Goal: Information Seeking & Learning: Learn about a topic

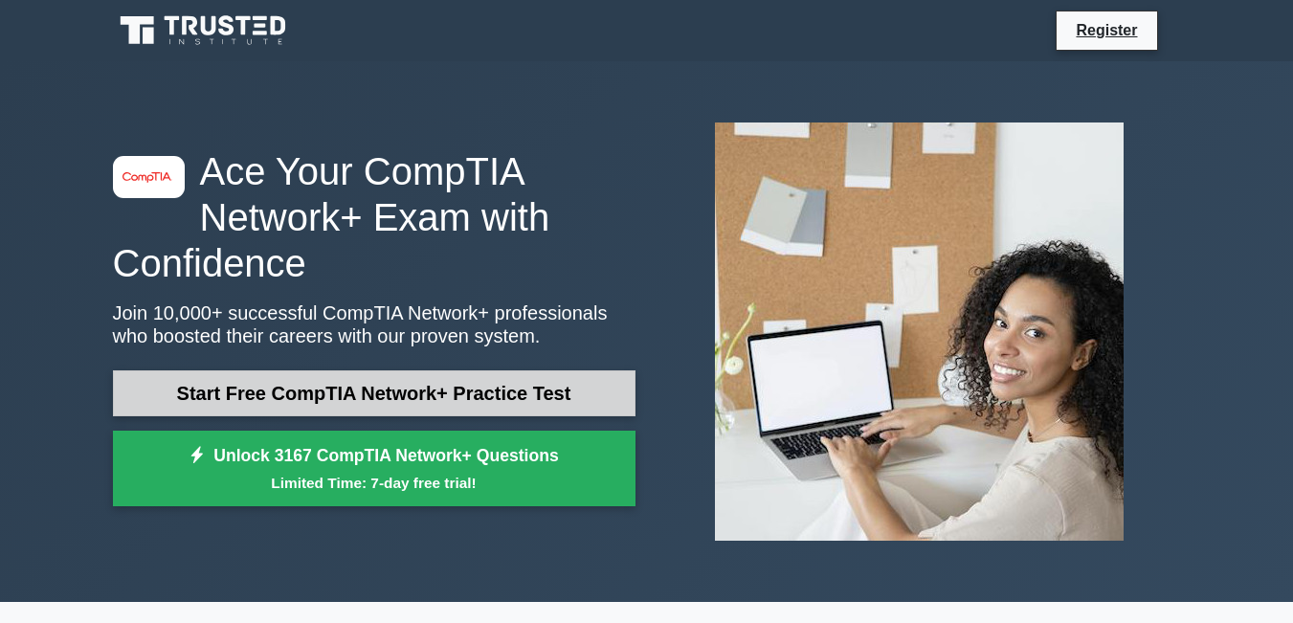
click at [348, 400] on link "Start Free CompTIA Network+ Practice Test" at bounding box center [374, 394] width 523 height 46
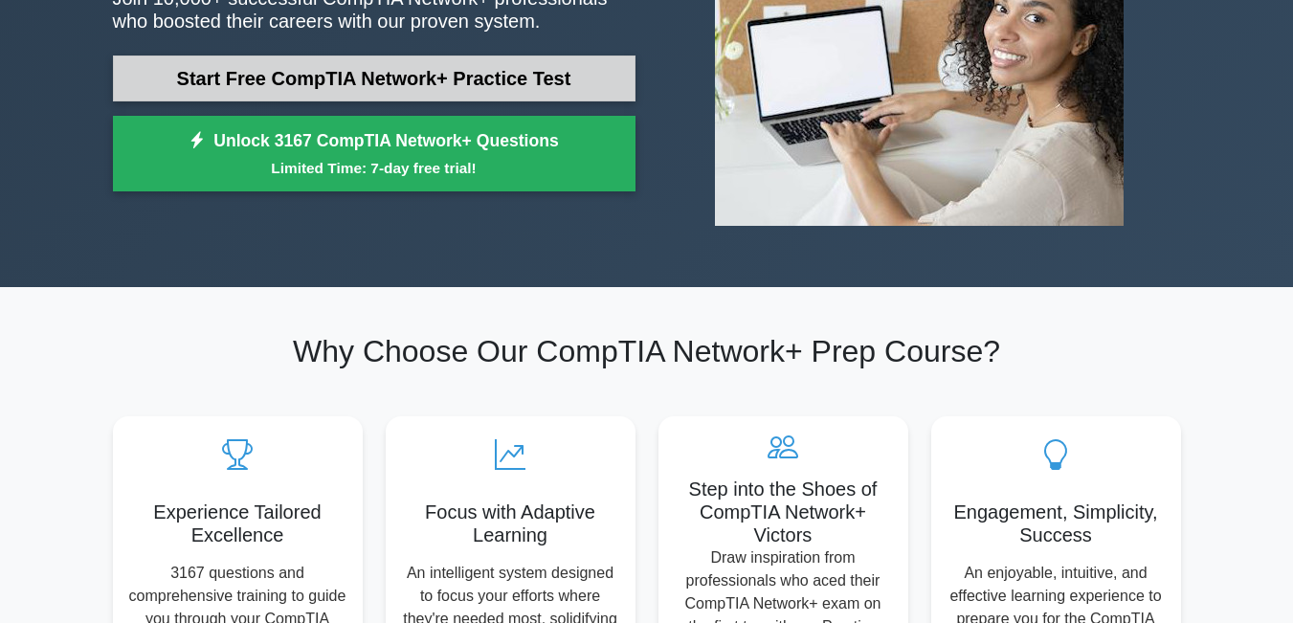
scroll to position [345, 0]
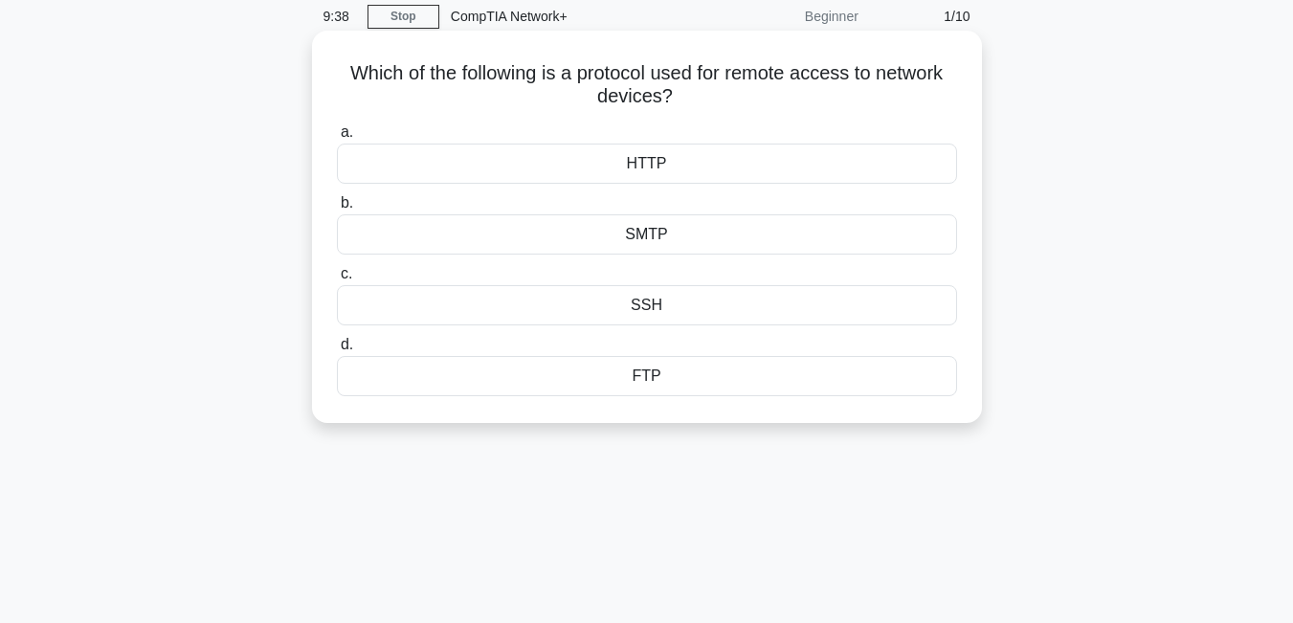
click at [637, 239] on div "SMTP" at bounding box center [647, 234] width 620 height 40
click at [337, 210] on input "b. SMTP" at bounding box center [337, 203] width 0 height 12
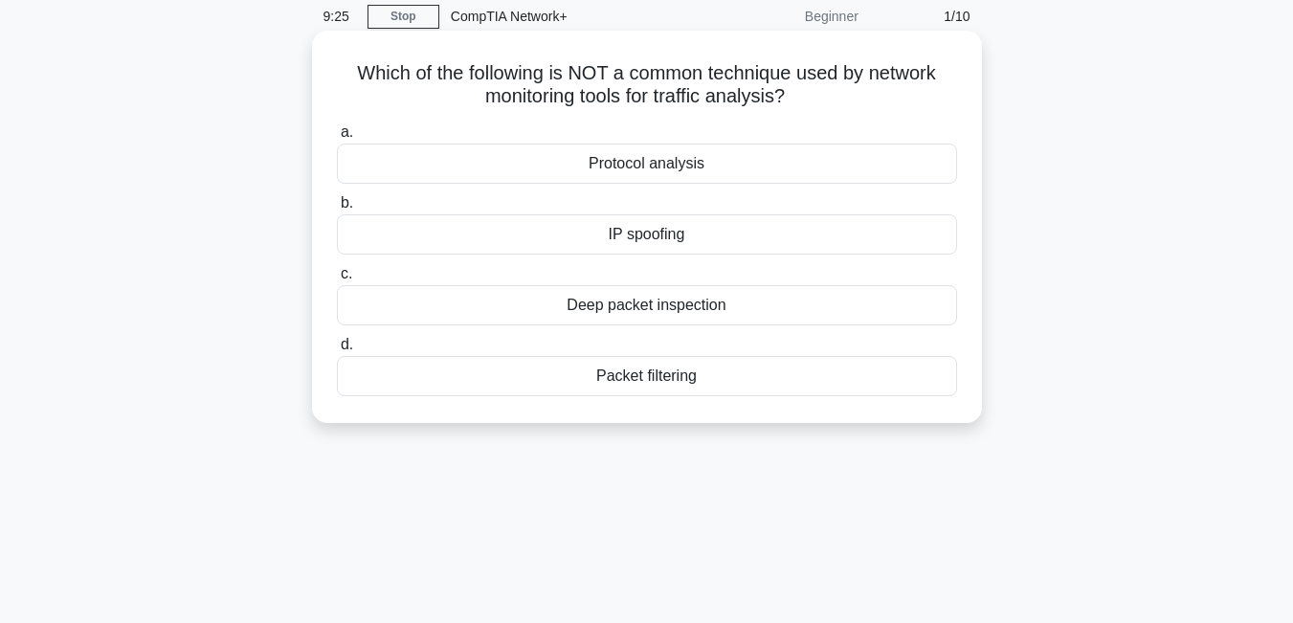
click at [676, 165] on div "Protocol analysis" at bounding box center [647, 164] width 620 height 40
click at [337, 139] on input "a. Protocol analysis" at bounding box center [337, 132] width 0 height 12
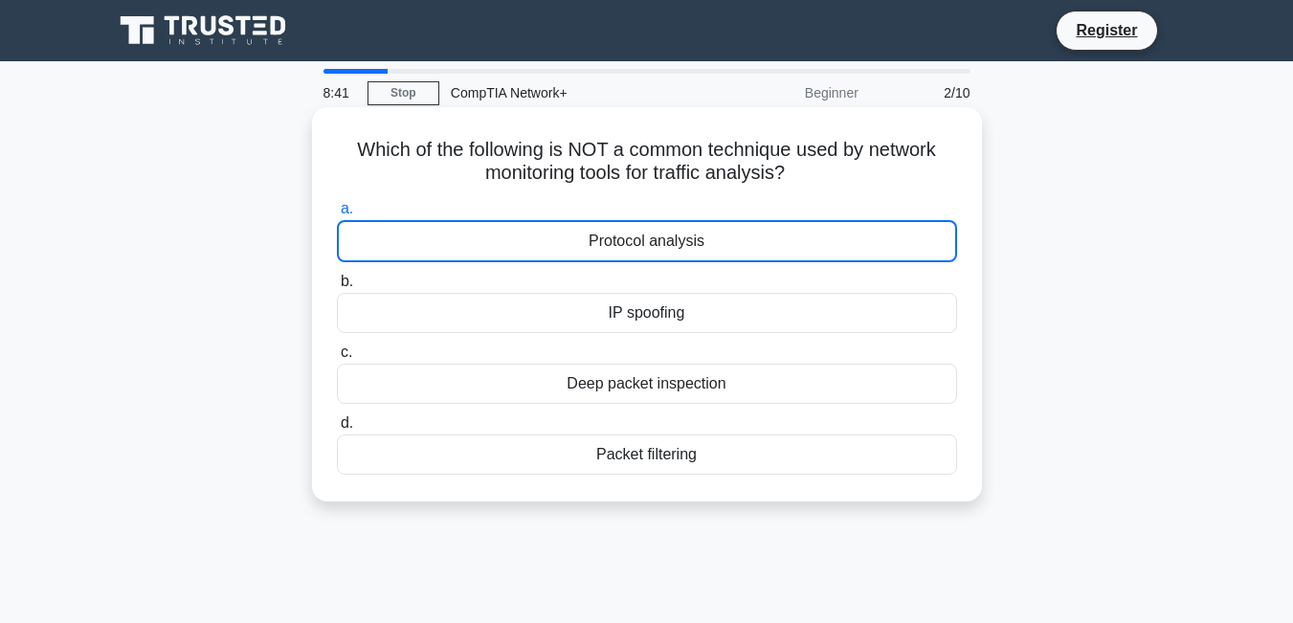
click at [699, 393] on div "Deep packet inspection" at bounding box center [647, 384] width 620 height 40
click at [337, 359] on input "c. Deep packet inspection" at bounding box center [337, 353] width 0 height 12
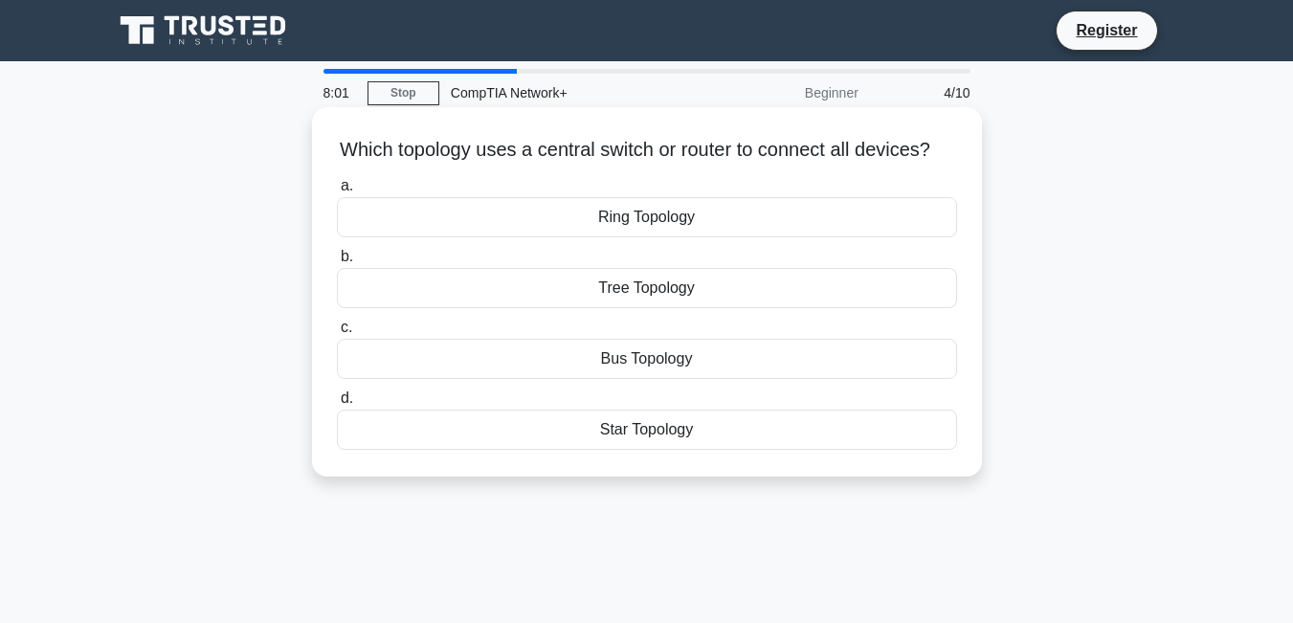
click at [729, 233] on div "Ring Topology" at bounding box center [647, 217] width 620 height 40
click at [337, 192] on input "a. Ring Topology" at bounding box center [337, 186] width 0 height 12
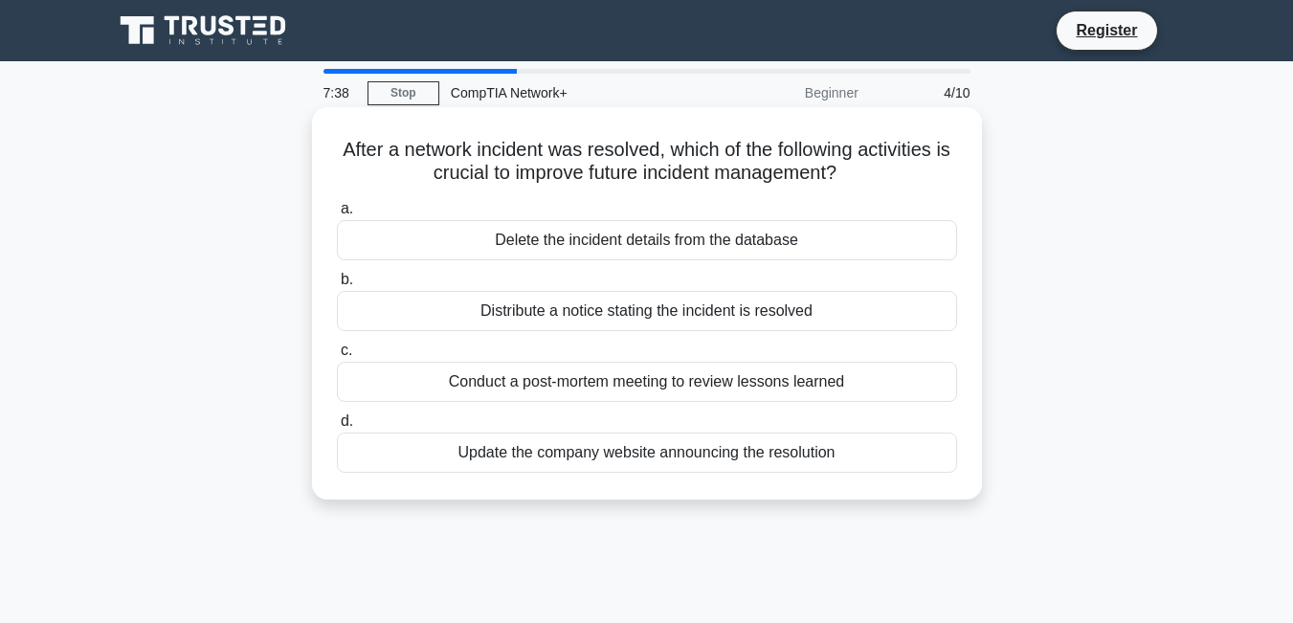
click at [713, 454] on div "Update the company website announcing the resolution" at bounding box center [647, 453] width 620 height 40
click at [337, 428] on input "d. Update the company website announcing the resolution" at bounding box center [337, 422] width 0 height 12
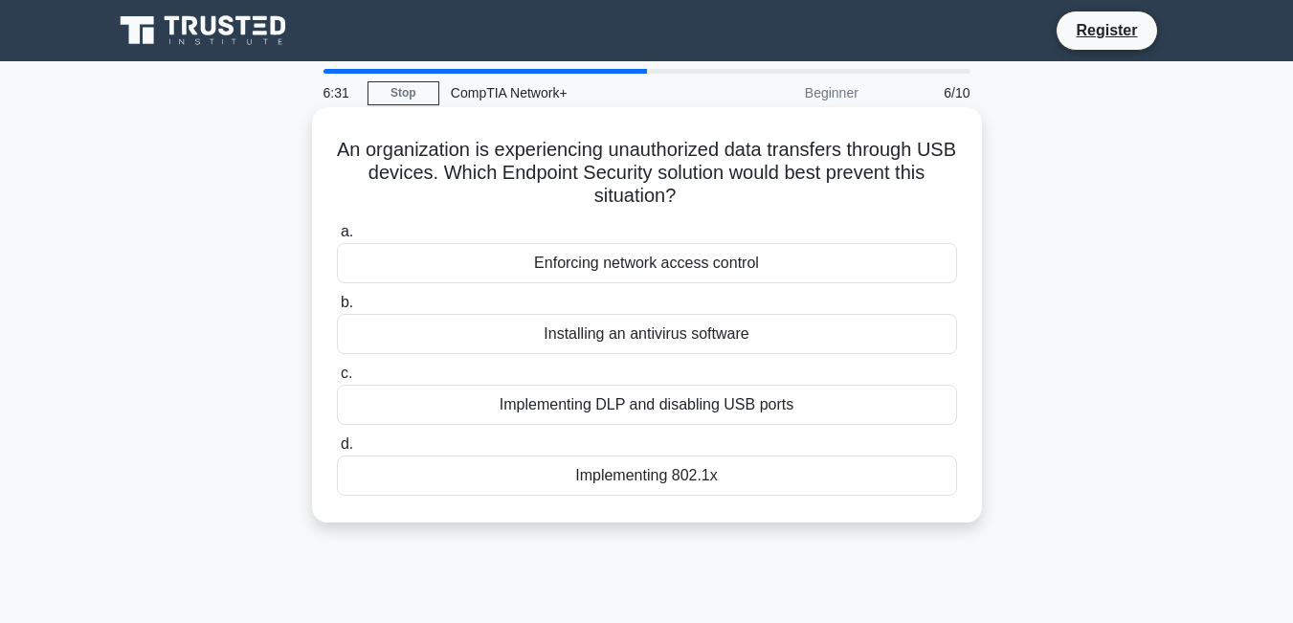
click at [735, 407] on div "Implementing DLP and disabling USB ports" at bounding box center [647, 405] width 620 height 40
click at [337, 380] on input "c. Implementing DLP and disabling USB ports" at bounding box center [337, 374] width 0 height 12
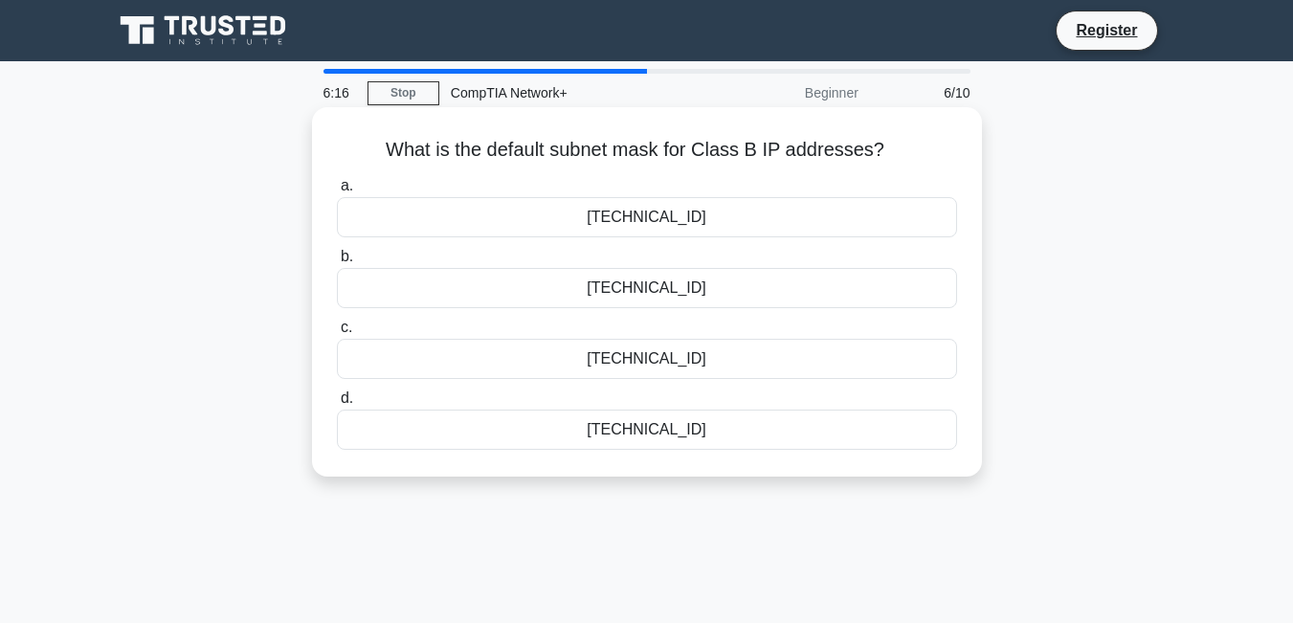
click at [692, 214] on div "255.255.0.0" at bounding box center [647, 217] width 620 height 40
click at [337, 192] on input "a. 255.255.0.0" at bounding box center [337, 186] width 0 height 12
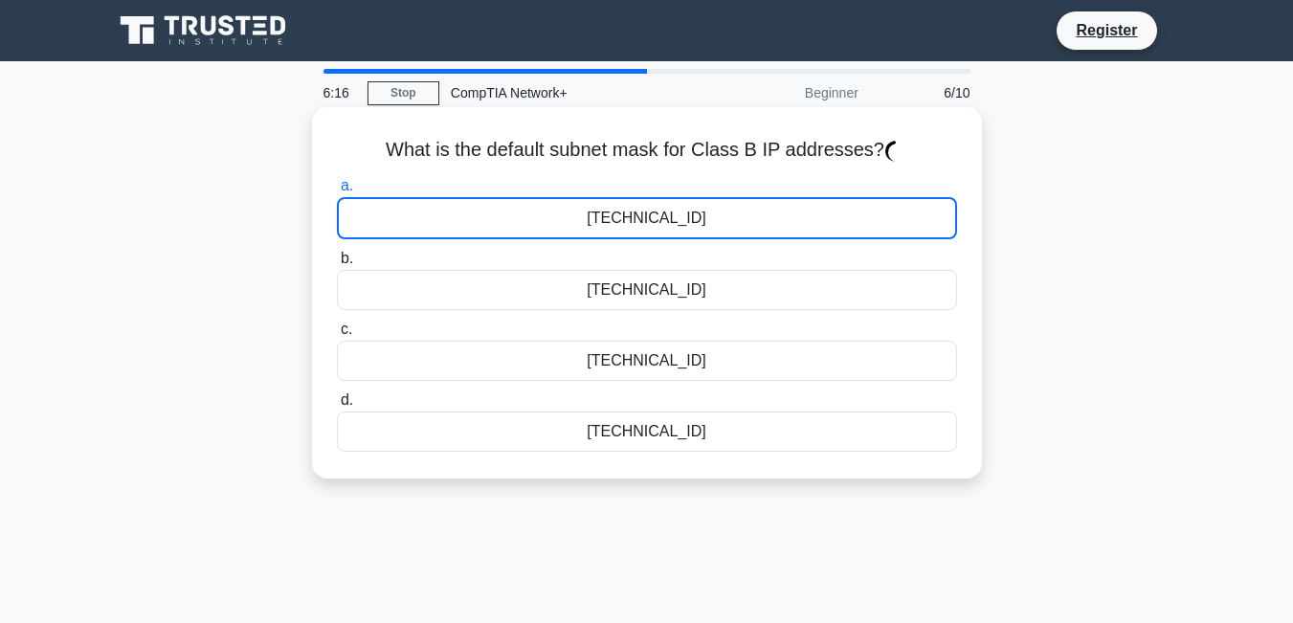
click at [692, 214] on div "255.255.0.0" at bounding box center [647, 218] width 620 height 42
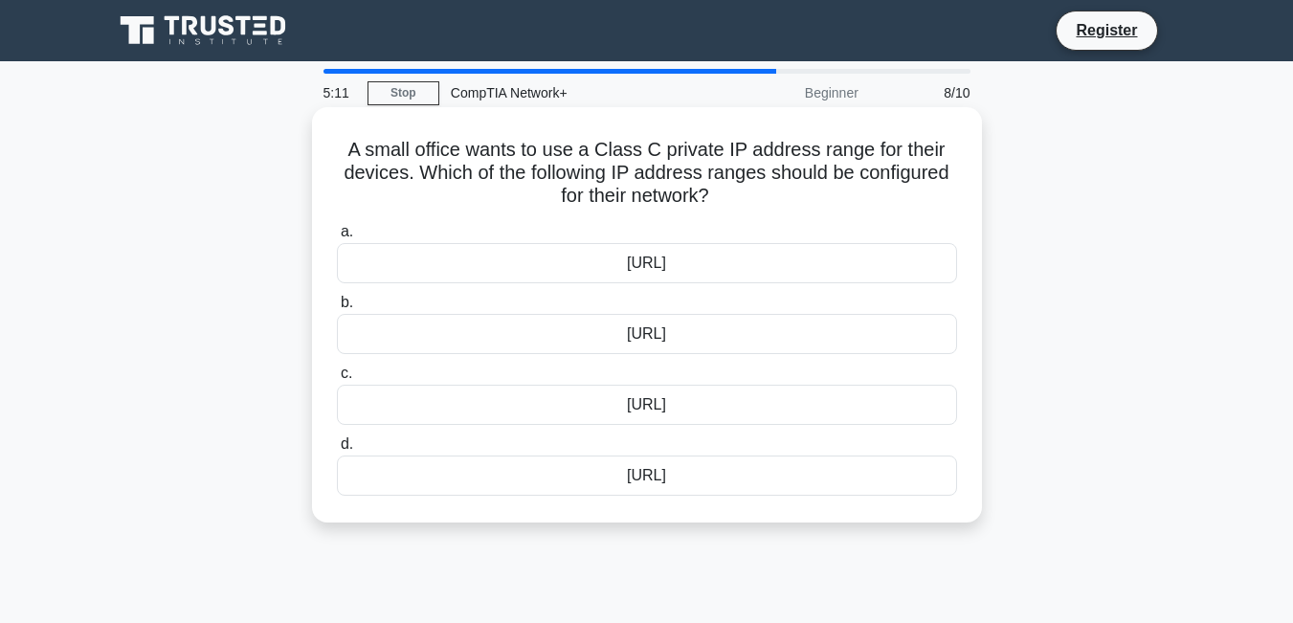
click at [660, 475] on div "169.254.0.0/16" at bounding box center [647, 476] width 620 height 40
click at [337, 451] on input "d. 169.254.0.0/16" at bounding box center [337, 444] width 0 height 12
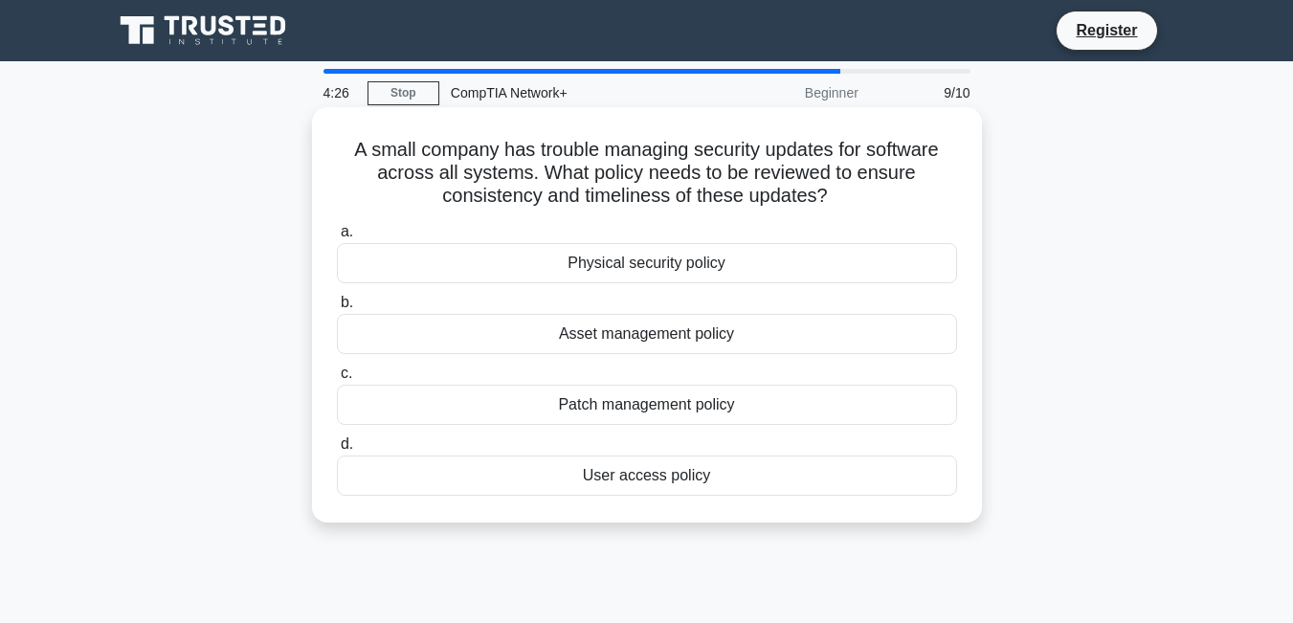
click at [636, 260] on div "Physical security policy" at bounding box center [647, 263] width 620 height 40
click at [337, 238] on input "a. Physical security policy" at bounding box center [337, 232] width 0 height 12
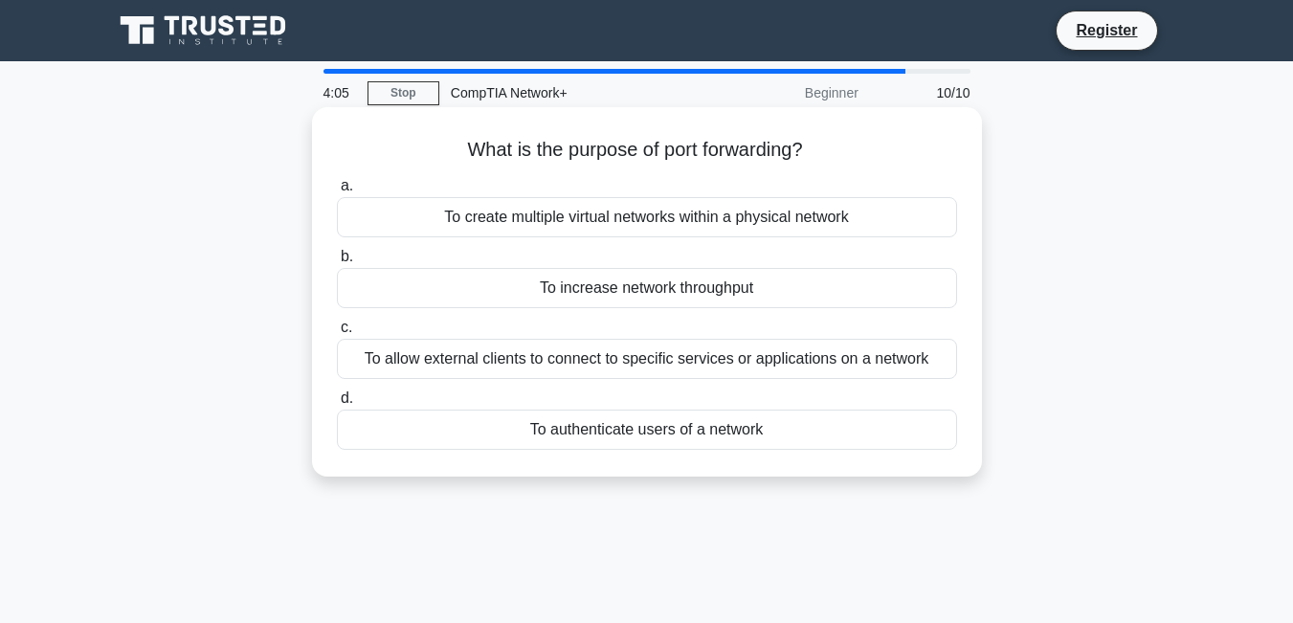
click at [630, 214] on div "To create multiple virtual networks within a physical network" at bounding box center [647, 217] width 620 height 40
click at [337, 192] on input "a. To create multiple virtual networks within a physical network" at bounding box center [337, 186] width 0 height 12
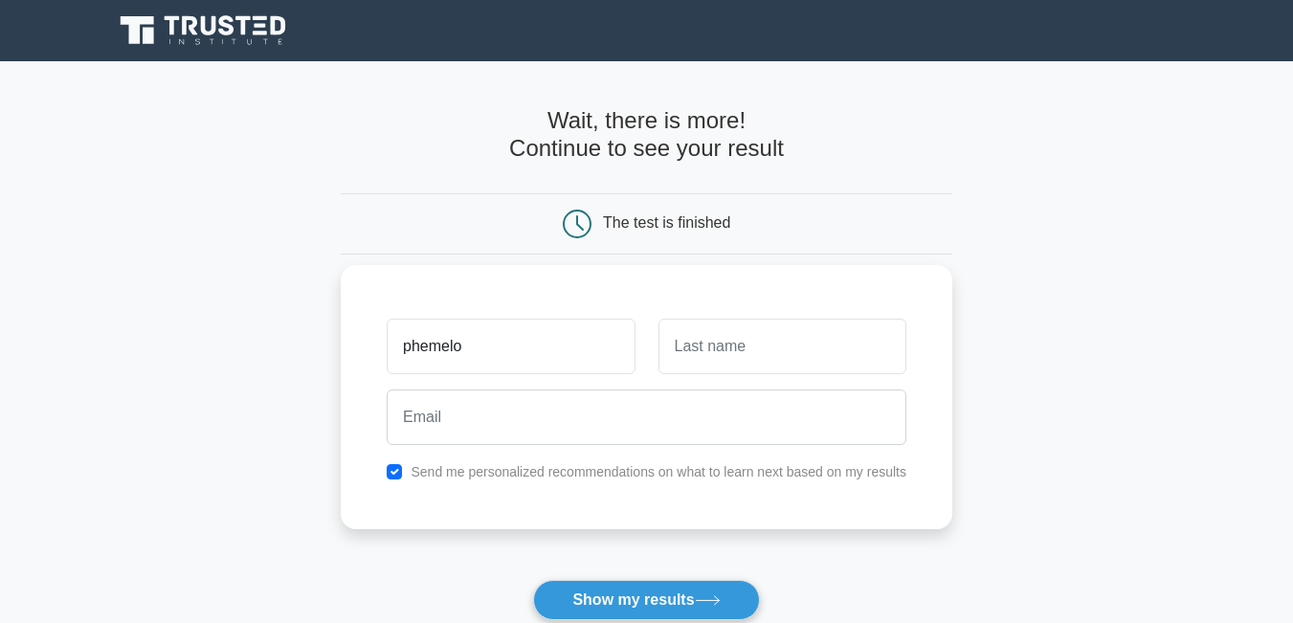
type input "phemelo"
click at [794, 364] on input "text" at bounding box center [783, 347] width 248 height 56
type input "sithole"
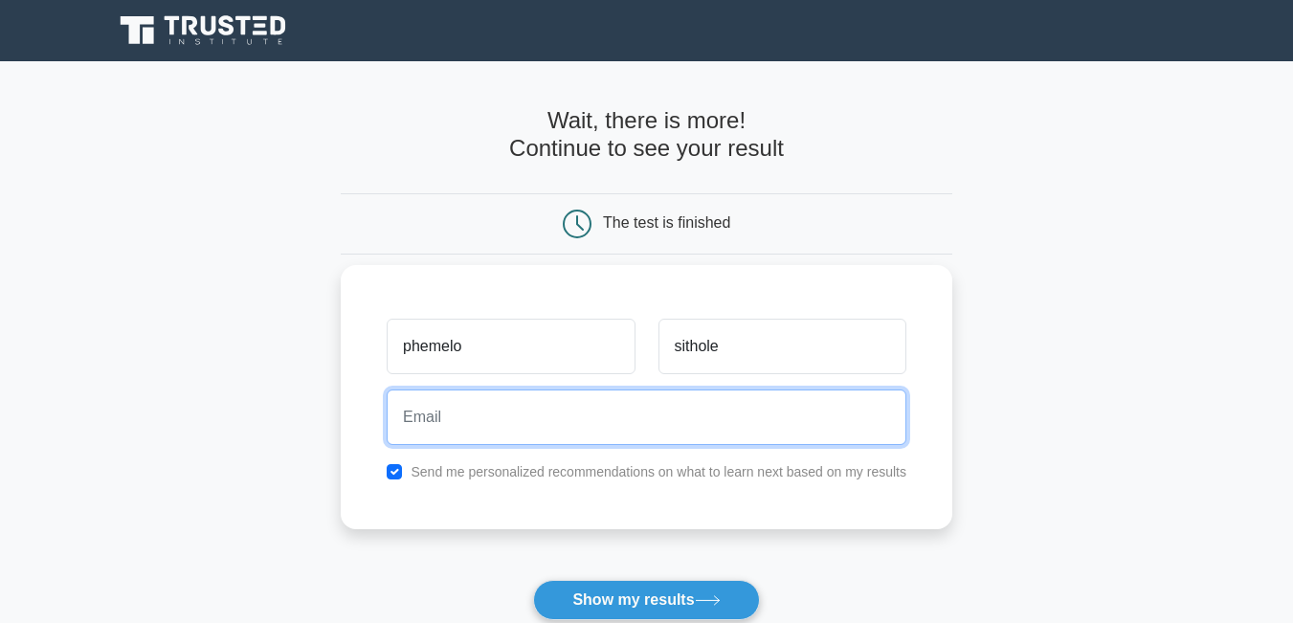
click at [674, 424] on input "email" at bounding box center [647, 418] width 520 height 56
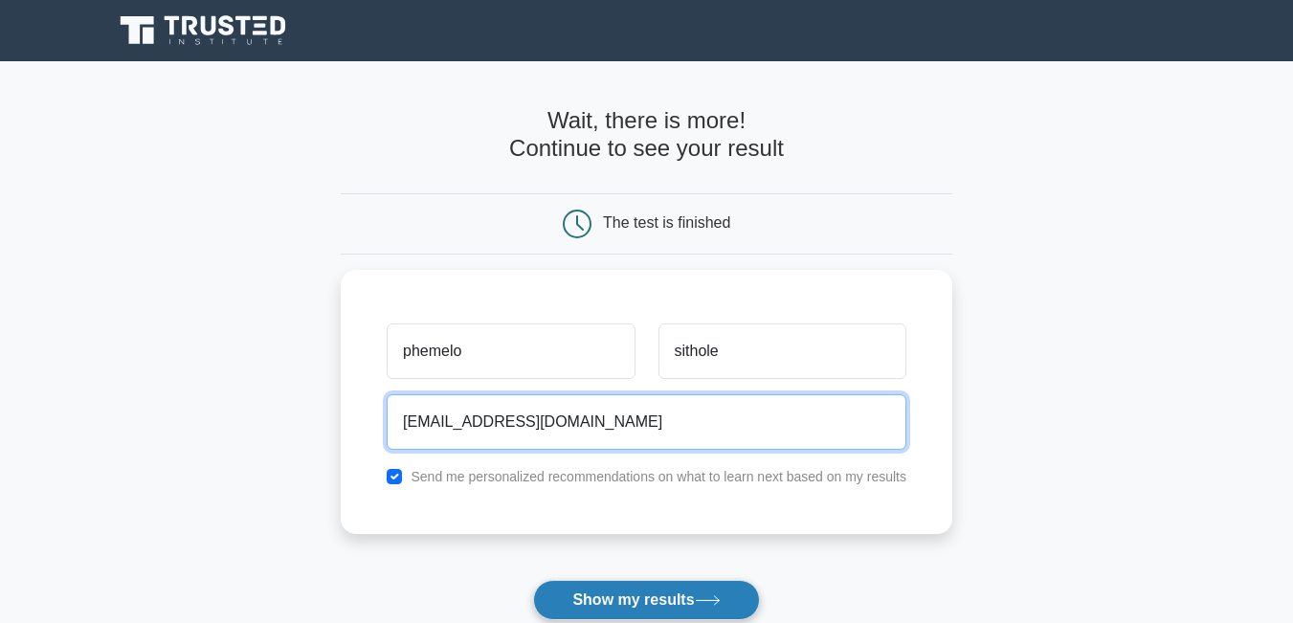
type input "[EMAIL_ADDRESS][DOMAIN_NAME]"
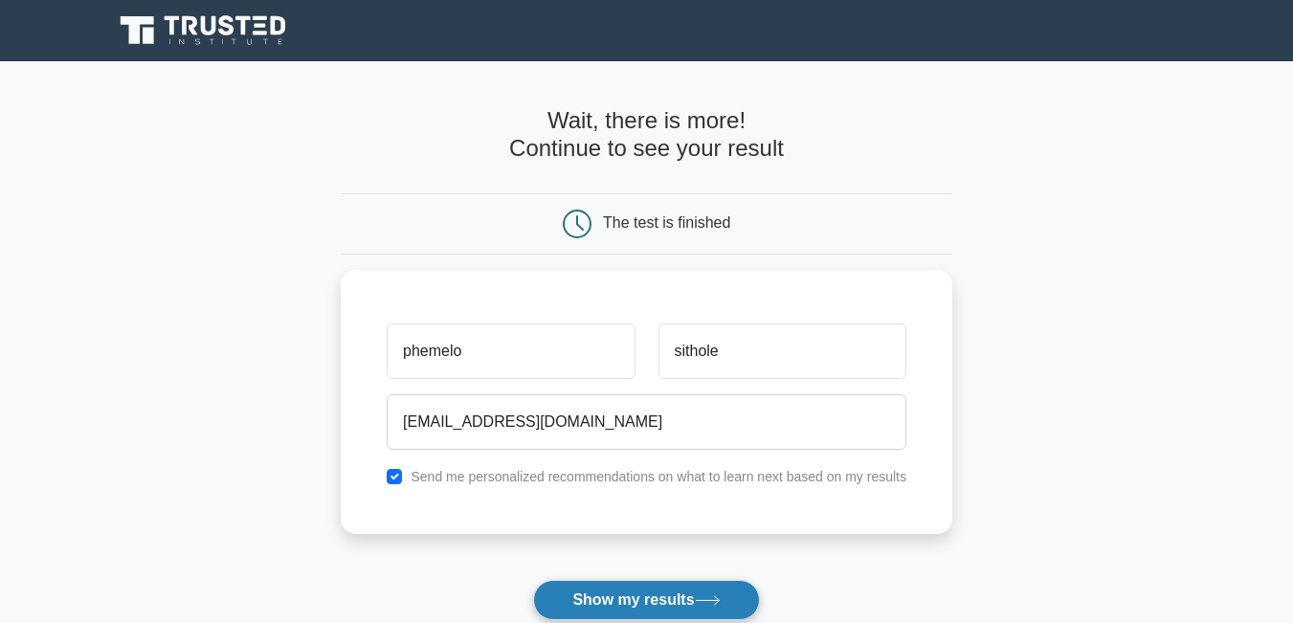
click at [691, 601] on button "Show my results" at bounding box center [646, 600] width 226 height 40
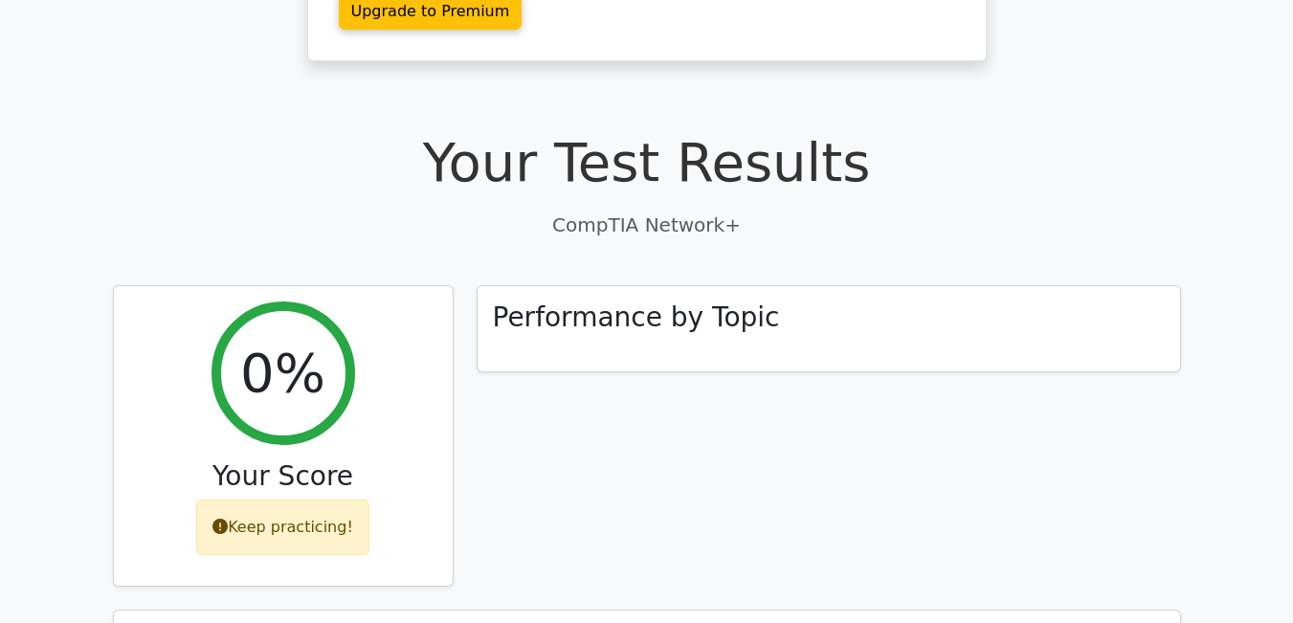
scroll to position [421, 0]
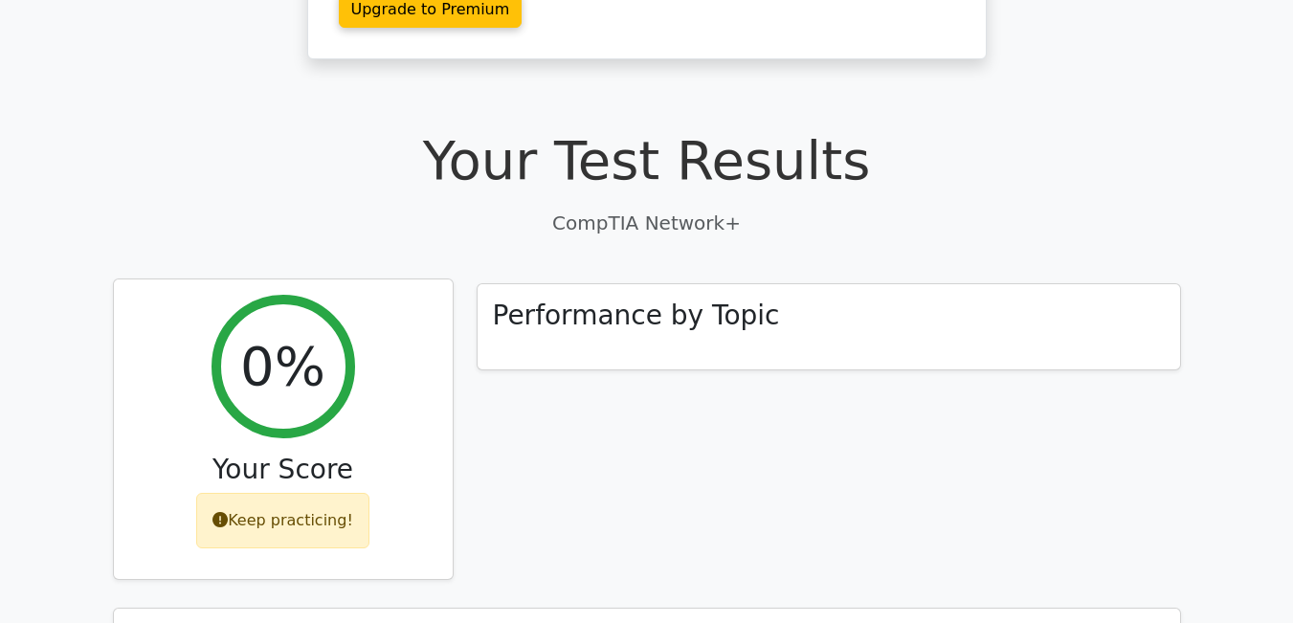
click at [291, 493] on div "Keep practicing!" at bounding box center [282, 521] width 173 height 56
drag, startPoint x: 267, startPoint y: 412, endPoint x: 272, endPoint y: 340, distance: 72.0
click at [272, 340] on div "0% Your Score Keep practicing!" at bounding box center [283, 430] width 339 height 301
click at [272, 340] on h2 "0%" at bounding box center [282, 366] width 85 height 64
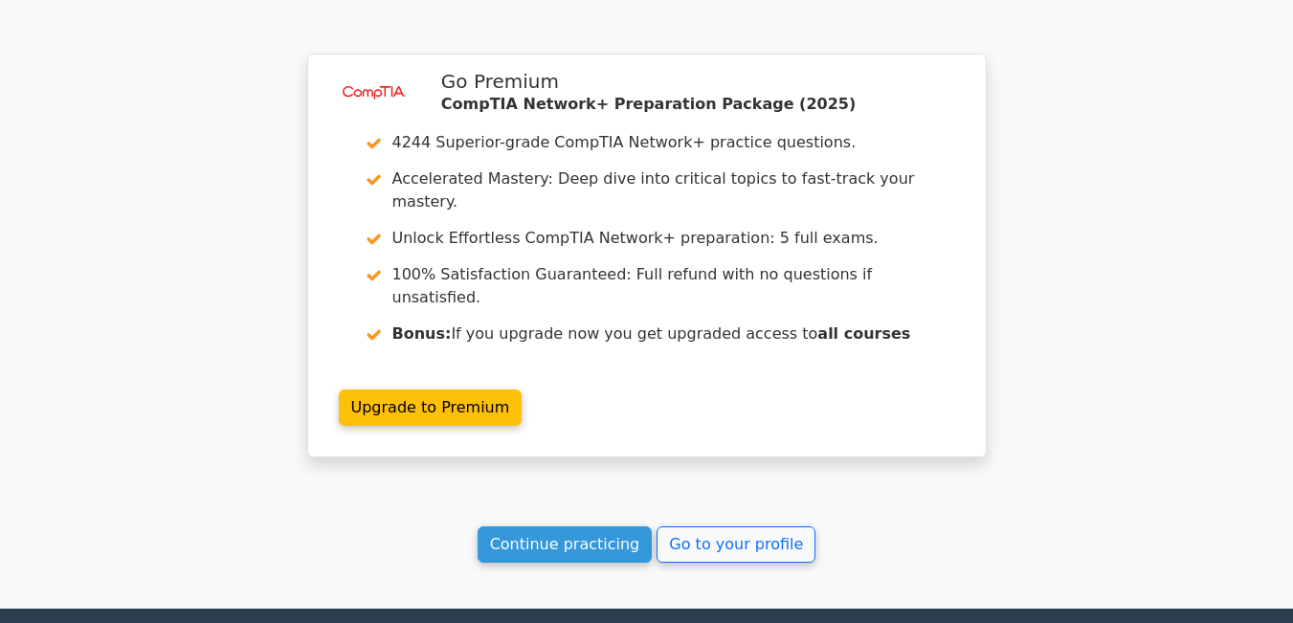
scroll to position [1494, 0]
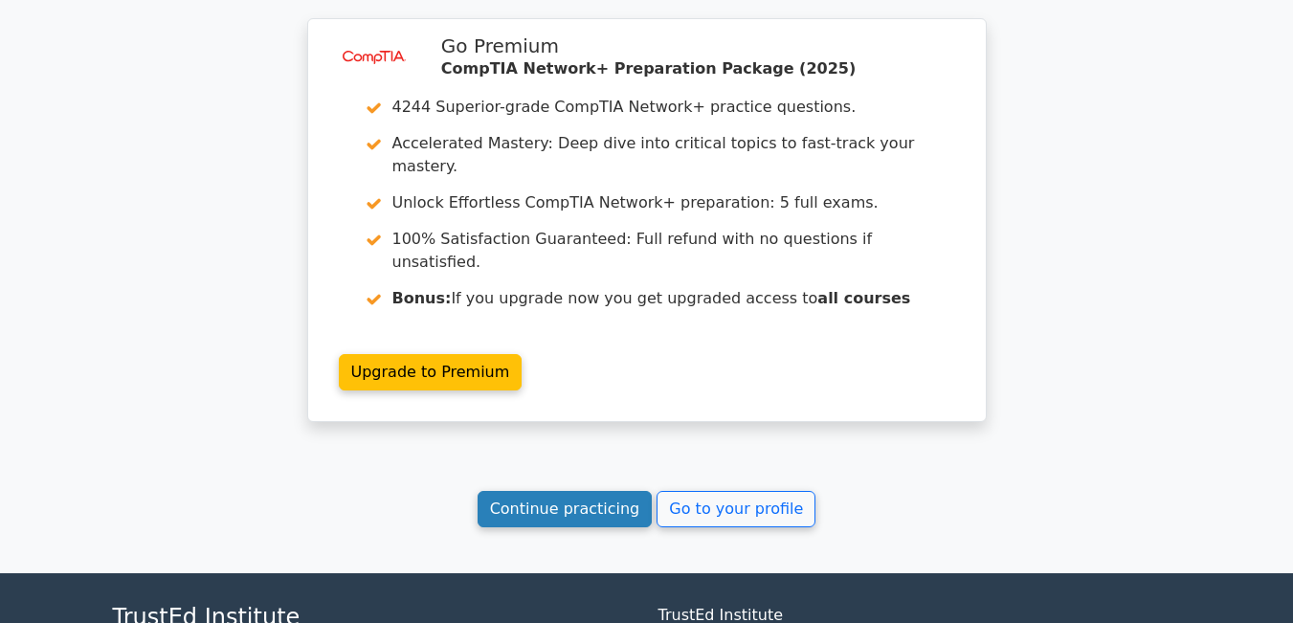
click at [574, 491] on link "Continue practicing" at bounding box center [565, 509] width 175 height 36
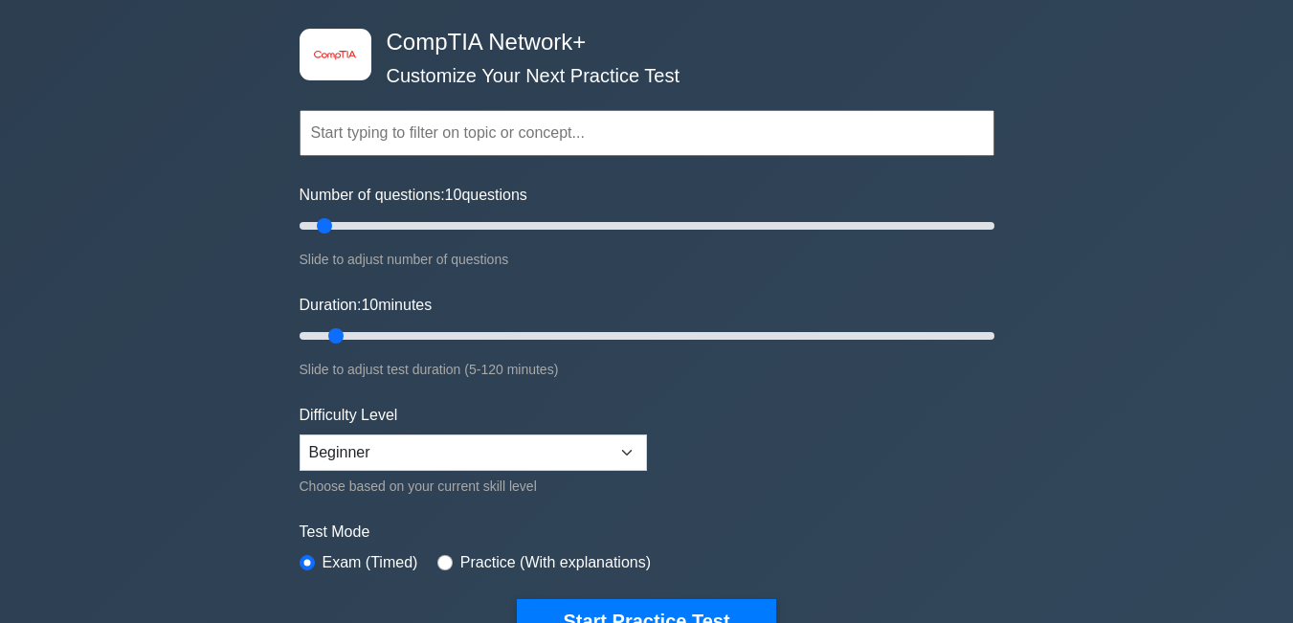
scroll to position [77, 0]
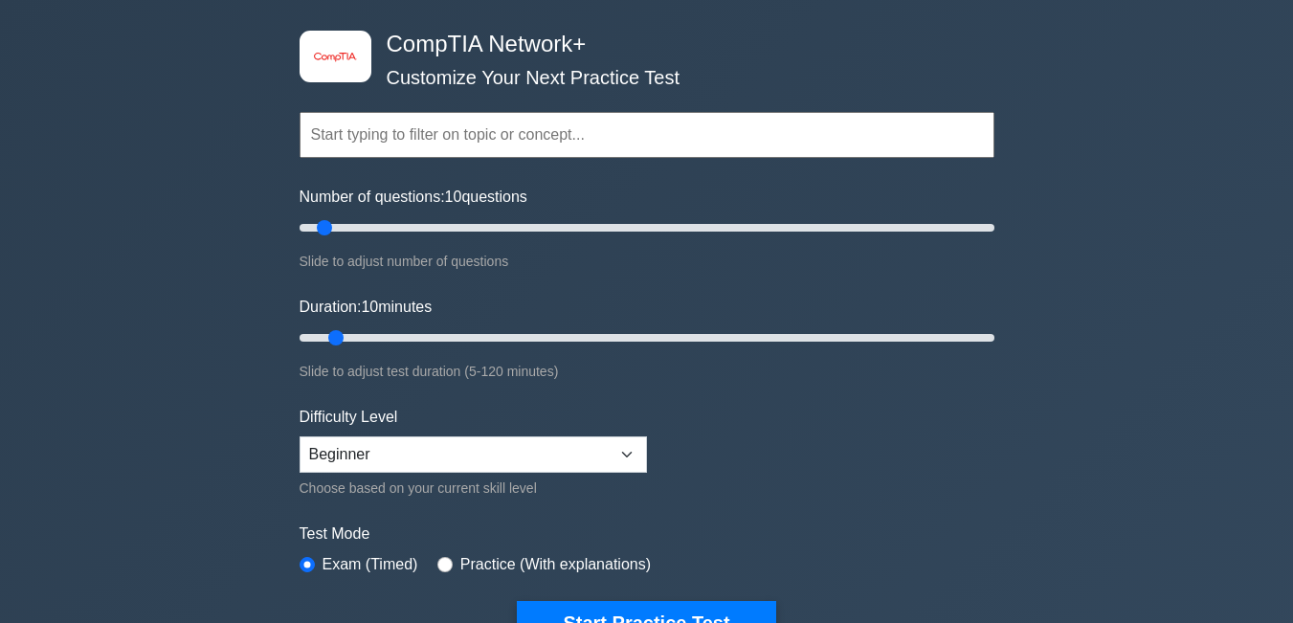
click at [583, 138] on input "text" at bounding box center [647, 135] width 695 height 46
click at [735, 605] on button "Start Practice Test" at bounding box center [646, 623] width 259 height 44
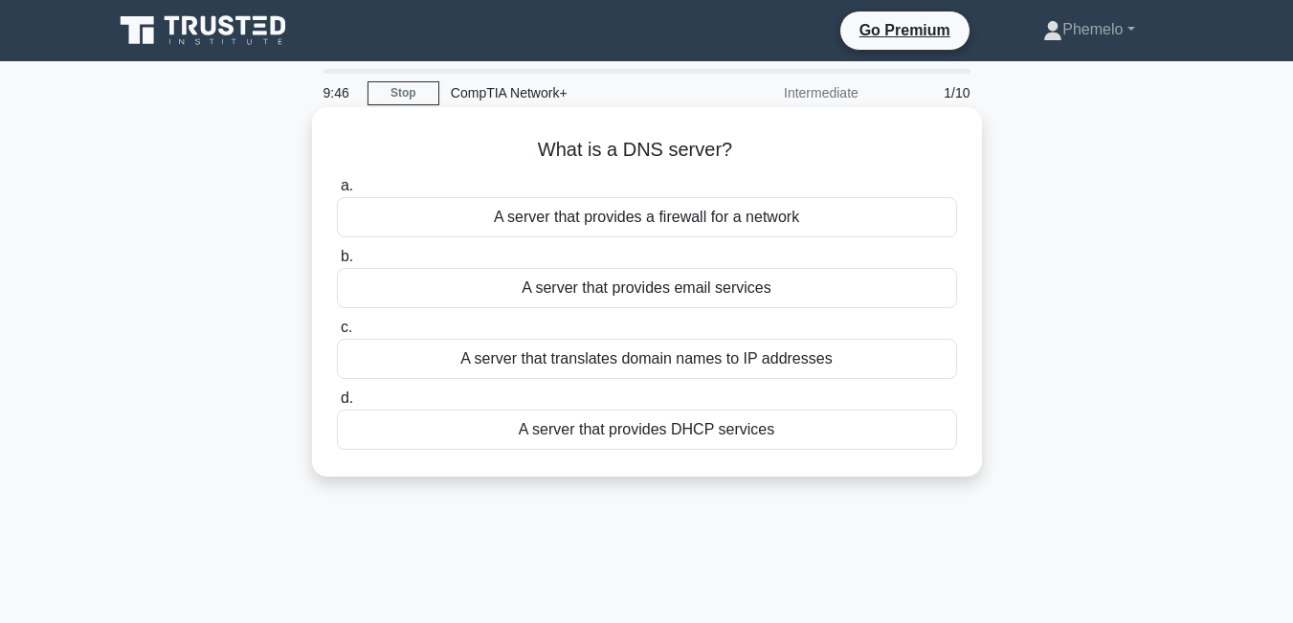
click at [755, 364] on div "A server that translates domain names to IP addresses" at bounding box center [647, 359] width 620 height 40
click at [337, 334] on input "c. A server that translates domain names to IP addresses" at bounding box center [337, 328] width 0 height 12
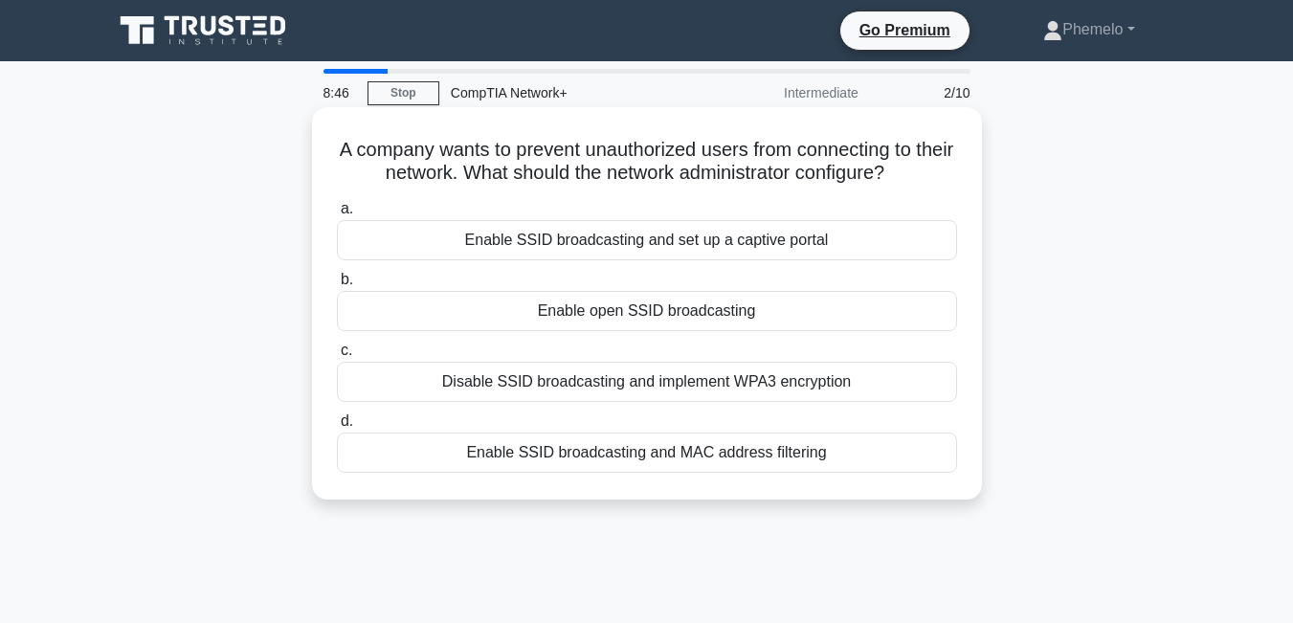
click at [730, 307] on div "Enable open SSID broadcasting" at bounding box center [647, 311] width 620 height 40
click at [337, 286] on input "b. Enable open SSID broadcasting" at bounding box center [337, 280] width 0 height 12
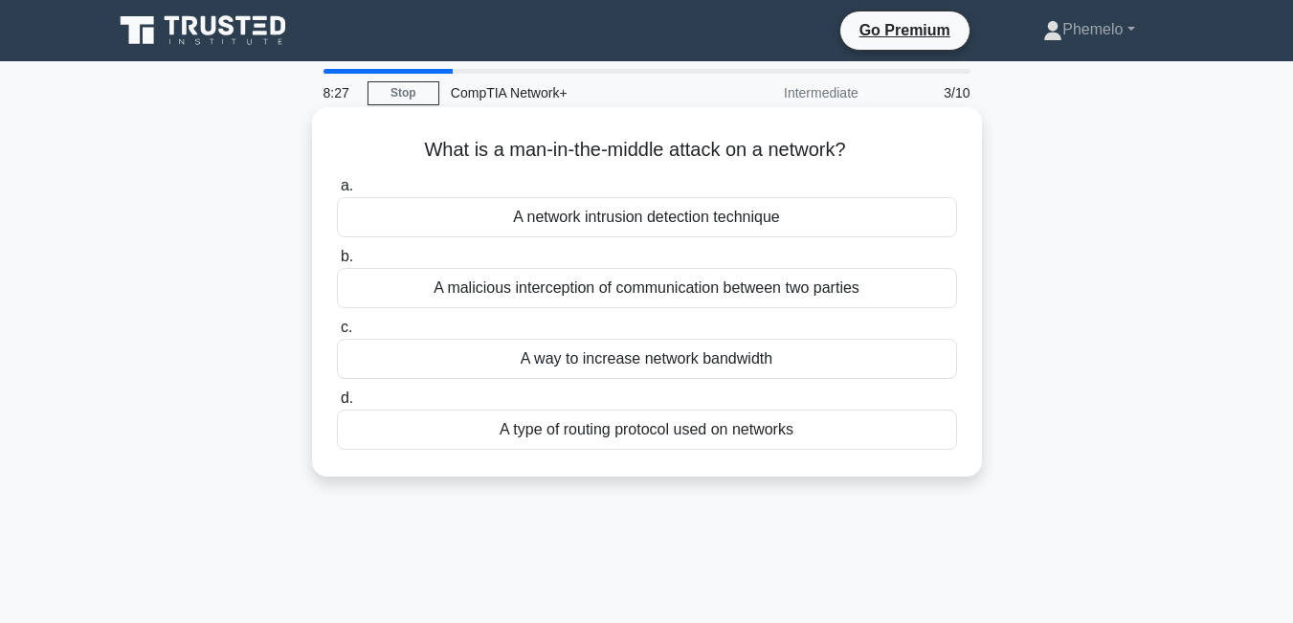
click at [742, 223] on div "A network intrusion detection technique" at bounding box center [647, 217] width 620 height 40
click at [337, 192] on input "a. A network intrusion detection technique" at bounding box center [337, 186] width 0 height 12
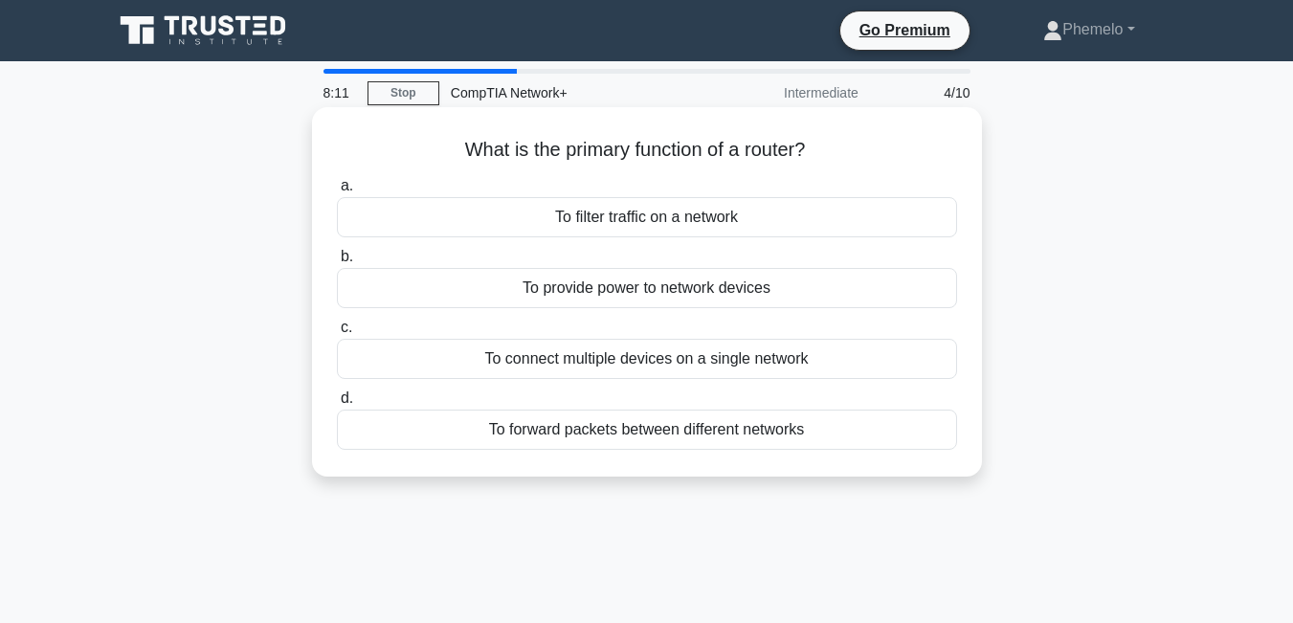
click at [698, 217] on div "To filter traffic on a network" at bounding box center [647, 217] width 620 height 40
click at [337, 192] on input "a. To filter traffic on a network" at bounding box center [337, 186] width 0 height 12
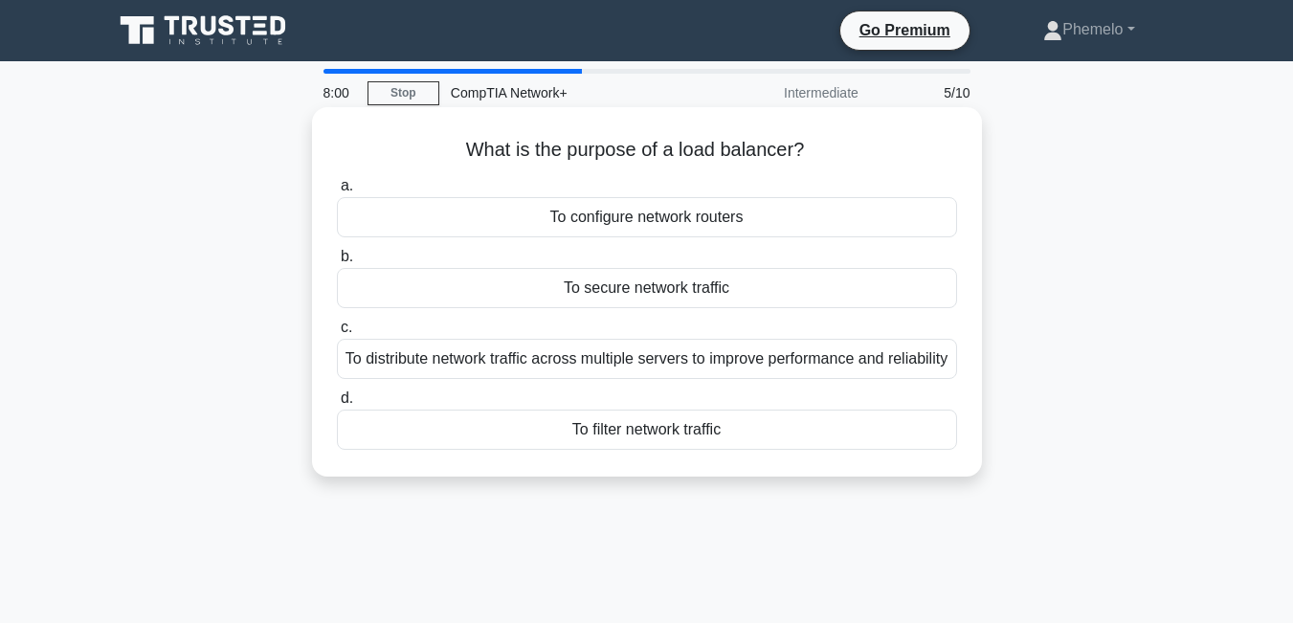
click at [618, 450] on div "To filter network traffic" at bounding box center [647, 430] width 620 height 40
click at [337, 405] on input "d. To filter network traffic" at bounding box center [337, 399] width 0 height 12
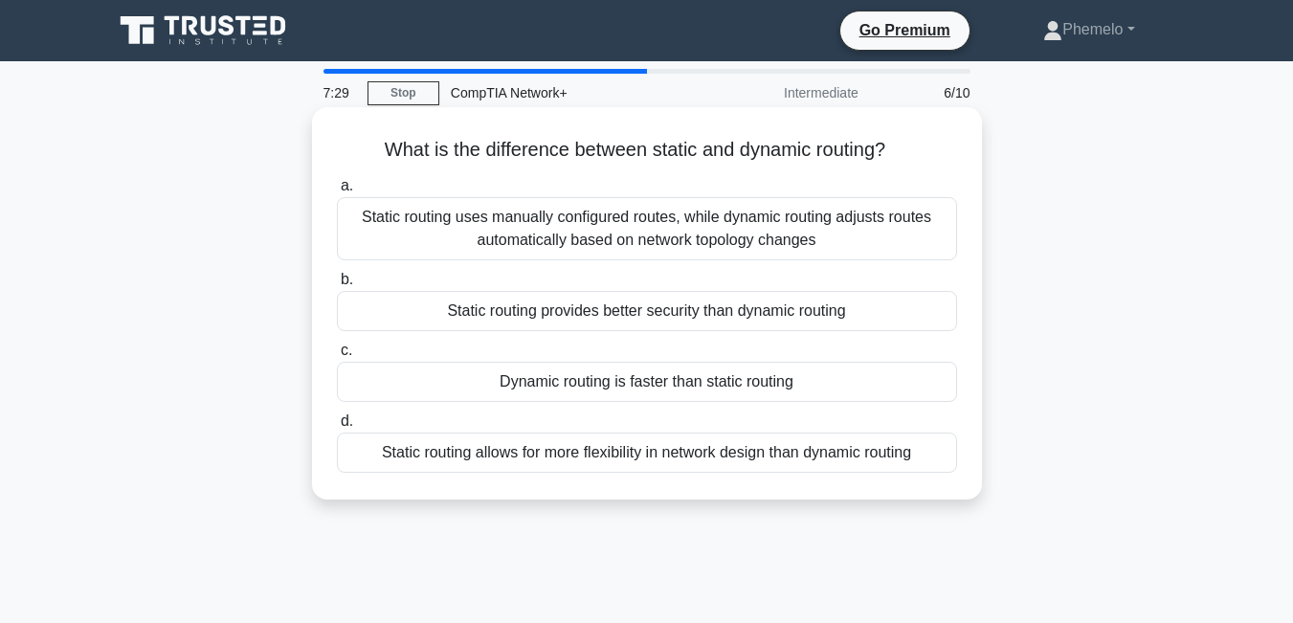
click at [638, 319] on div "Static routing provides better security than dynamic routing" at bounding box center [647, 311] width 620 height 40
click at [337, 286] on input "b. Static routing provides better security than dynamic routing" at bounding box center [337, 280] width 0 height 12
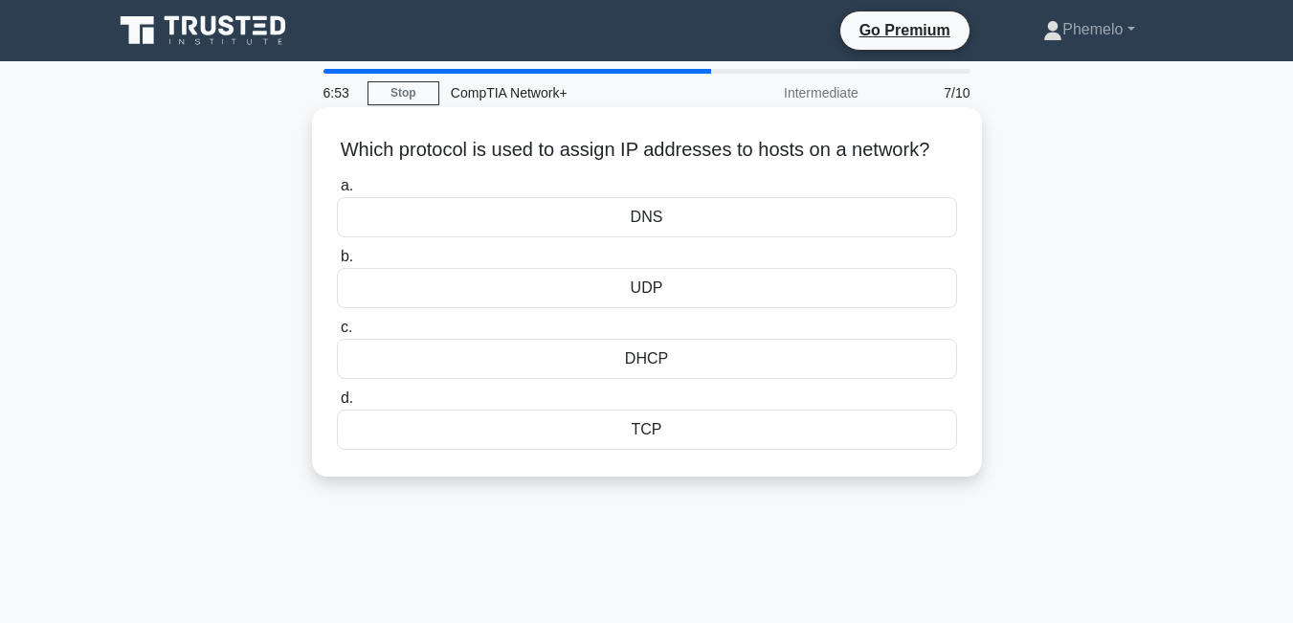
click at [641, 379] on div "DHCP" at bounding box center [647, 359] width 620 height 40
click at [337, 334] on input "c. DHCP" at bounding box center [337, 328] width 0 height 12
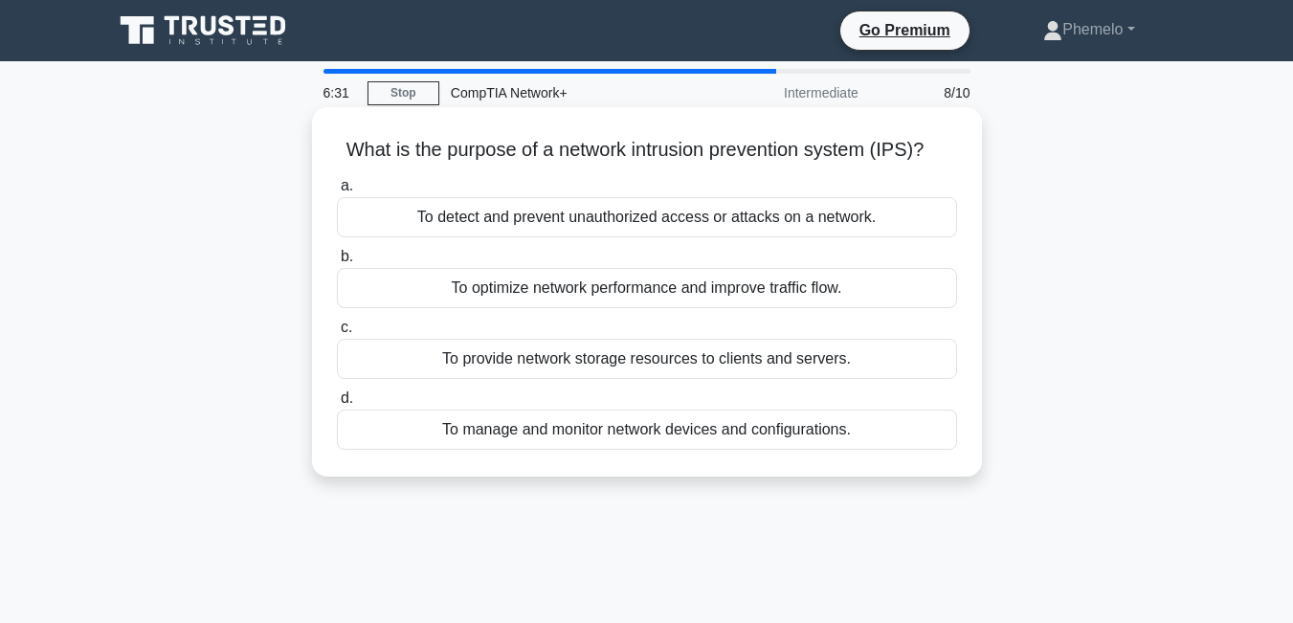
click at [641, 426] on div "To manage and monitor network devices and configurations." at bounding box center [647, 430] width 620 height 40
click at [337, 405] on input "d. To manage and monitor network devices and configurations." at bounding box center [337, 399] width 0 height 12
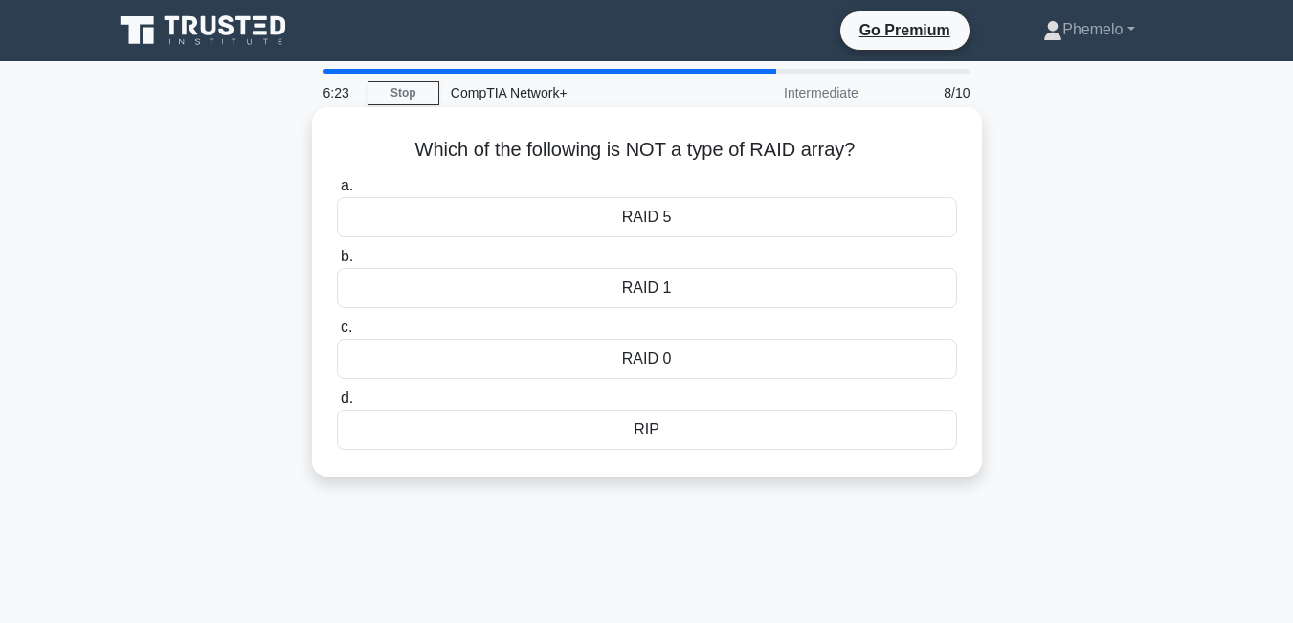
click at [643, 431] on div "RIP" at bounding box center [647, 430] width 620 height 40
click at [337, 405] on input "d. RIP" at bounding box center [337, 399] width 0 height 12
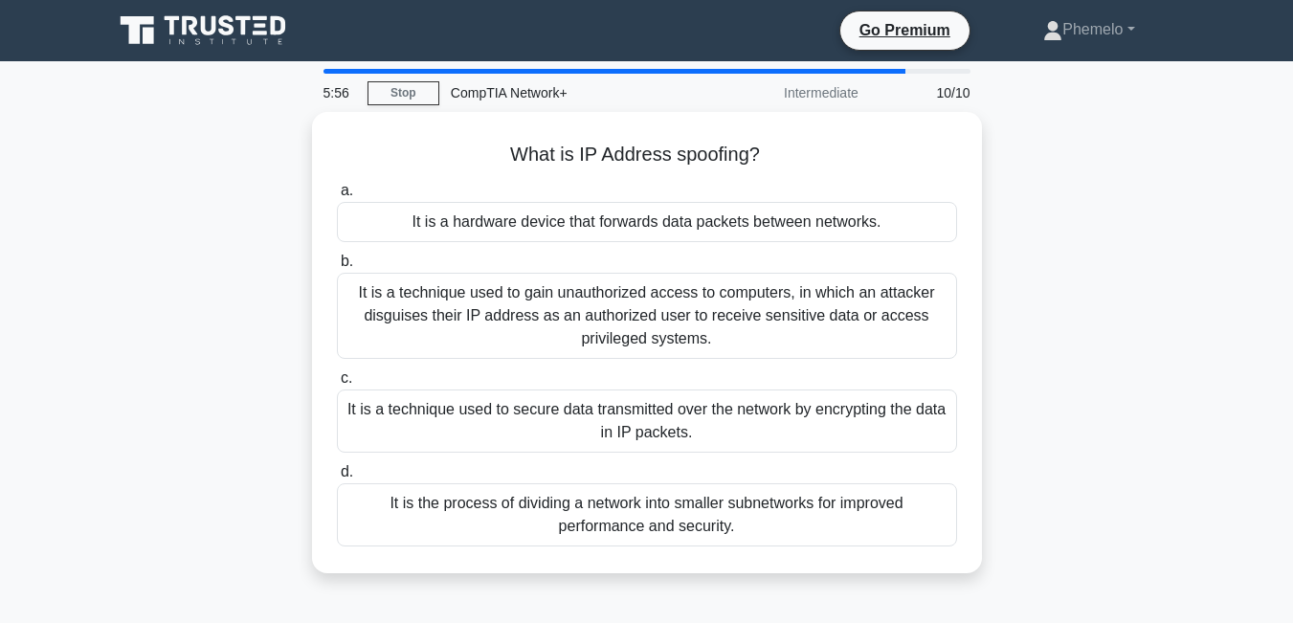
click at [643, 431] on div "It is a technique used to secure data transmitted over the network by encryptin…" at bounding box center [647, 421] width 620 height 63
click at [337, 385] on input "c. It is a technique used to secure data transmitted over the network by encryp…" at bounding box center [337, 378] width 0 height 12
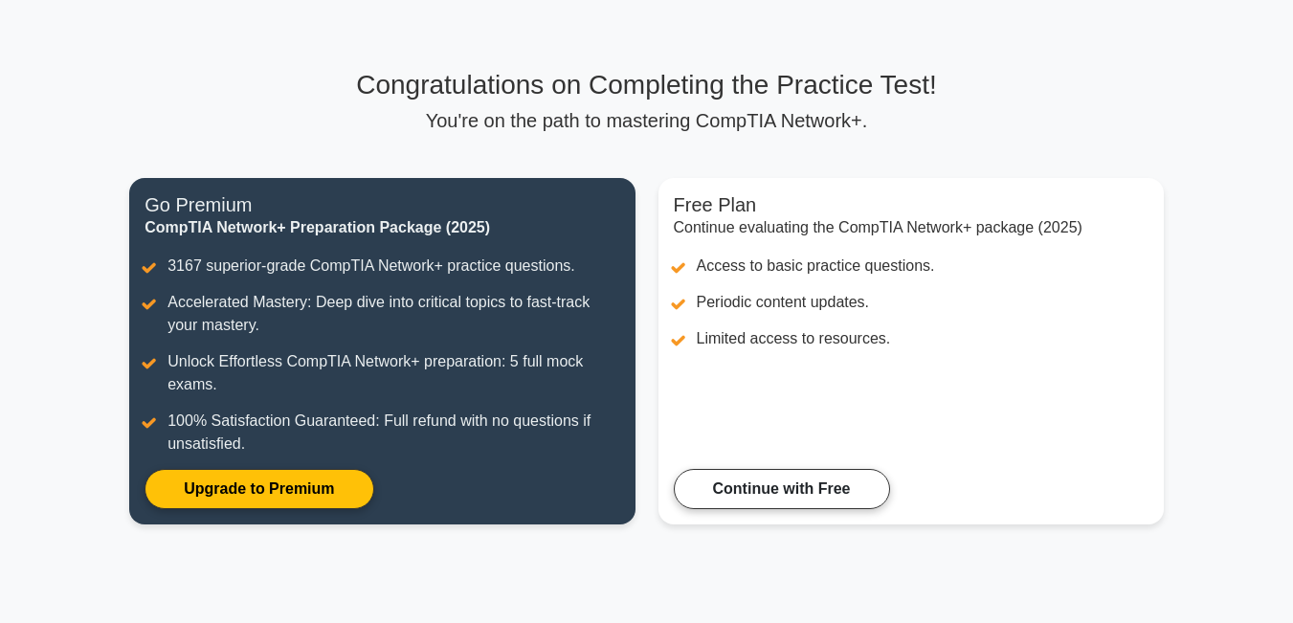
scroll to position [82, 0]
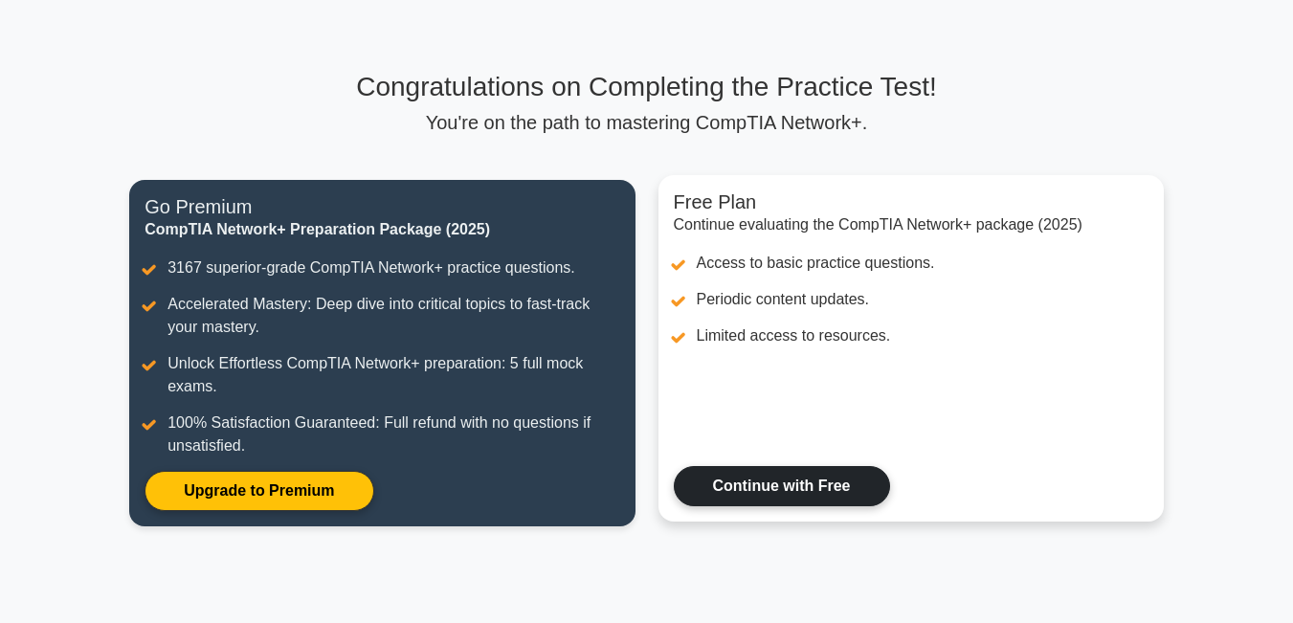
click at [689, 506] on link "Continue with Free" at bounding box center [782, 486] width 216 height 40
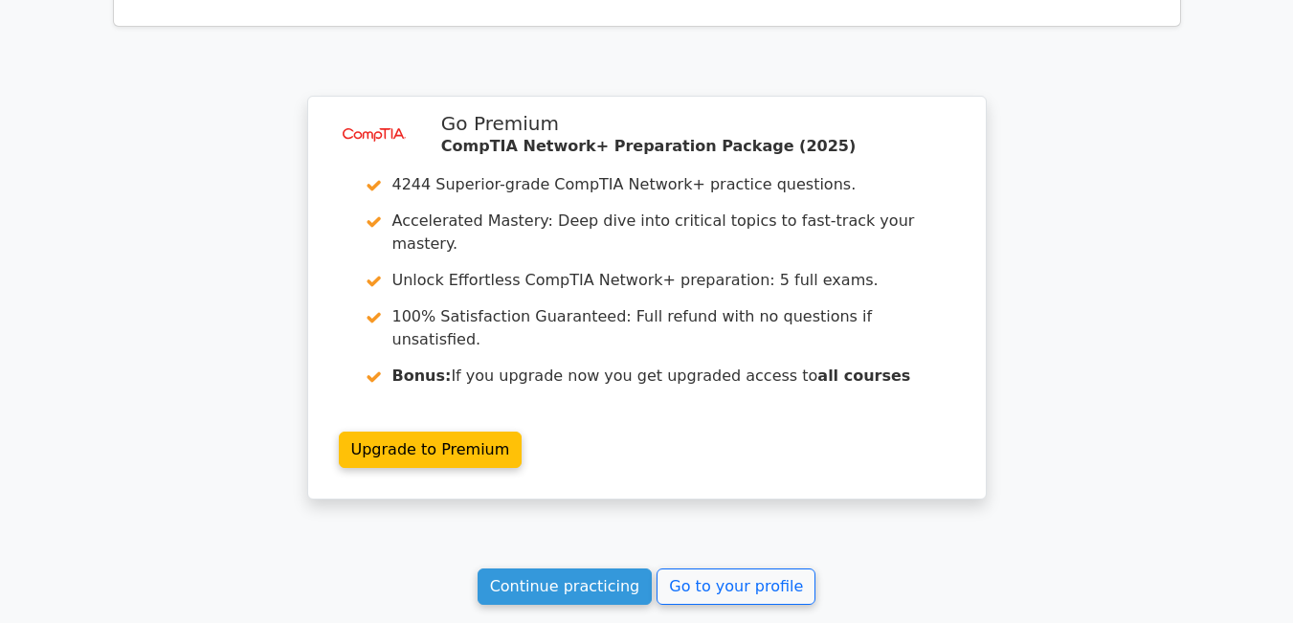
scroll to position [1417, 0]
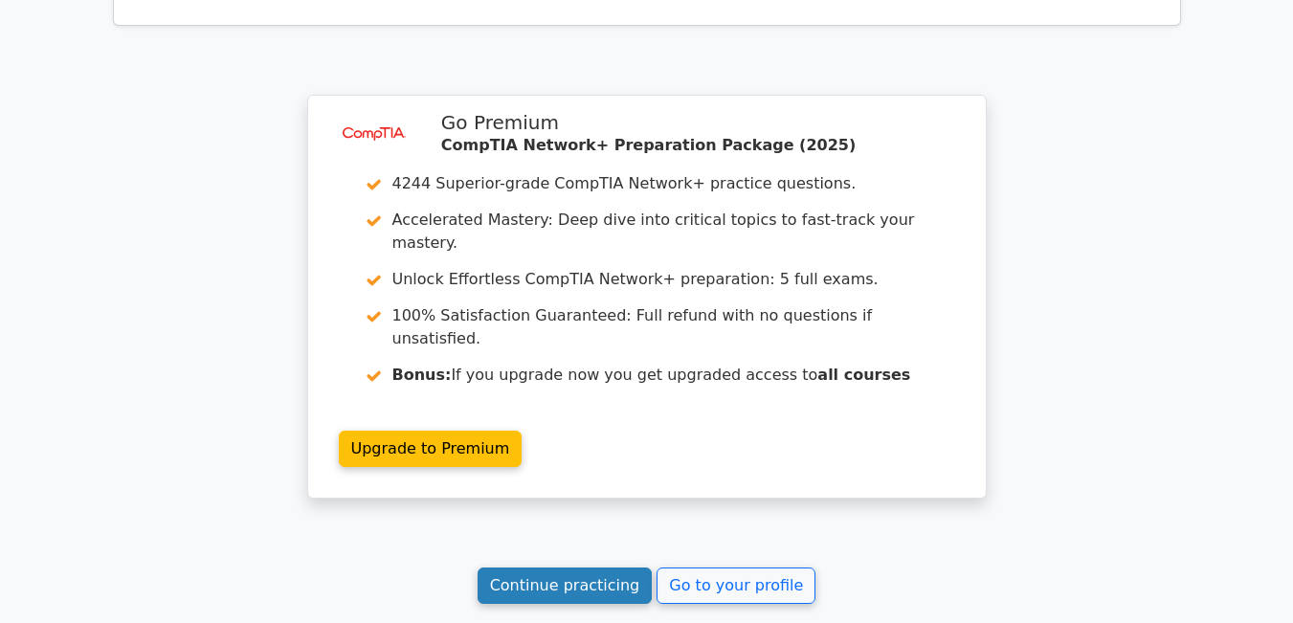
click at [582, 568] on link "Continue practicing" at bounding box center [565, 586] width 175 height 36
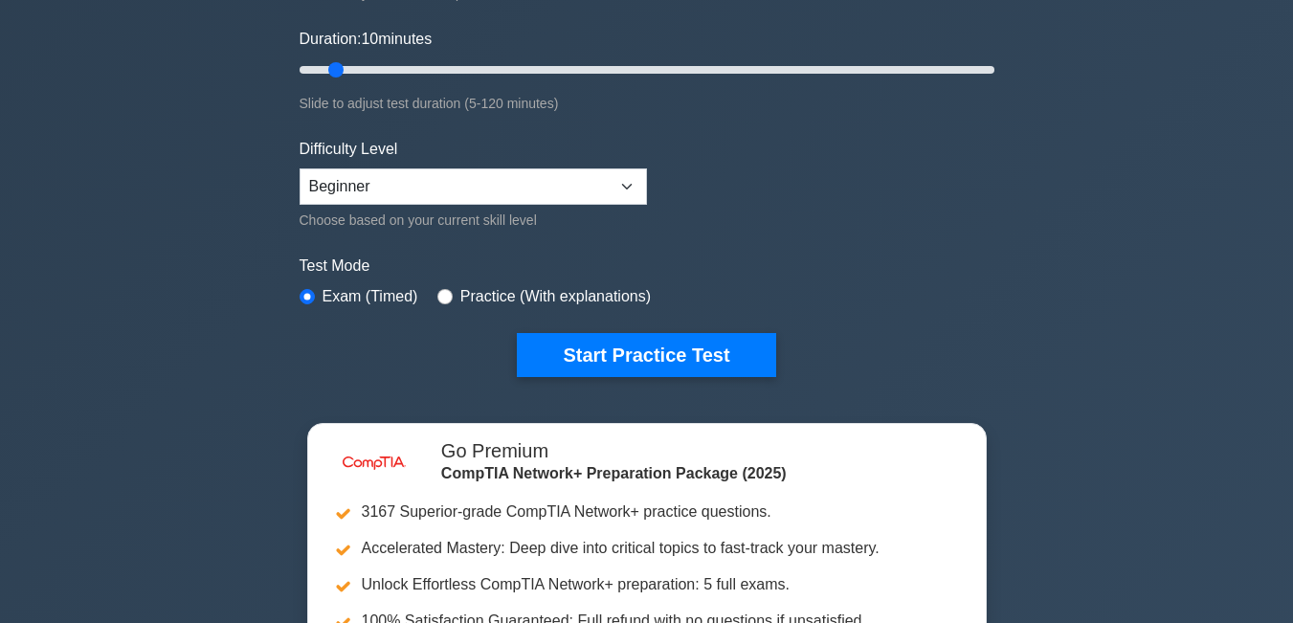
scroll to position [306, 0]
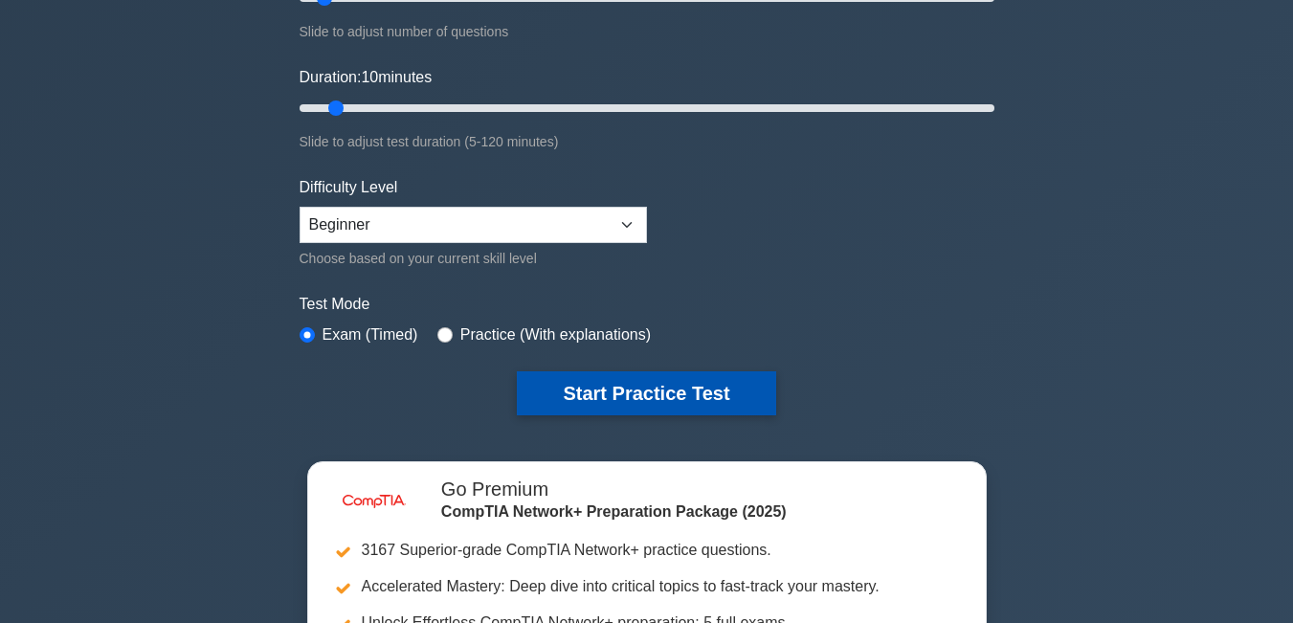
click at [667, 390] on button "Start Practice Test" at bounding box center [646, 393] width 259 height 44
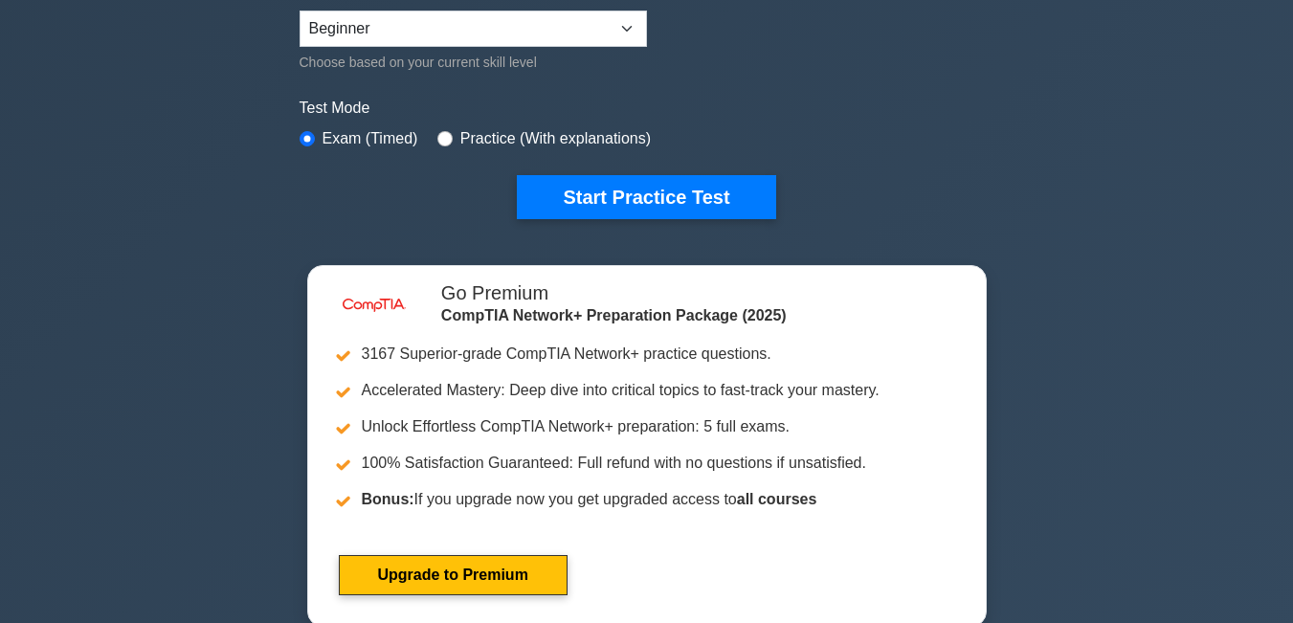
scroll to position [498, 0]
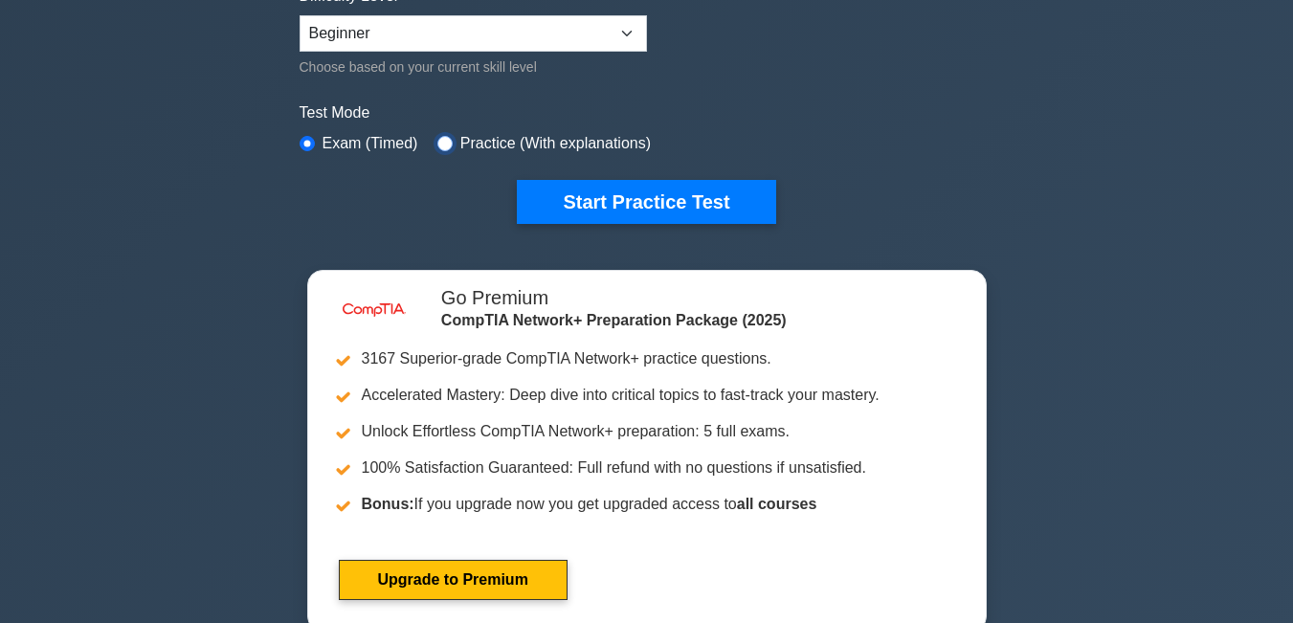
click at [441, 143] on input "radio" at bounding box center [445, 143] width 15 height 15
radio input "true"
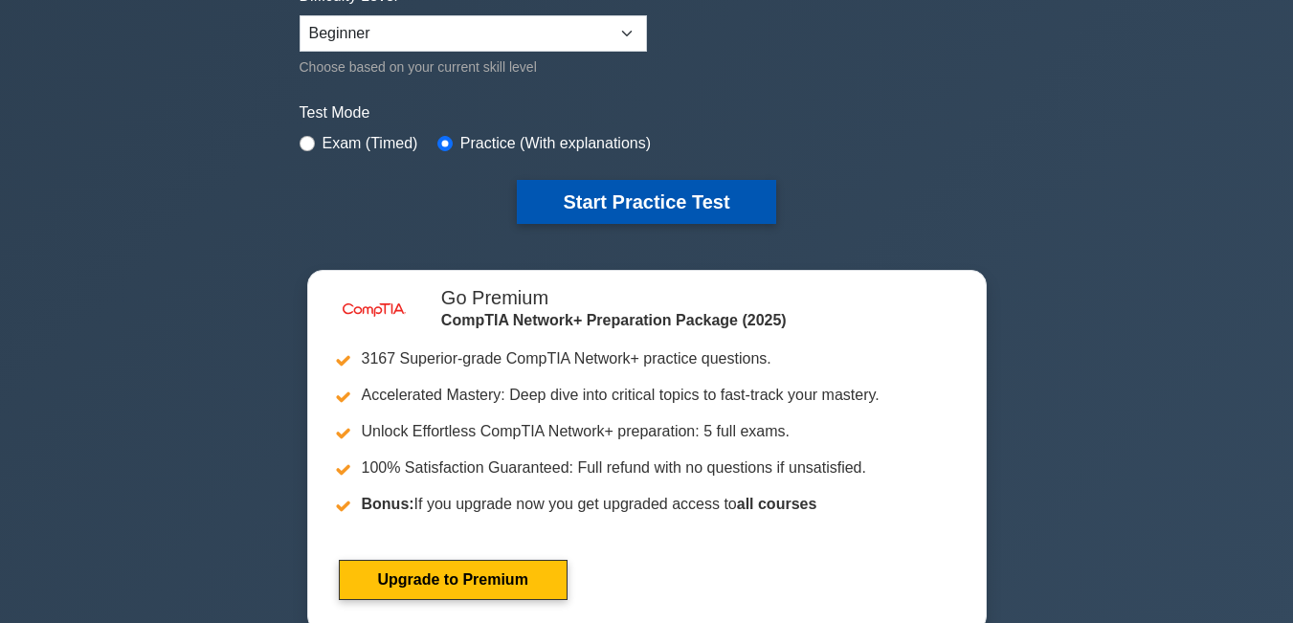
click at [551, 209] on button "Start Practice Test" at bounding box center [646, 202] width 259 height 44
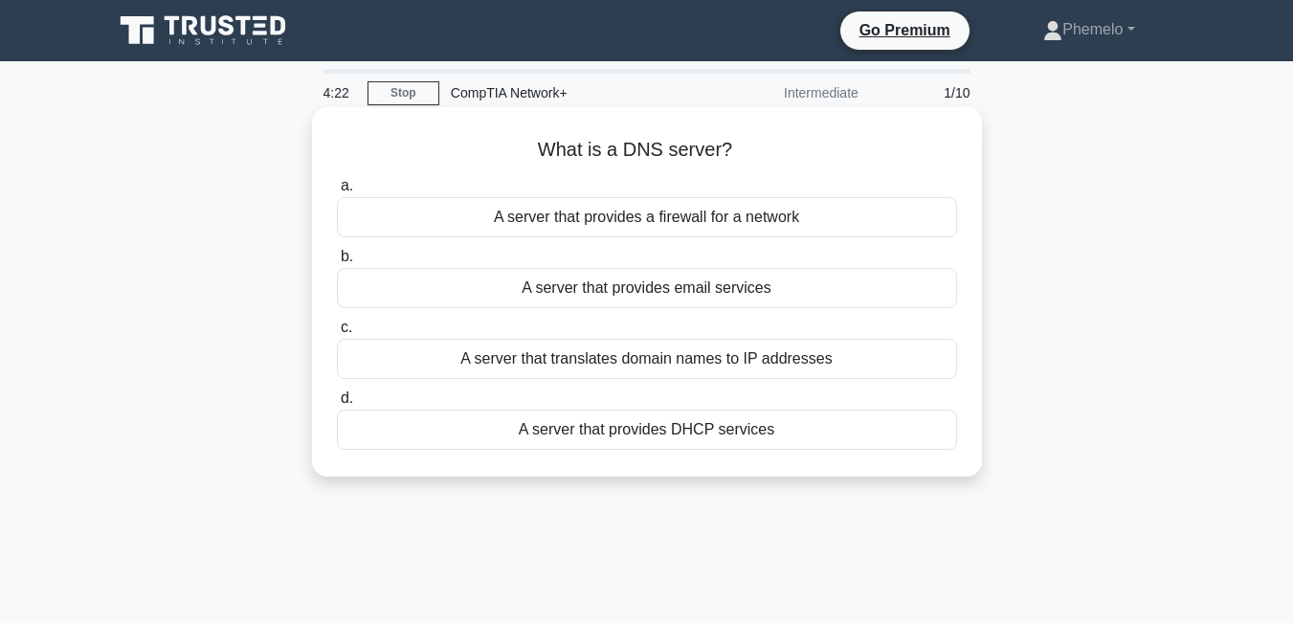
click at [486, 361] on div "A server that translates domain names to IP addresses" at bounding box center [647, 359] width 620 height 40
click at [337, 334] on input "c. A server that translates domain names to IP addresses" at bounding box center [337, 328] width 0 height 12
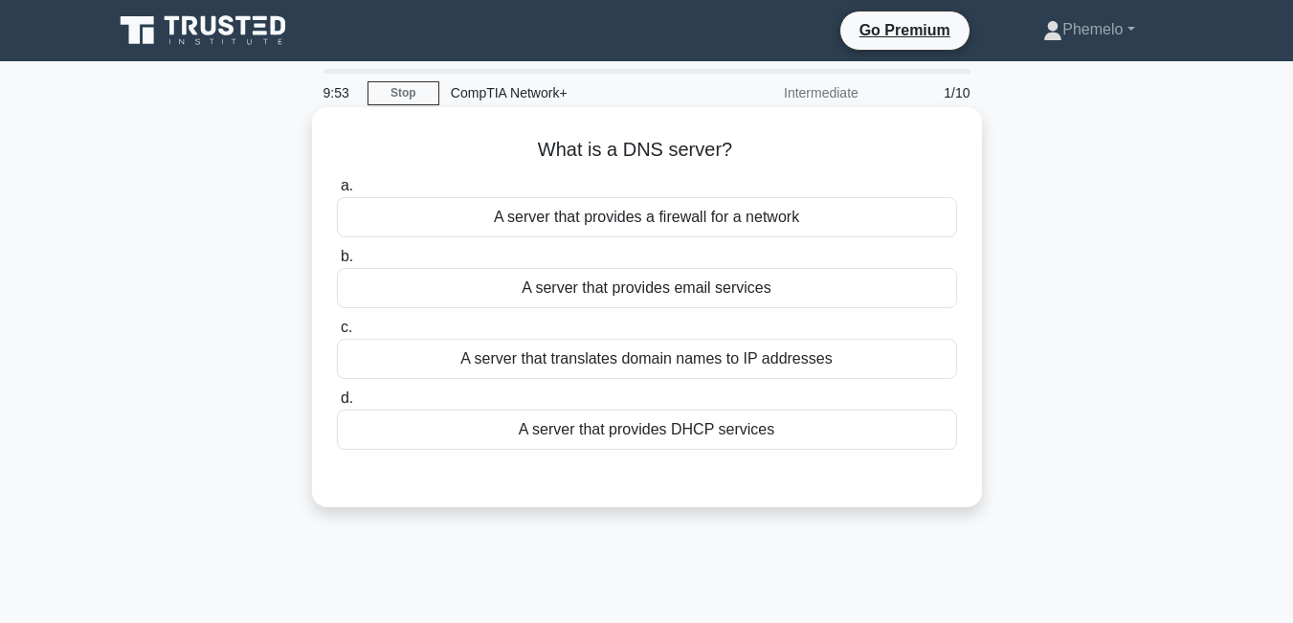
click at [543, 353] on div "A server that translates domain names to IP addresses" at bounding box center [647, 359] width 620 height 40
click at [337, 334] on input "c. A server that translates domain names to IP addresses" at bounding box center [337, 328] width 0 height 12
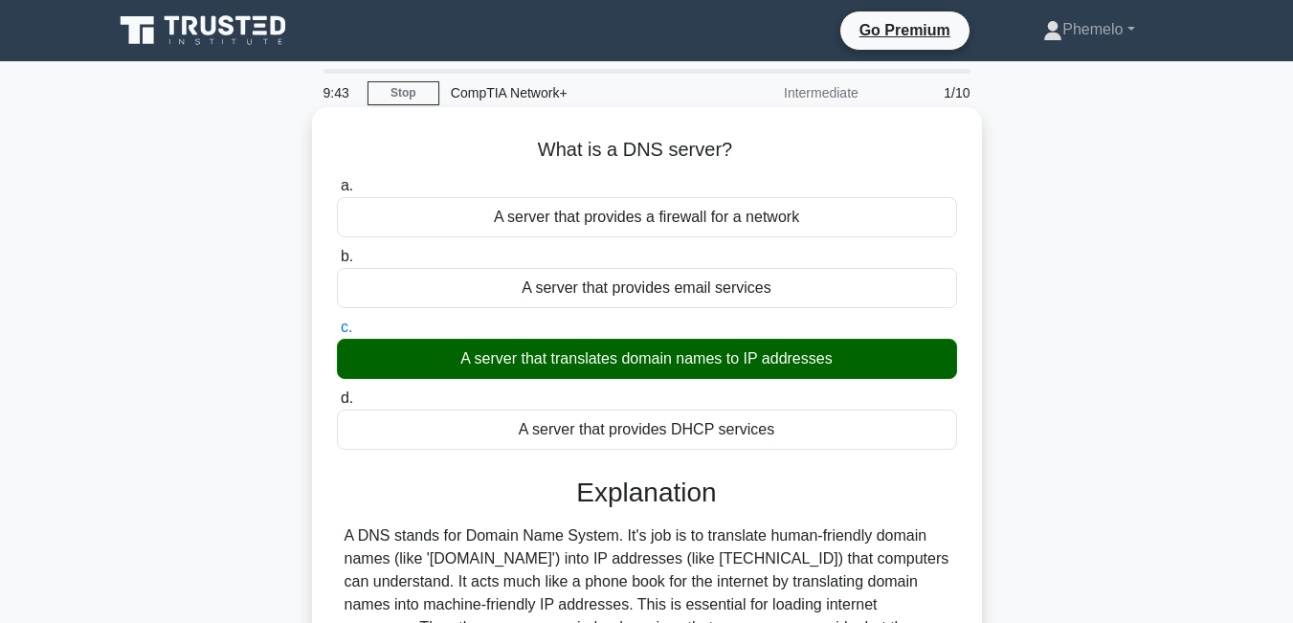
click at [337, 393] on input "d. A server that provides DHCP services" at bounding box center [337, 399] width 0 height 12
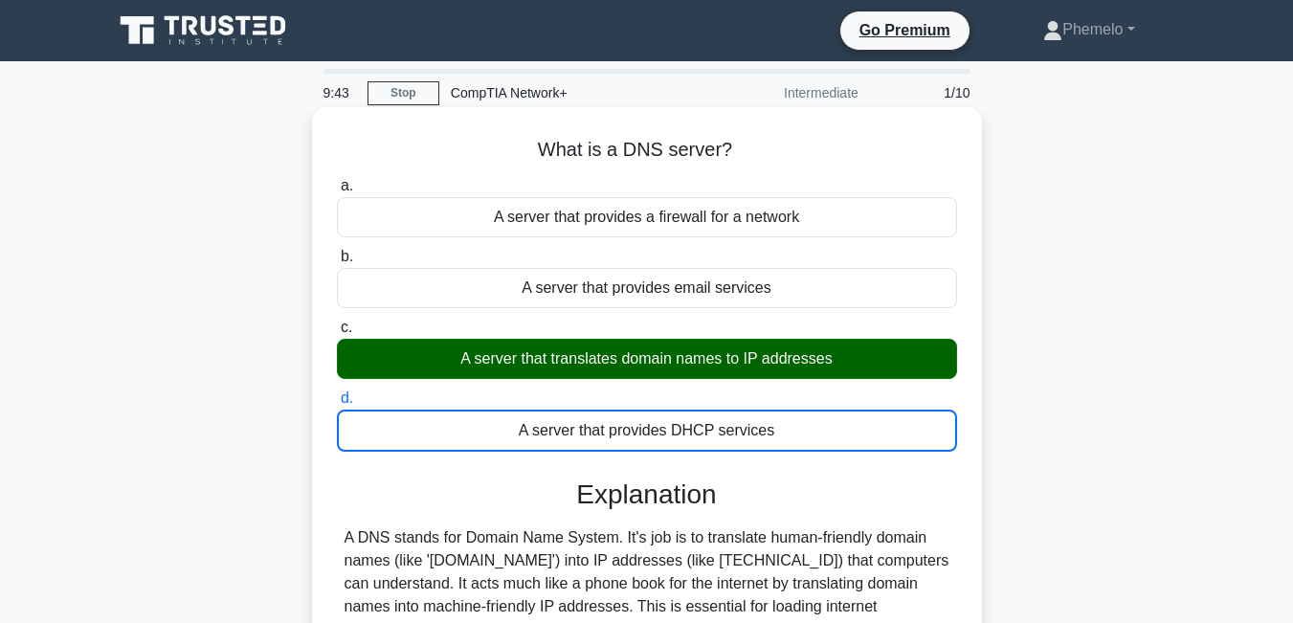
click at [337, 180] on input "a. A server that provides a firewall for a network" at bounding box center [337, 186] width 0 height 12
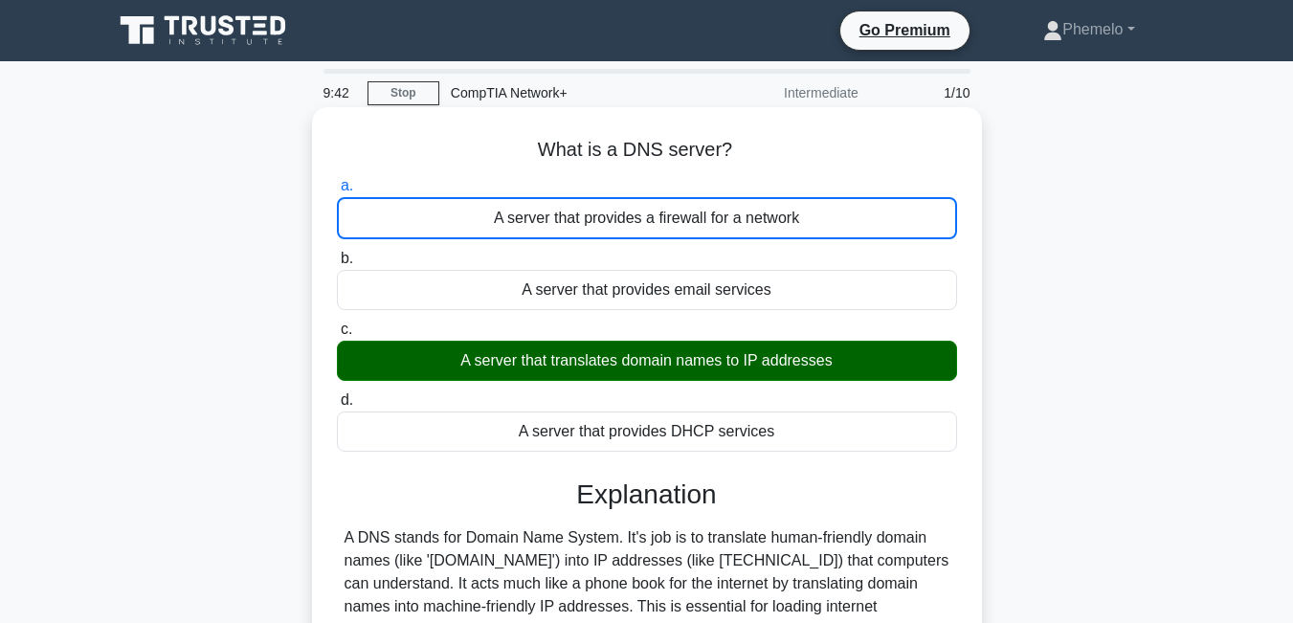
click at [337, 253] on input "b. A server that provides email services" at bounding box center [337, 259] width 0 height 12
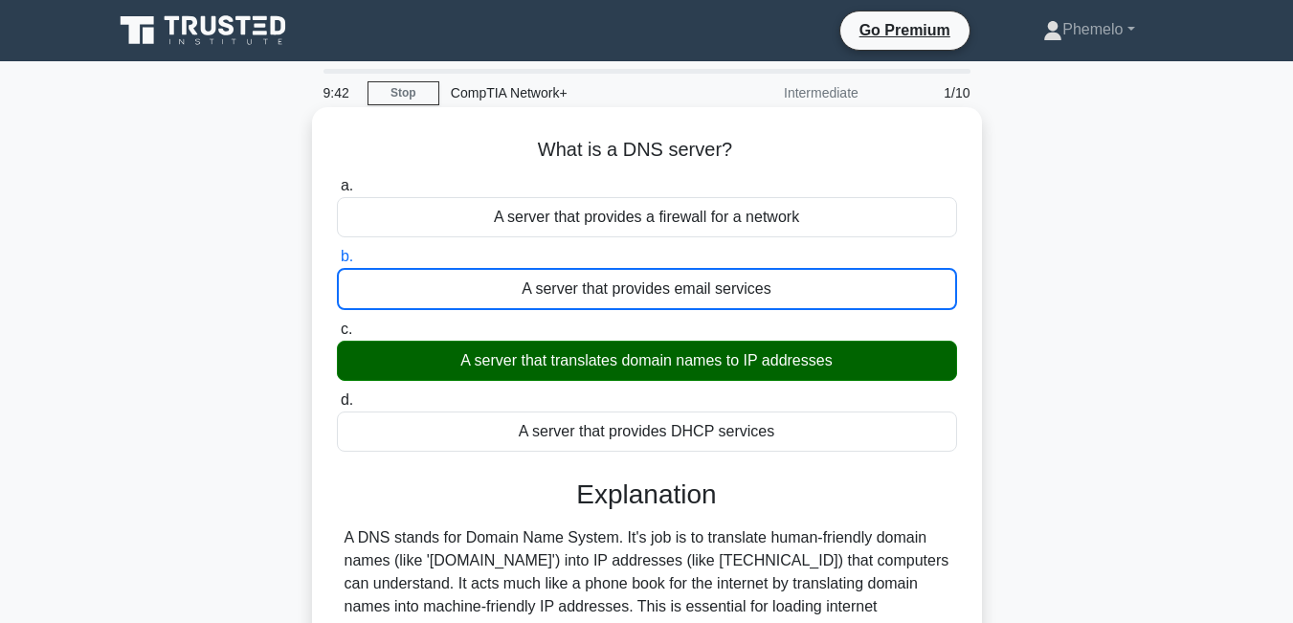
click at [337, 324] on input "c. A server that translates domain names to IP addresses" at bounding box center [337, 330] width 0 height 12
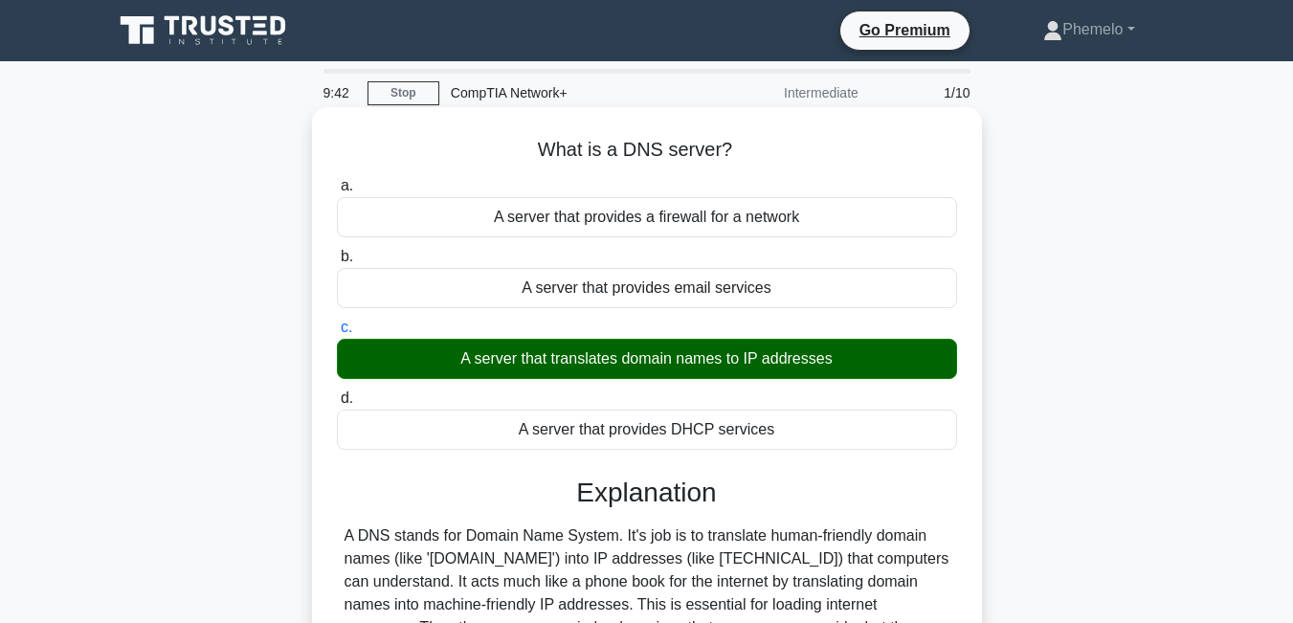
click at [337, 393] on input "d. A server that provides DHCP services" at bounding box center [337, 399] width 0 height 12
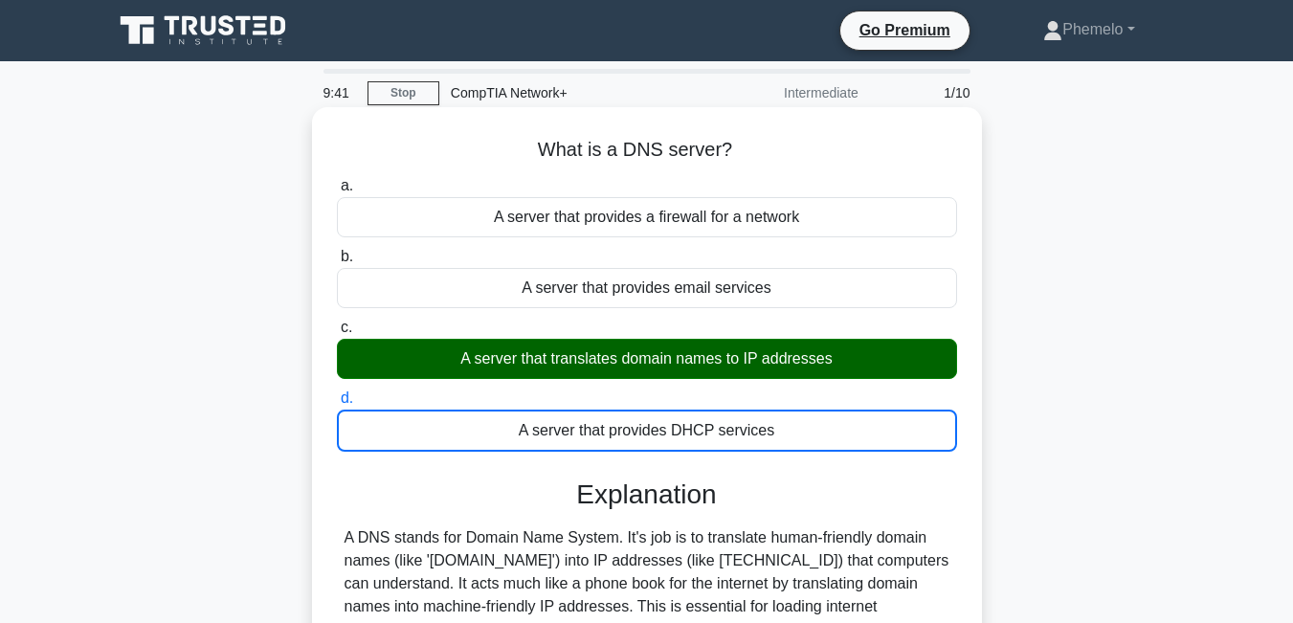
click at [337, 180] on input "a. A server that provides a firewall for a network" at bounding box center [337, 186] width 0 height 12
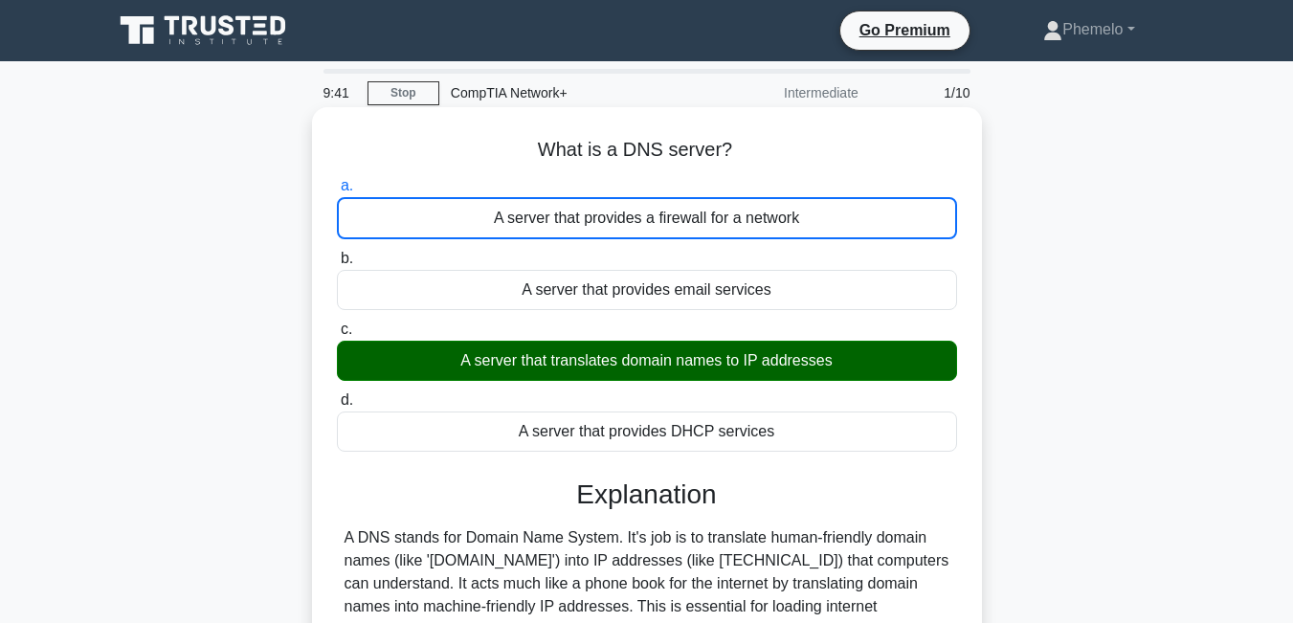
click at [337, 253] on input "b. A server that provides email services" at bounding box center [337, 259] width 0 height 12
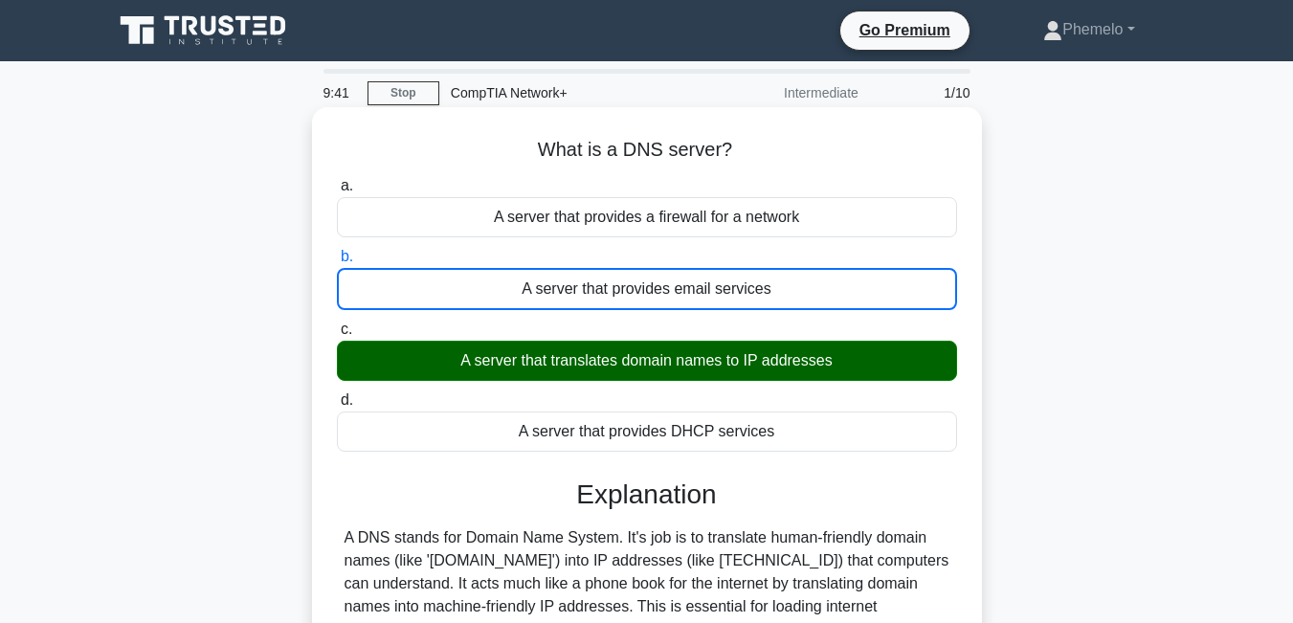
click at [337, 324] on input "c. A server that translates domain names to IP addresses" at bounding box center [337, 330] width 0 height 12
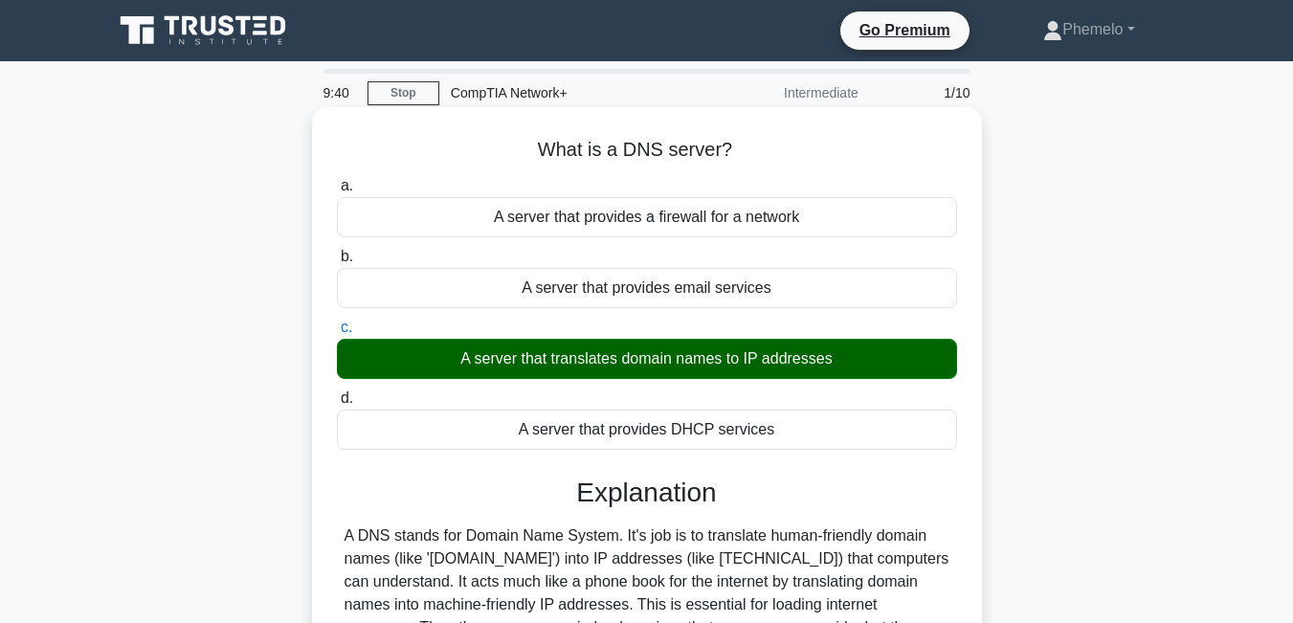
click at [337, 393] on input "d. A server that provides DHCP services" at bounding box center [337, 399] width 0 height 12
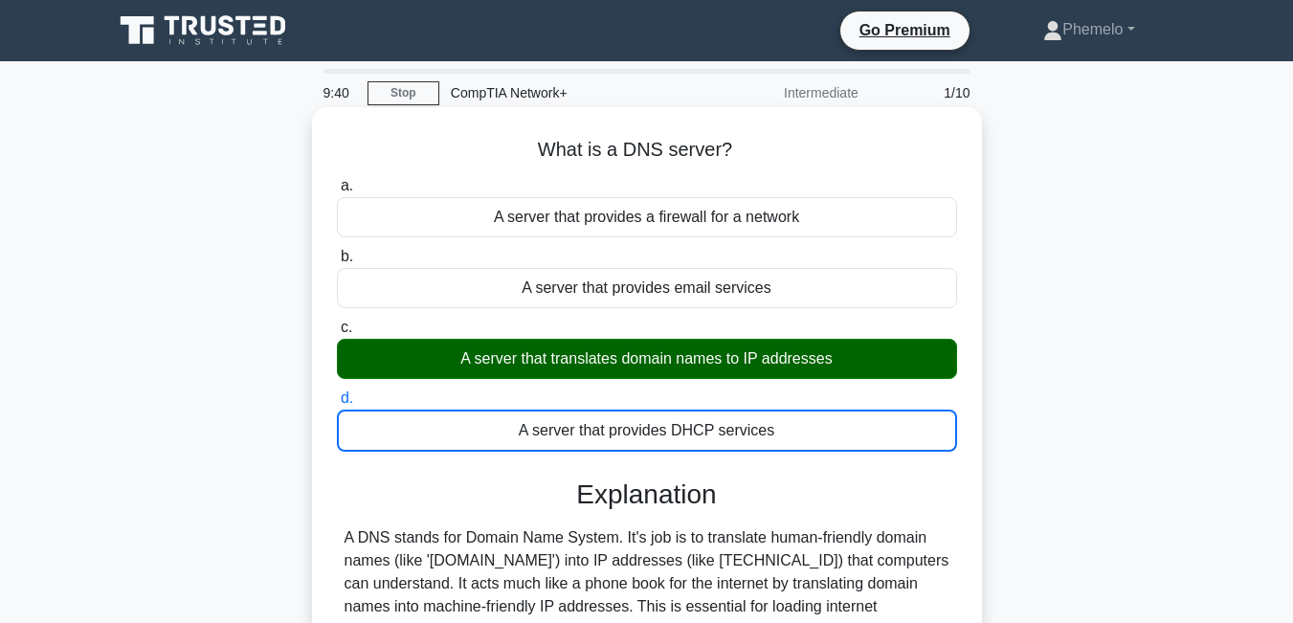
click at [337, 180] on input "a. A server that provides a firewall for a network" at bounding box center [337, 186] width 0 height 12
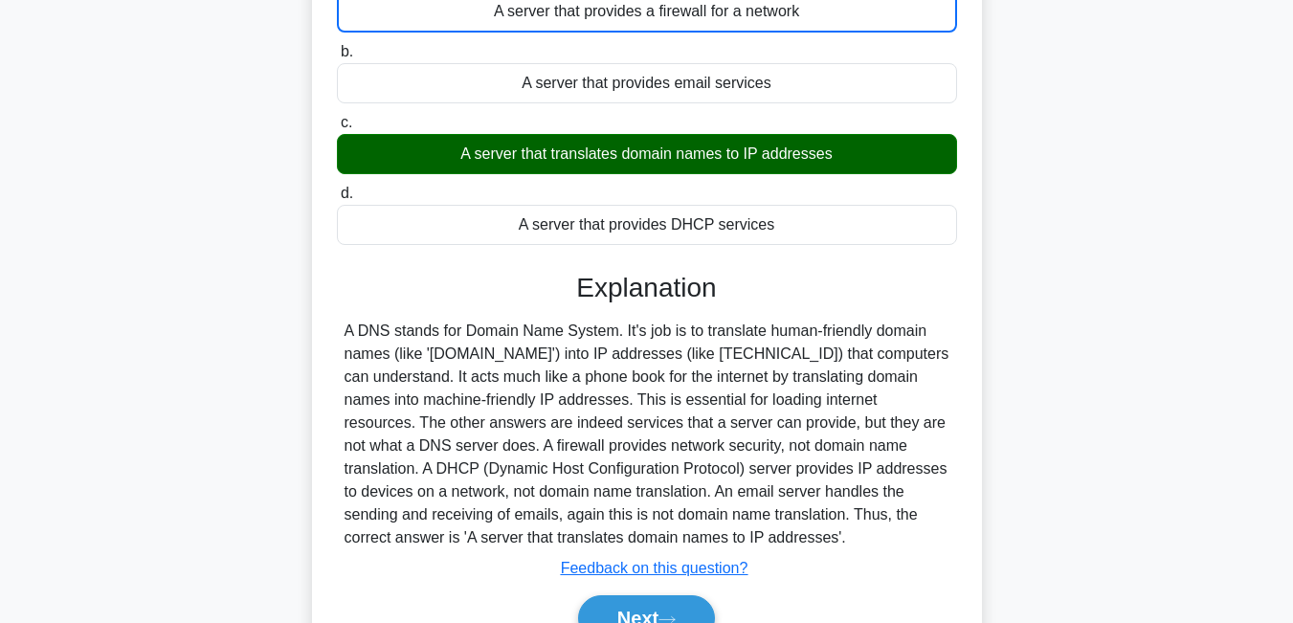
scroll to position [230, 0]
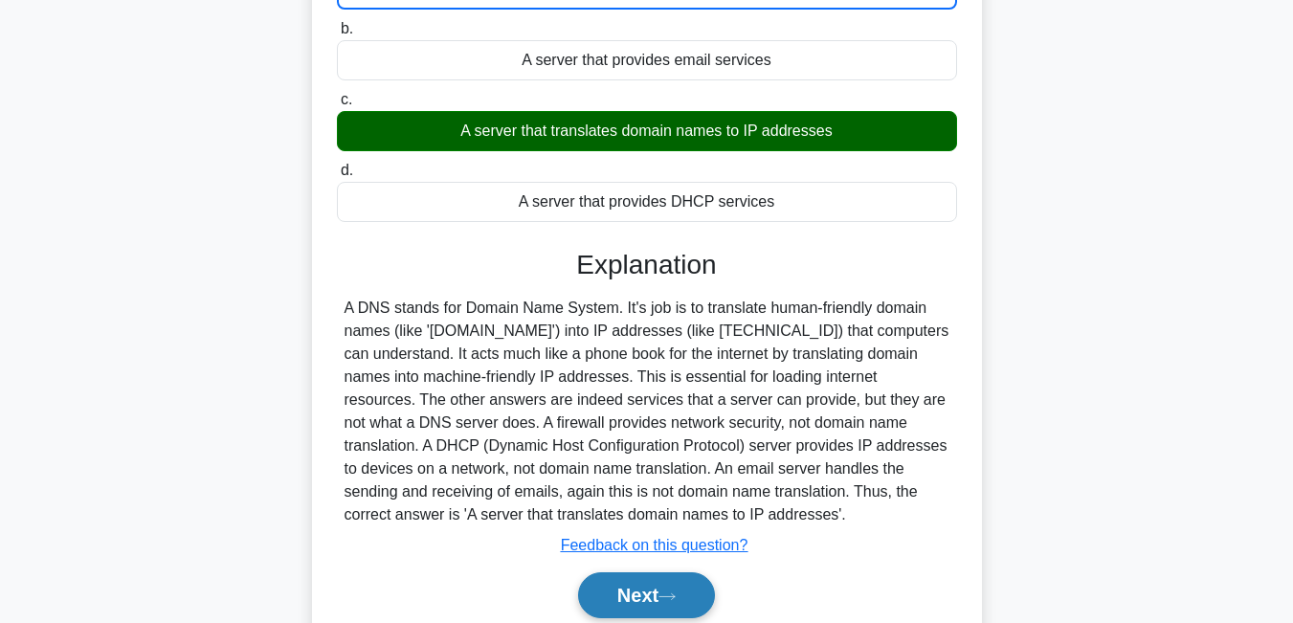
click at [682, 611] on button "Next" at bounding box center [646, 596] width 137 height 46
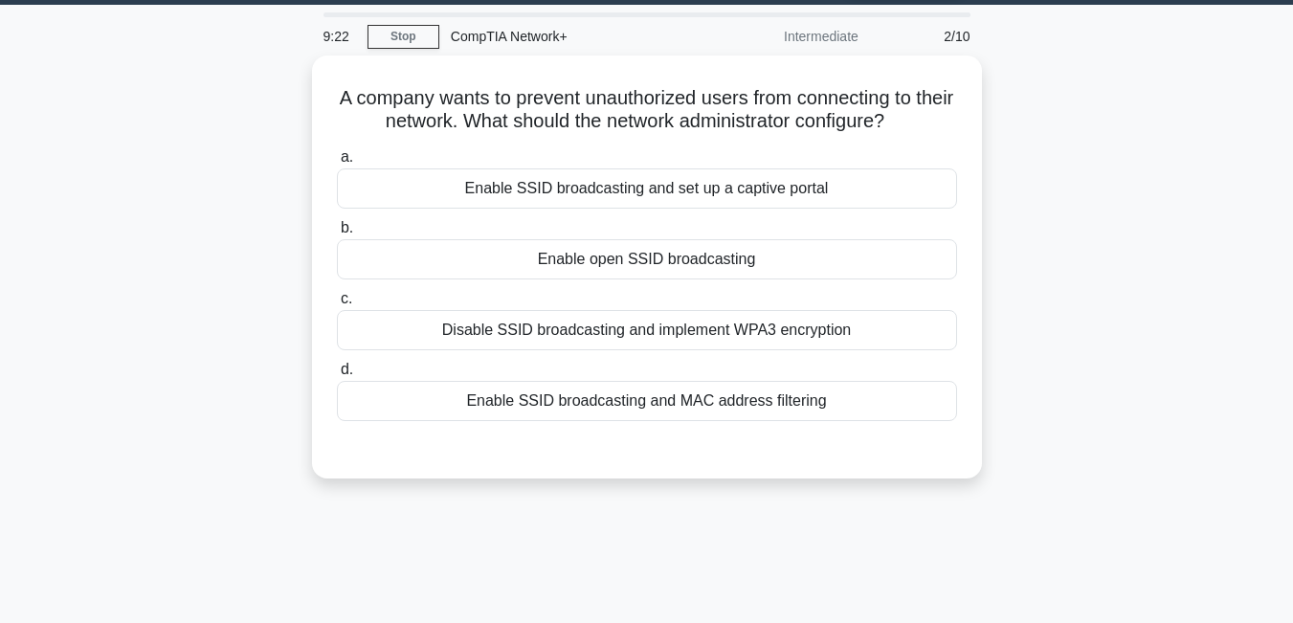
scroll to position [38, 0]
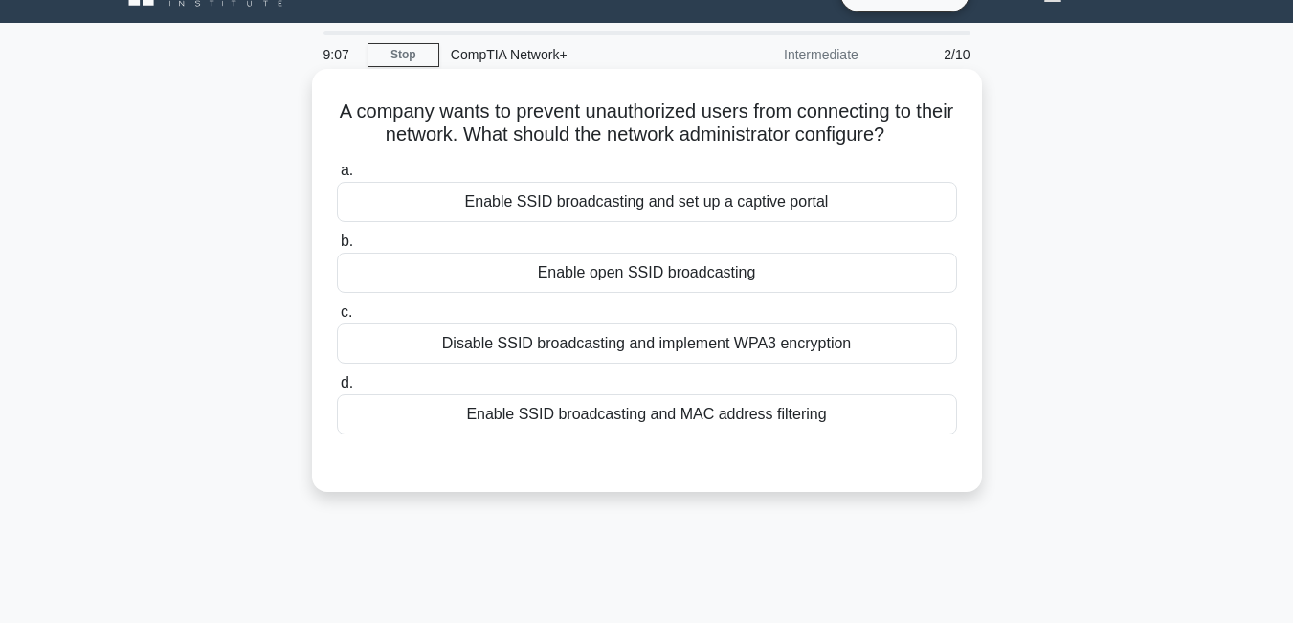
click at [722, 346] on div "Disable SSID broadcasting and implement WPA3 encryption" at bounding box center [647, 344] width 620 height 40
click at [337, 319] on input "c. Disable SSID broadcasting and implement WPA3 encryption" at bounding box center [337, 312] width 0 height 12
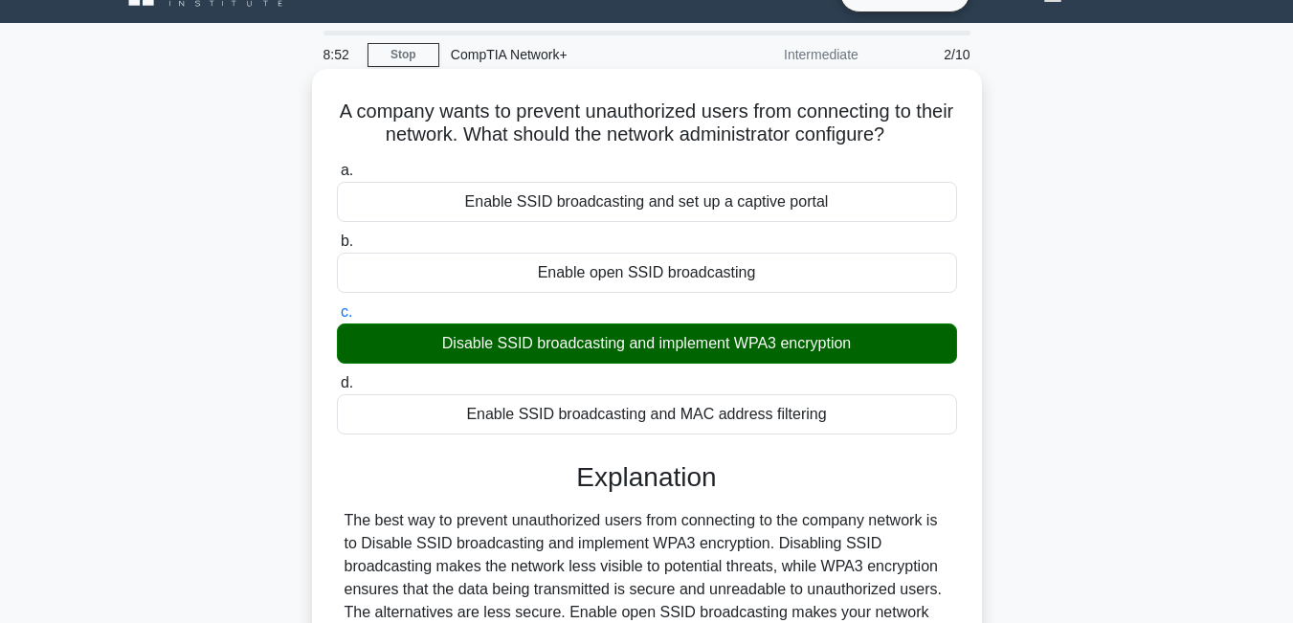
click at [337, 377] on input "d. Enable SSID broadcasting and MAC address filtering" at bounding box center [337, 383] width 0 height 12
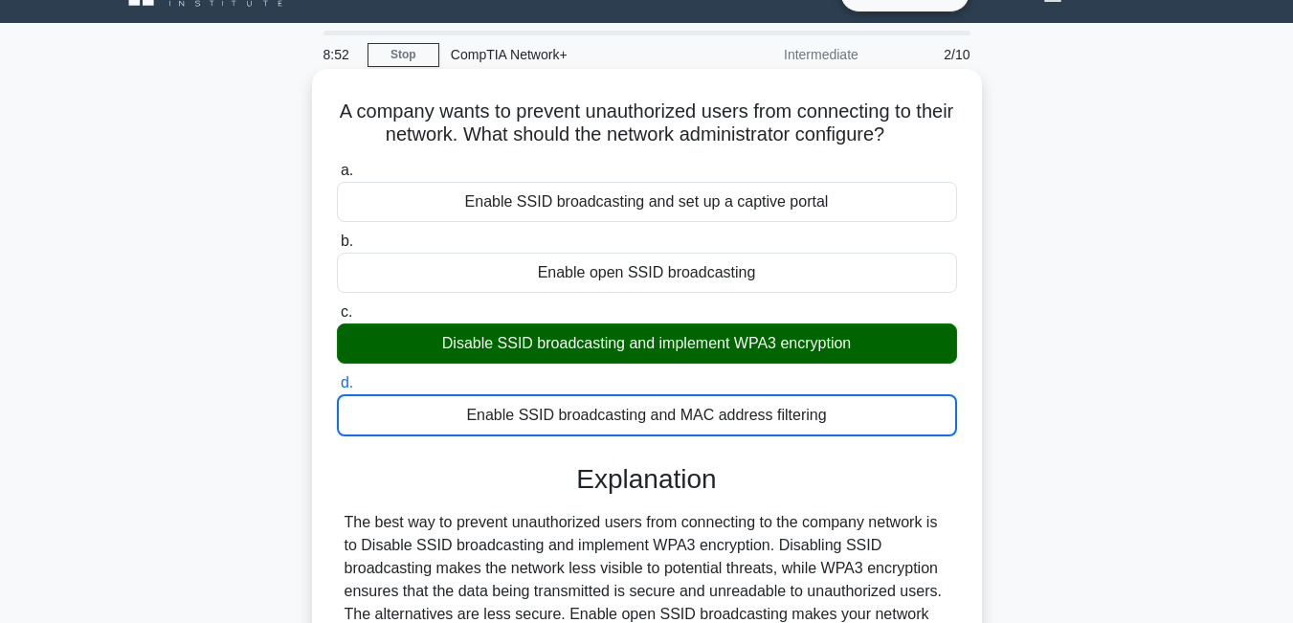
click at [337, 165] on input "a. Enable SSID broadcasting and set up a captive portal" at bounding box center [337, 171] width 0 height 12
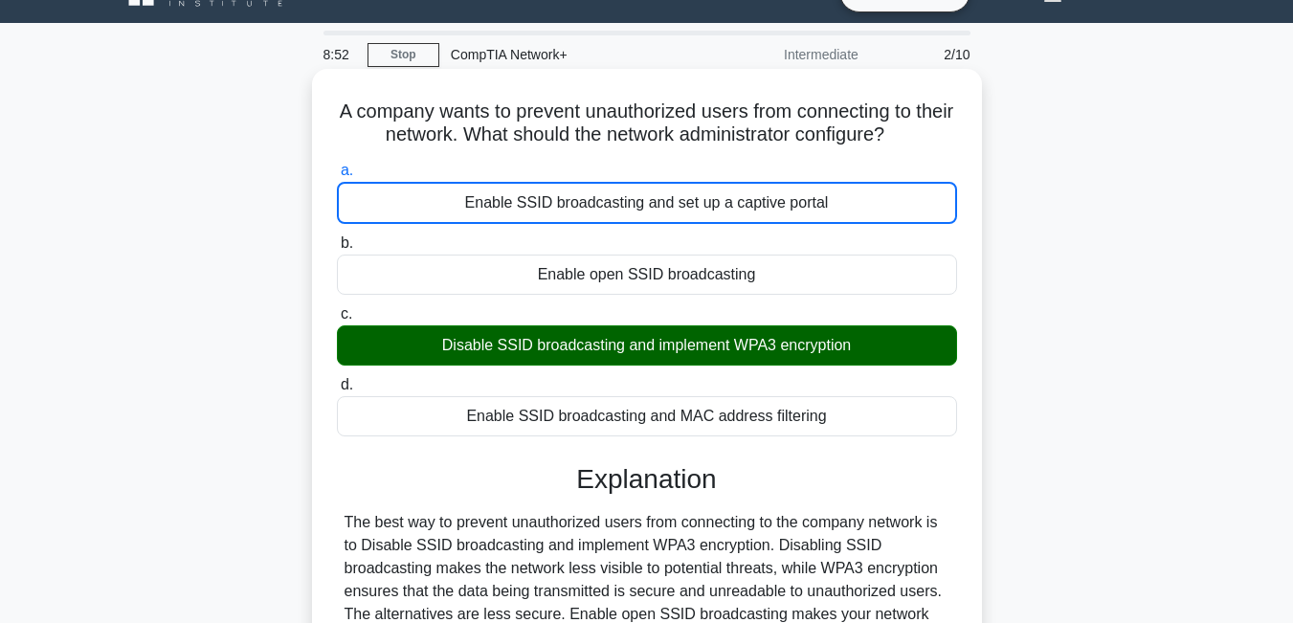
click at [337, 237] on input "b. Enable open SSID broadcasting" at bounding box center [337, 243] width 0 height 12
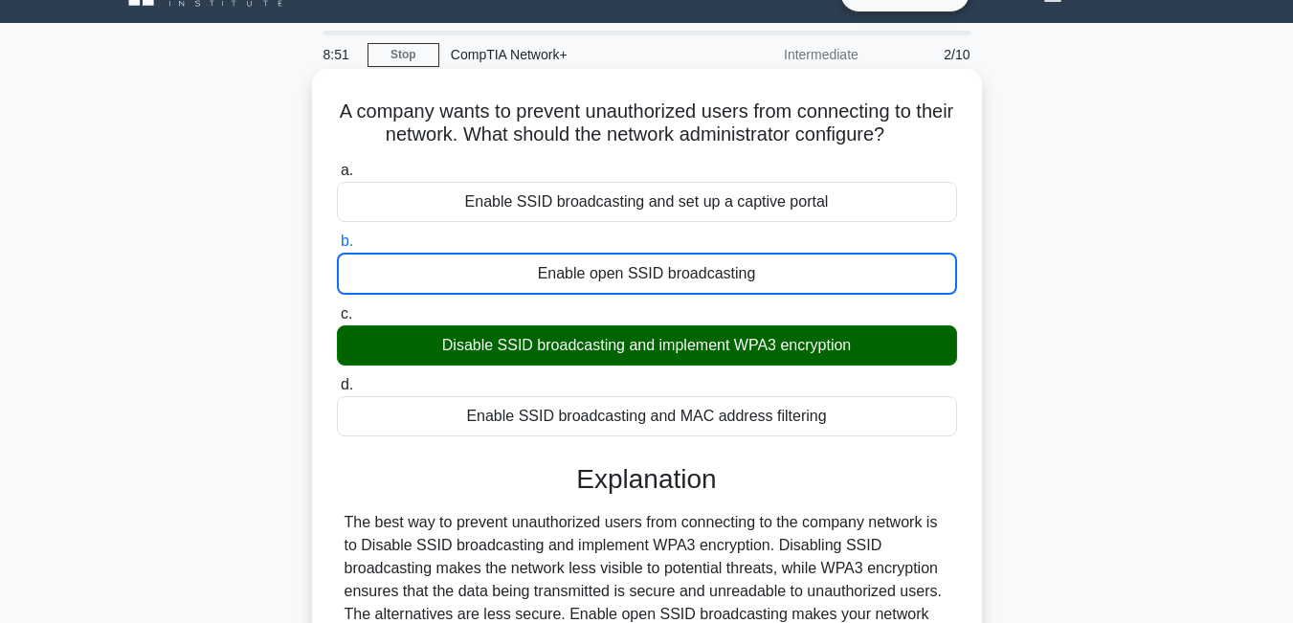
click at [337, 308] on input "c. Disable SSID broadcasting and implement WPA3 encryption" at bounding box center [337, 314] width 0 height 12
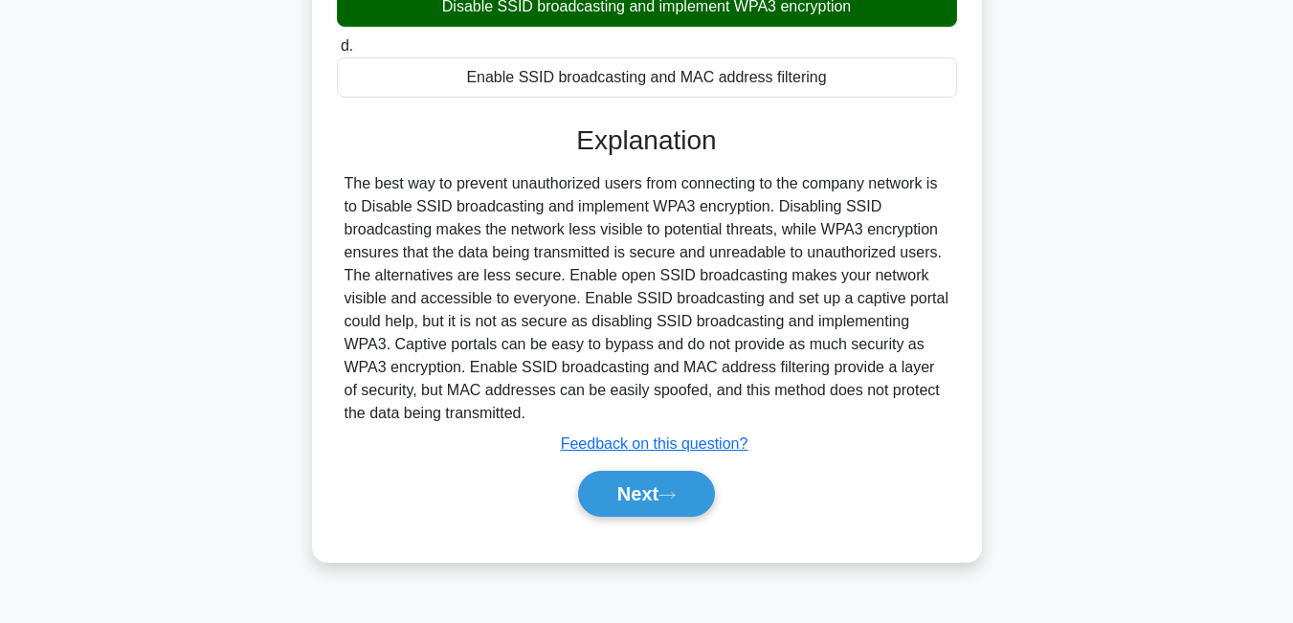
scroll to position [383, 0]
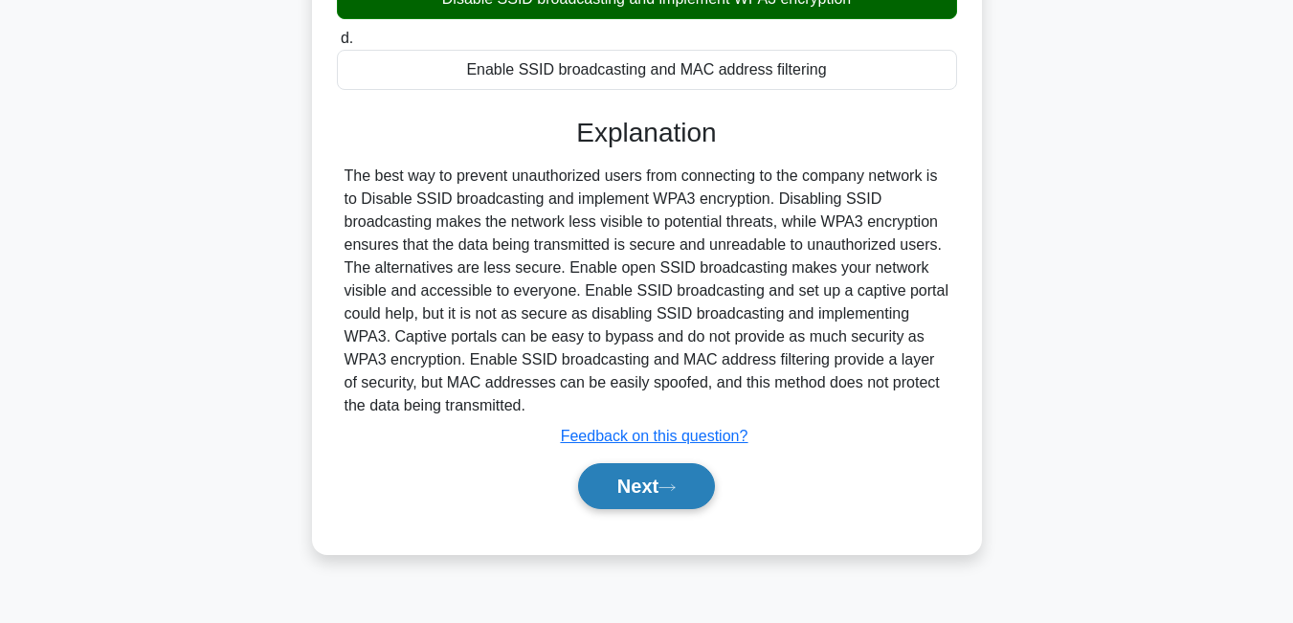
click at [669, 499] on button "Next" at bounding box center [646, 486] width 137 height 46
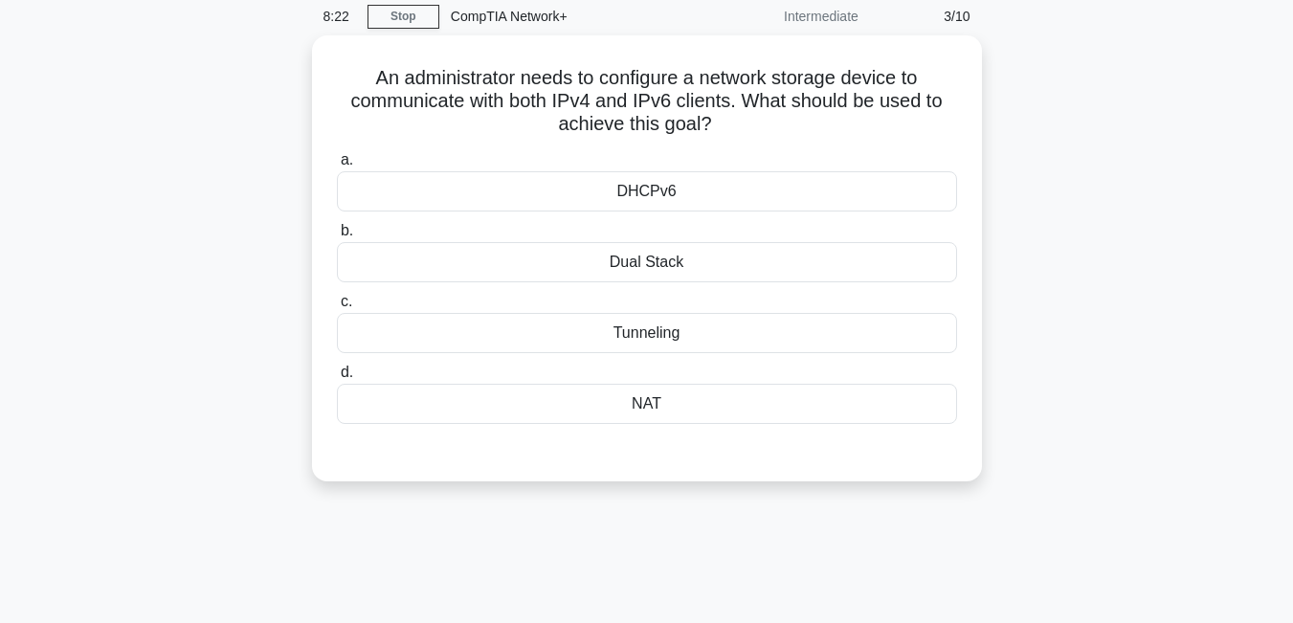
scroll to position [38, 0]
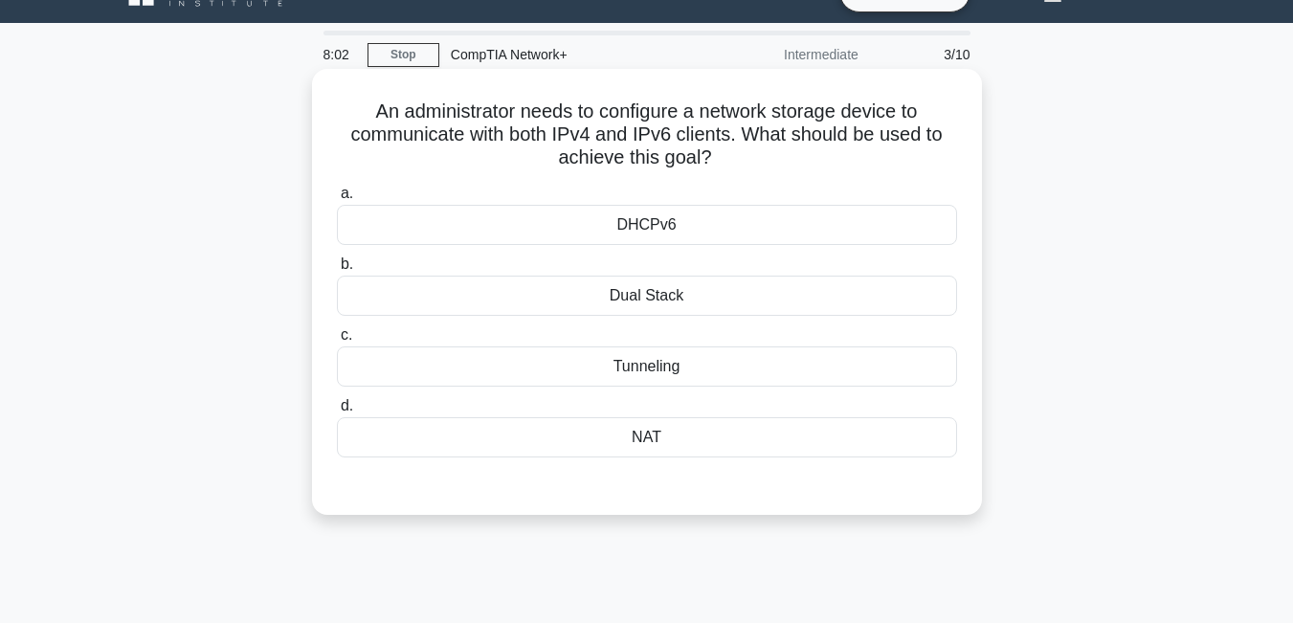
click at [656, 230] on div "DHCPv6" at bounding box center [647, 225] width 620 height 40
click at [337, 200] on input "a. DHCPv6" at bounding box center [337, 194] width 0 height 12
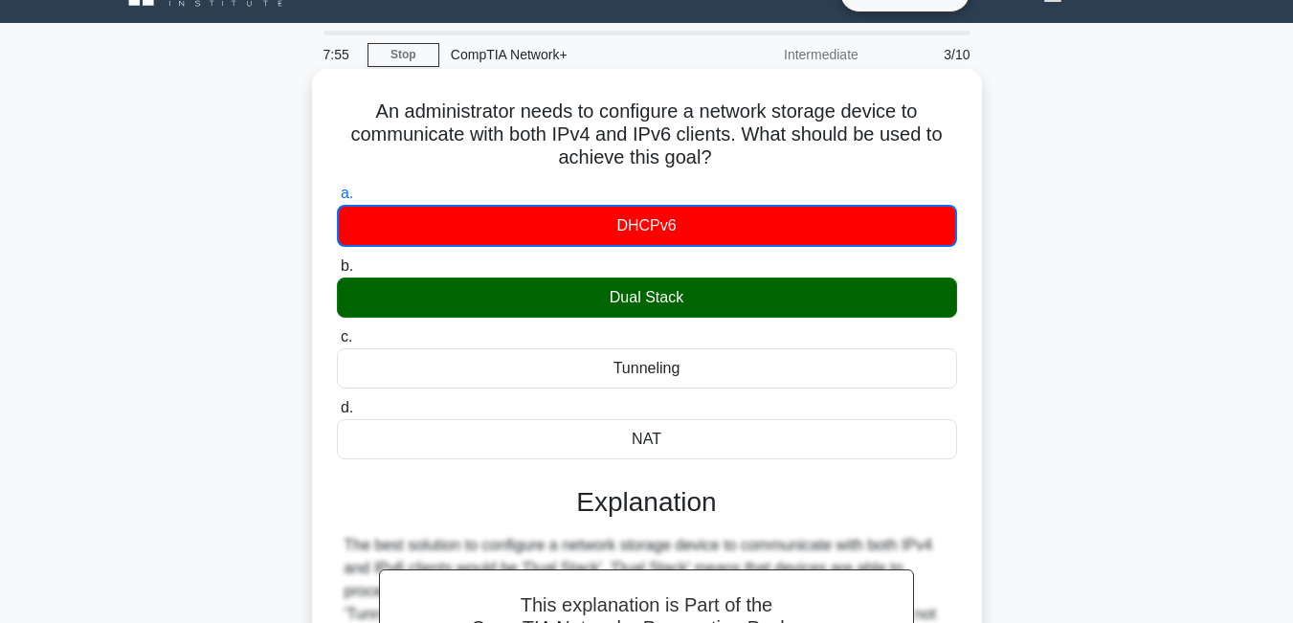
click at [337, 260] on input "b. Dual Stack" at bounding box center [337, 266] width 0 height 12
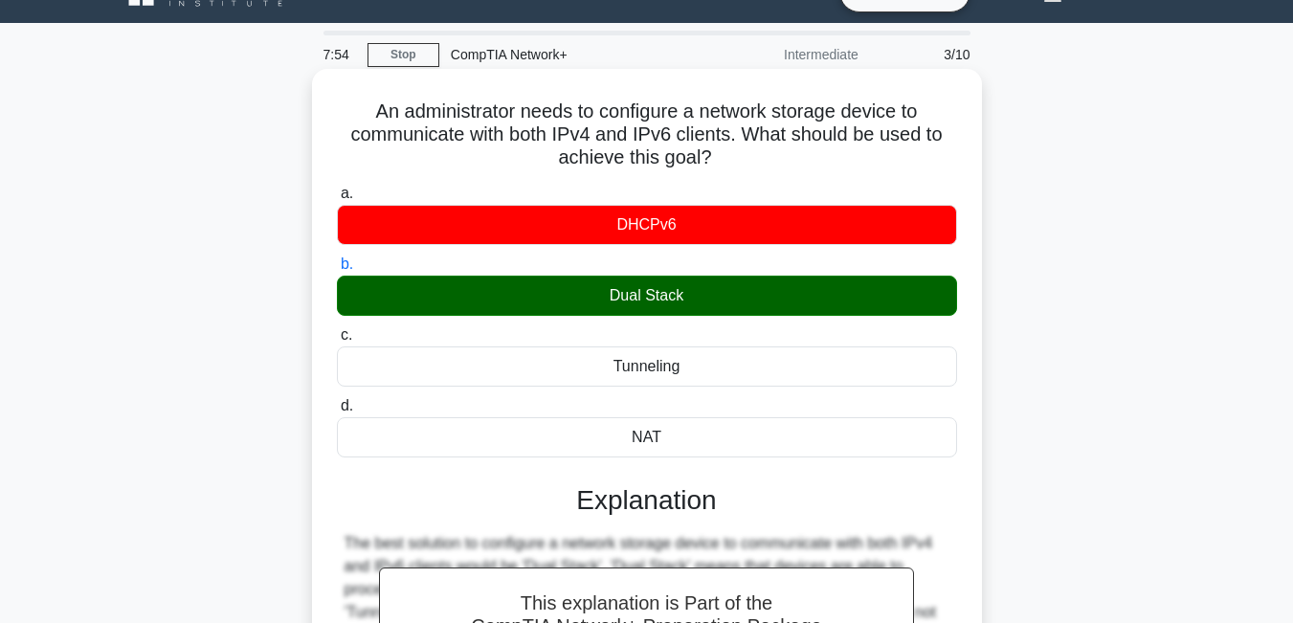
click at [337, 329] on input "c. Tunneling" at bounding box center [337, 335] width 0 height 12
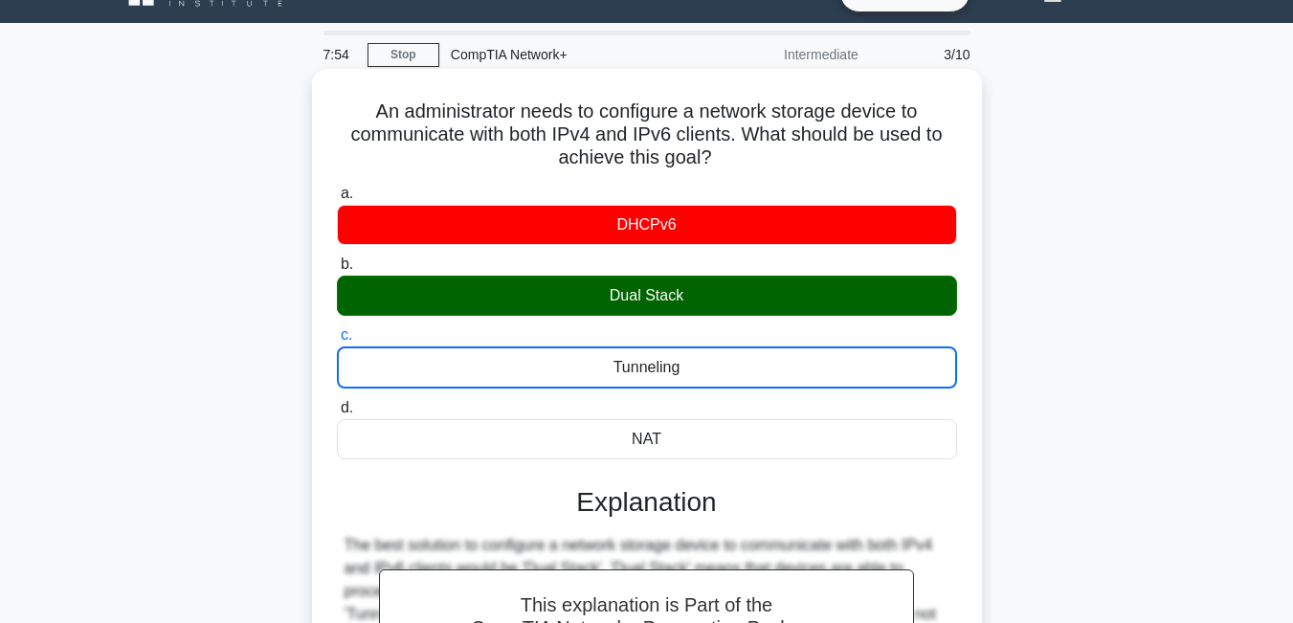
click at [337, 402] on input "d. NAT" at bounding box center [337, 408] width 0 height 12
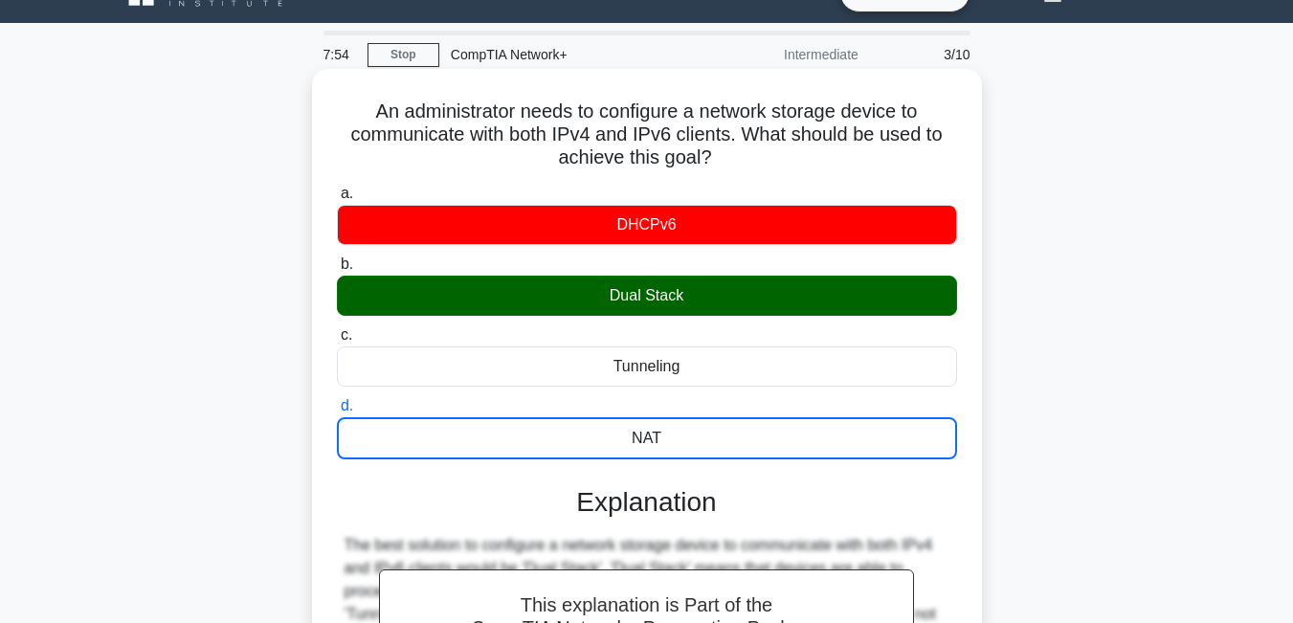
click at [337, 188] on input "a. DHCPv6" at bounding box center [337, 194] width 0 height 12
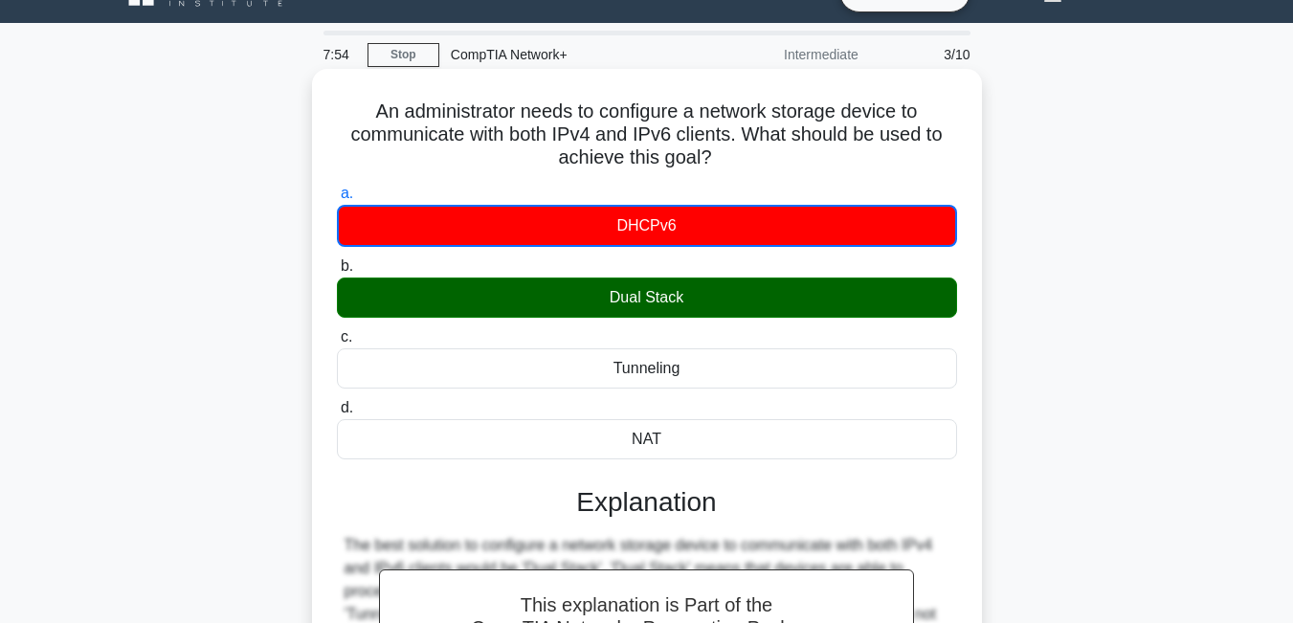
click at [337, 260] on input "b. Dual Stack" at bounding box center [337, 266] width 0 height 12
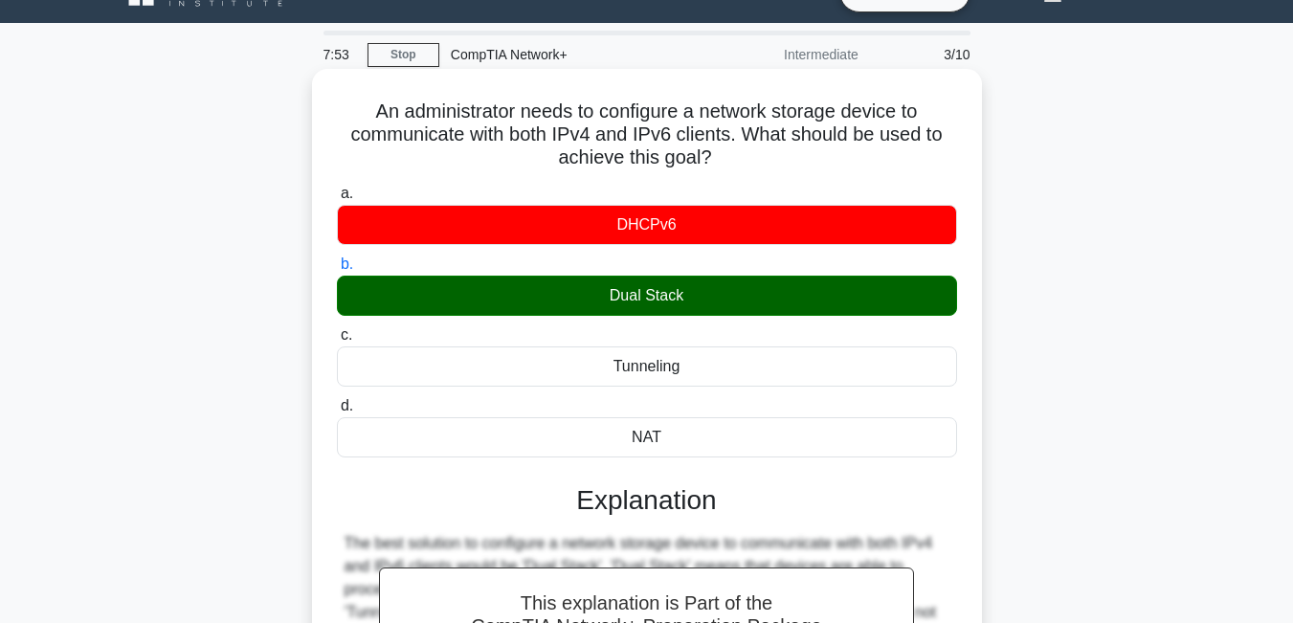
click at [337, 329] on input "c. Tunneling" at bounding box center [337, 335] width 0 height 12
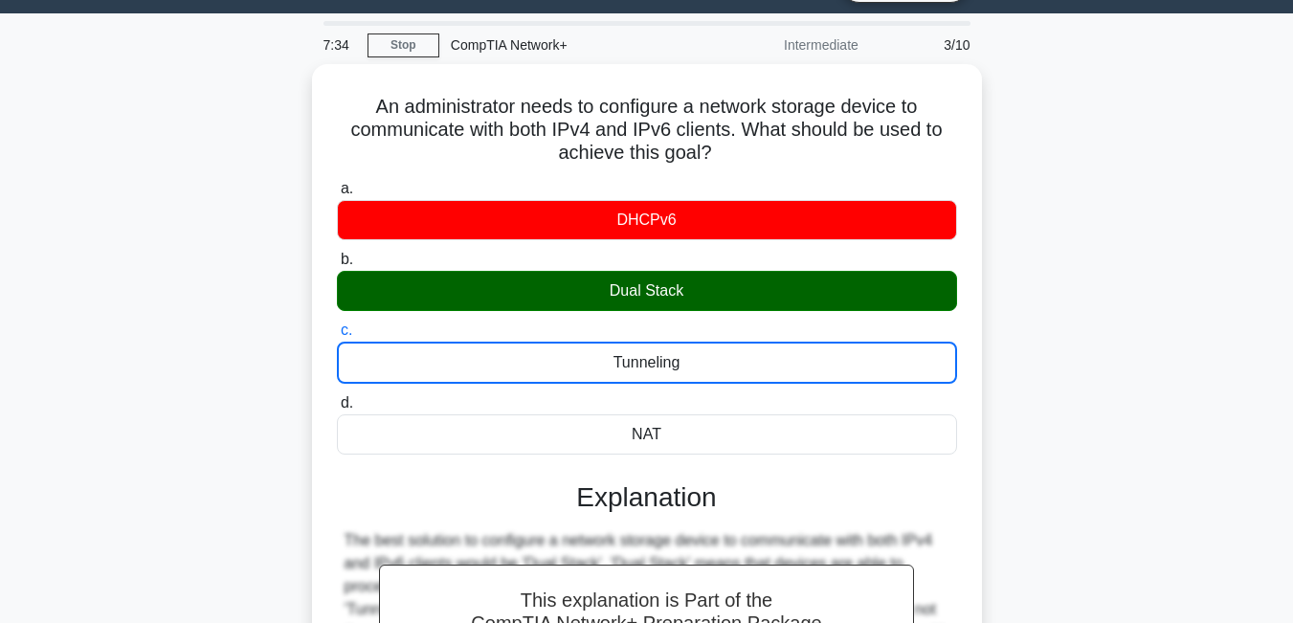
scroll to position [26, 0]
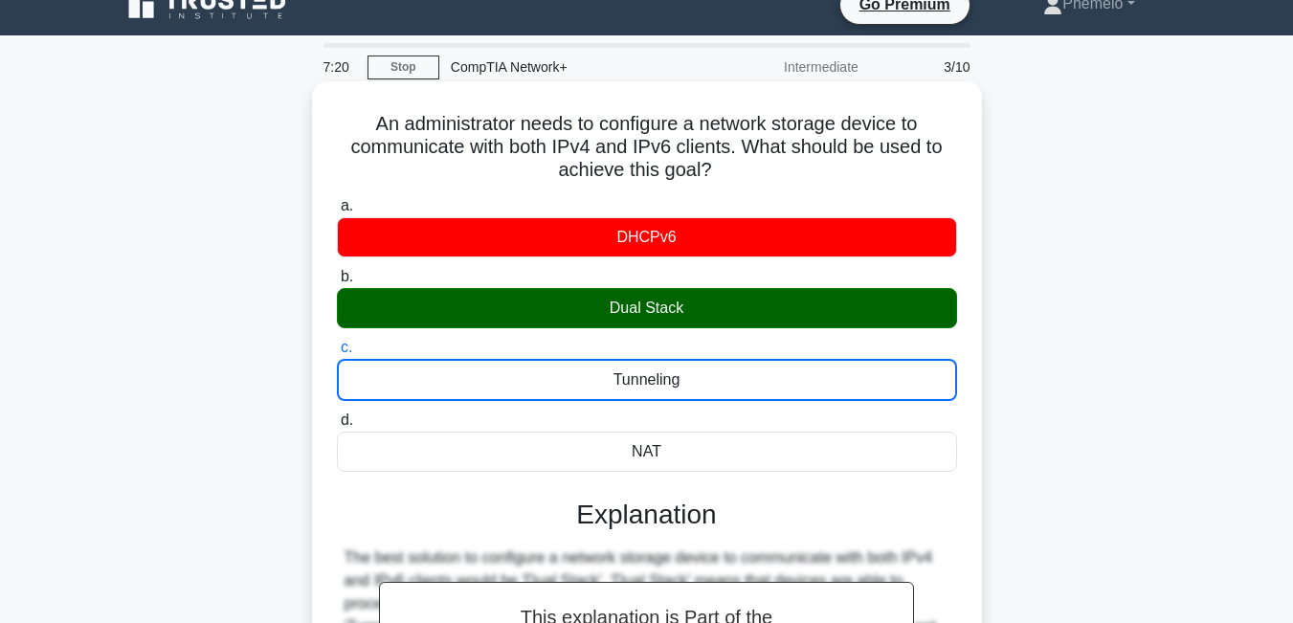
click at [933, 300] on div "Dual Stack" at bounding box center [647, 308] width 620 height 40
click at [337, 283] on input "b. Dual Stack" at bounding box center [337, 277] width 0 height 12
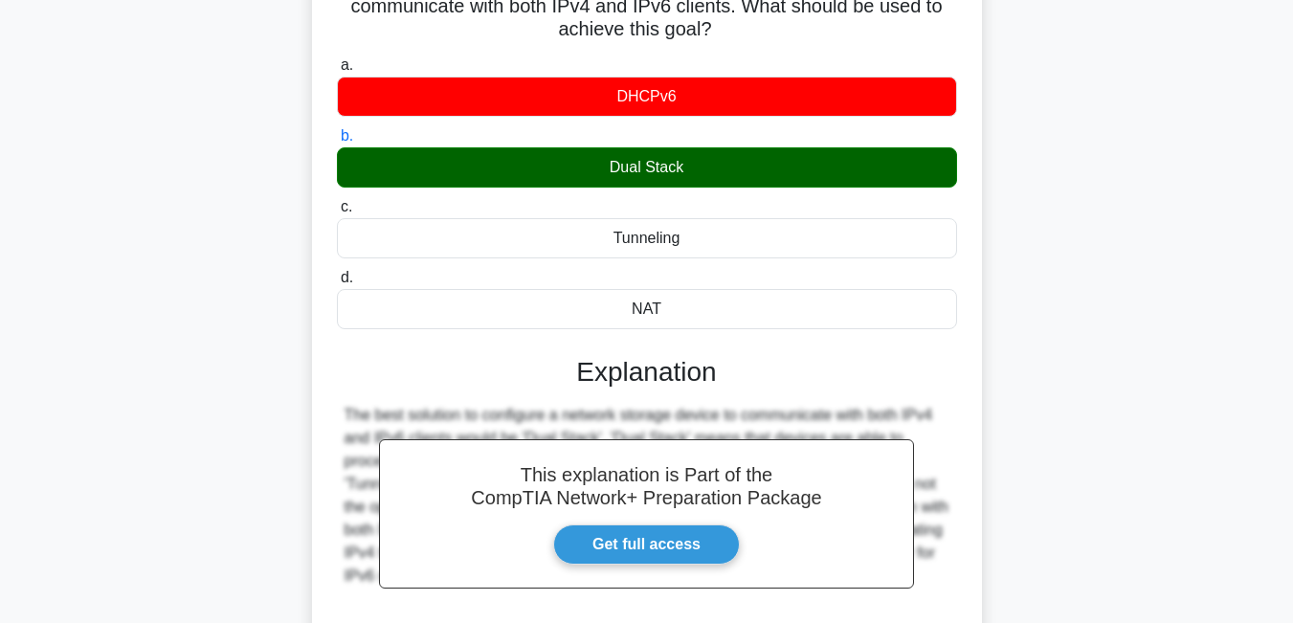
scroll to position [179, 0]
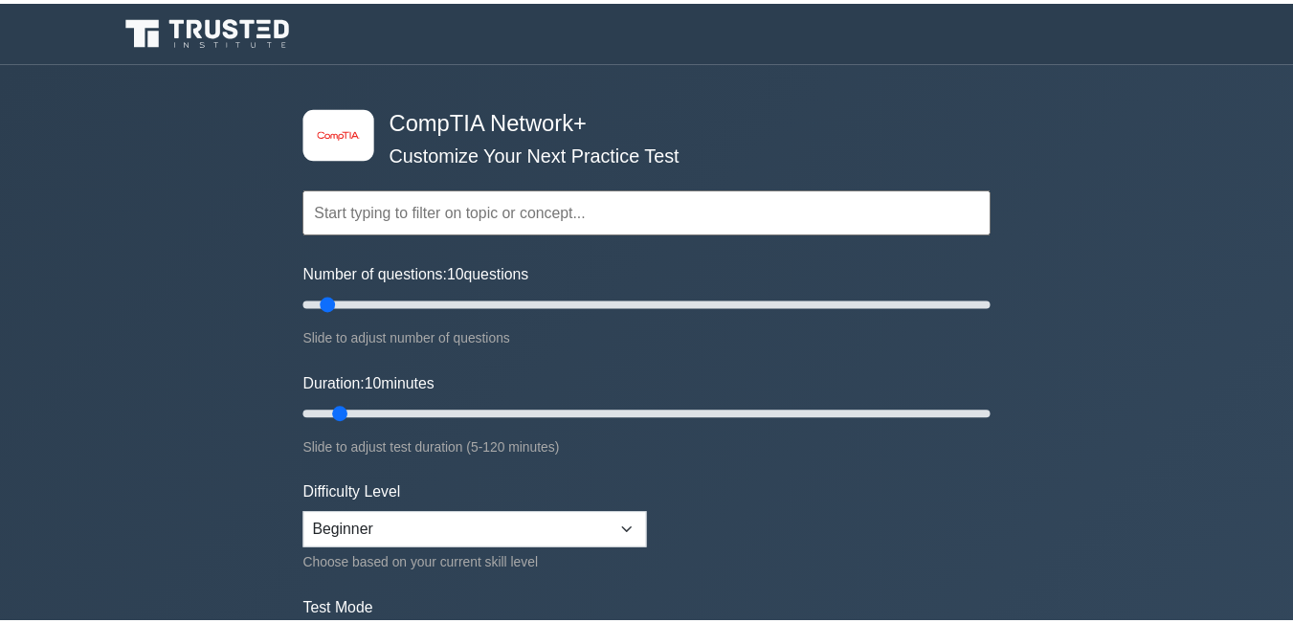
scroll to position [498, 0]
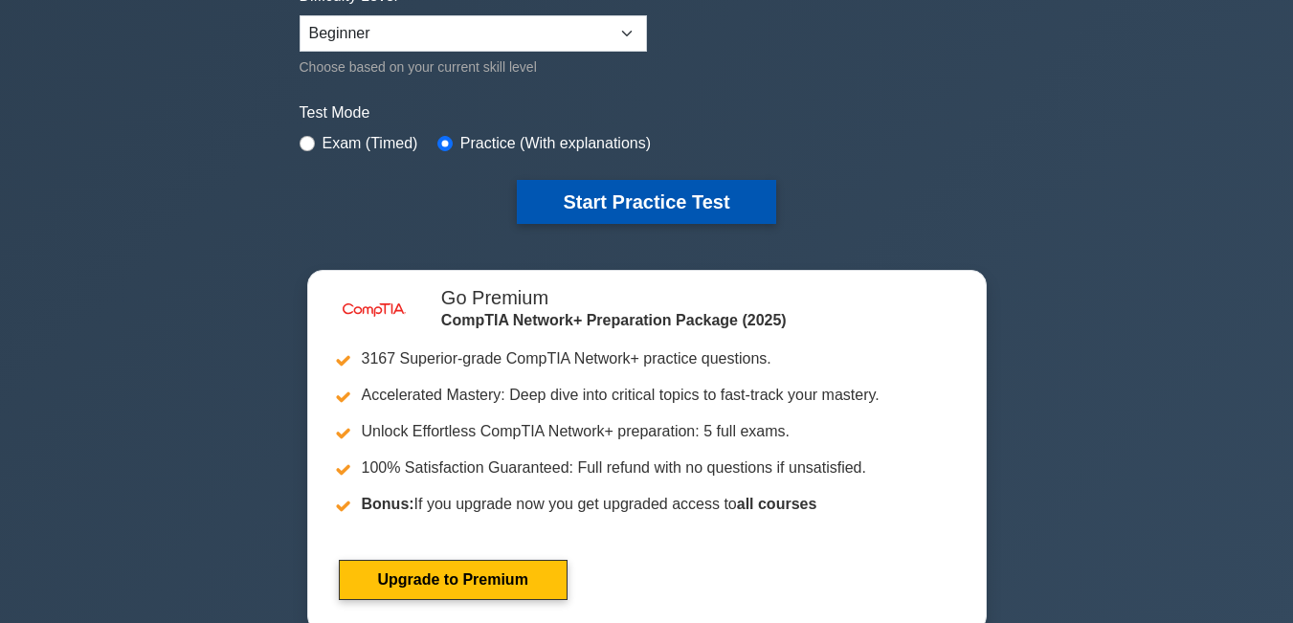
click at [534, 192] on button "Start Practice Test" at bounding box center [646, 202] width 259 height 44
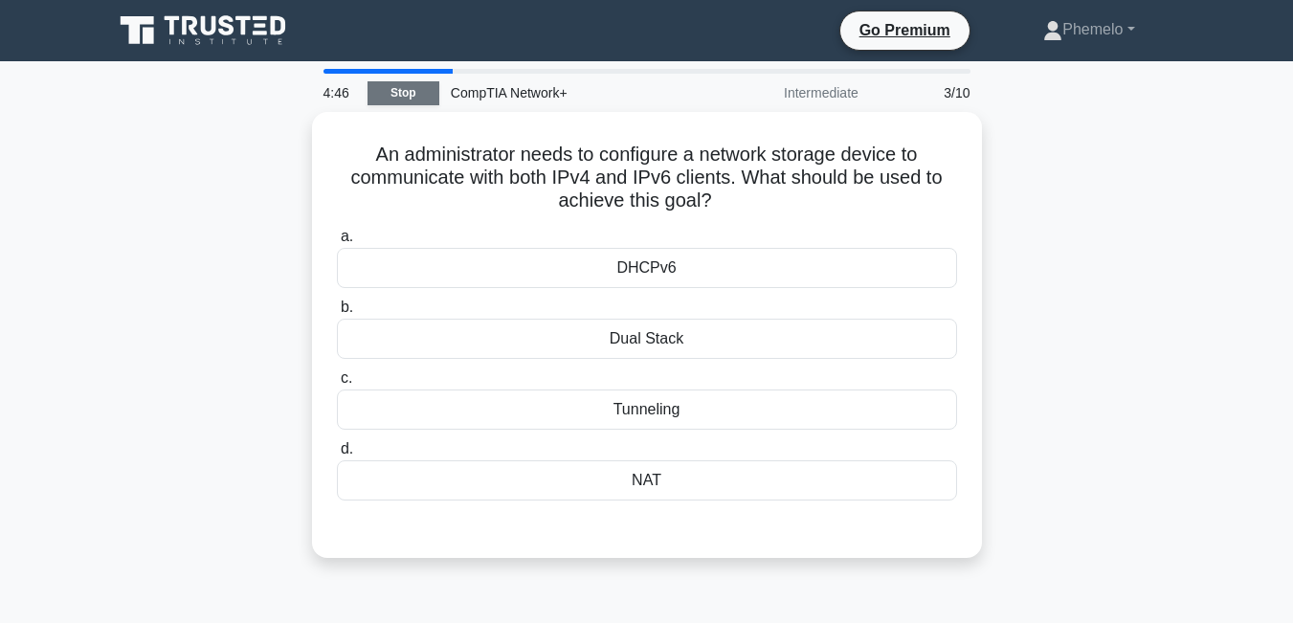
click at [383, 85] on link "Stop" at bounding box center [404, 93] width 72 height 24
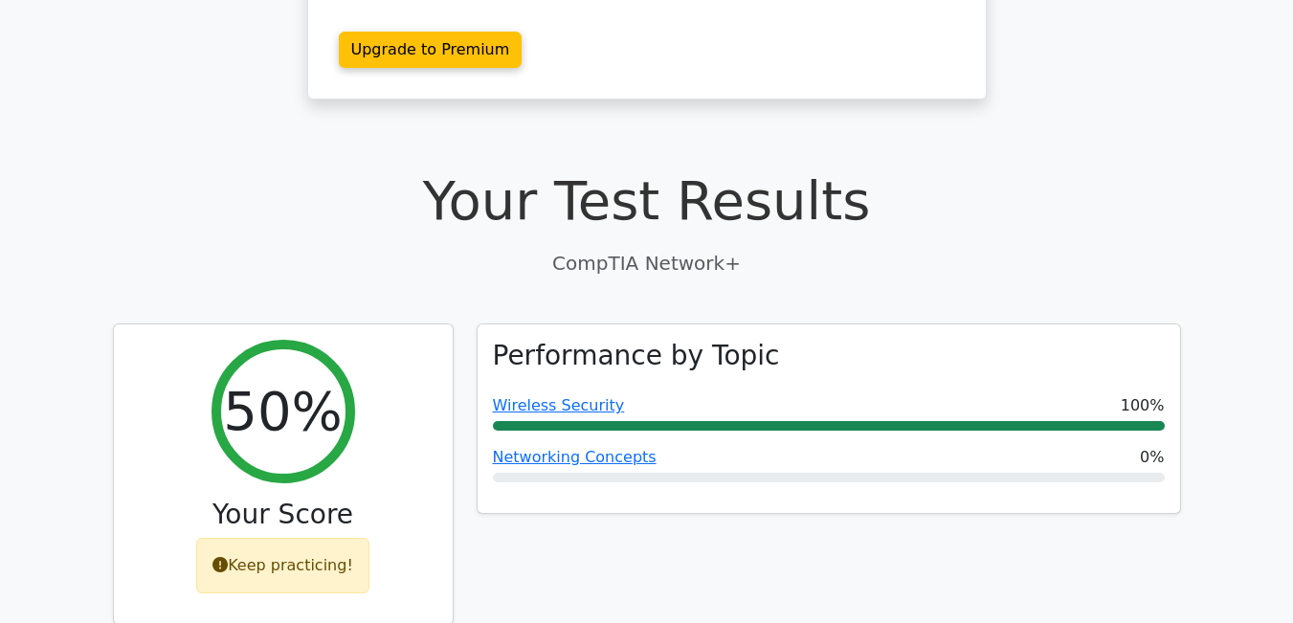
scroll to position [421, 0]
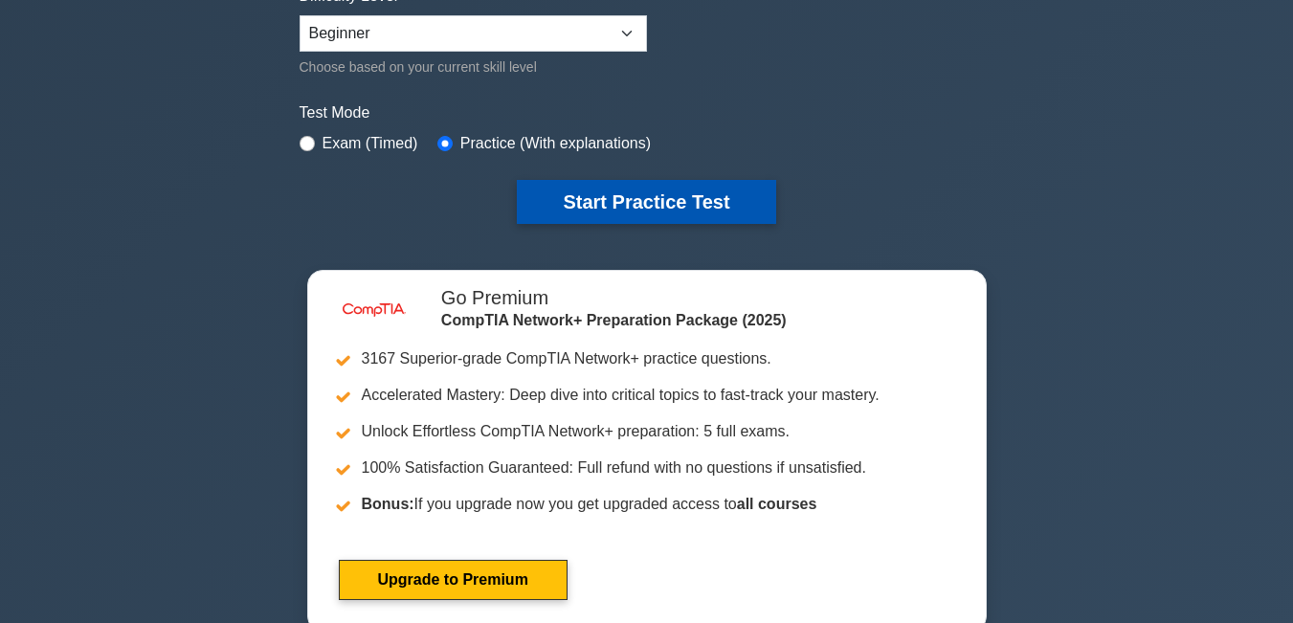
click at [635, 197] on button "Start Practice Test" at bounding box center [646, 202] width 259 height 44
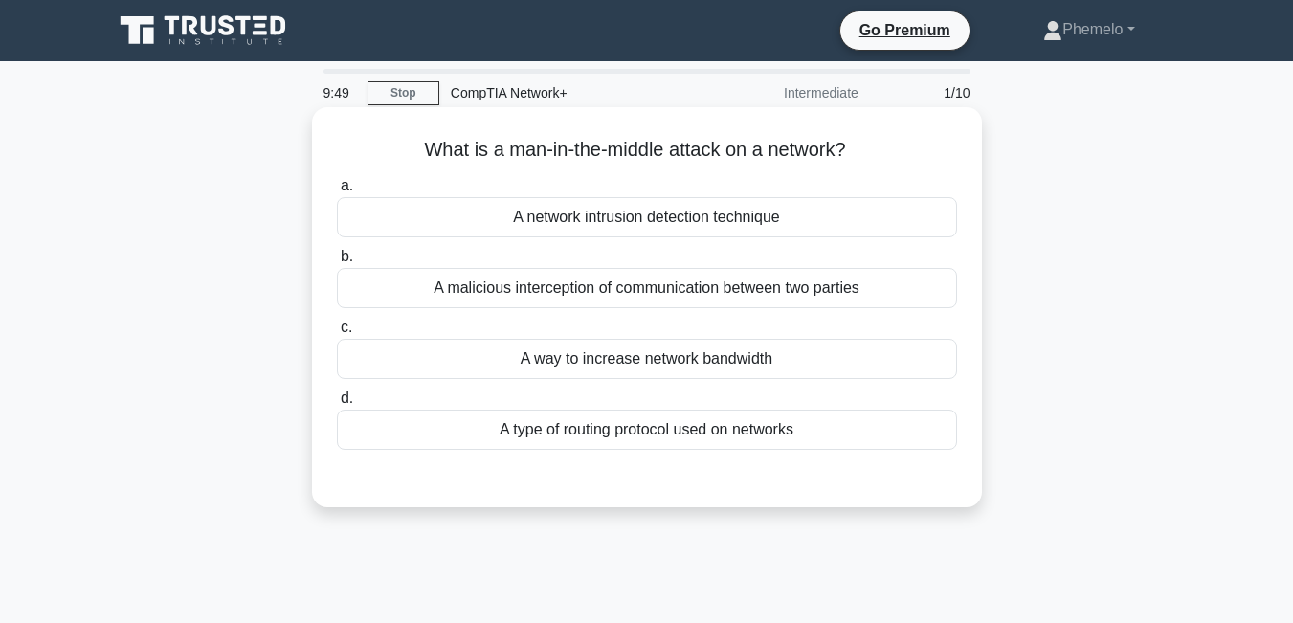
click at [669, 437] on div "A type of routing protocol used on networks" at bounding box center [647, 430] width 620 height 40
click at [337, 405] on input "d. A type of routing protocol used on networks" at bounding box center [337, 399] width 0 height 12
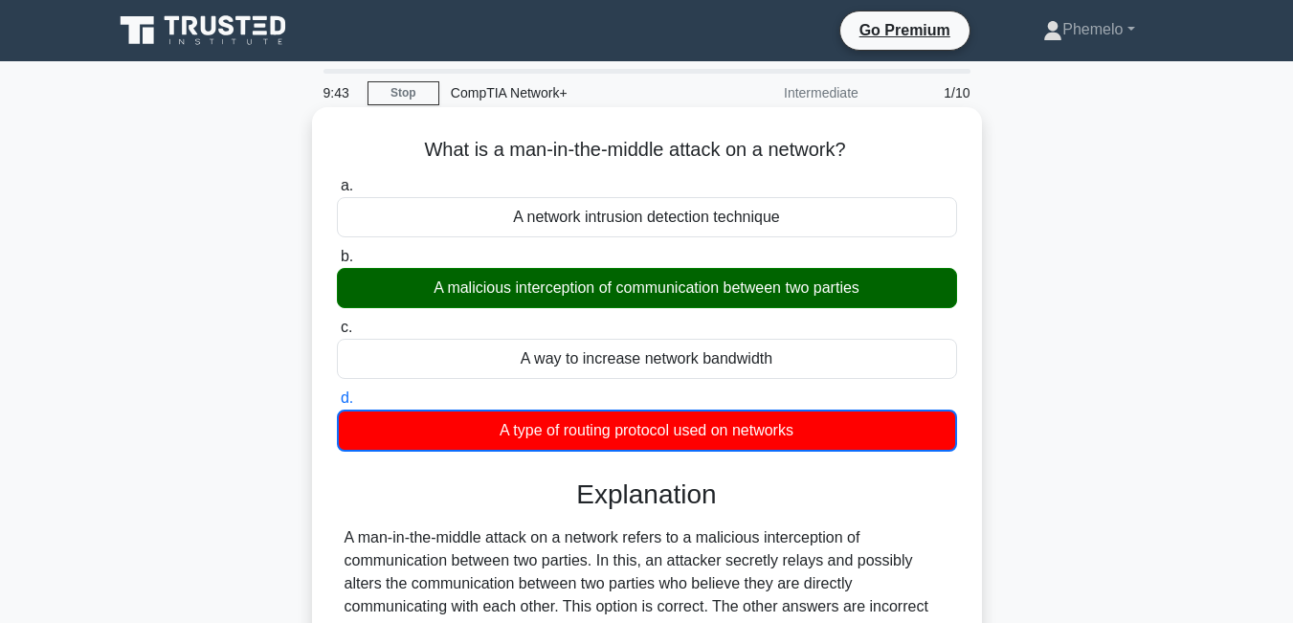
click at [337, 180] on input "a. A network intrusion detection technique" at bounding box center [337, 186] width 0 height 12
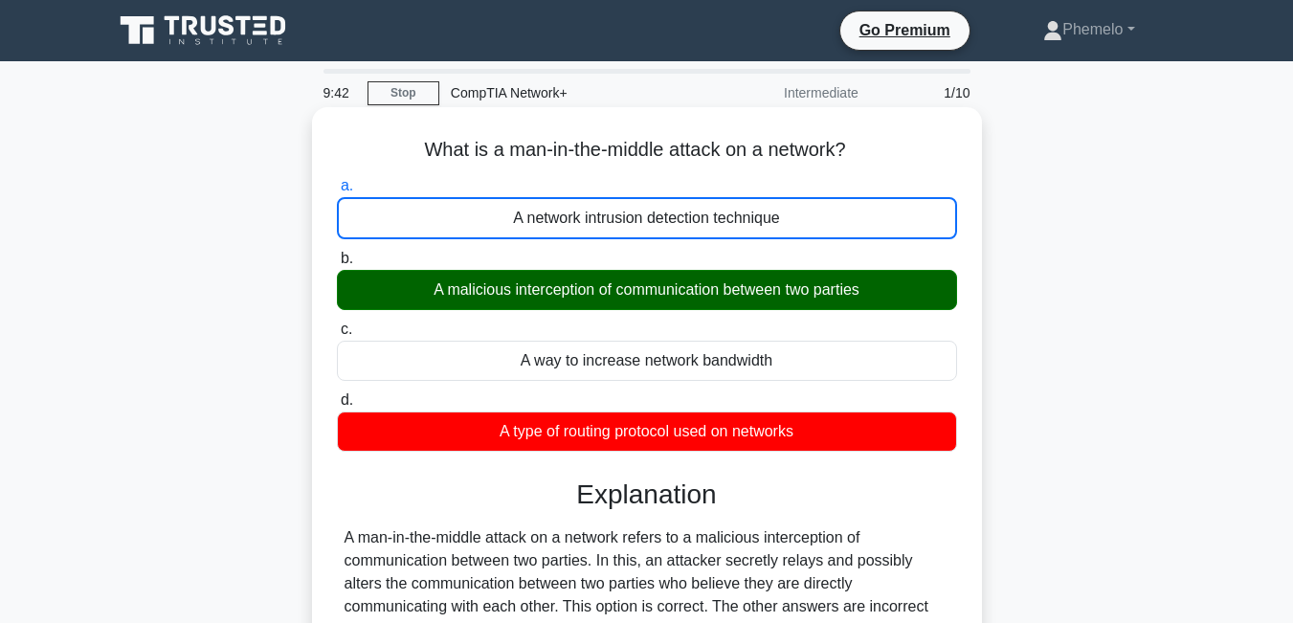
click at [337, 253] on input "b. A malicious interception of communication between two parties" at bounding box center [337, 259] width 0 height 12
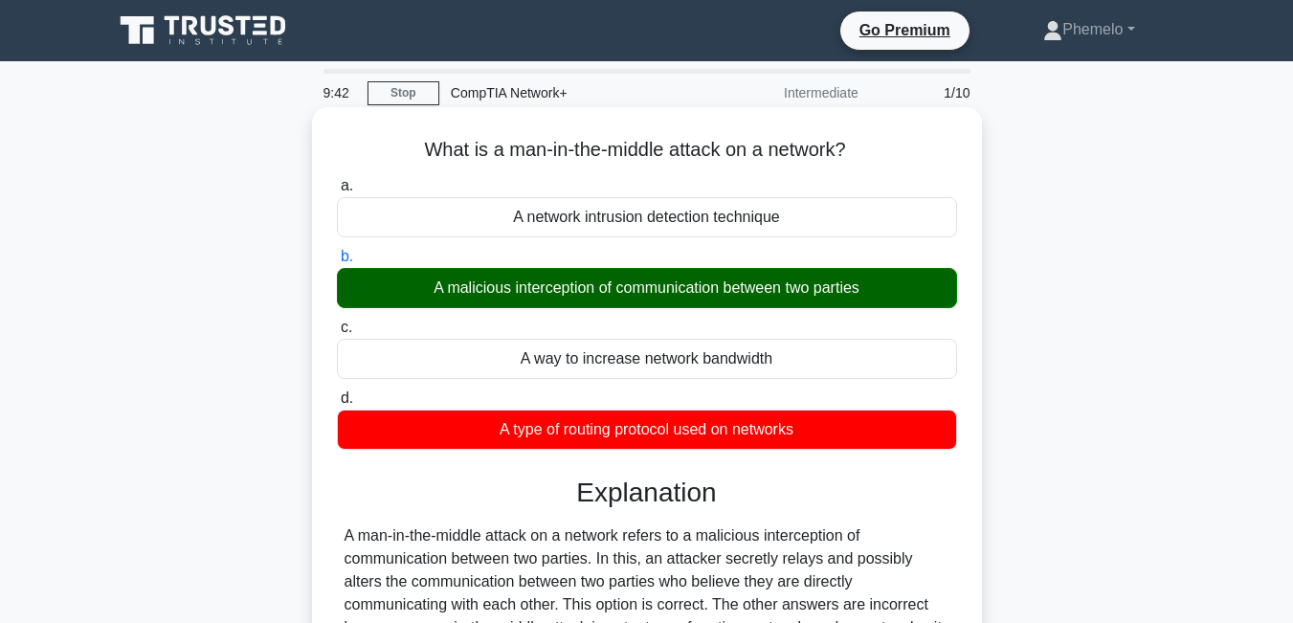
click at [337, 322] on input "c. A way to increase network bandwidth" at bounding box center [337, 328] width 0 height 12
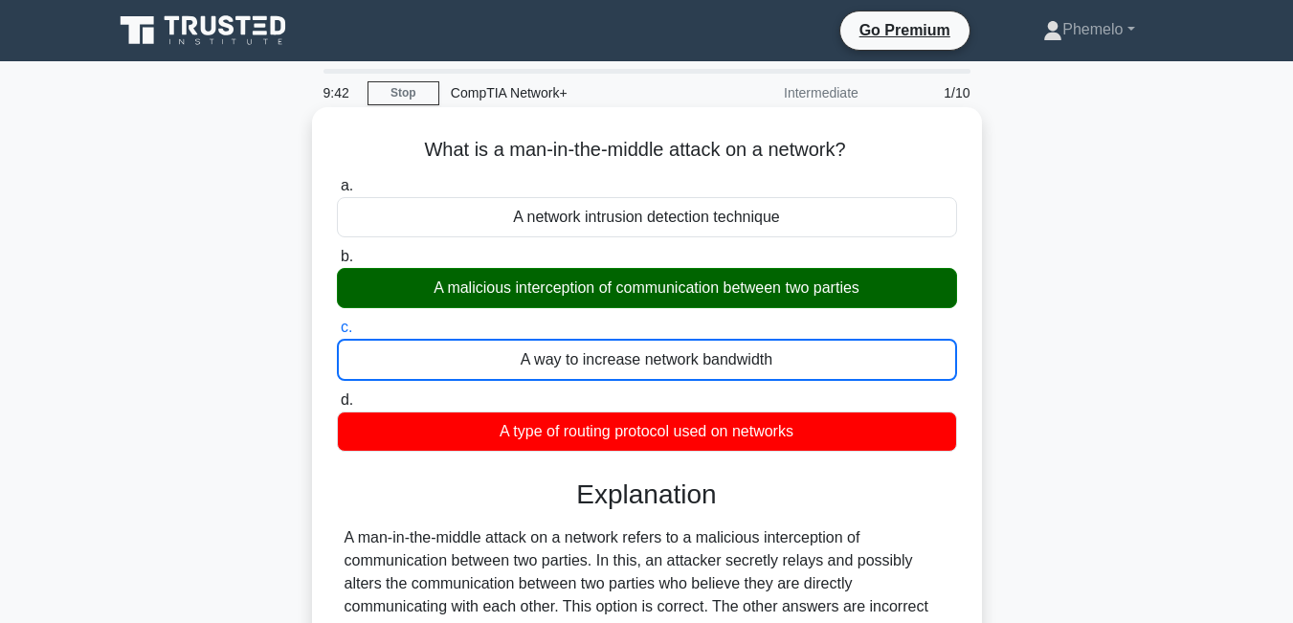
click at [337, 394] on input "d. A type of routing protocol used on networks" at bounding box center [337, 400] width 0 height 12
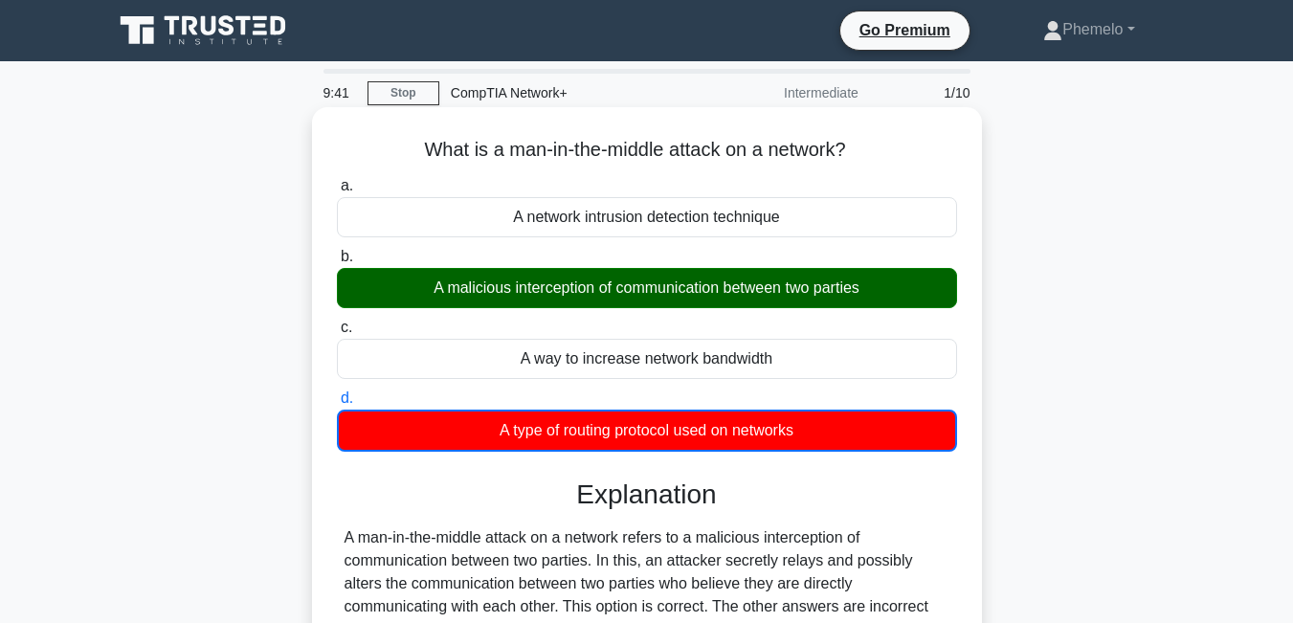
click at [337, 180] on input "a. A network intrusion detection technique" at bounding box center [337, 186] width 0 height 12
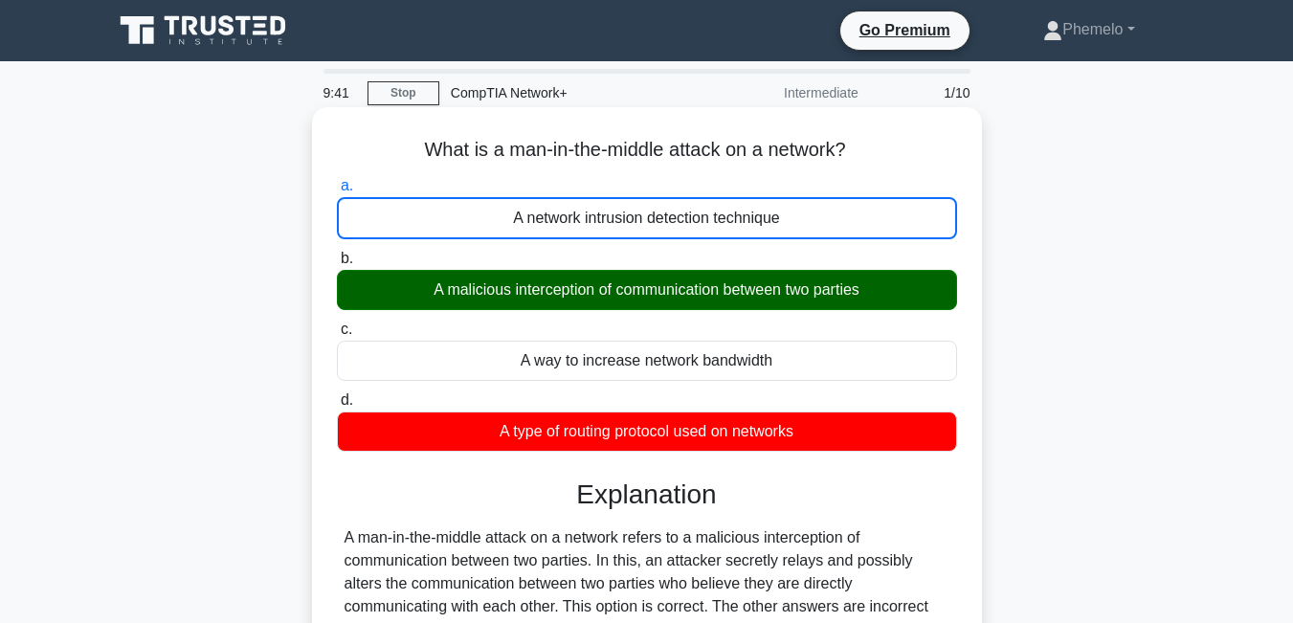
click at [337, 253] on input "b. A malicious interception of communication between two parties" at bounding box center [337, 259] width 0 height 12
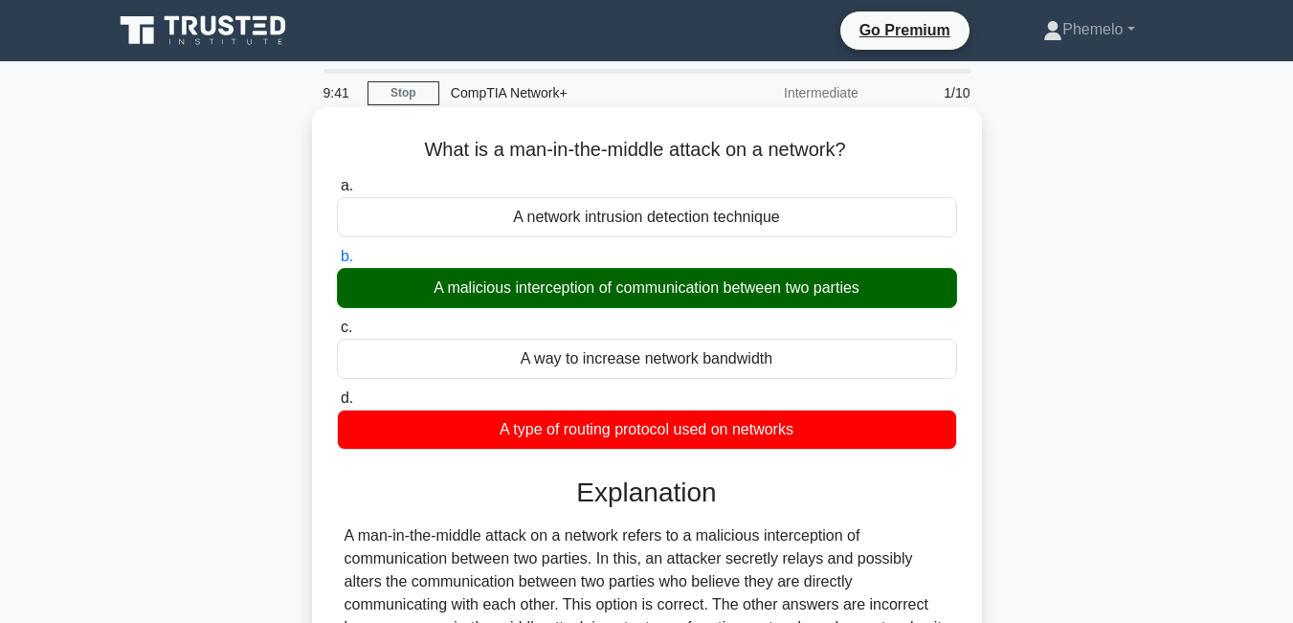
click at [337, 322] on input "c. A way to increase network bandwidth" at bounding box center [337, 328] width 0 height 12
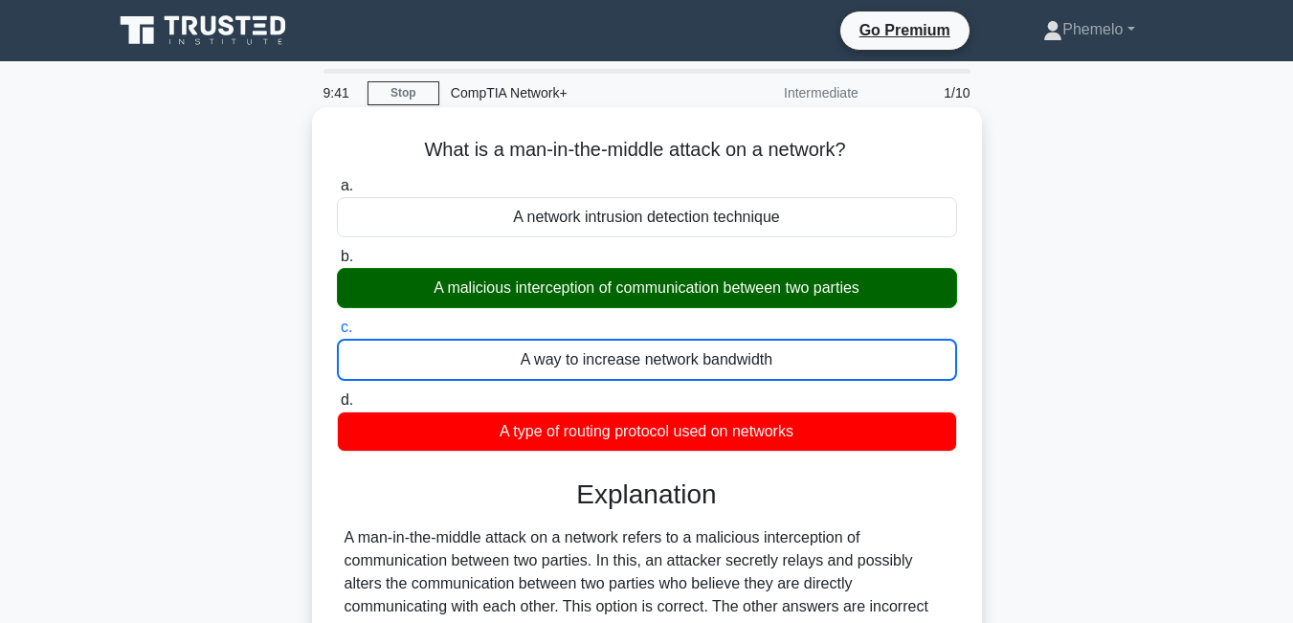
click at [337, 394] on input "d. A type of routing protocol used on networks" at bounding box center [337, 400] width 0 height 12
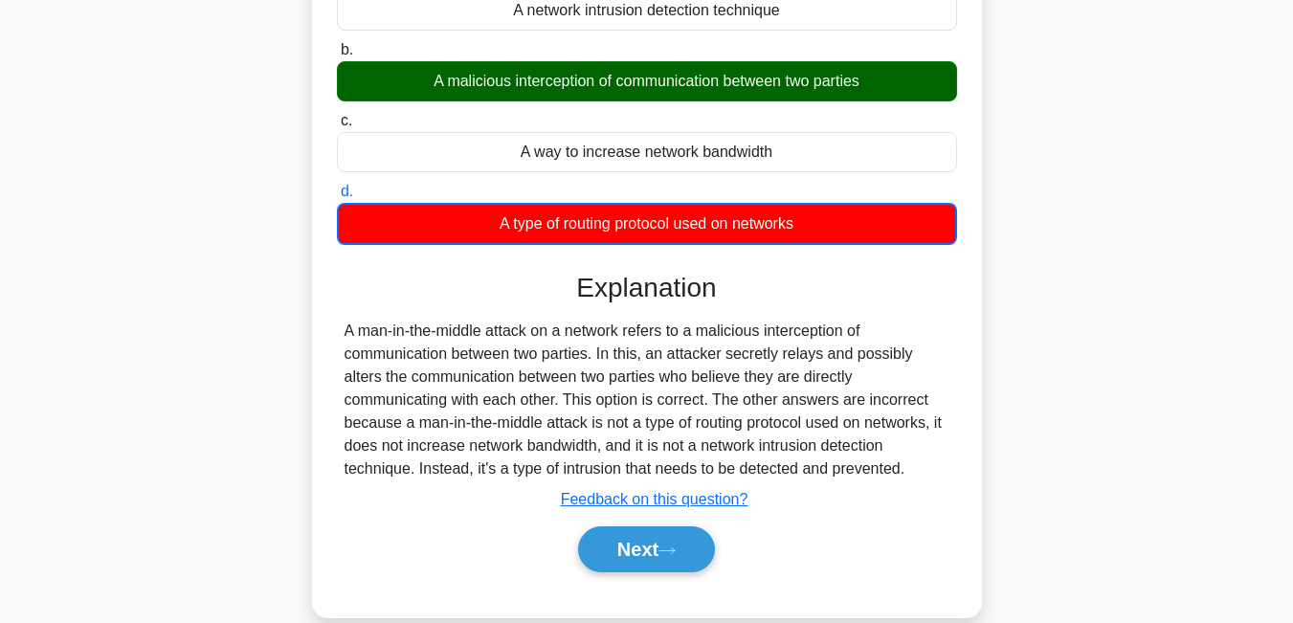
scroll to position [230, 0]
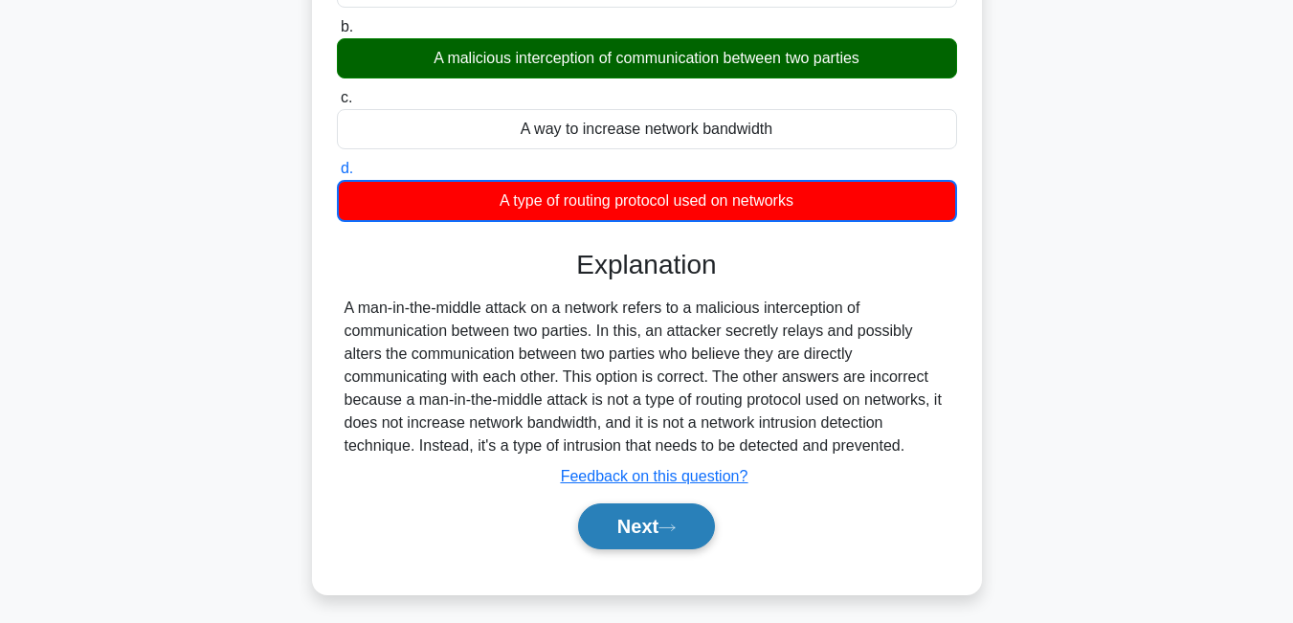
click at [630, 533] on button "Next" at bounding box center [646, 527] width 137 height 46
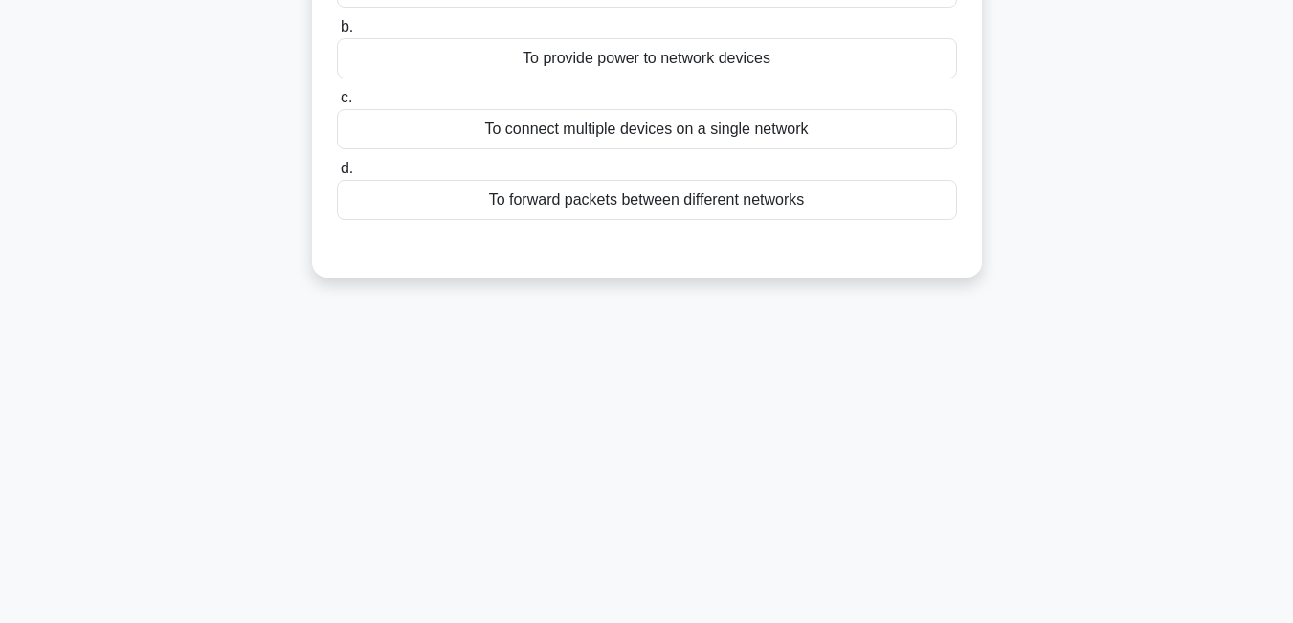
click at [844, 253] on div "a. To filter traffic on a network b. To provide power to network devices c. d." at bounding box center [647, 98] width 624 height 314
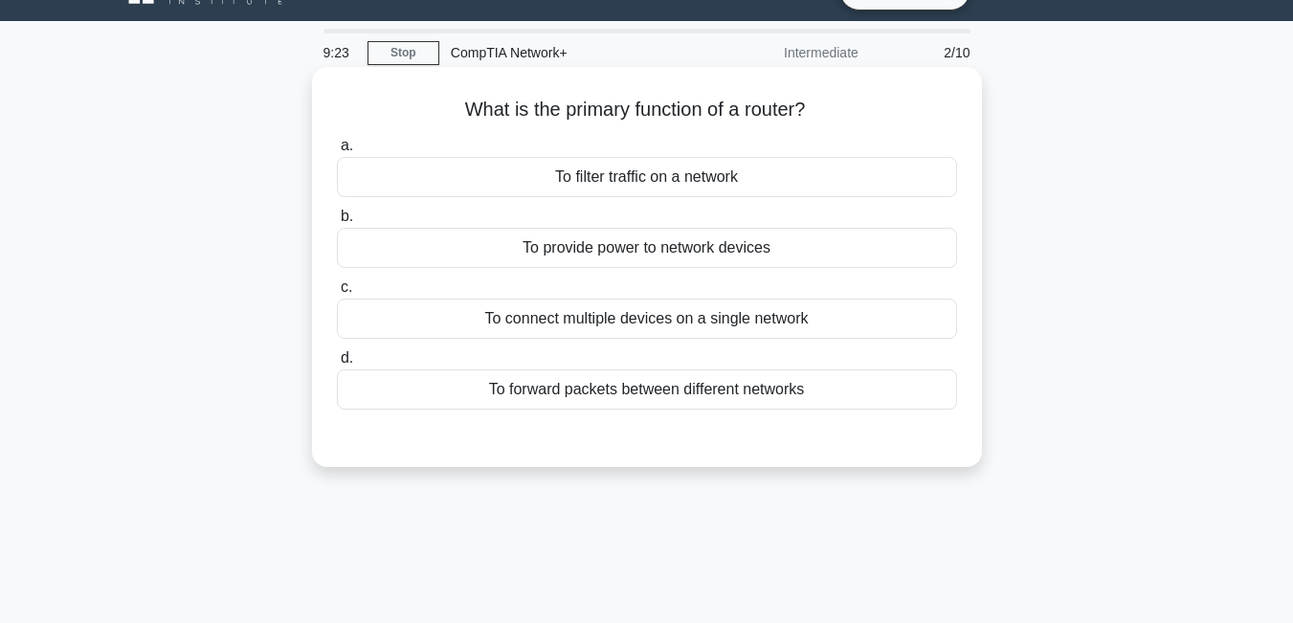
scroll to position [38, 0]
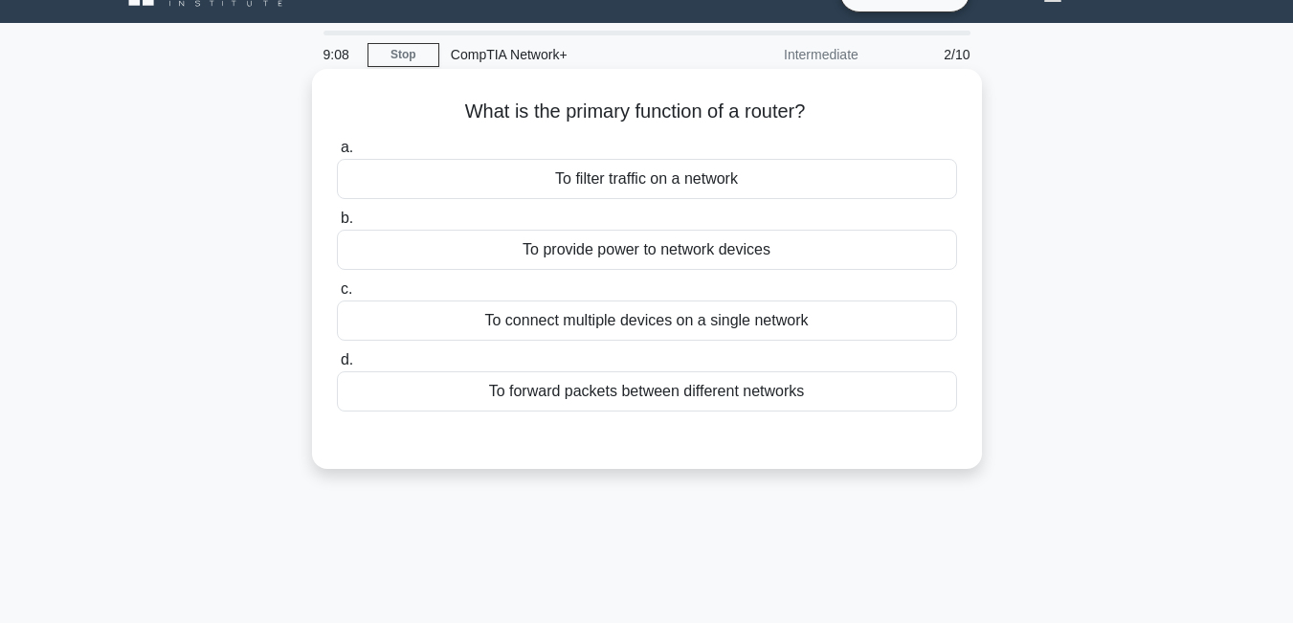
click at [788, 326] on div "To connect multiple devices on a single network" at bounding box center [647, 321] width 620 height 40
click at [337, 296] on input "c. To connect multiple devices on a single network" at bounding box center [337, 289] width 0 height 12
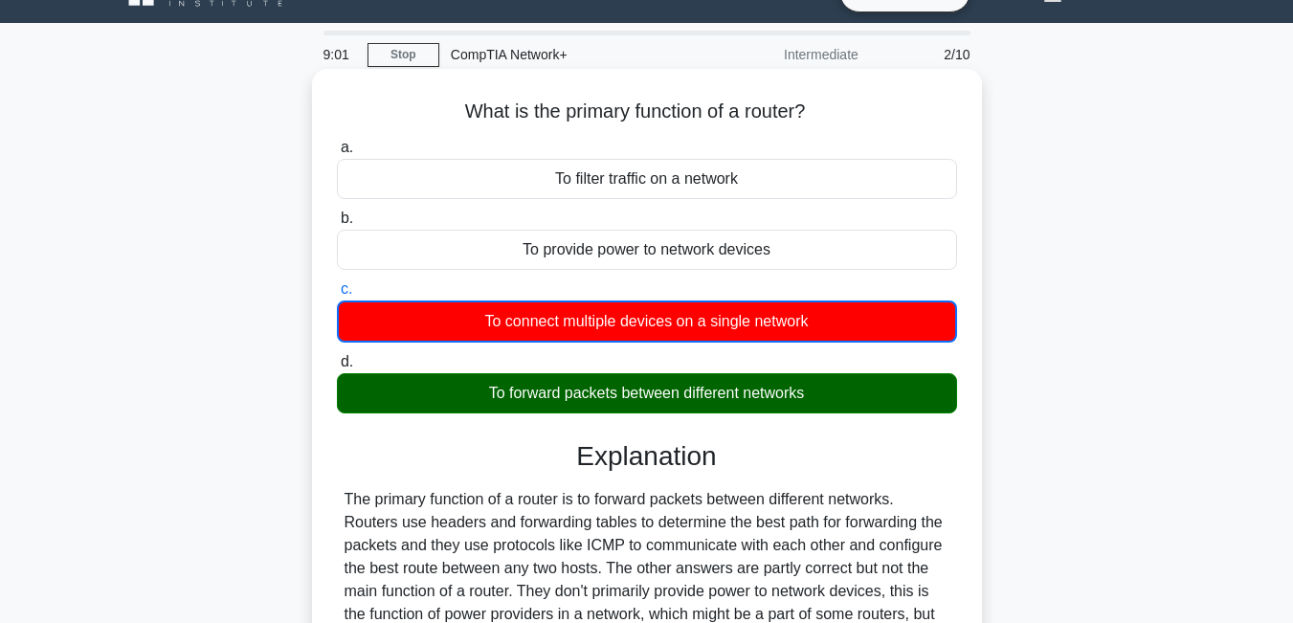
click at [337, 356] on input "d. To forward packets between different networks" at bounding box center [337, 362] width 0 height 12
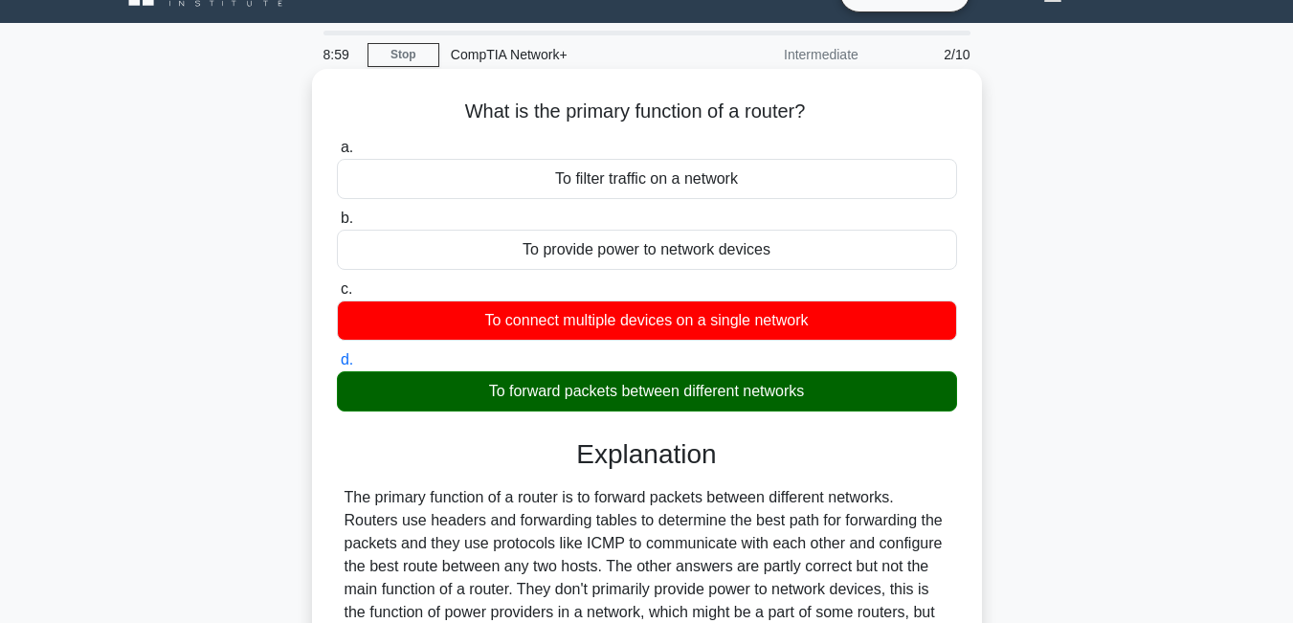
click at [808, 402] on div "To forward packets between different networks" at bounding box center [647, 391] width 620 height 40
click at [337, 367] on input "d. To forward packets between different networks" at bounding box center [337, 360] width 0 height 12
click at [337, 142] on input "a. To filter traffic on a network" at bounding box center [337, 148] width 0 height 12
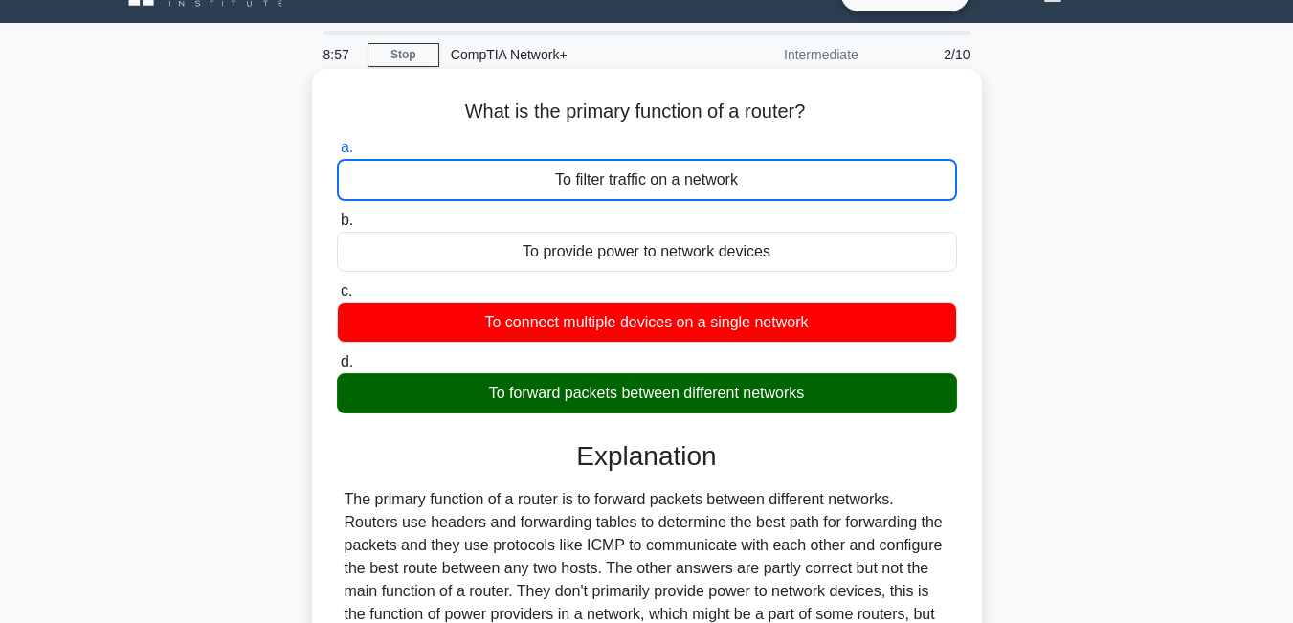
click at [337, 214] on input "b. To provide power to network devices" at bounding box center [337, 220] width 0 height 12
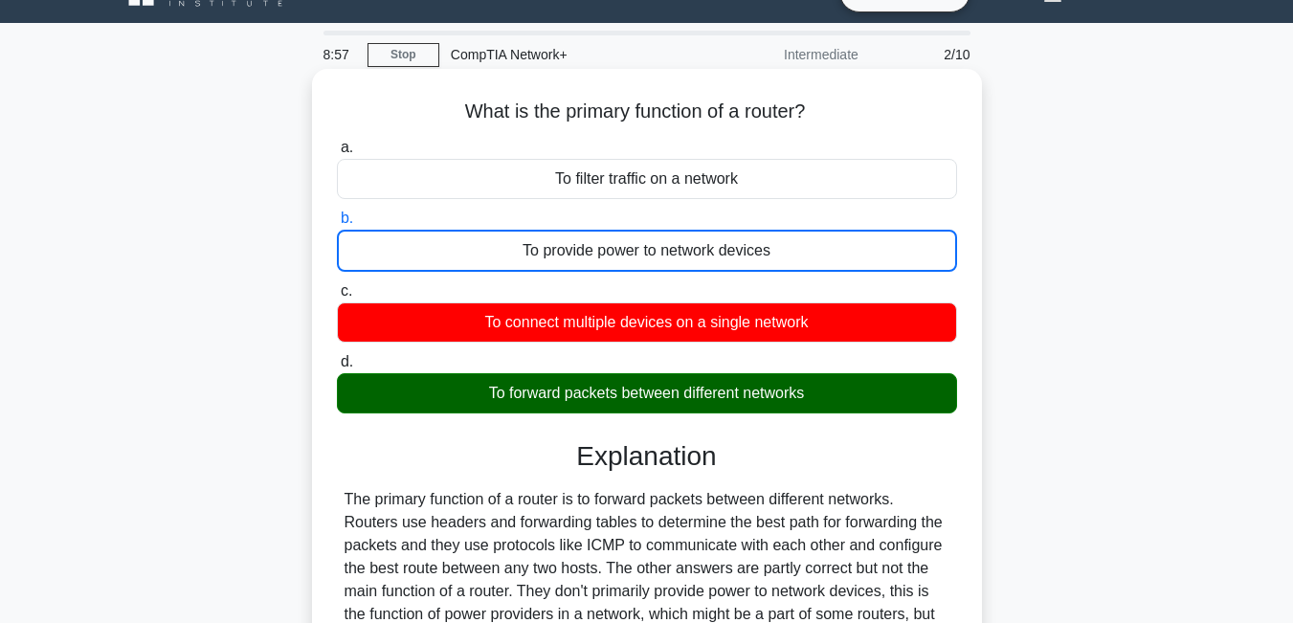
click at [337, 285] on input "c. To connect multiple devices on a single network" at bounding box center [337, 291] width 0 height 12
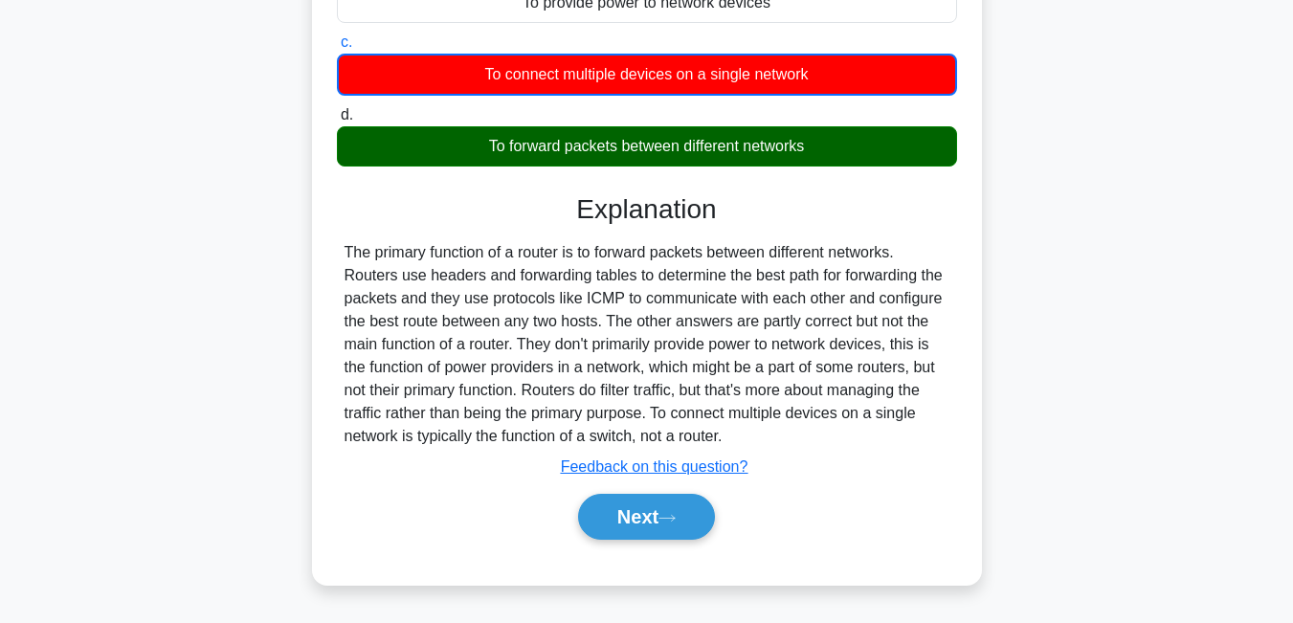
scroll to position [295, 0]
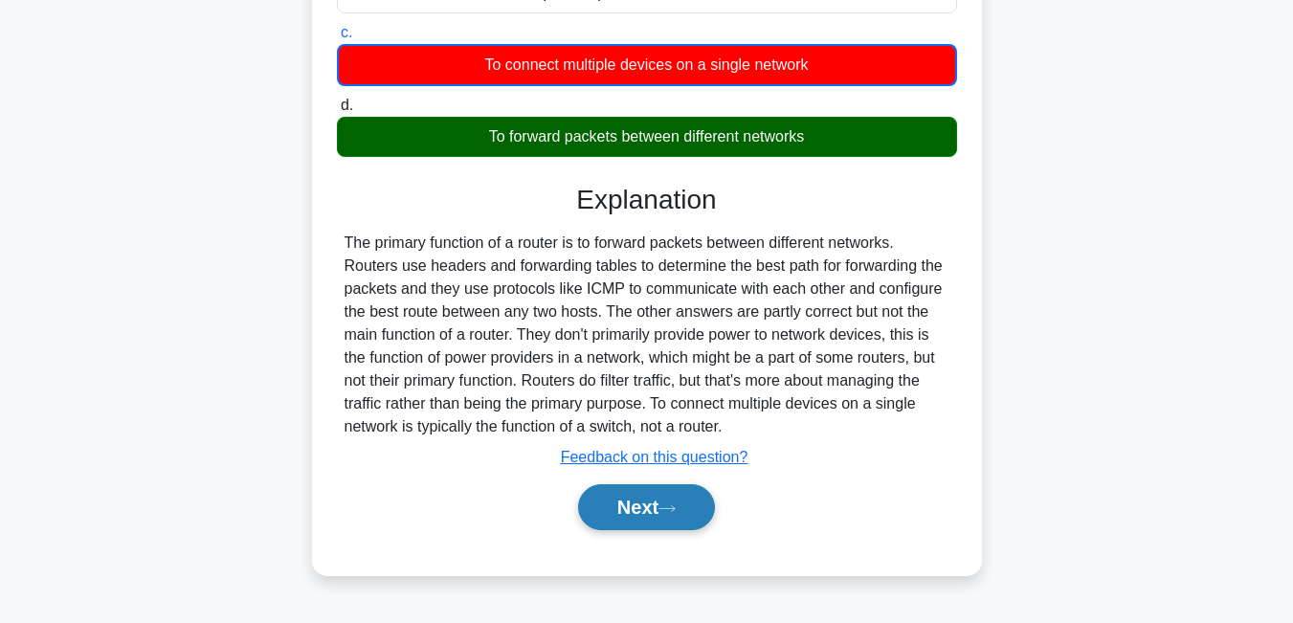
click at [643, 518] on button "Next" at bounding box center [646, 507] width 137 height 46
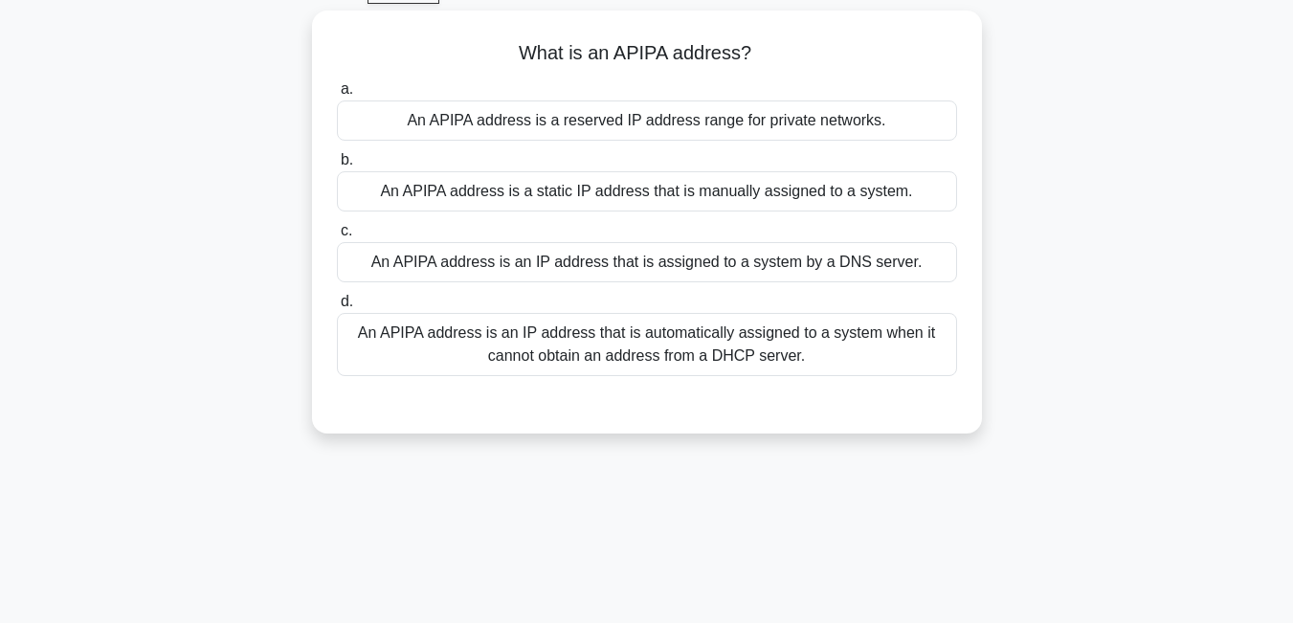
scroll to position [65, 0]
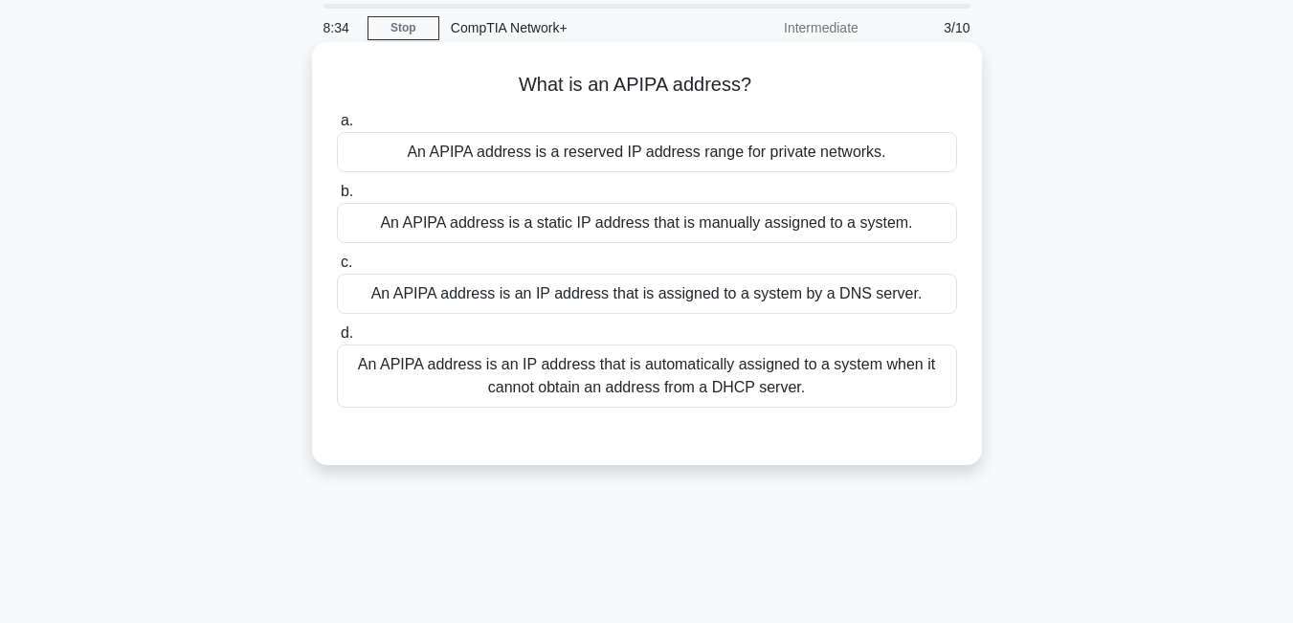
click at [664, 374] on div "An APIPA address is an IP address that is automatically assigned to a system wh…" at bounding box center [647, 376] width 620 height 63
click at [337, 340] on input "d. An APIPA address is an IP address that is automatically assigned to a system…" at bounding box center [337, 333] width 0 height 12
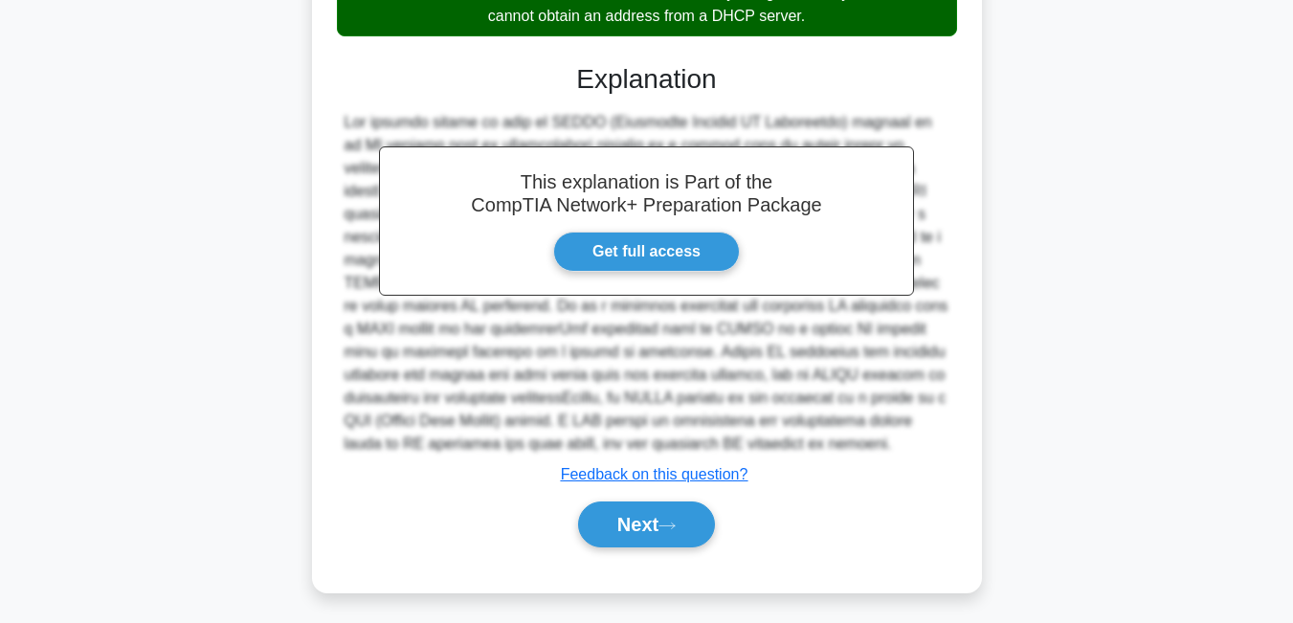
scroll to position [443, 0]
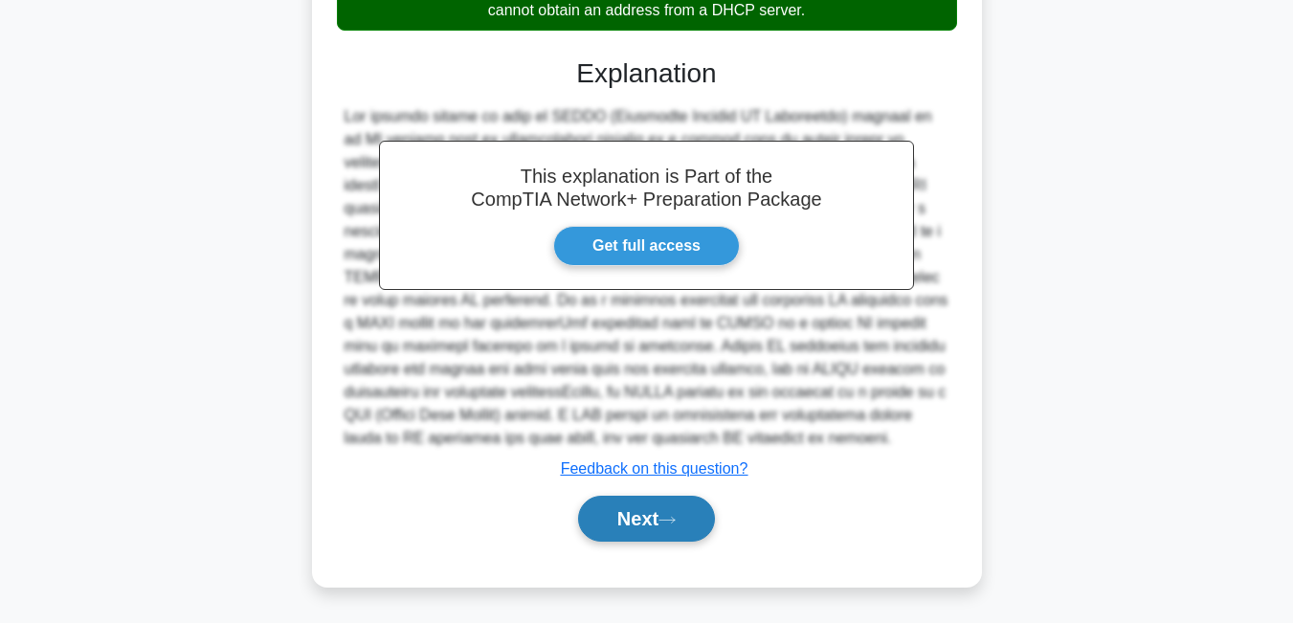
click at [665, 507] on button "Next" at bounding box center [646, 519] width 137 height 46
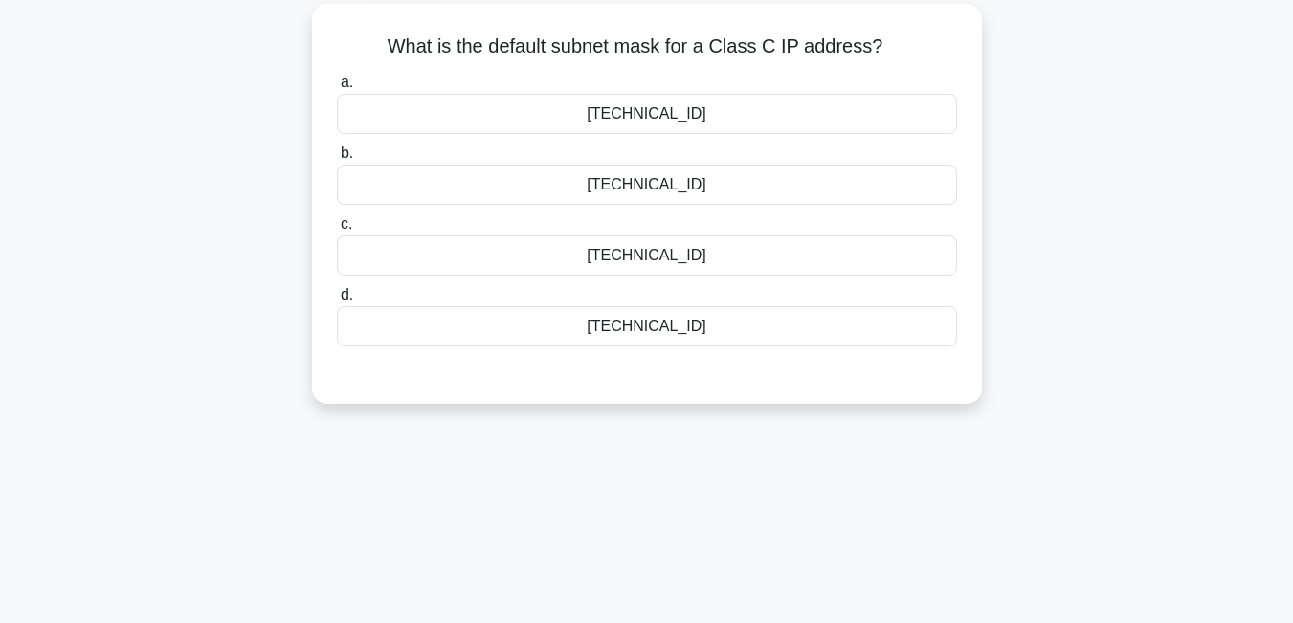
scroll to position [104, 0]
click at [674, 181] on div "255.255.255.0" at bounding box center [647, 184] width 620 height 40
click at [337, 159] on input "b. 255.255.255.0" at bounding box center [337, 152] width 0 height 12
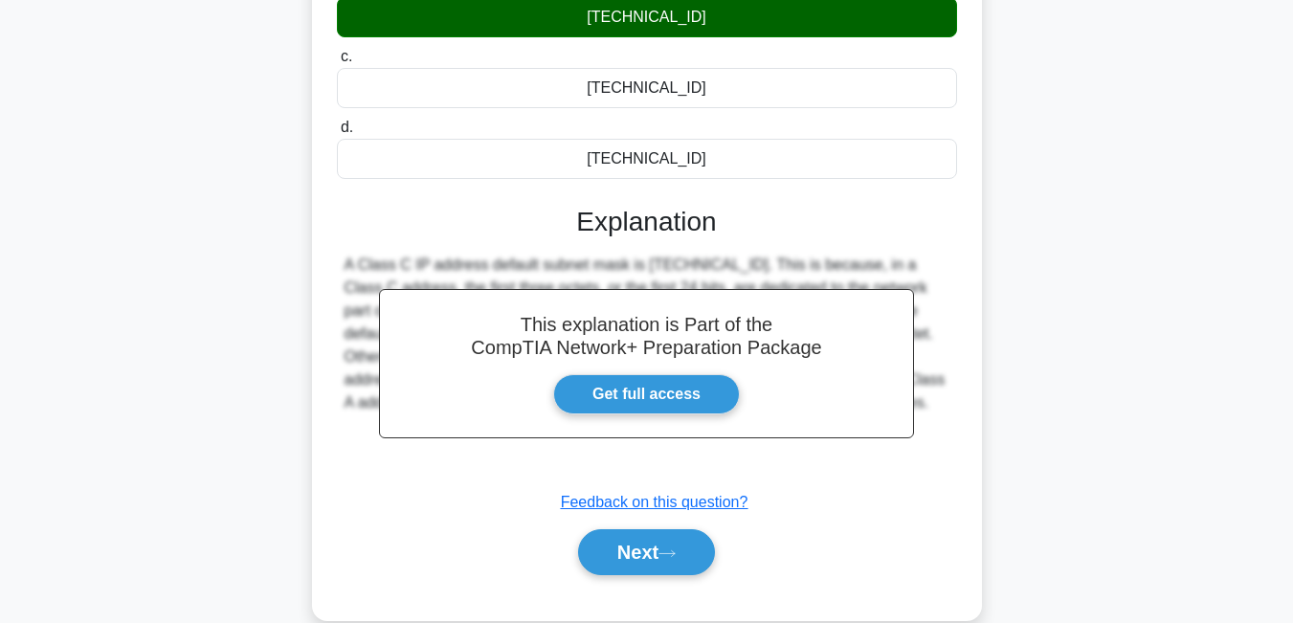
scroll to position [296, 0]
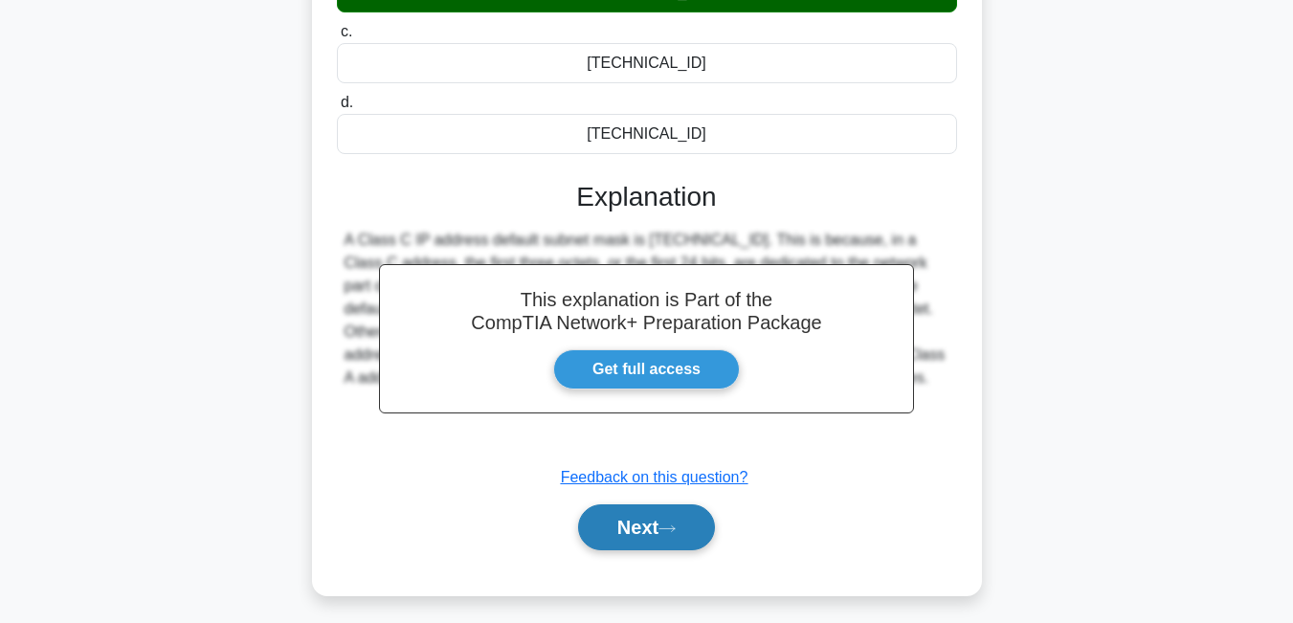
click at [696, 533] on button "Next" at bounding box center [646, 528] width 137 height 46
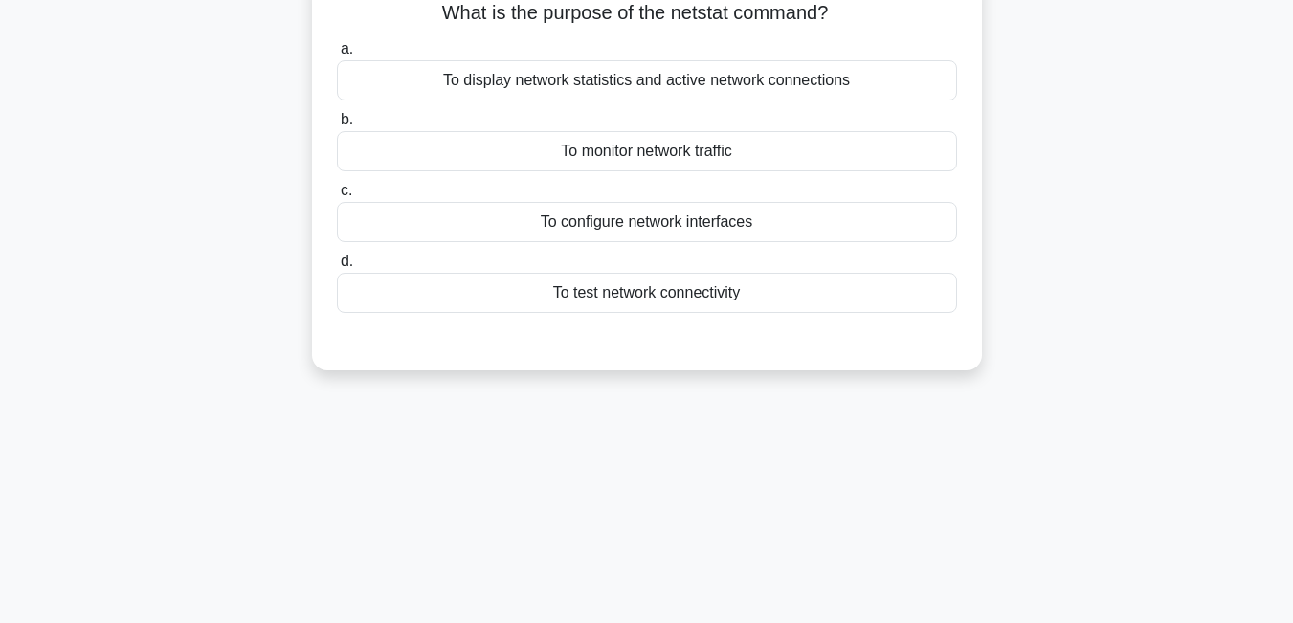
scroll to position [104, 0]
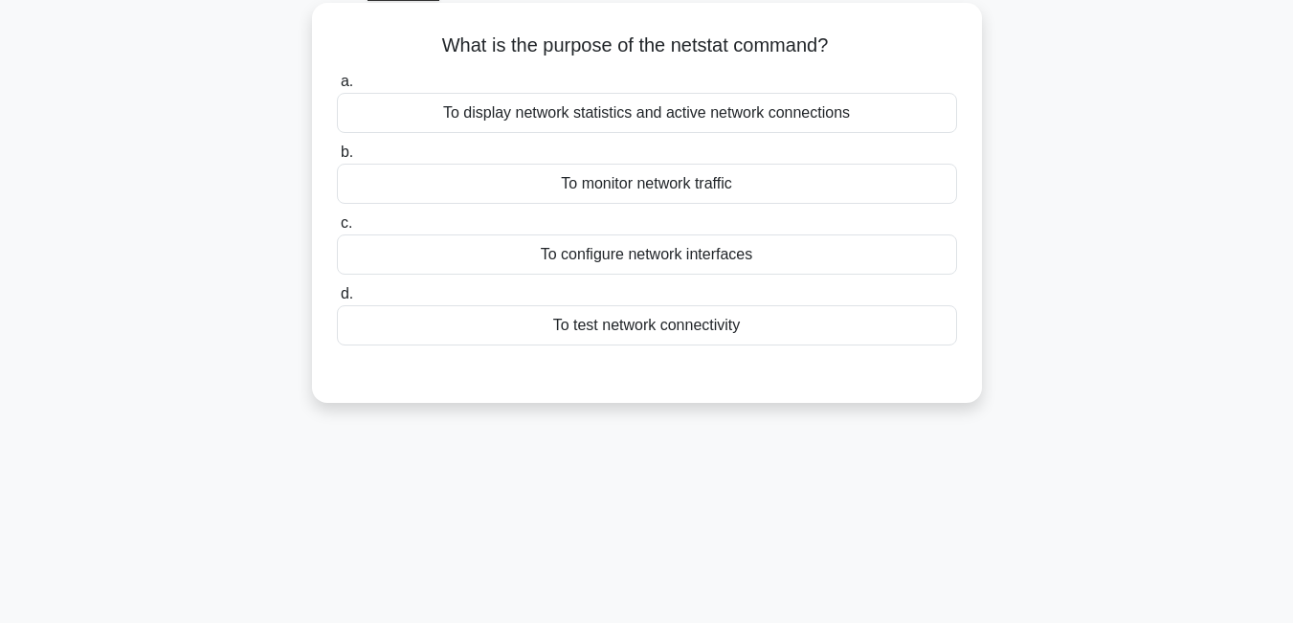
click at [731, 331] on div "To test network connectivity" at bounding box center [647, 325] width 620 height 40
click at [337, 301] on input "d. To test network connectivity" at bounding box center [337, 294] width 0 height 12
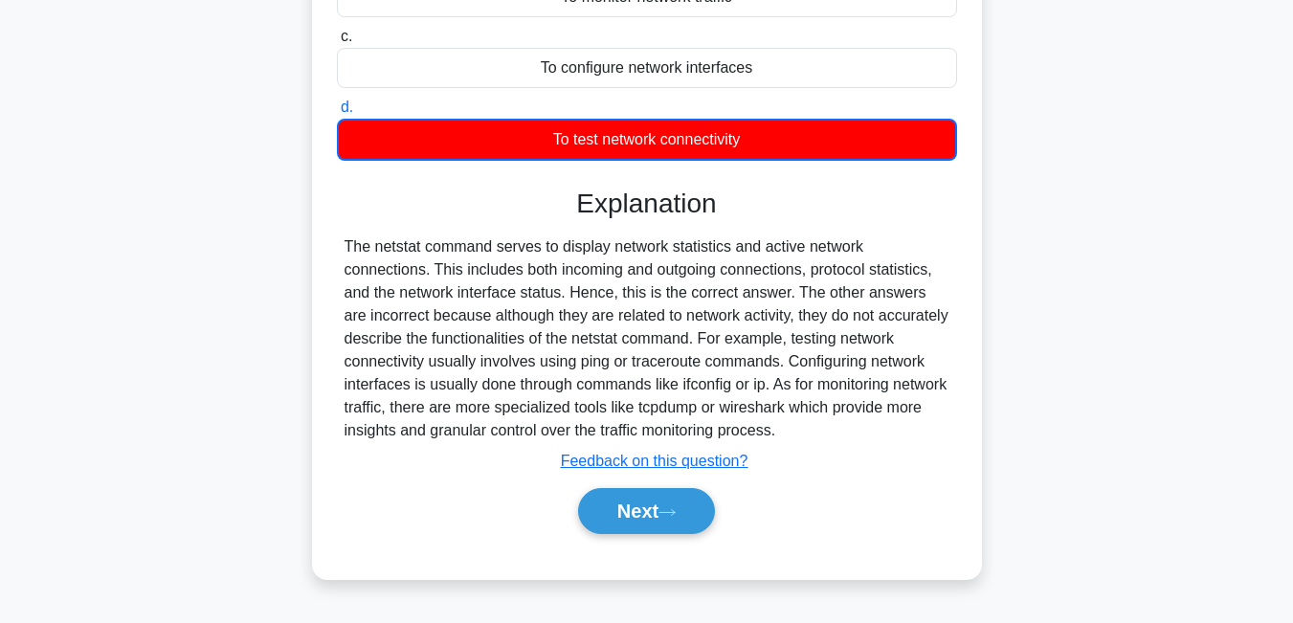
scroll to position [308, 0]
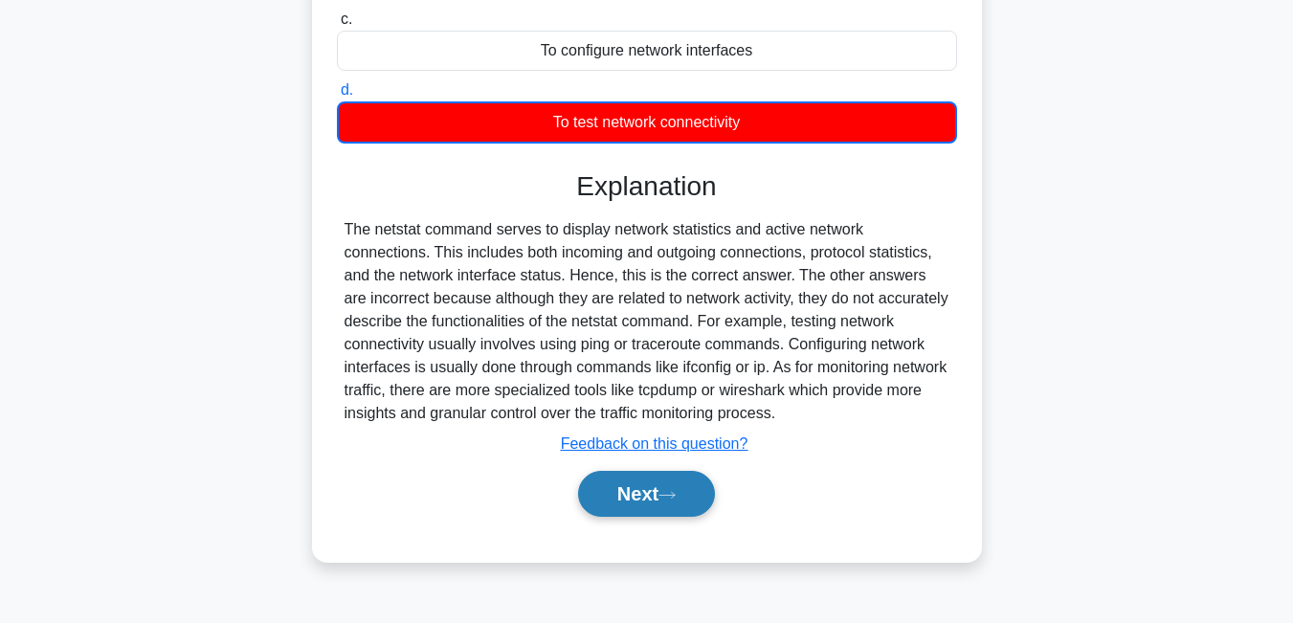
click at [678, 482] on button "Next" at bounding box center [646, 494] width 137 height 46
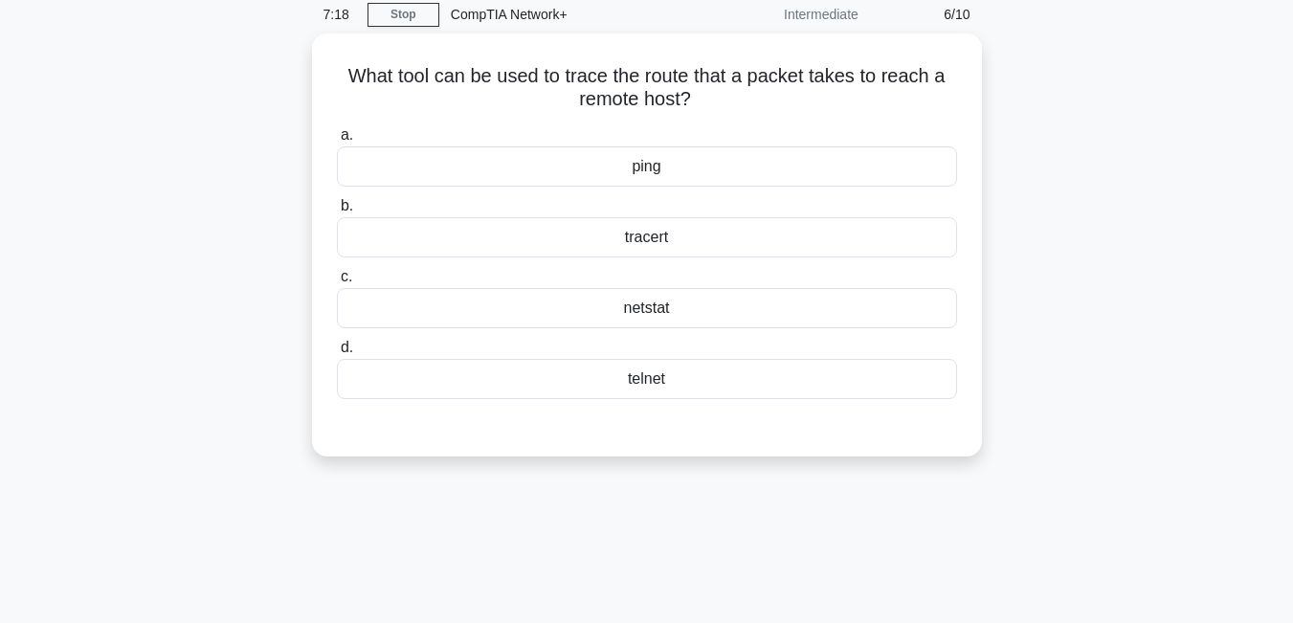
scroll to position [40, 0]
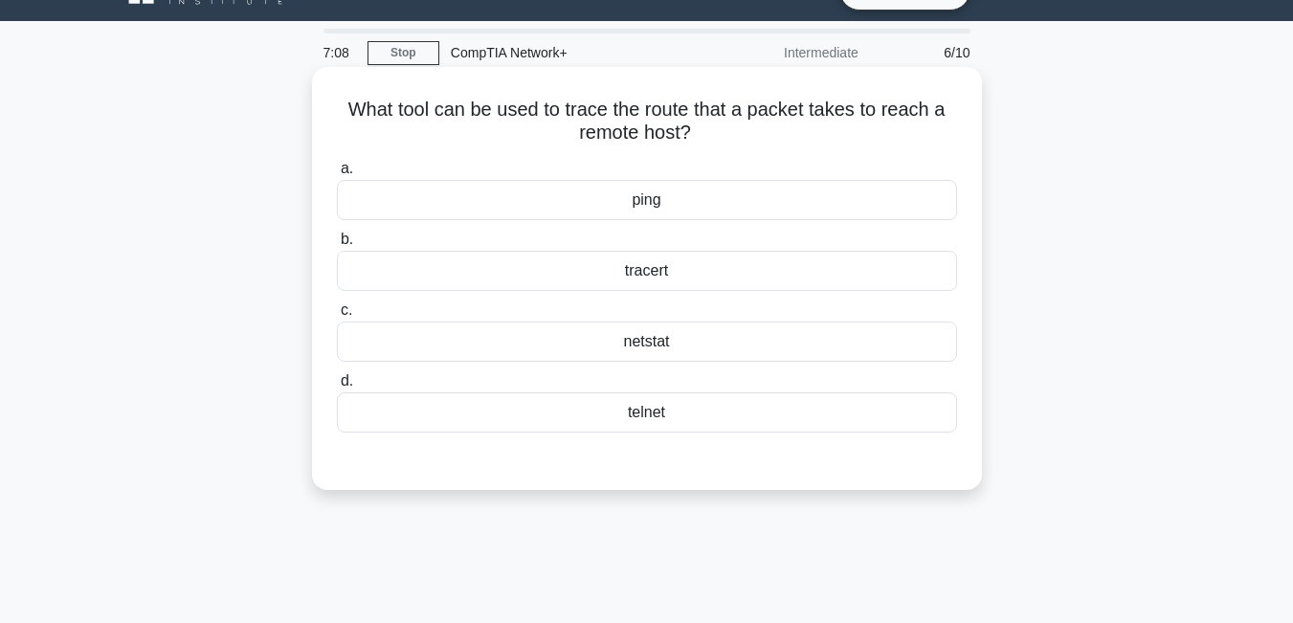
click at [688, 416] on div "telnet" at bounding box center [647, 413] width 620 height 40
click at [337, 388] on input "d. telnet" at bounding box center [337, 381] width 0 height 12
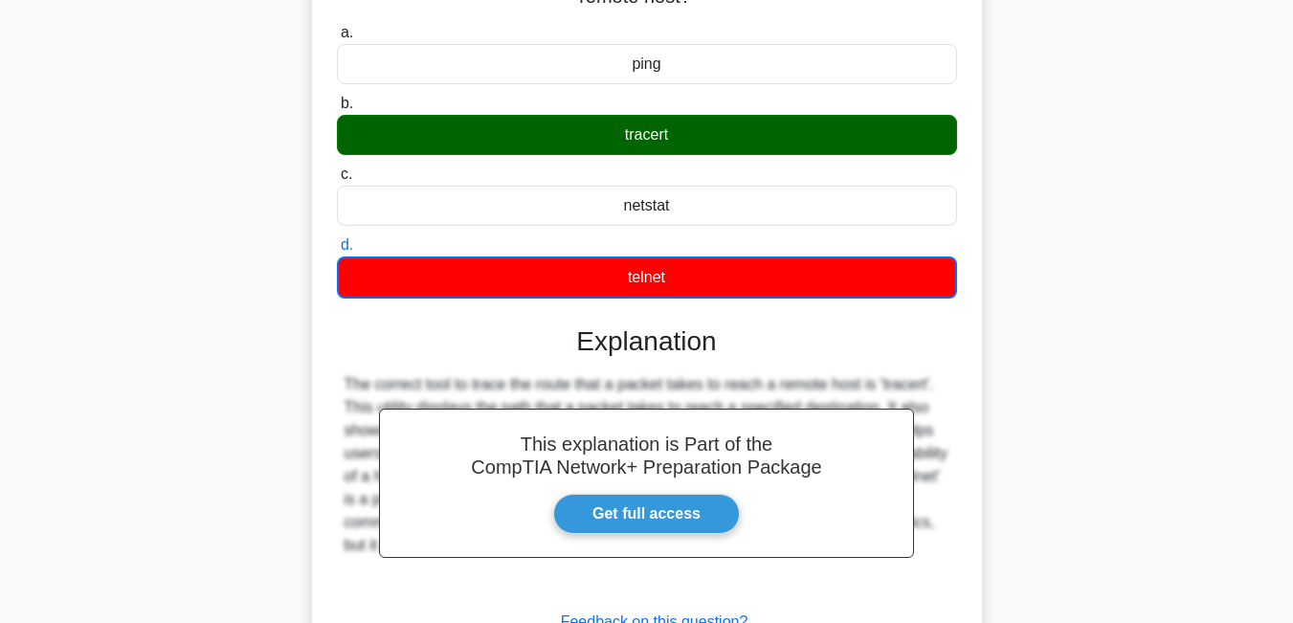
scroll to position [219, 0]
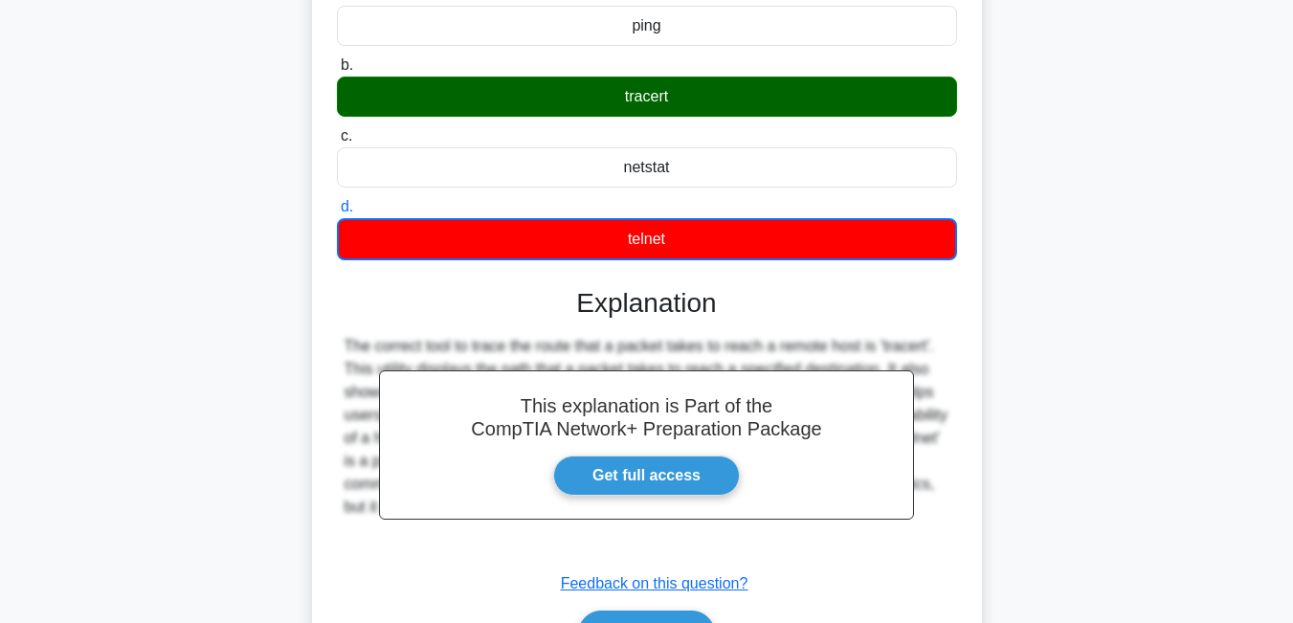
click at [337, 130] on input "c. netstat" at bounding box center [337, 136] width 0 height 12
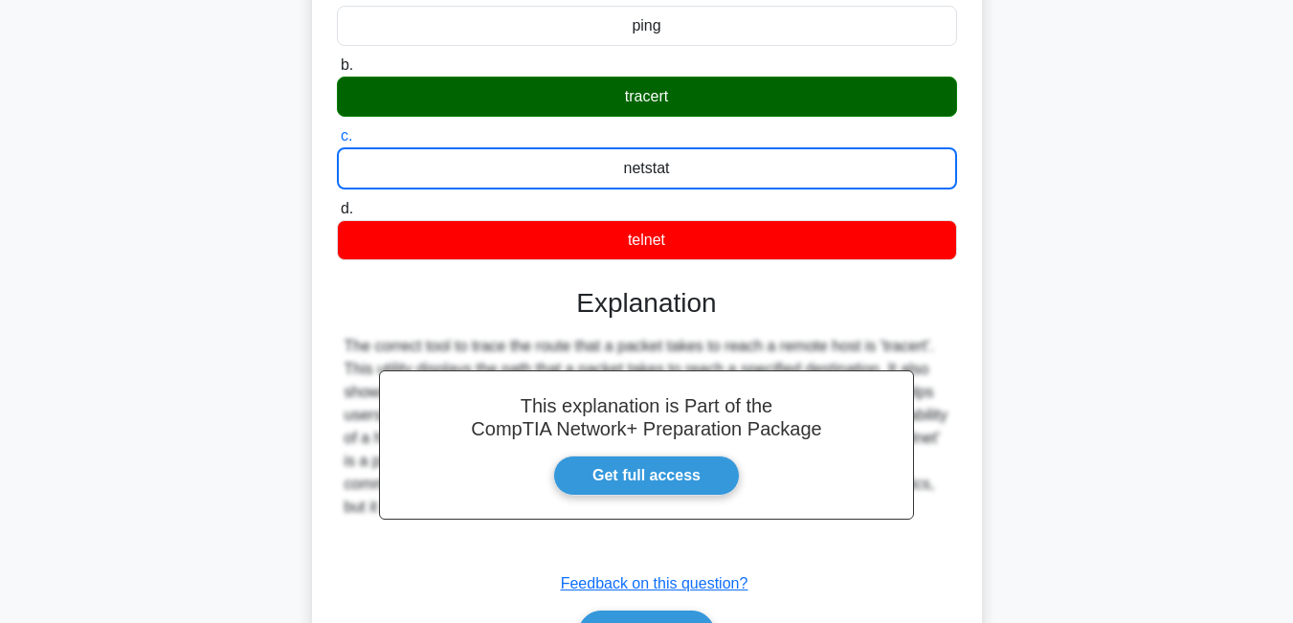
click at [337, 59] on input "b. tracert" at bounding box center [337, 65] width 0 height 12
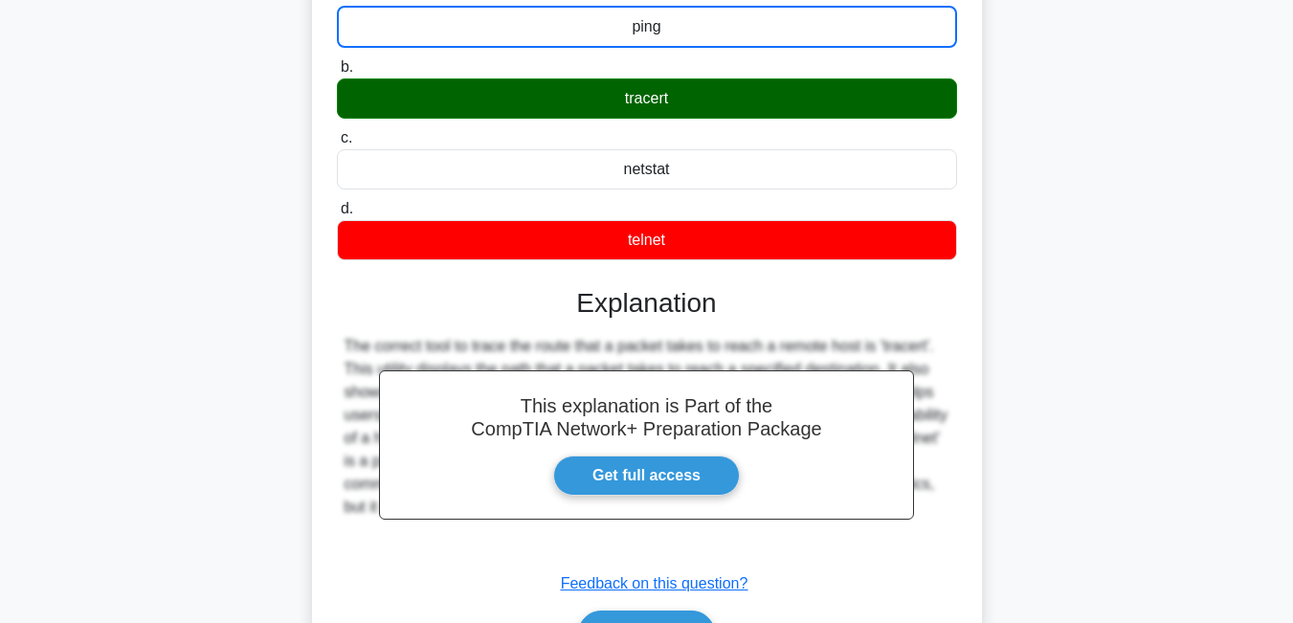
scroll to position [211, 0]
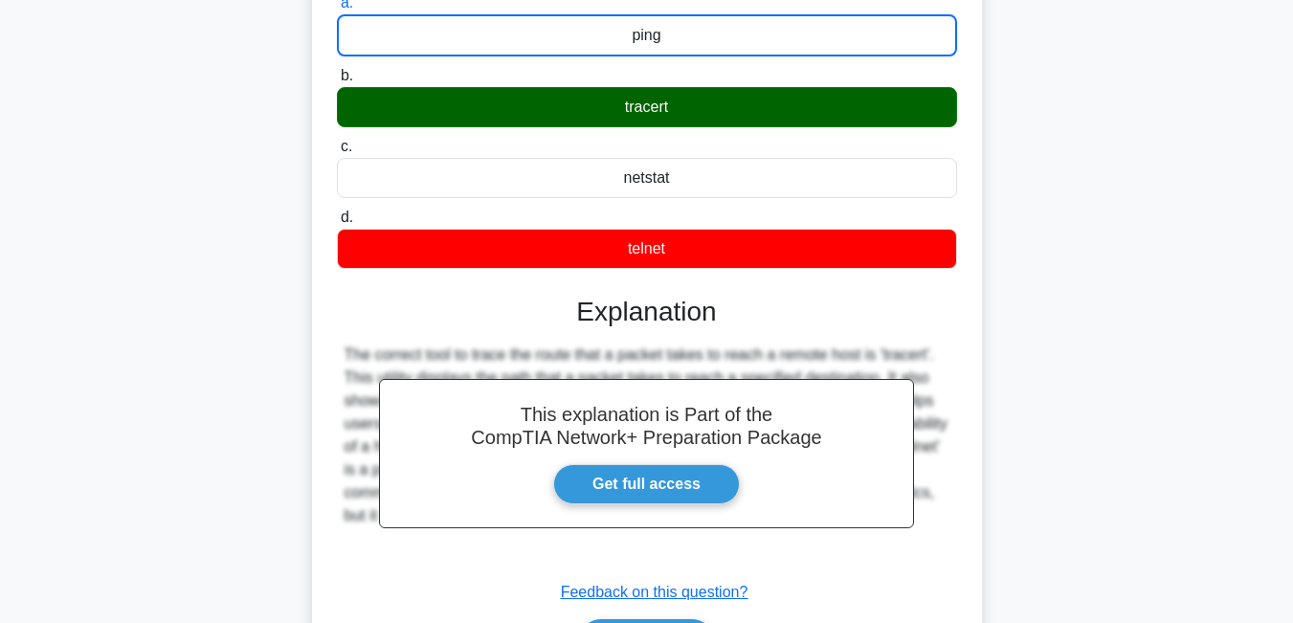
click at [337, 212] on input "d. telnet" at bounding box center [337, 218] width 0 height 12
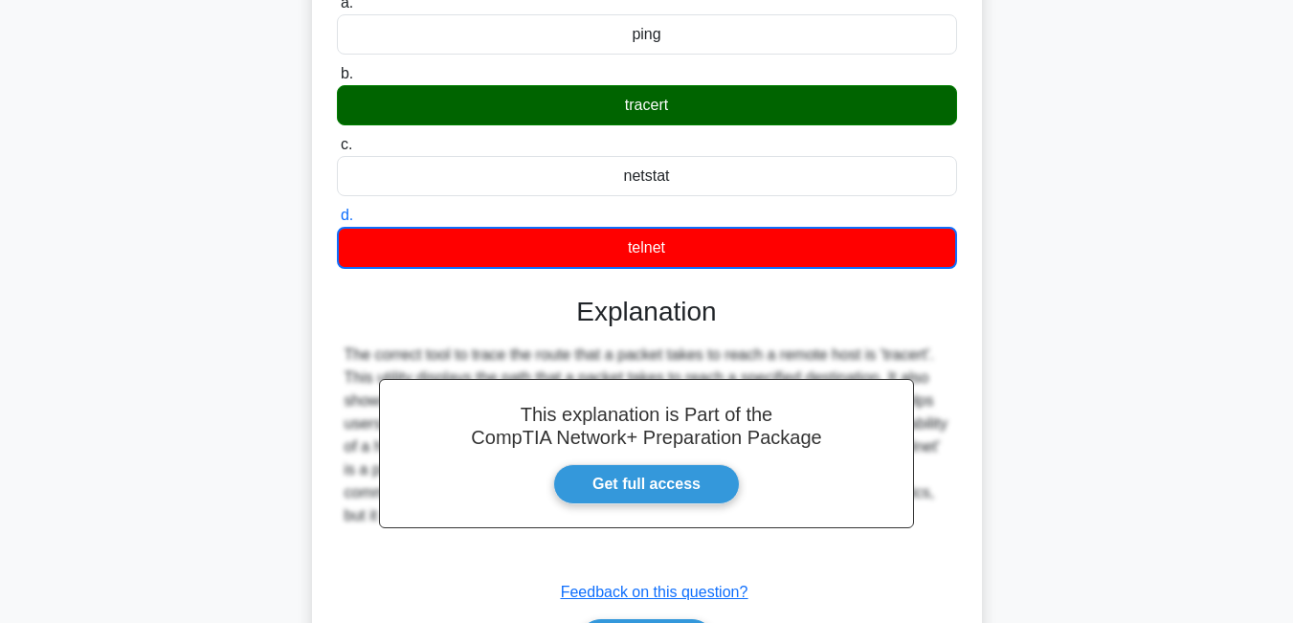
click at [337, 139] on input "c. netstat" at bounding box center [337, 145] width 0 height 12
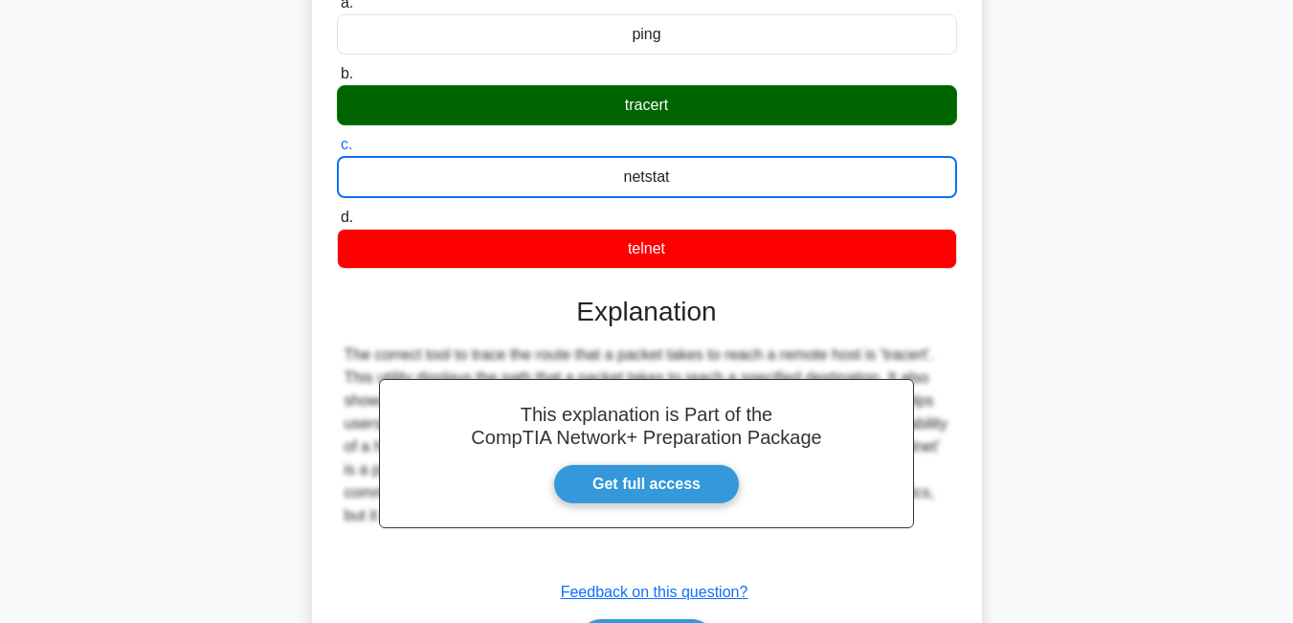
click at [337, 68] on input "b. tracert" at bounding box center [337, 74] width 0 height 12
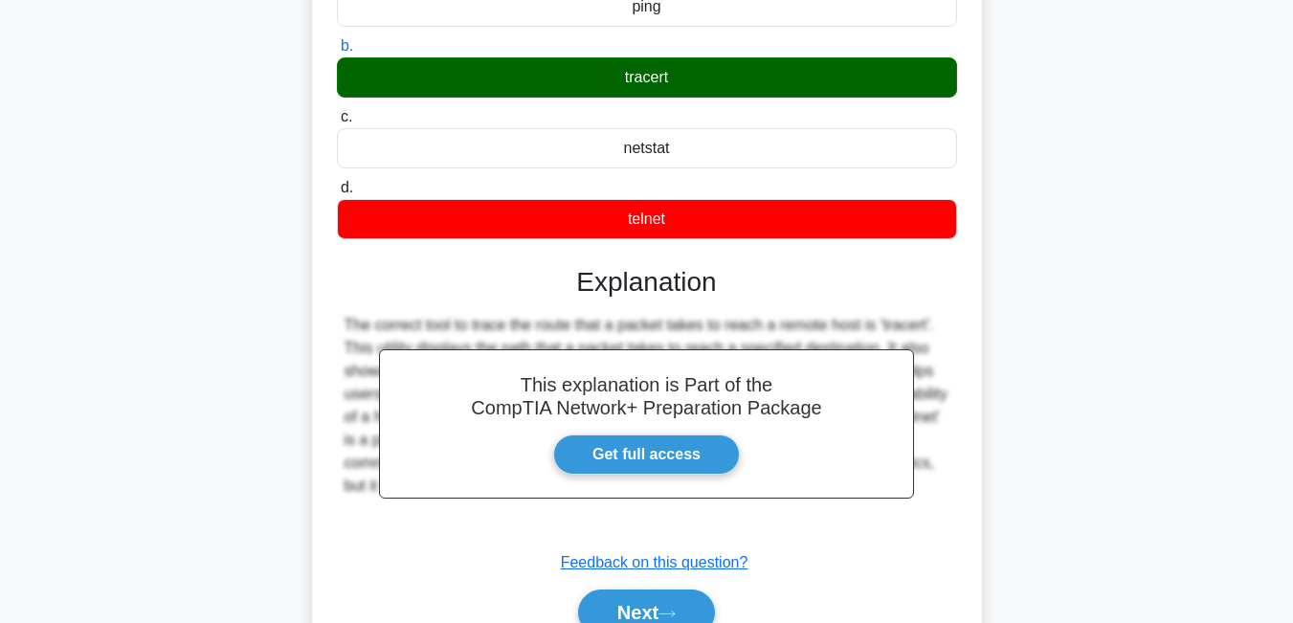
scroll to position [249, 0]
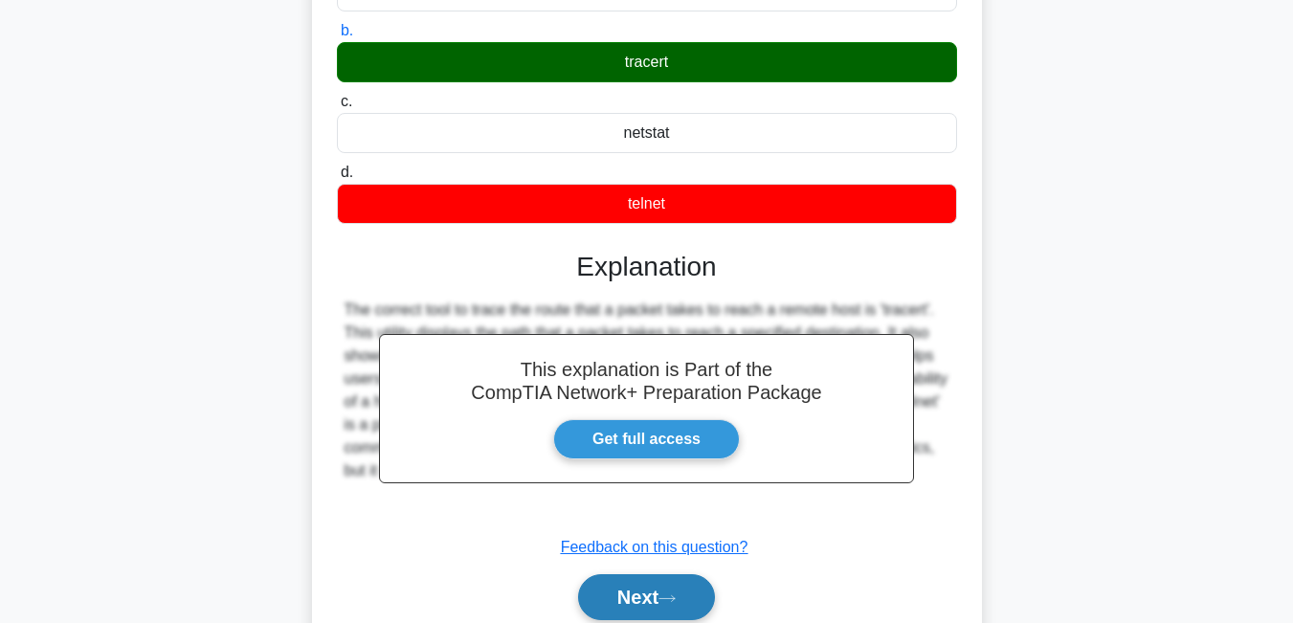
click at [676, 598] on icon at bounding box center [667, 599] width 17 height 11
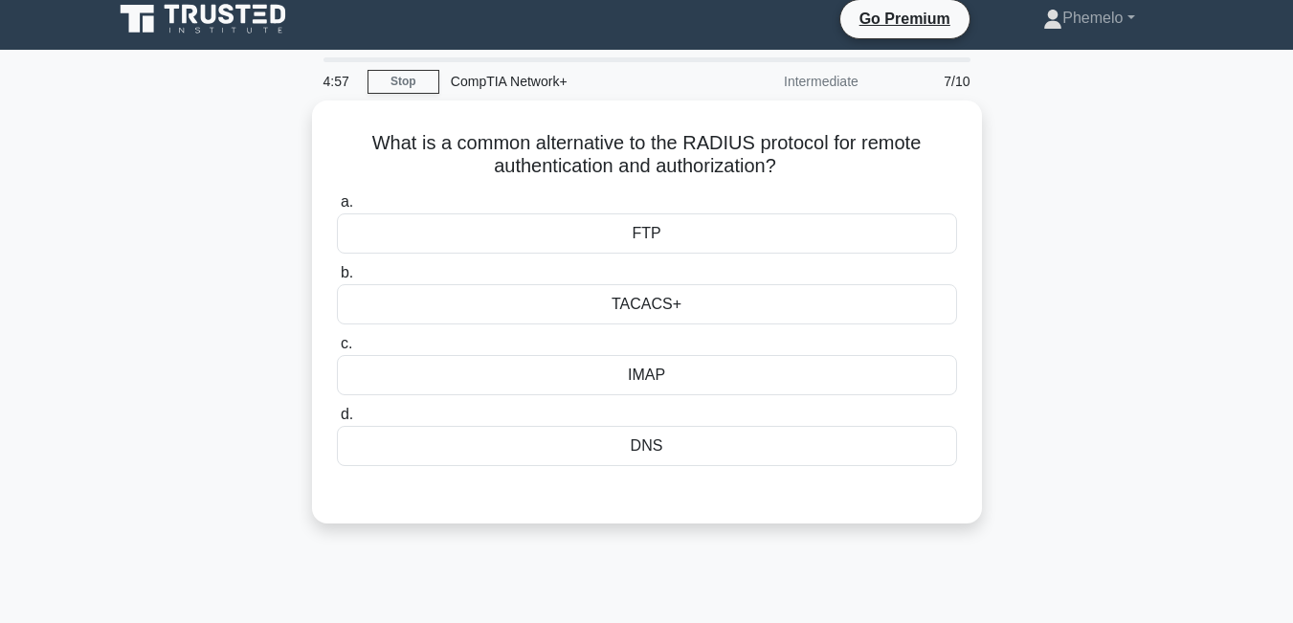
scroll to position [0, 0]
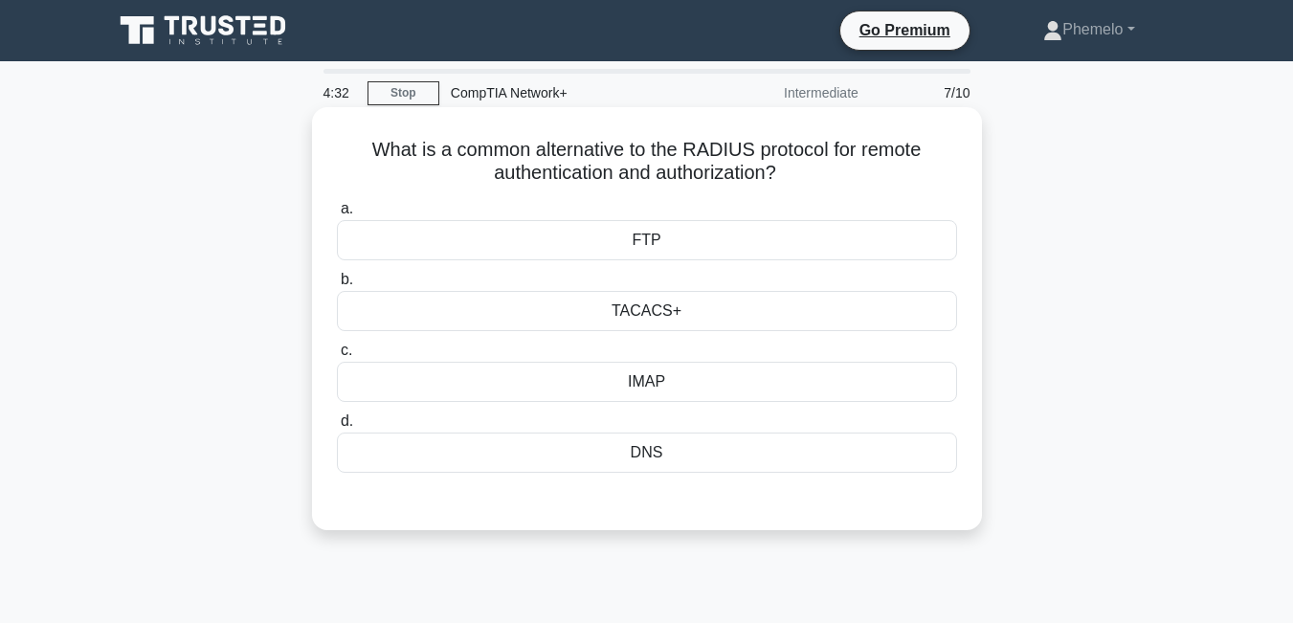
click at [829, 391] on div "IMAP" at bounding box center [647, 382] width 620 height 40
click at [337, 357] on input "c. IMAP" at bounding box center [337, 351] width 0 height 12
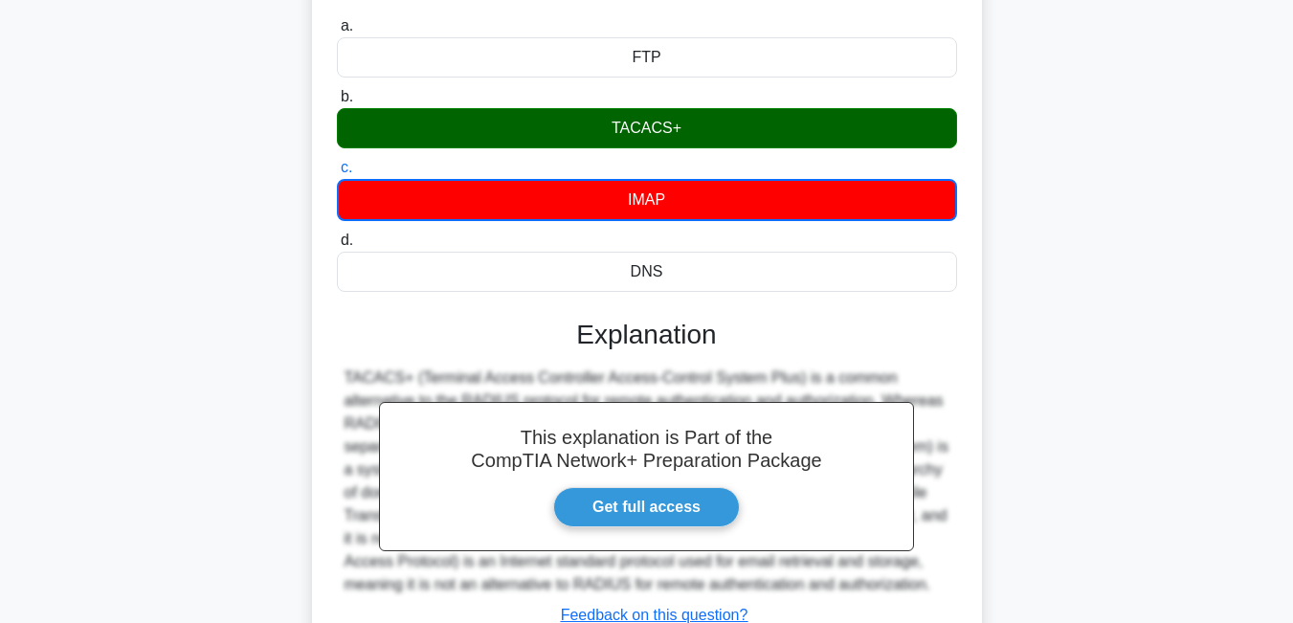
scroll to position [191, 0]
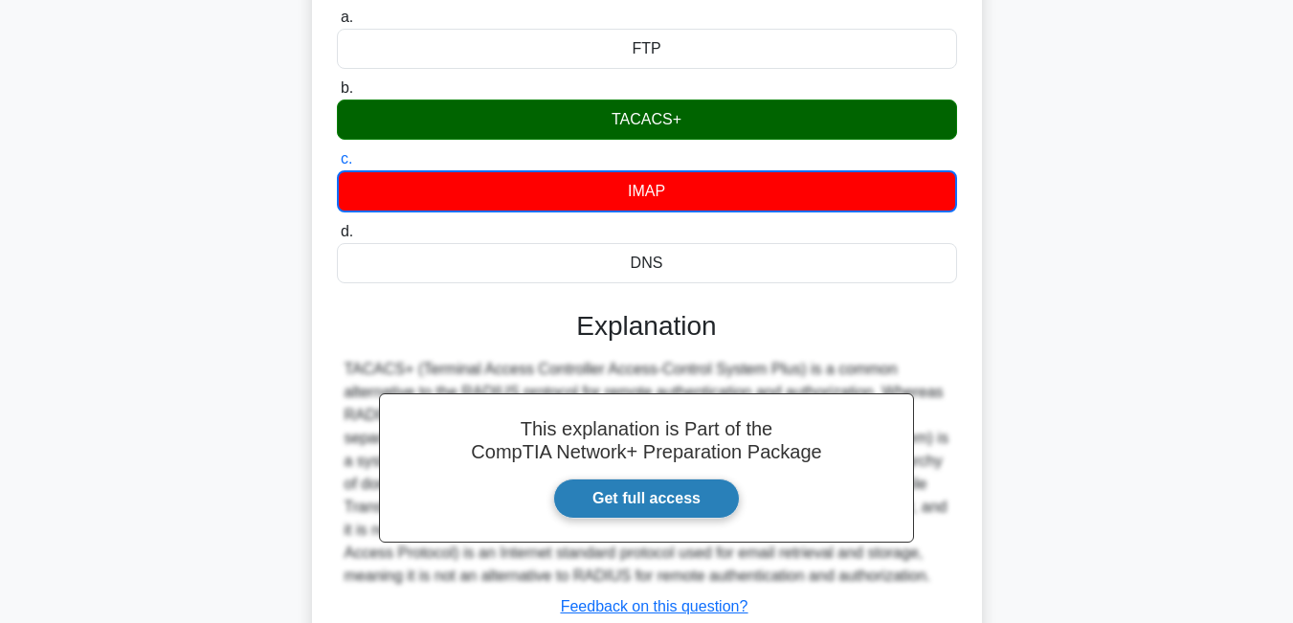
click at [680, 510] on link "Get full access" at bounding box center [646, 499] width 187 height 40
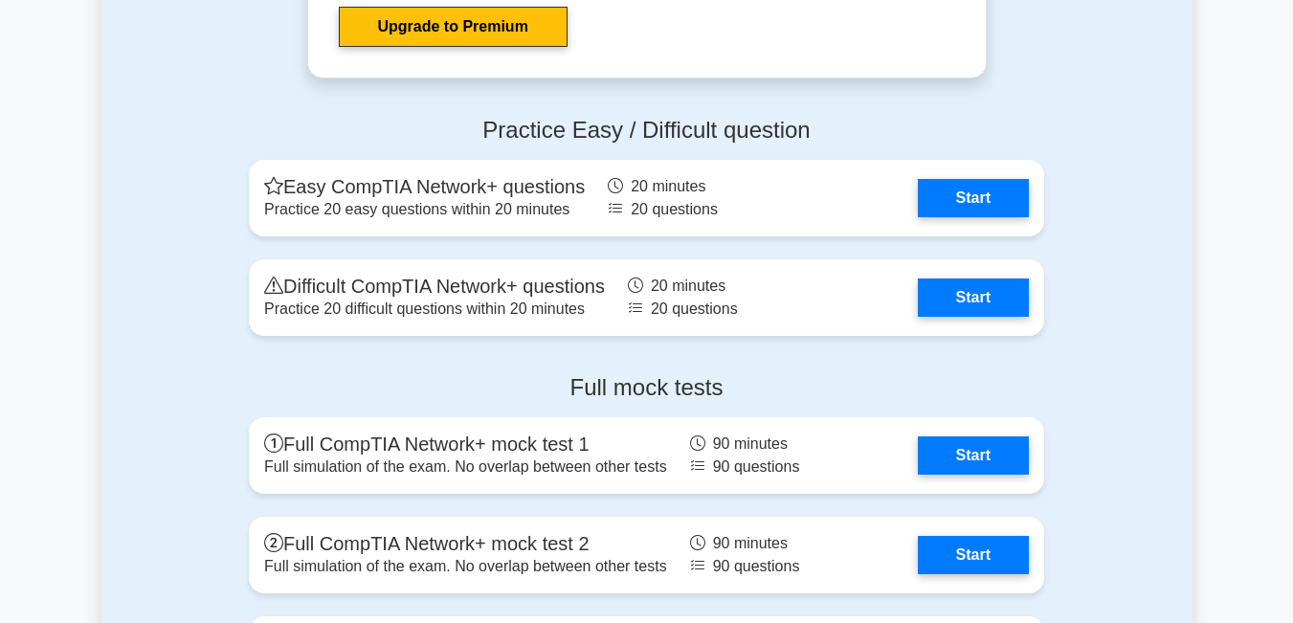
scroll to position [3983, 0]
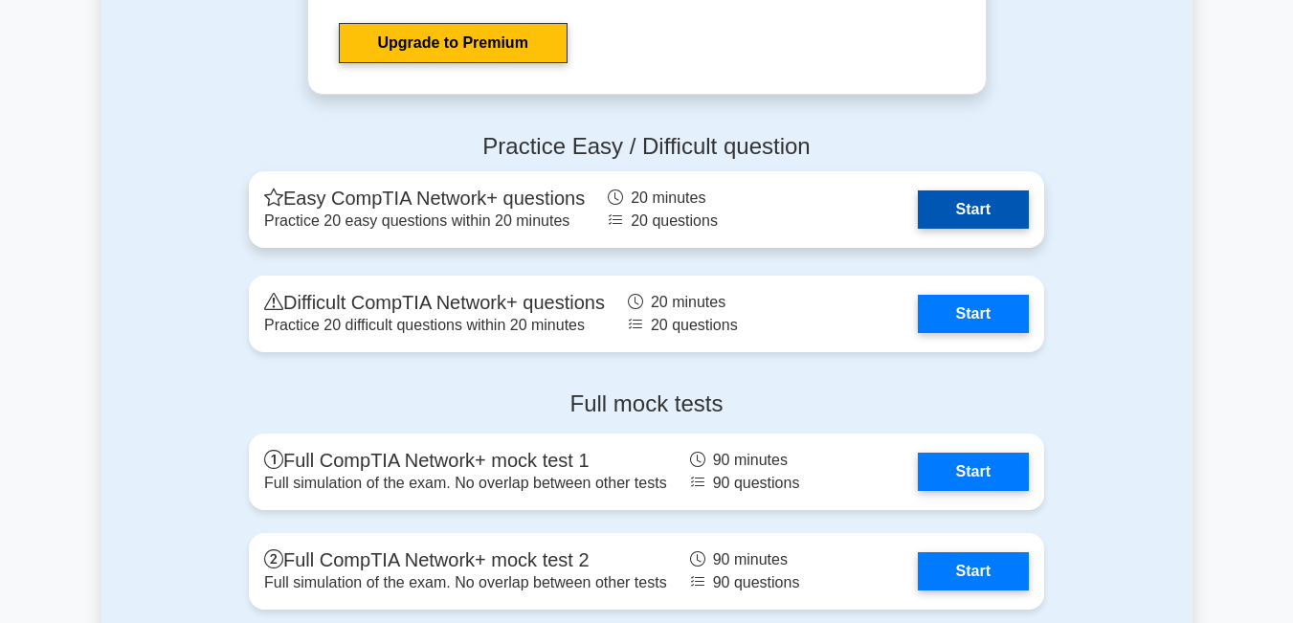
click at [951, 208] on link "Start" at bounding box center [973, 210] width 111 height 38
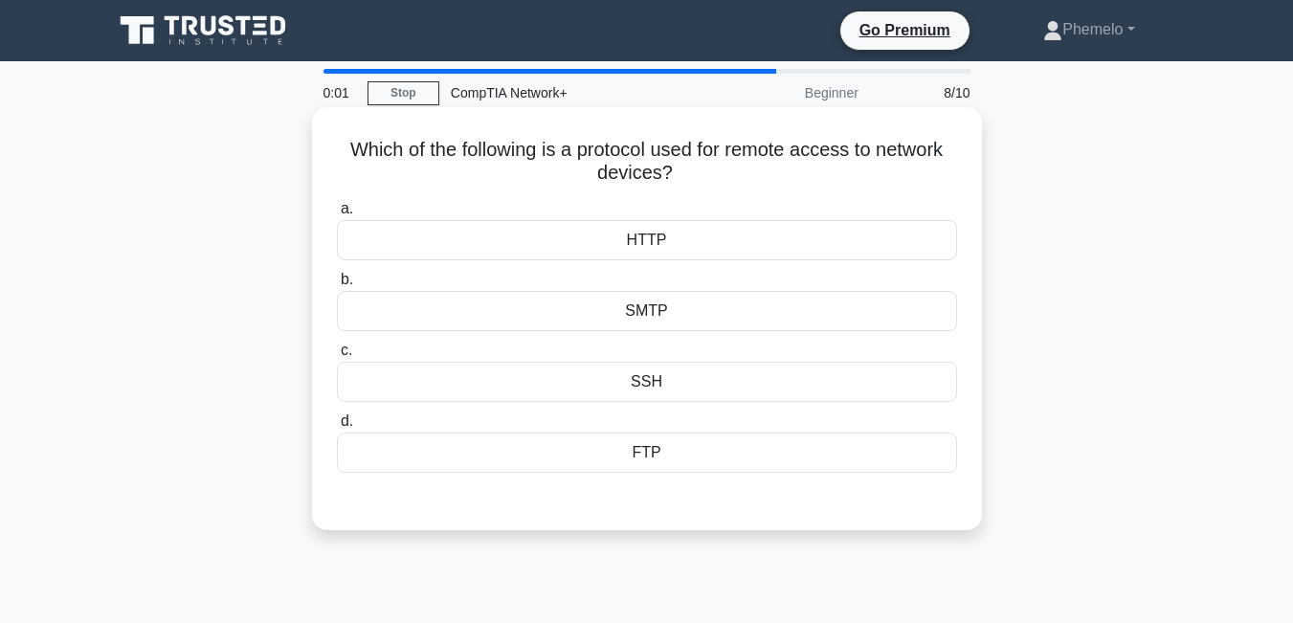
click at [822, 236] on div "HTTP" at bounding box center [647, 240] width 620 height 40
click at [337, 215] on input "a. HTTP" at bounding box center [337, 209] width 0 height 12
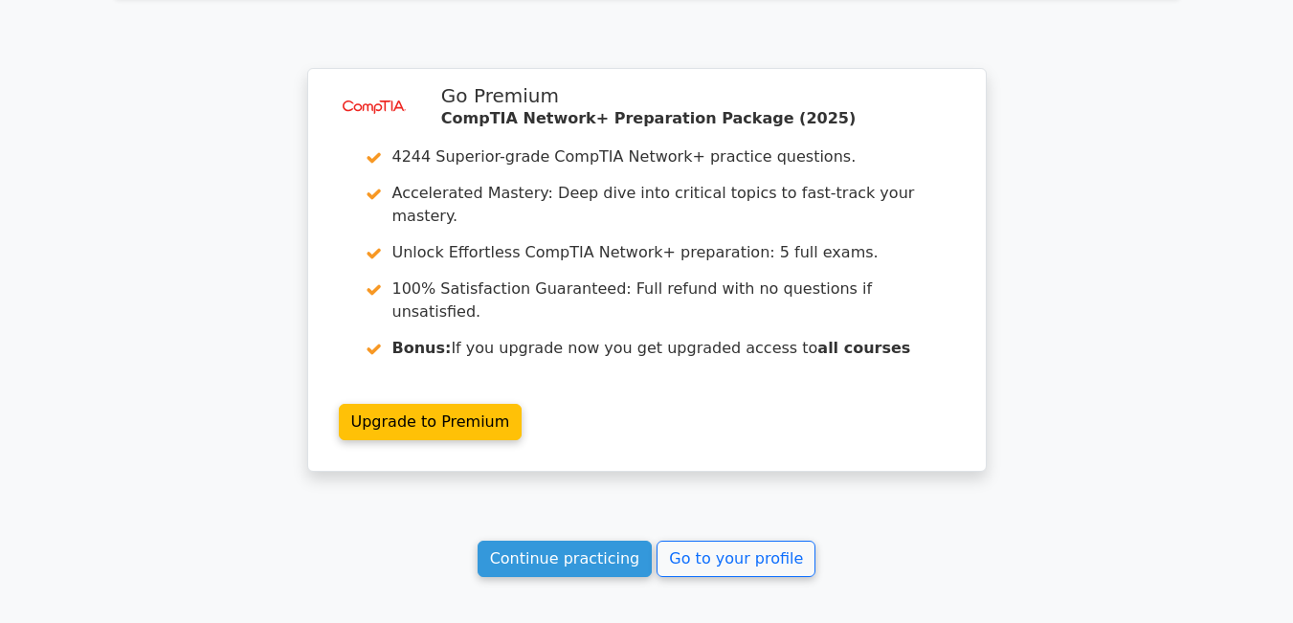
scroll to position [2604, 0]
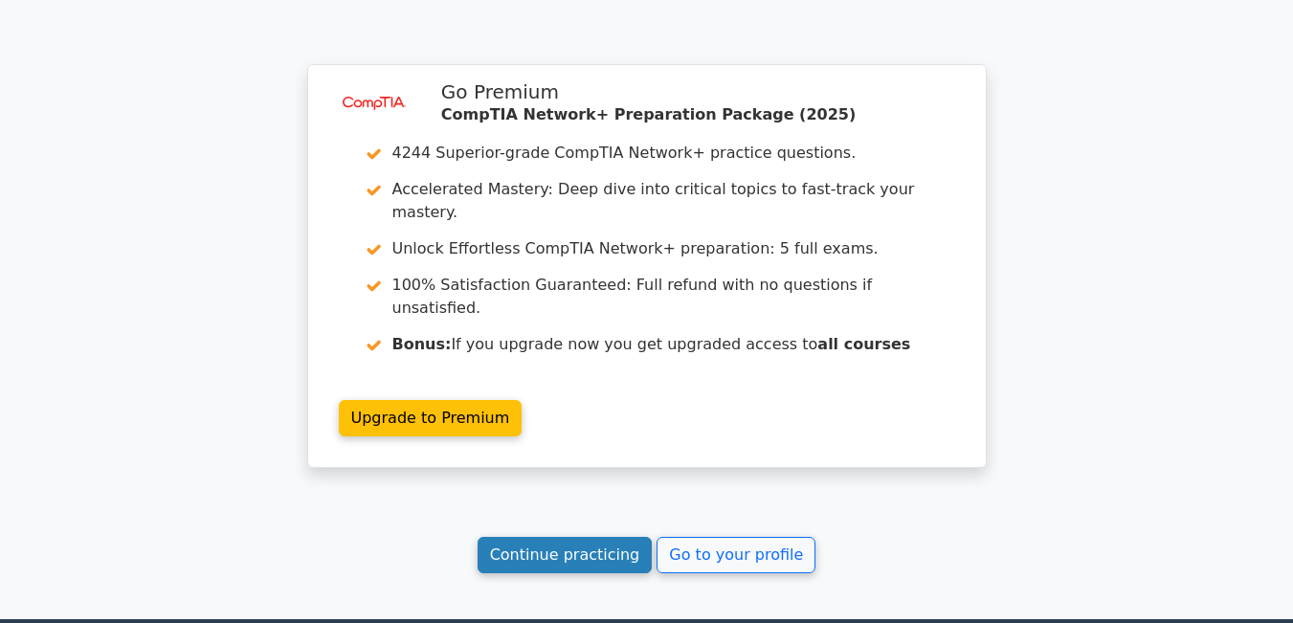
click at [544, 537] on link "Continue practicing" at bounding box center [565, 555] width 175 height 36
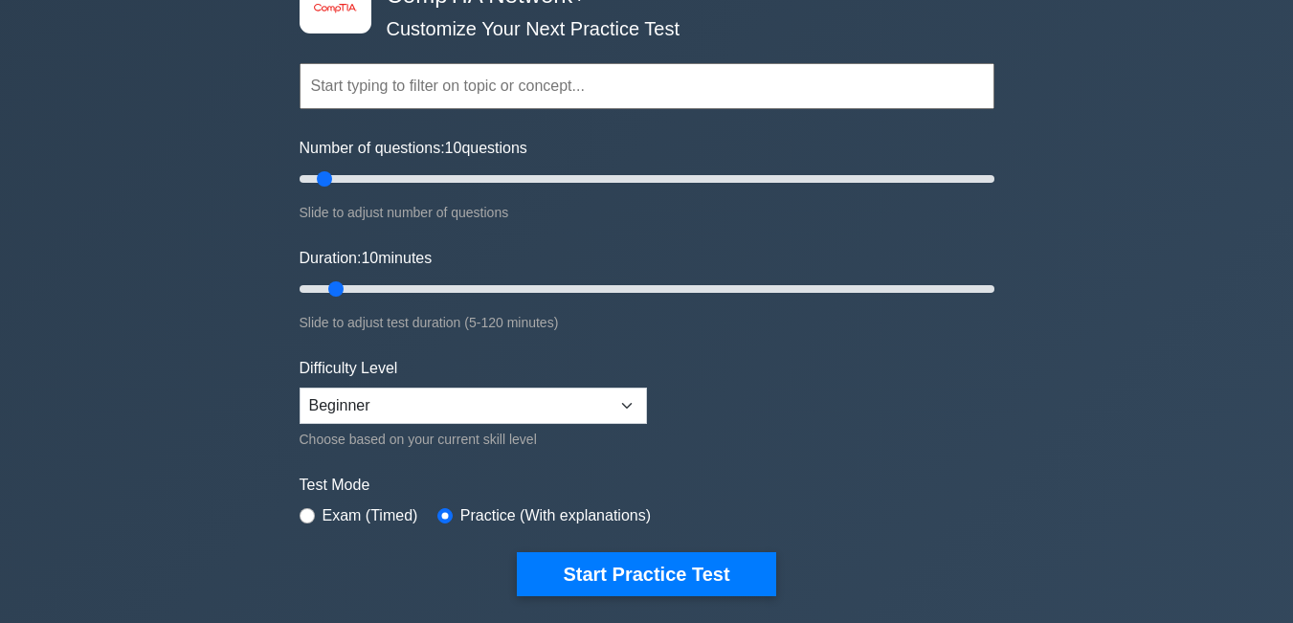
scroll to position [153, 0]
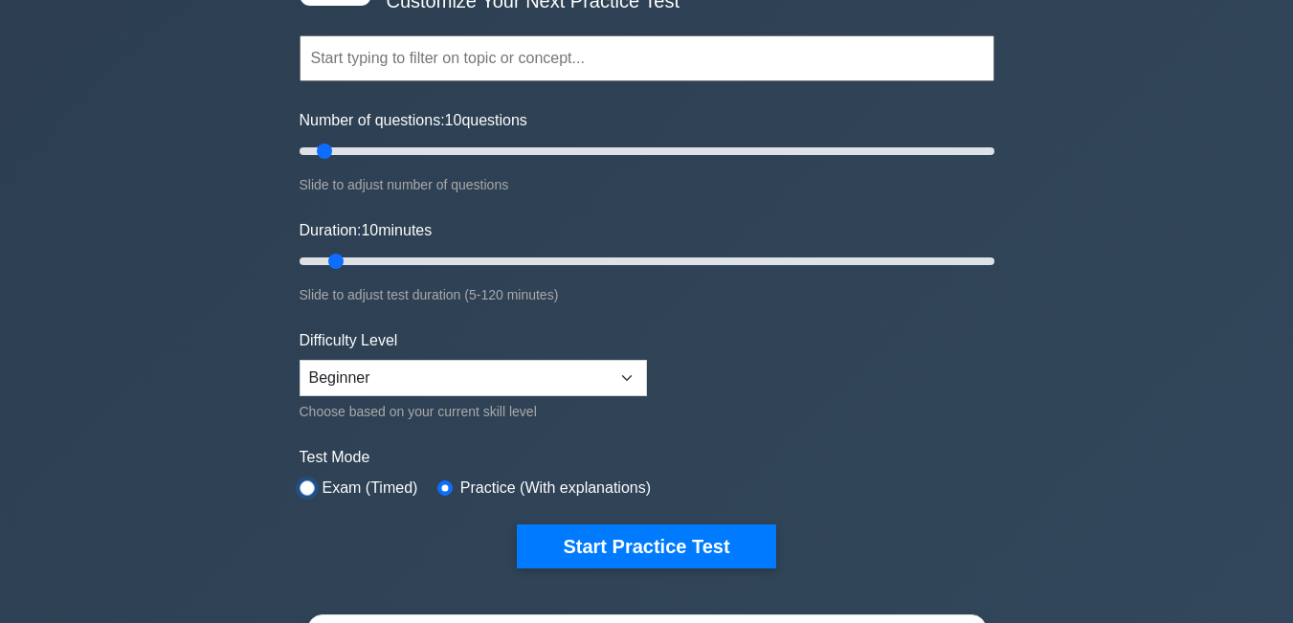
click at [300, 487] on input "radio" at bounding box center [307, 488] width 15 height 15
radio input "true"
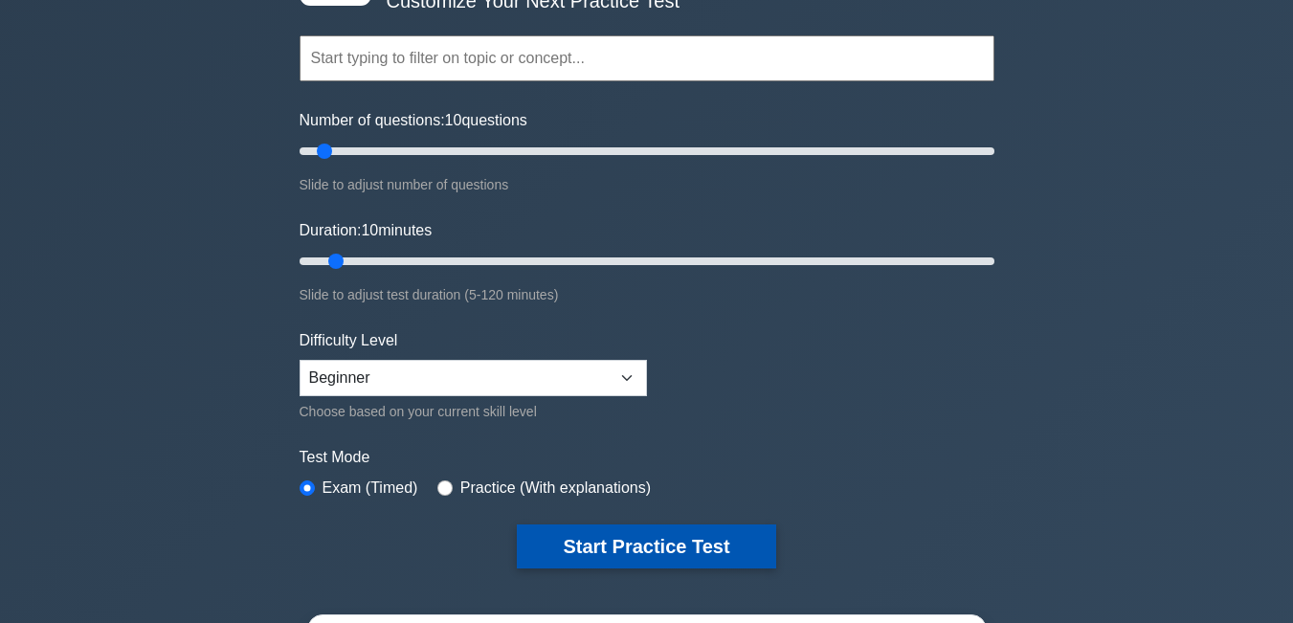
click at [604, 564] on button "Start Practice Test" at bounding box center [646, 547] width 259 height 44
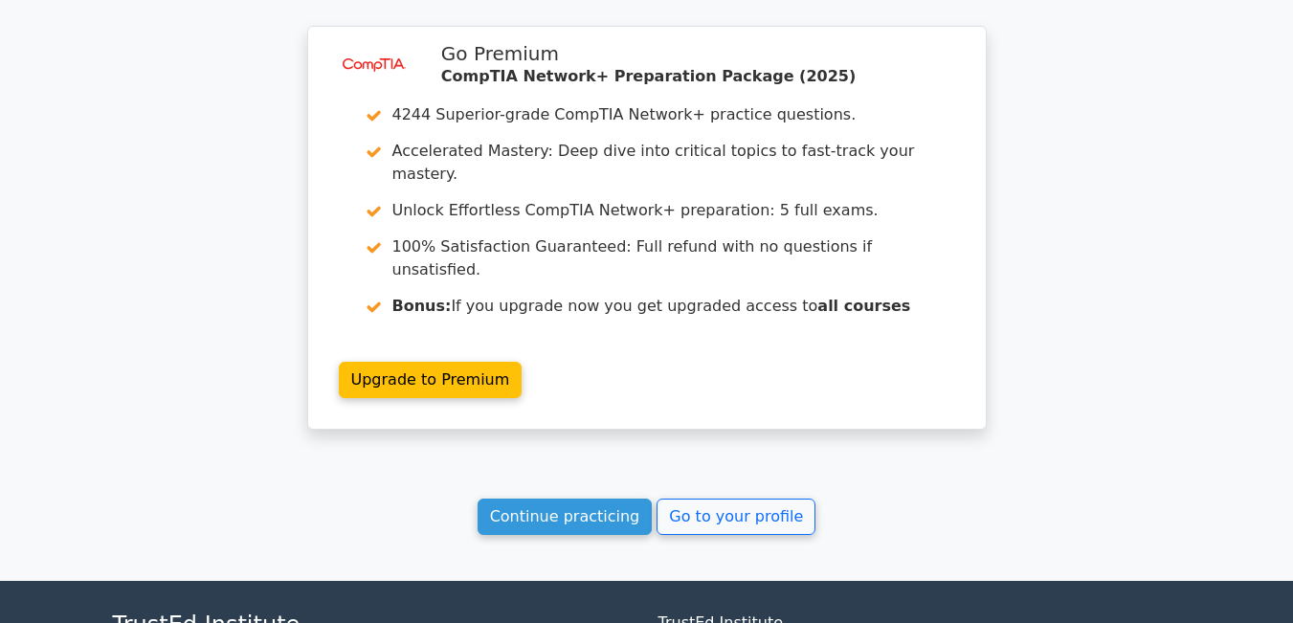
scroll to position [1494, 0]
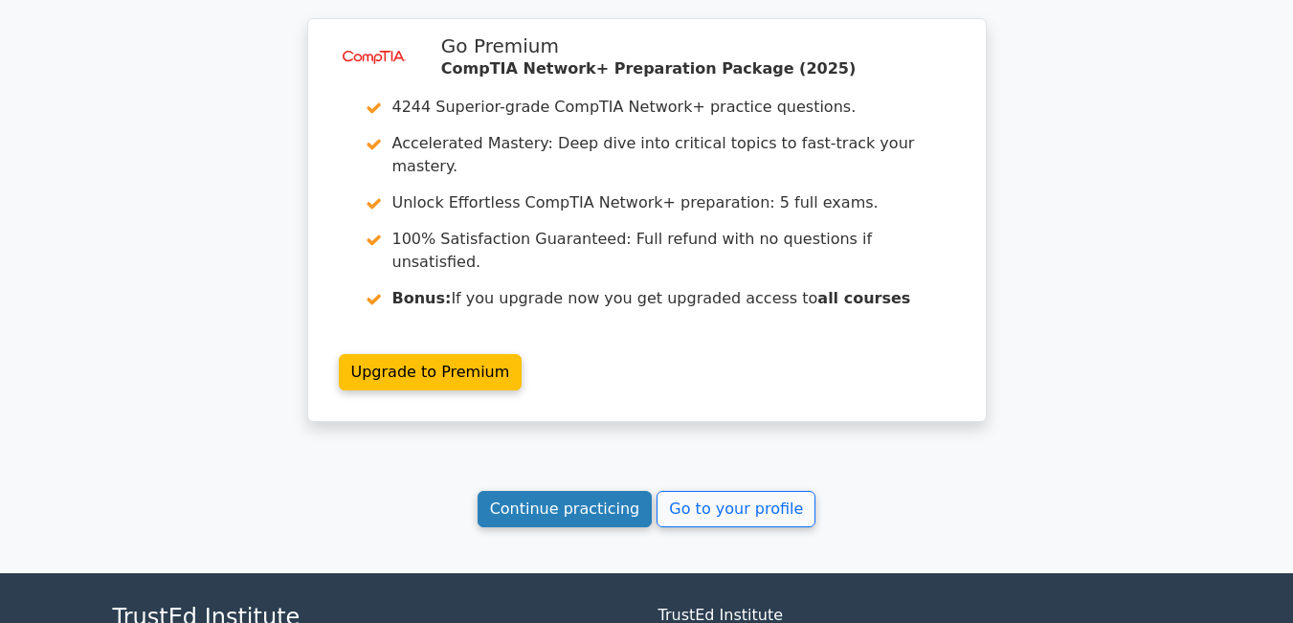
click at [568, 491] on link "Continue practicing" at bounding box center [565, 509] width 175 height 36
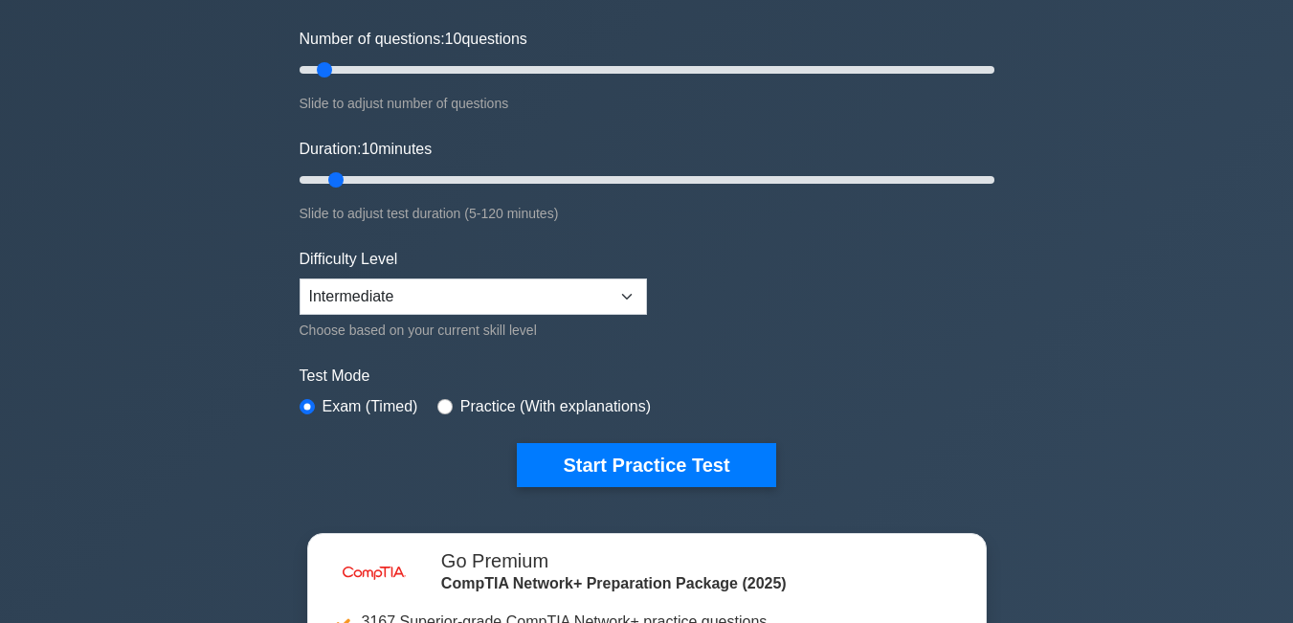
scroll to position [260, 0]
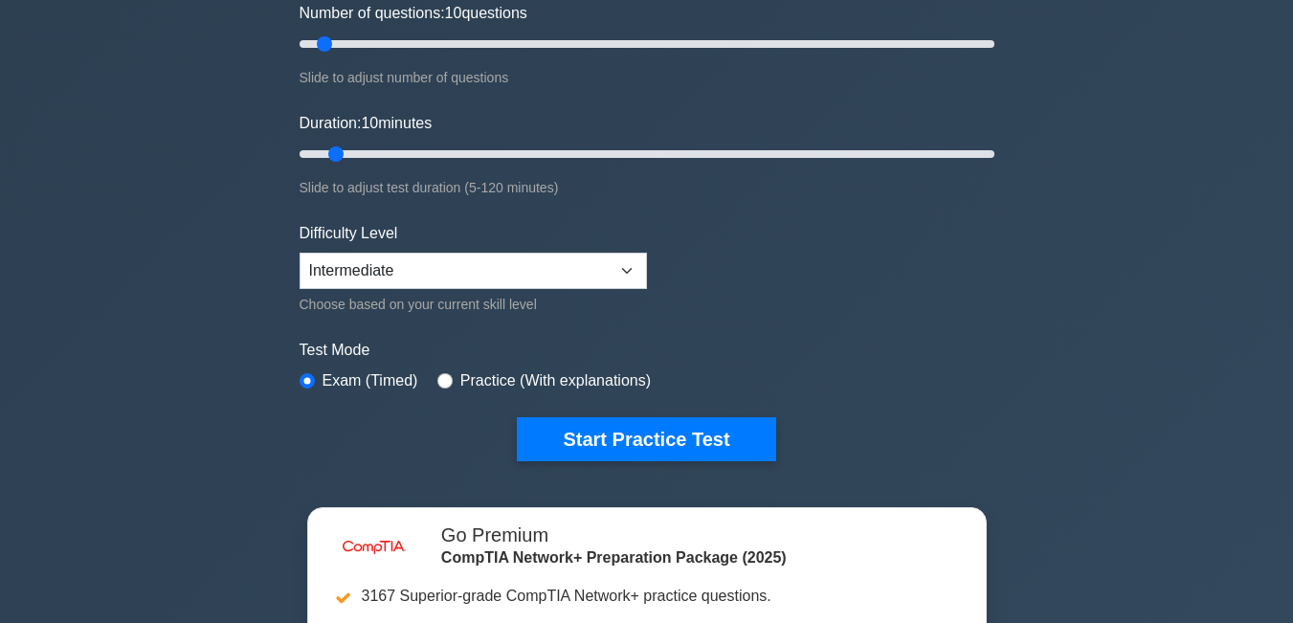
click at [583, 466] on div "image/svg+xml CompTIA Network+ Customize Your Next Practice Test Topics Network…" at bounding box center [647, 154] width 718 height 707
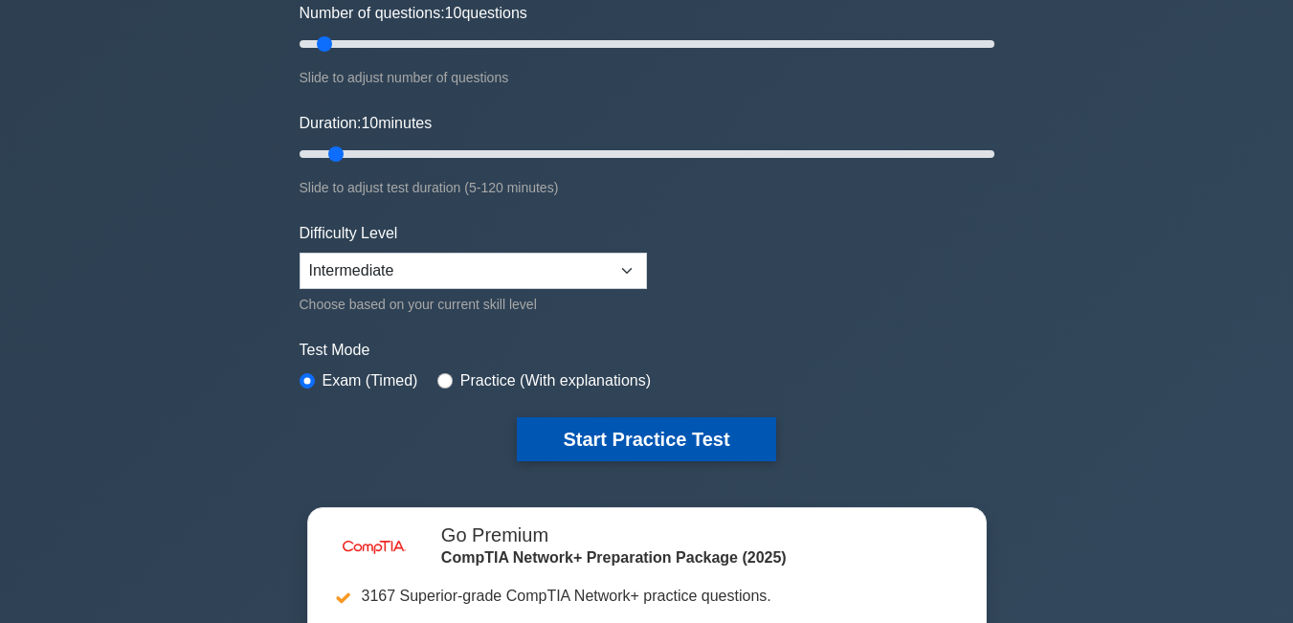
click at [586, 441] on button "Start Practice Test" at bounding box center [646, 439] width 259 height 44
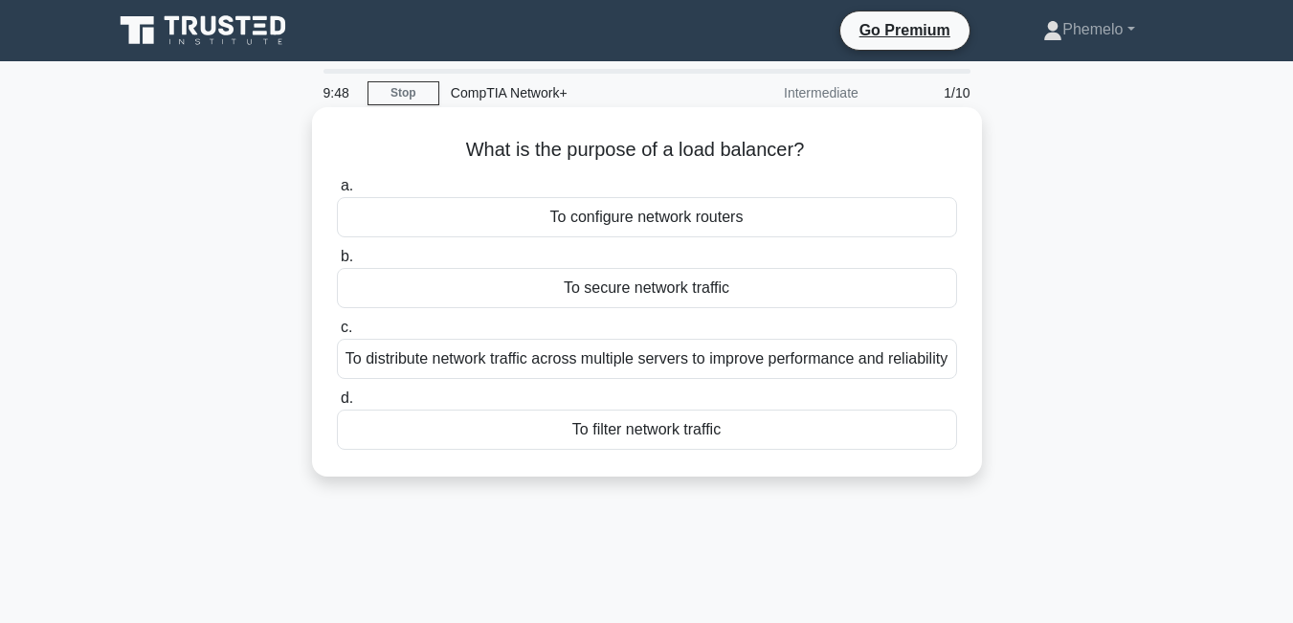
drag, startPoint x: 0, startPoint y: 0, endPoint x: 610, endPoint y: 475, distance: 772.9
click at [610, 454] on div "a. To configure network routers b. To secure network traffic c. d." at bounding box center [647, 311] width 643 height 283
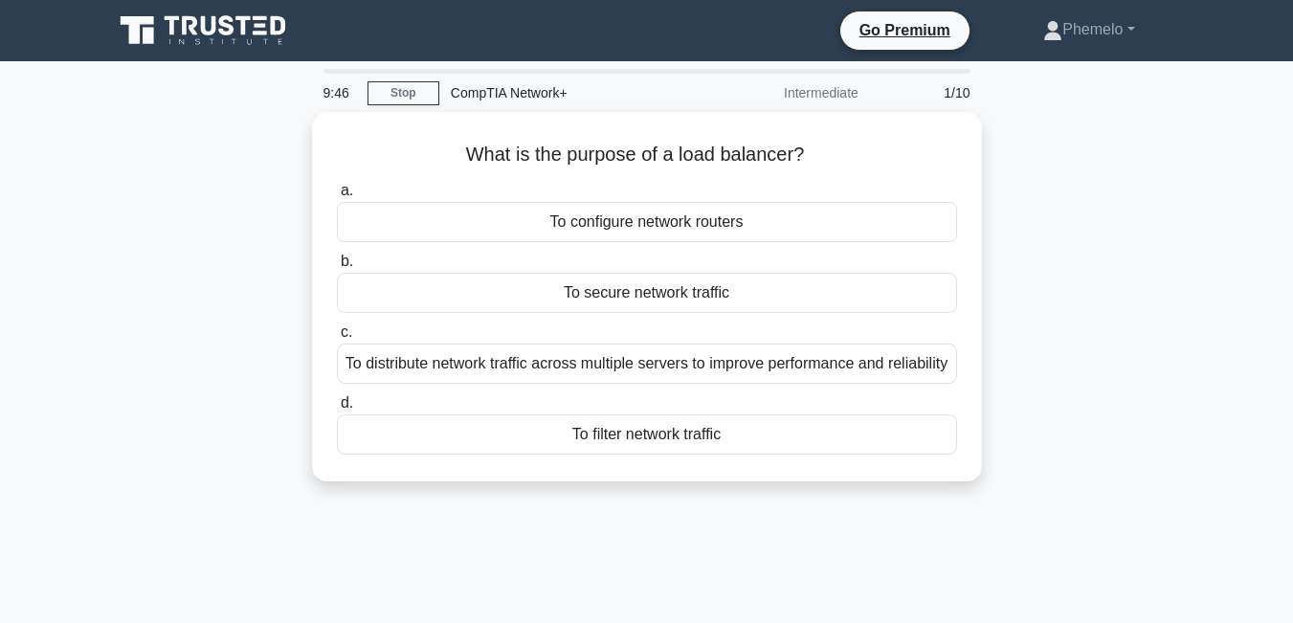
click at [659, 597] on div "9:46 Stop CompTIA Network+ Intermediate 1/10 What is the purpose of a load bala…" at bounding box center [646, 547] width 1091 height 957
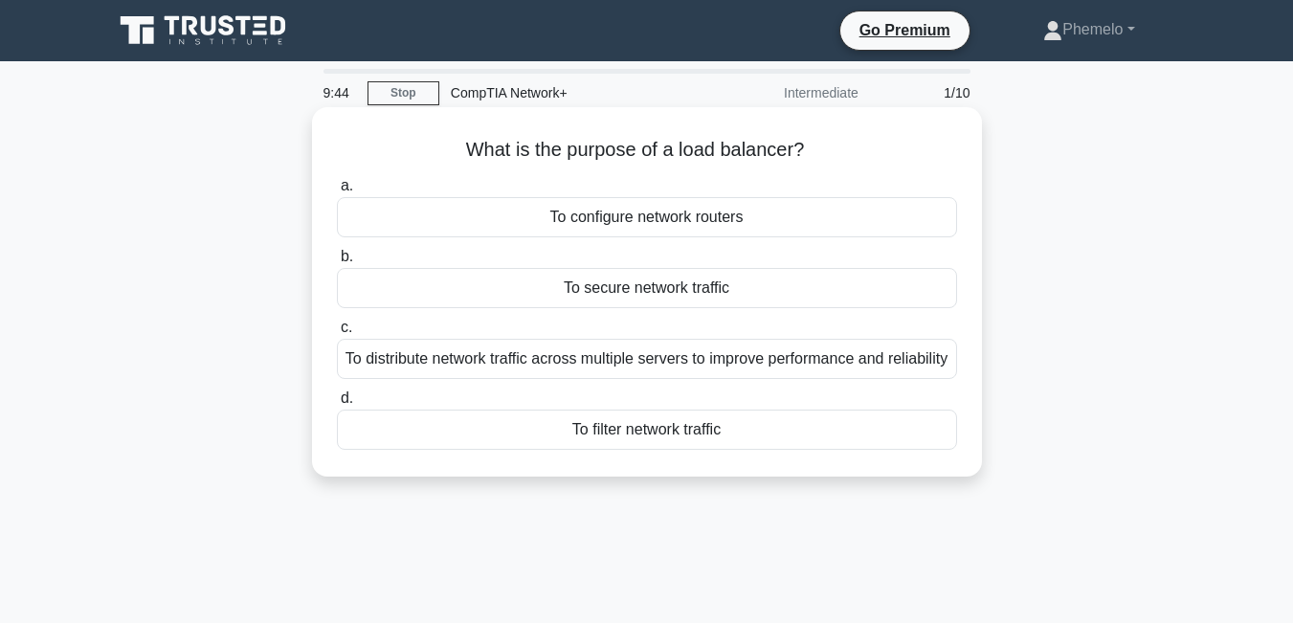
click at [659, 373] on div "To distribute network traffic across multiple servers to improve performance an…" at bounding box center [647, 359] width 620 height 40
click at [337, 334] on input "c. To distribute network traffic across multiple servers to improve performance…" at bounding box center [337, 328] width 0 height 12
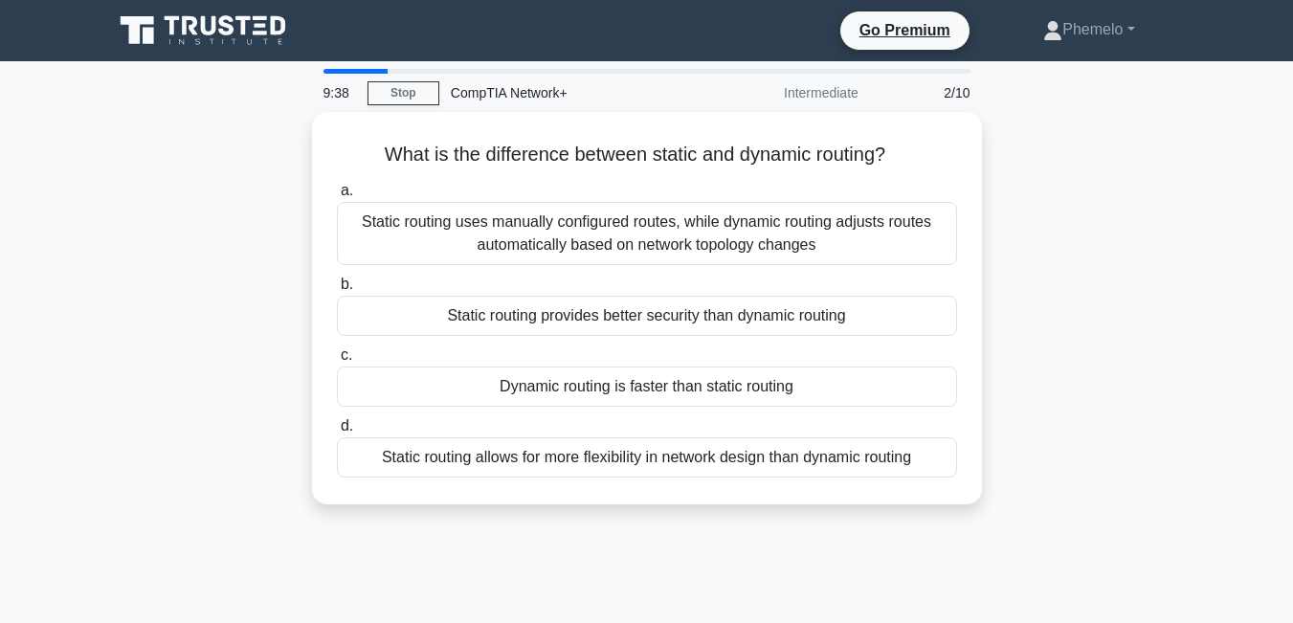
drag, startPoint x: 659, startPoint y: 373, endPoint x: 671, endPoint y: 579, distance: 206.2
click at [671, 579] on div "9:38 Stop CompTIA Network+ Intermediate 2/10 What is the difference between sta…" at bounding box center [646, 547] width 1091 height 957
click at [770, 582] on div "9:37 Stop CompTIA Network+ Intermediate 2/10 What is the difference between sta…" at bounding box center [646, 547] width 1091 height 957
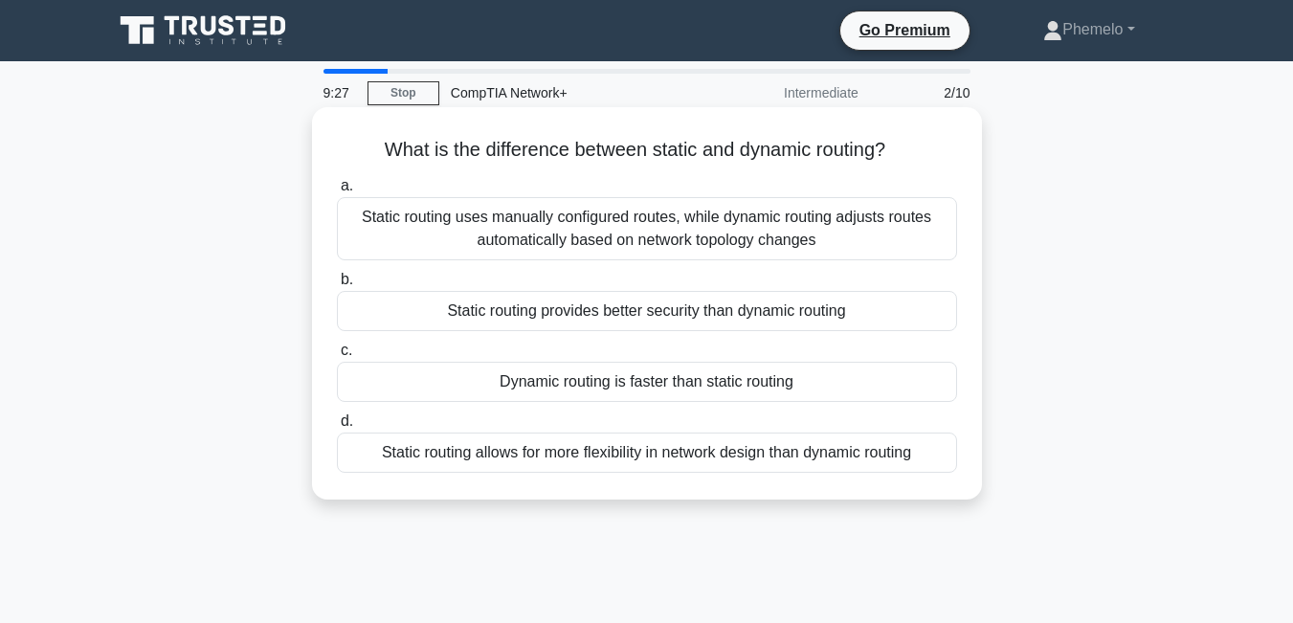
click at [672, 228] on div "Static routing uses manually configured routes, while dynamic routing adjusts r…" at bounding box center [647, 228] width 620 height 63
click at [337, 192] on input "a. Static routing uses manually configured routes, while dynamic routing adjust…" at bounding box center [337, 186] width 0 height 12
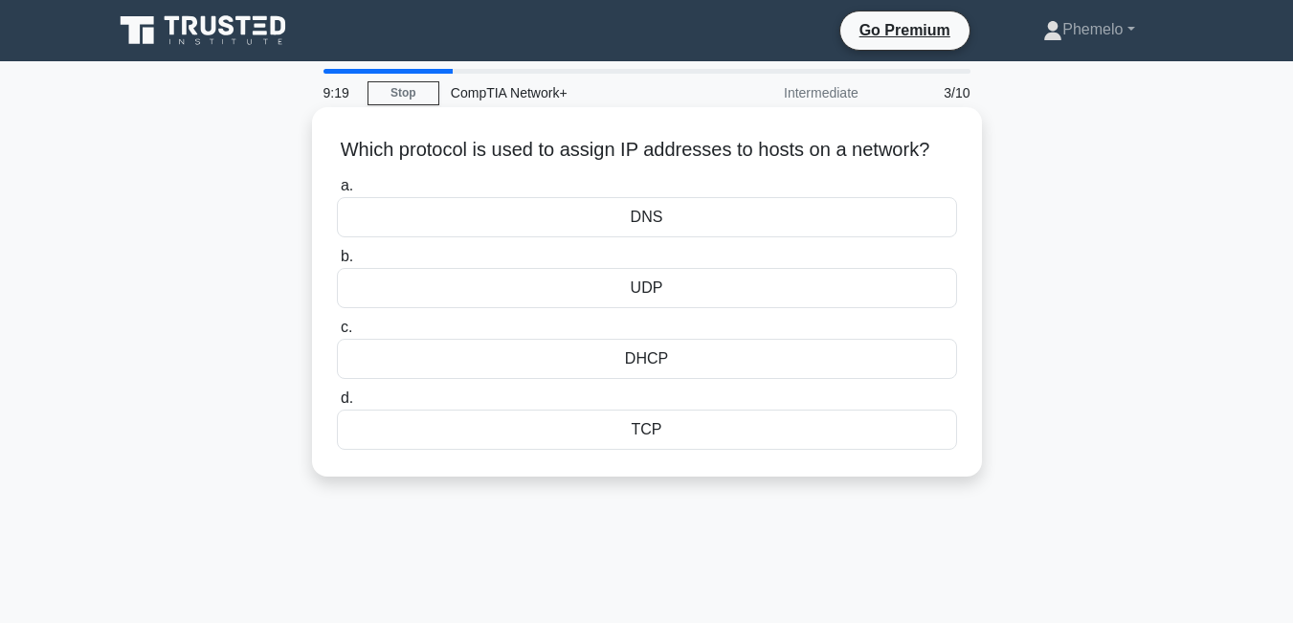
click at [665, 379] on div "DHCP" at bounding box center [647, 359] width 620 height 40
click at [337, 334] on input "c. DHCP" at bounding box center [337, 328] width 0 height 12
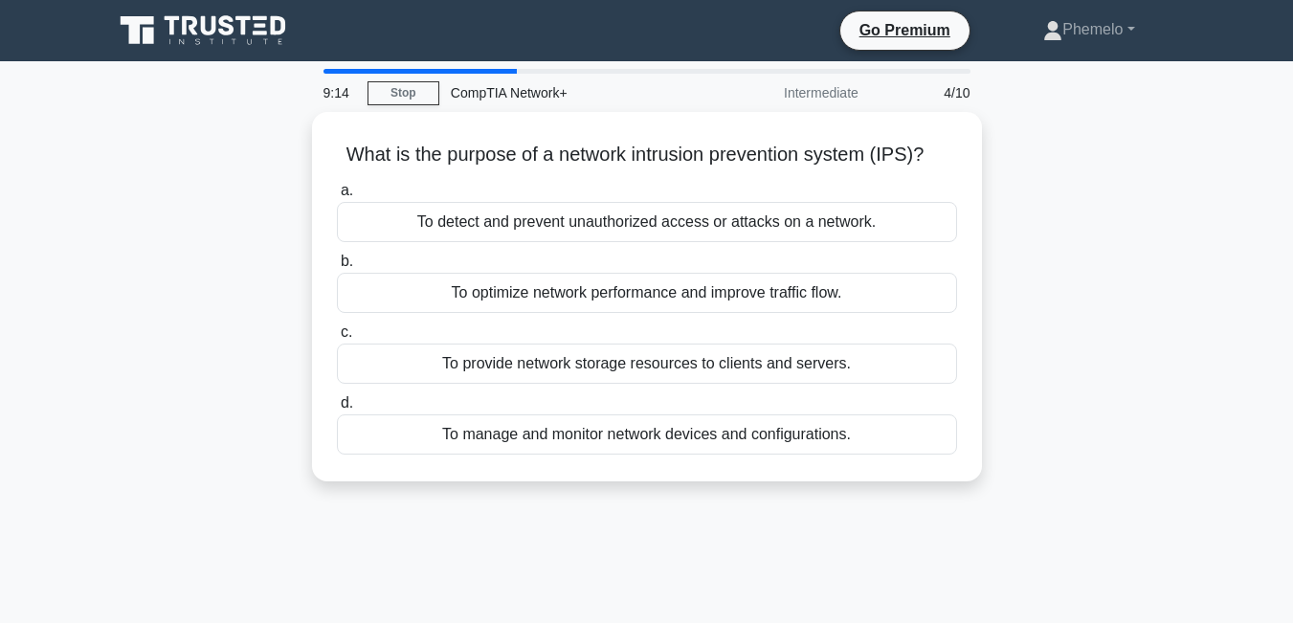
click at [665, 384] on div "a. To detect and prevent unauthorized access or attacks on a network. b. To opt…" at bounding box center [647, 316] width 643 height 283
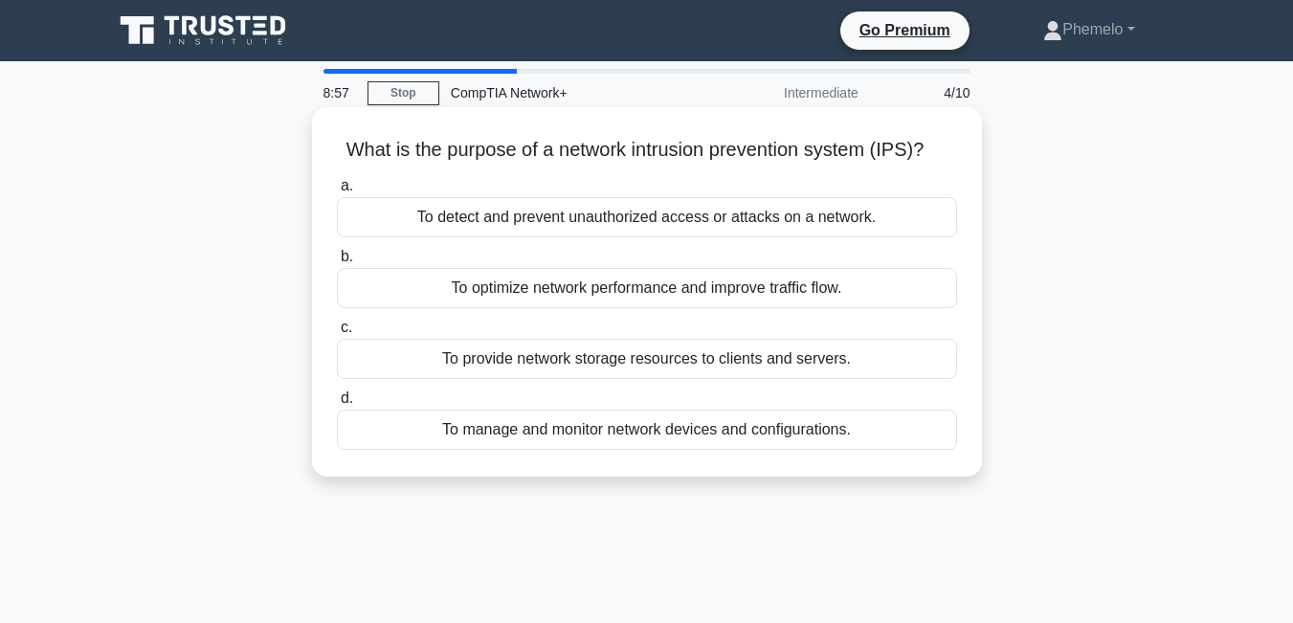
click at [681, 355] on div "To provide network storage resources to clients and servers." at bounding box center [647, 359] width 620 height 40
click at [337, 334] on input "c. To provide network storage resources to clients and servers." at bounding box center [337, 328] width 0 height 12
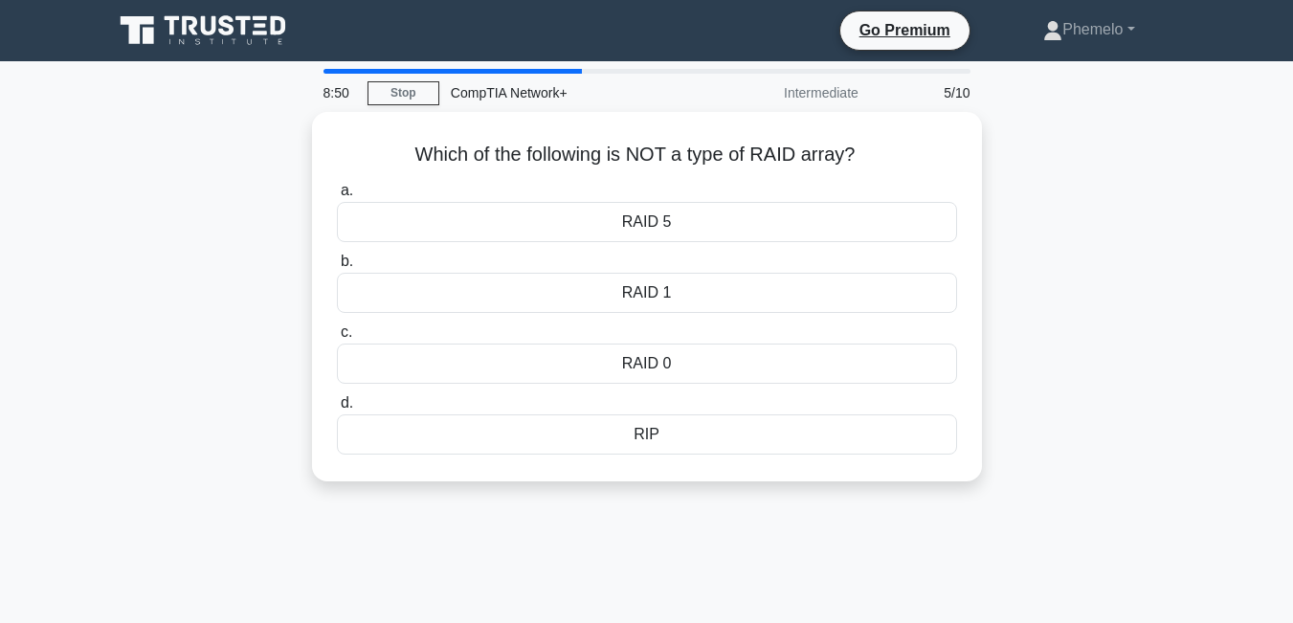
click at [681, 355] on div "RAID 0" at bounding box center [647, 364] width 620 height 40
click at [337, 339] on input "c. RAID 0" at bounding box center [337, 332] width 0 height 12
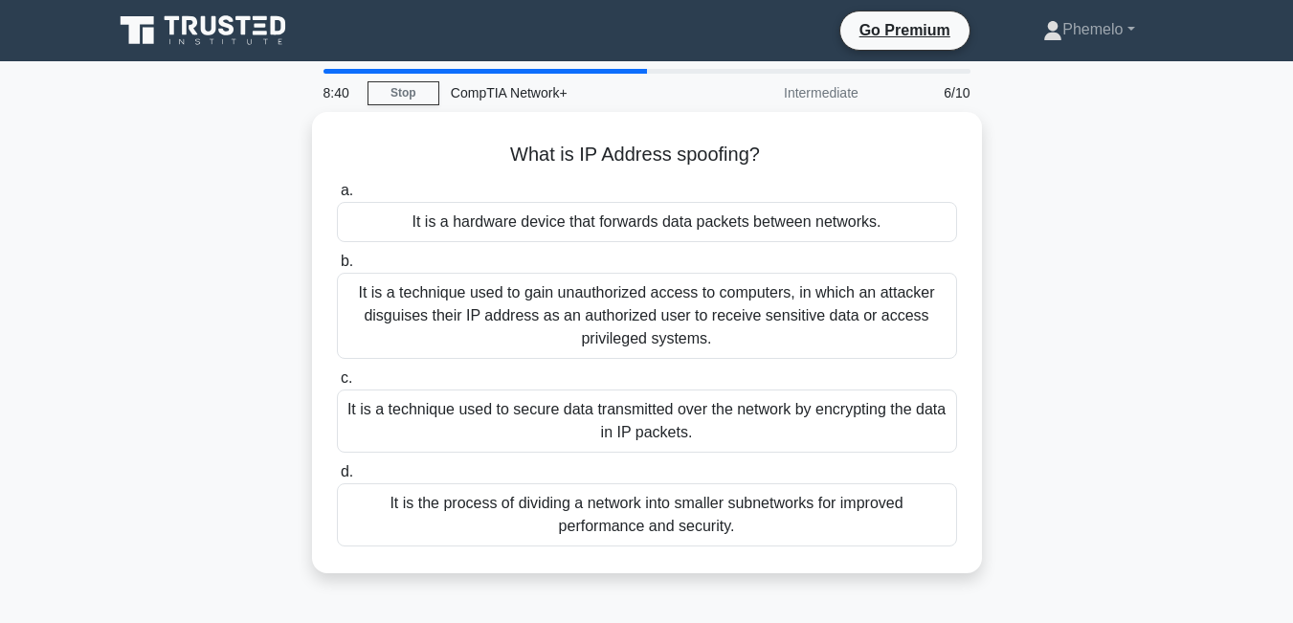
click at [681, 355] on div "It is a technique used to gain unauthorized access to computers, in which an at…" at bounding box center [647, 316] width 620 height 86
click at [337, 268] on input "b. It is a technique used to gain unauthorized access to computers, in which an…" at bounding box center [337, 262] width 0 height 12
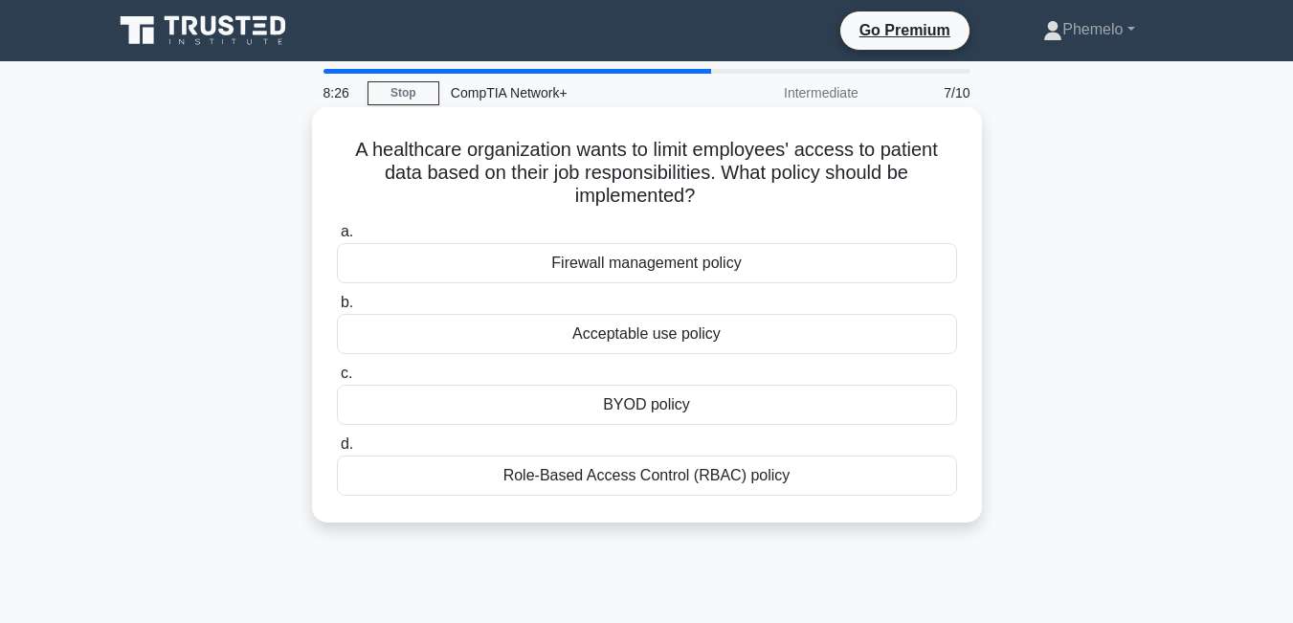
click at [699, 258] on div "Firewall management policy" at bounding box center [647, 263] width 620 height 40
click at [337, 238] on input "a. Firewall management policy" at bounding box center [337, 232] width 0 height 12
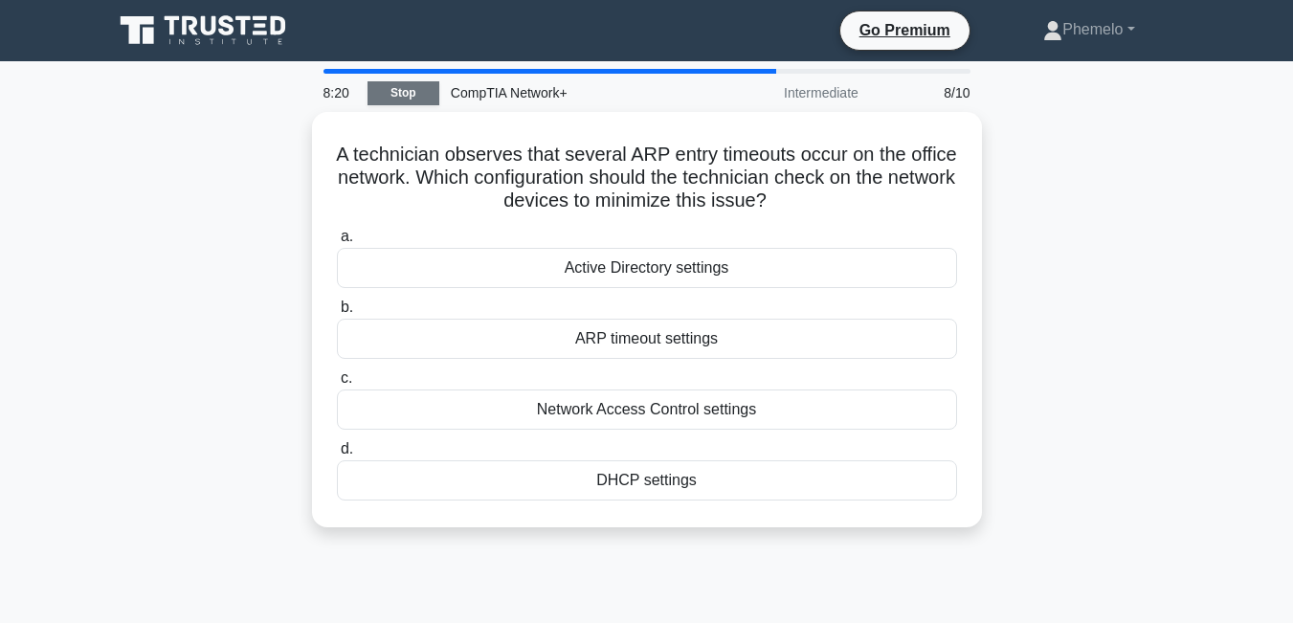
click at [414, 89] on link "Stop" at bounding box center [404, 93] width 72 height 24
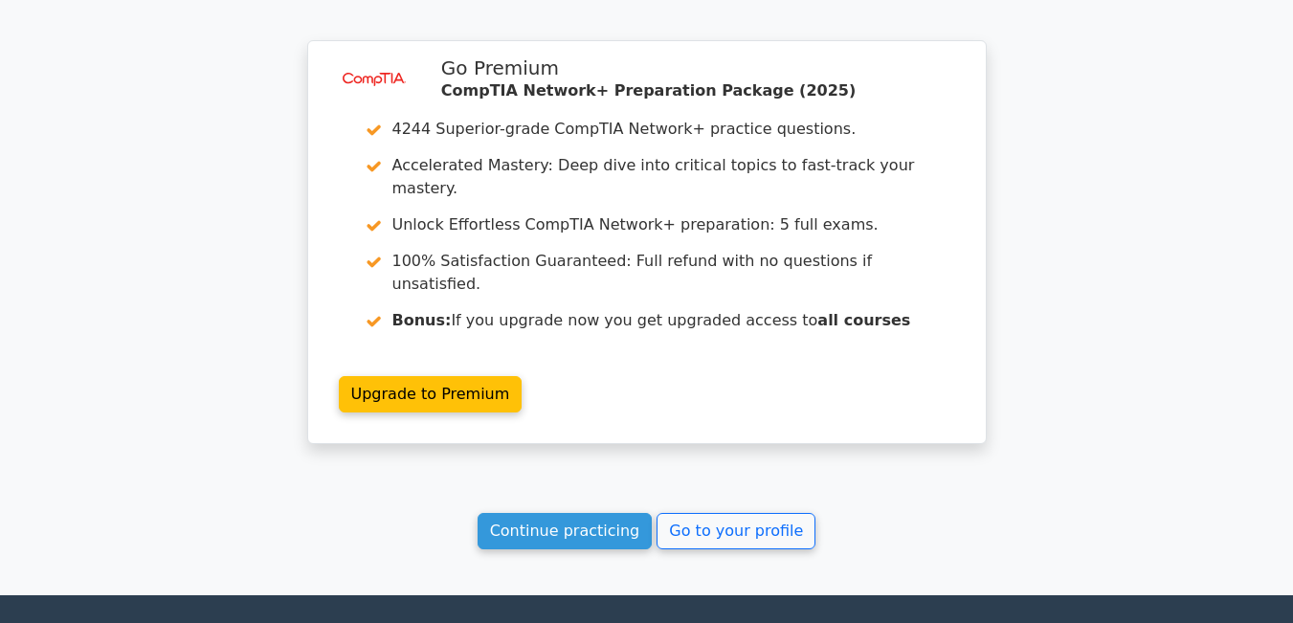
scroll to position [1579, 0]
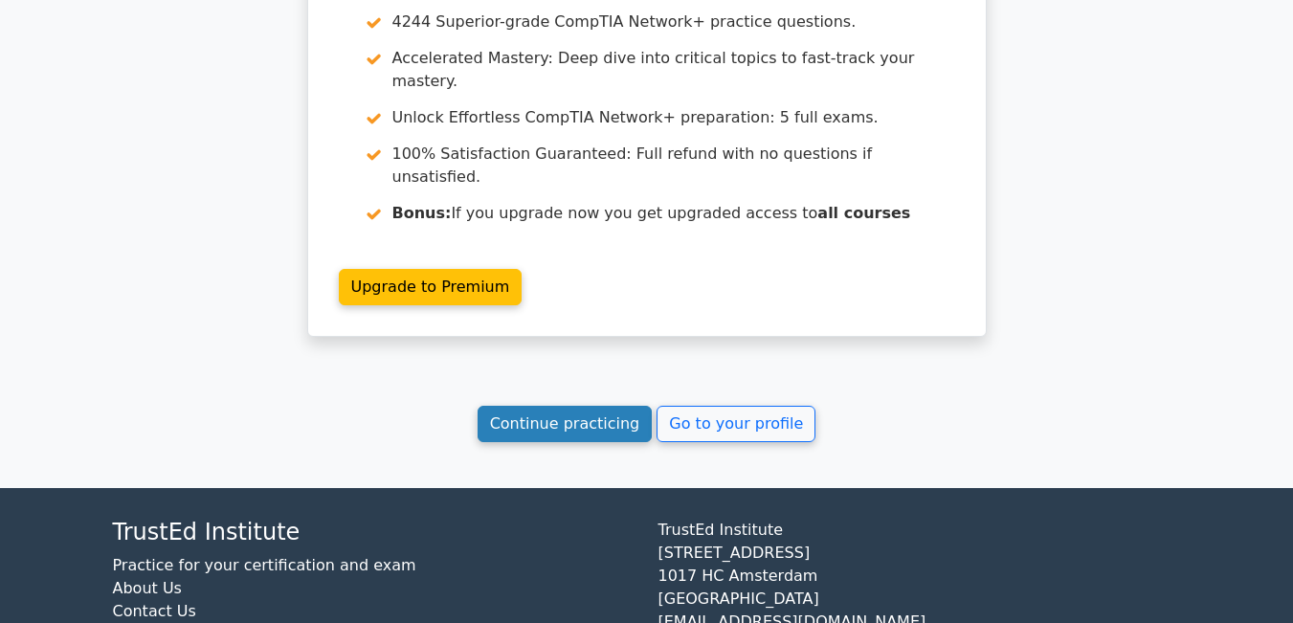
click at [593, 406] on link "Continue practicing" at bounding box center [565, 424] width 175 height 36
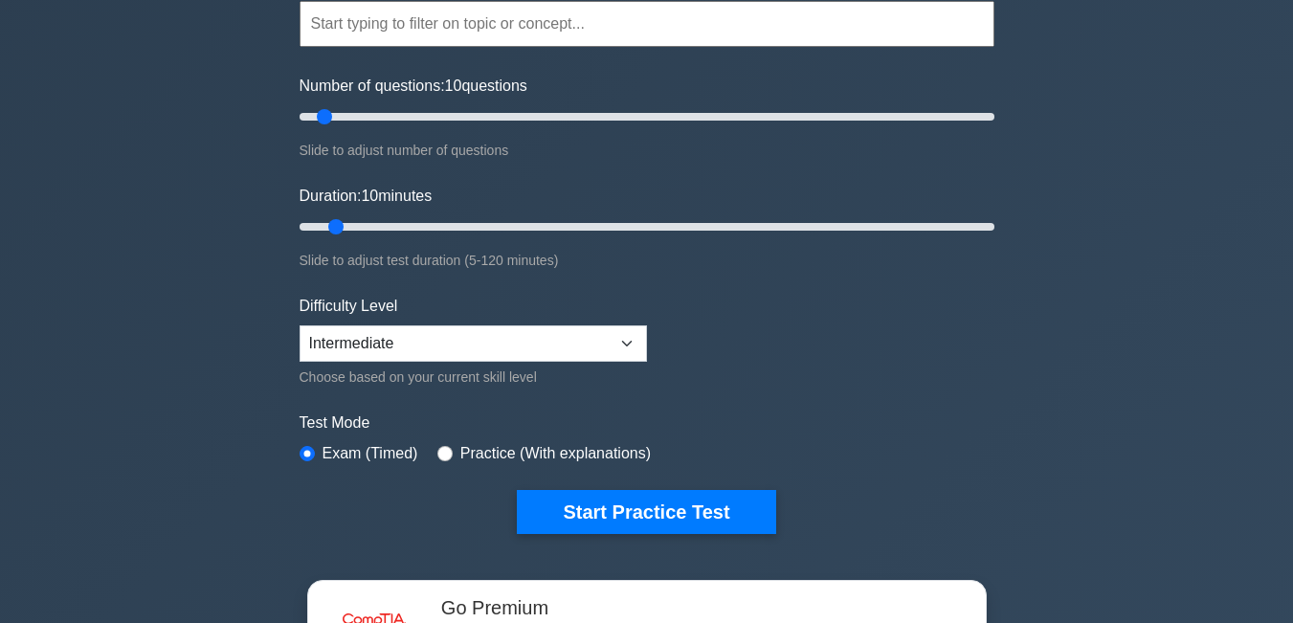
scroll to position [191, 0]
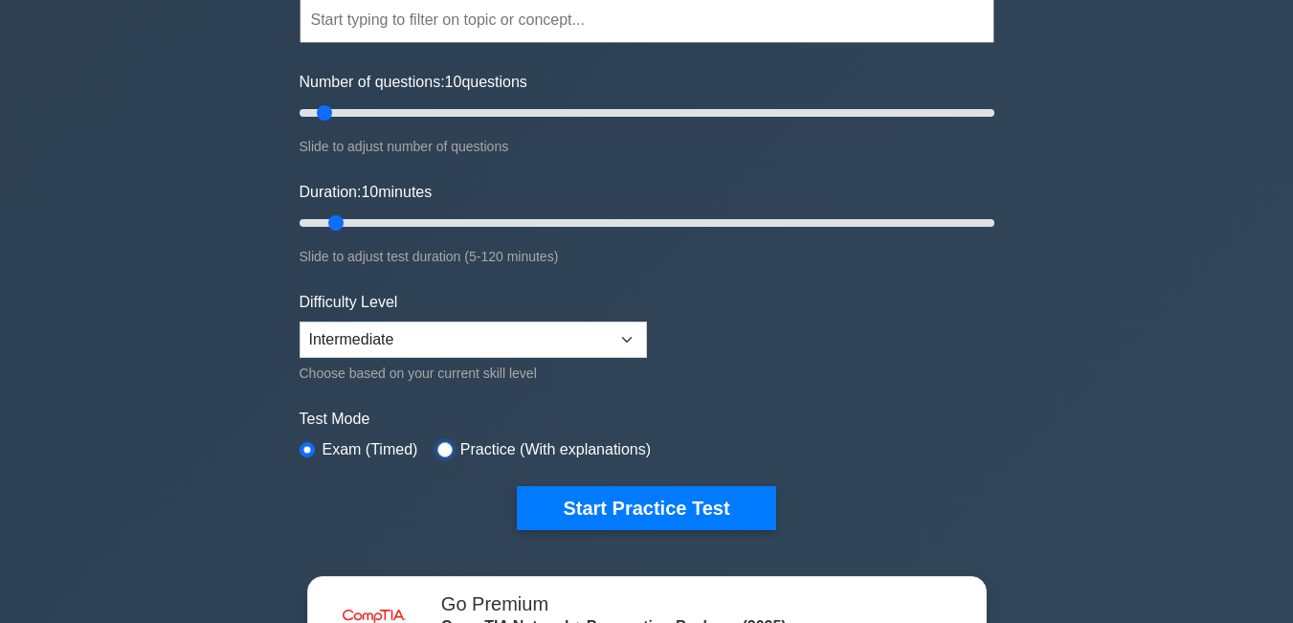
click at [439, 443] on input "radio" at bounding box center [445, 449] width 15 height 15
radio input "true"
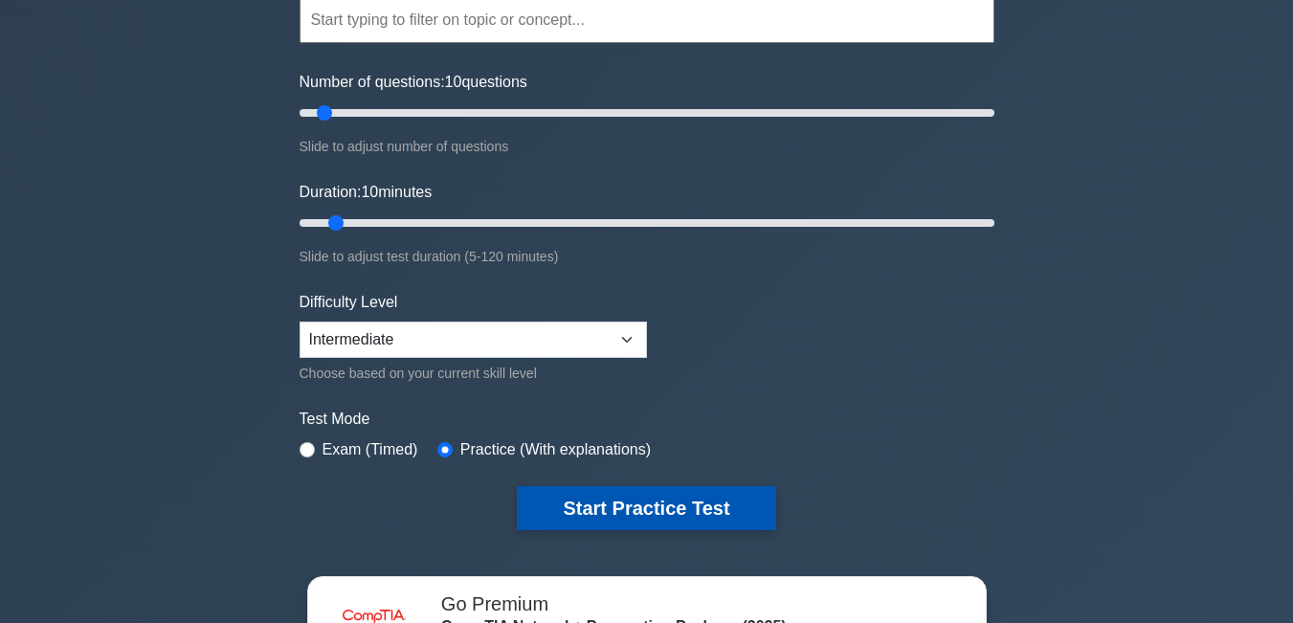
click at [616, 508] on button "Start Practice Test" at bounding box center [646, 508] width 259 height 44
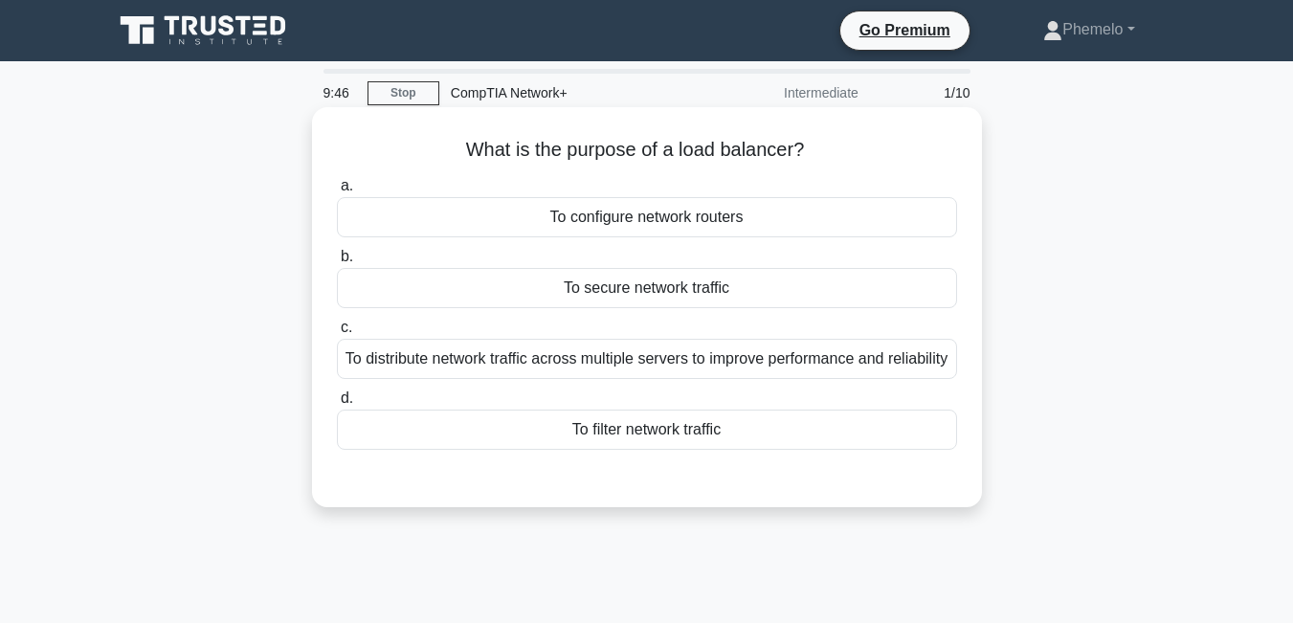
click at [635, 224] on div "To configure network routers" at bounding box center [647, 217] width 620 height 40
click at [337, 192] on input "a. To configure network routers" at bounding box center [337, 186] width 0 height 12
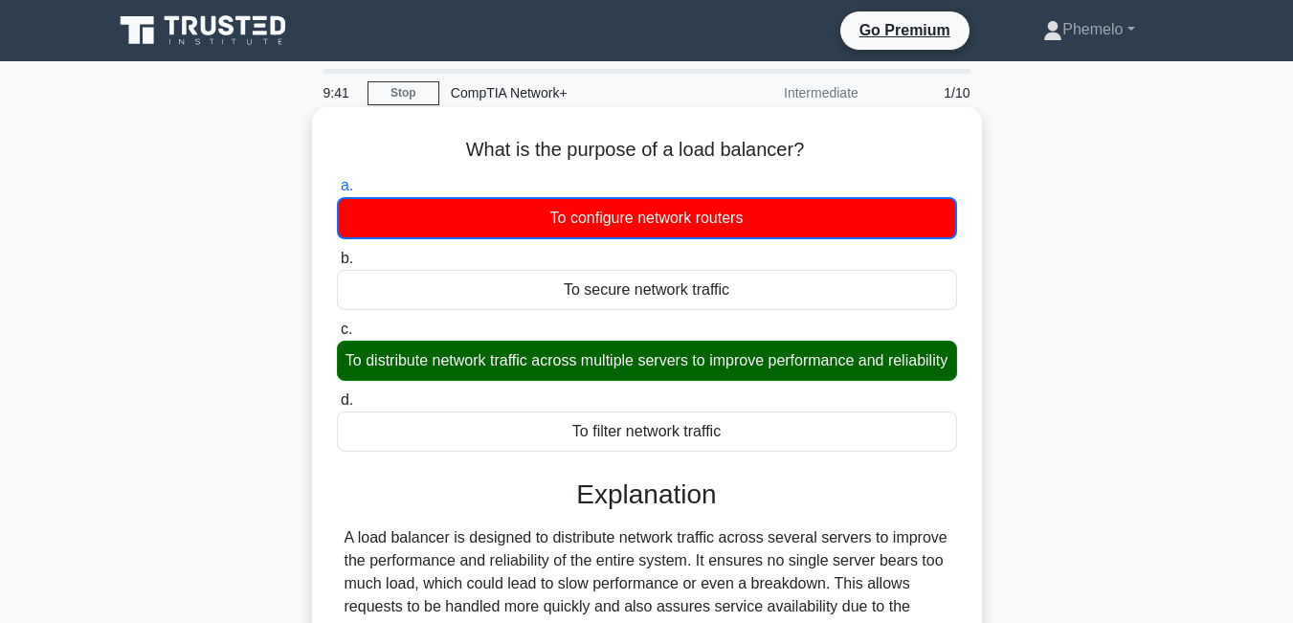
click at [337, 253] on input "b. To secure network traffic" at bounding box center [337, 259] width 0 height 12
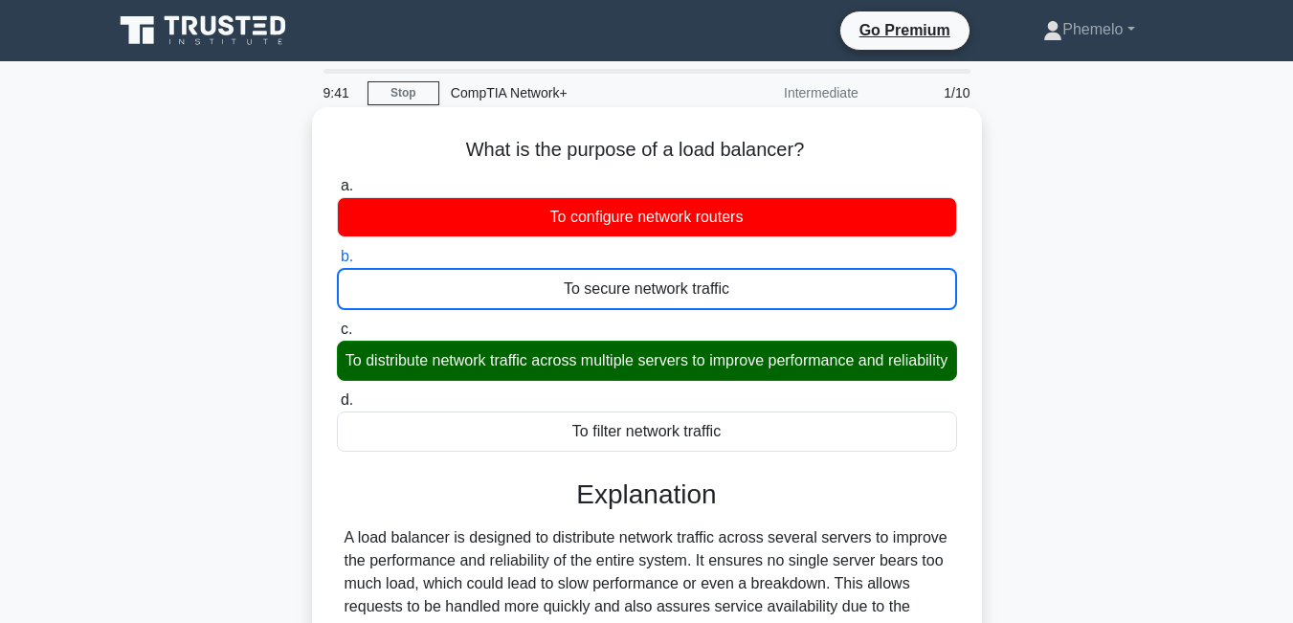
click at [337, 324] on input "c. To distribute network traffic across multiple servers to improve performance…" at bounding box center [337, 330] width 0 height 12
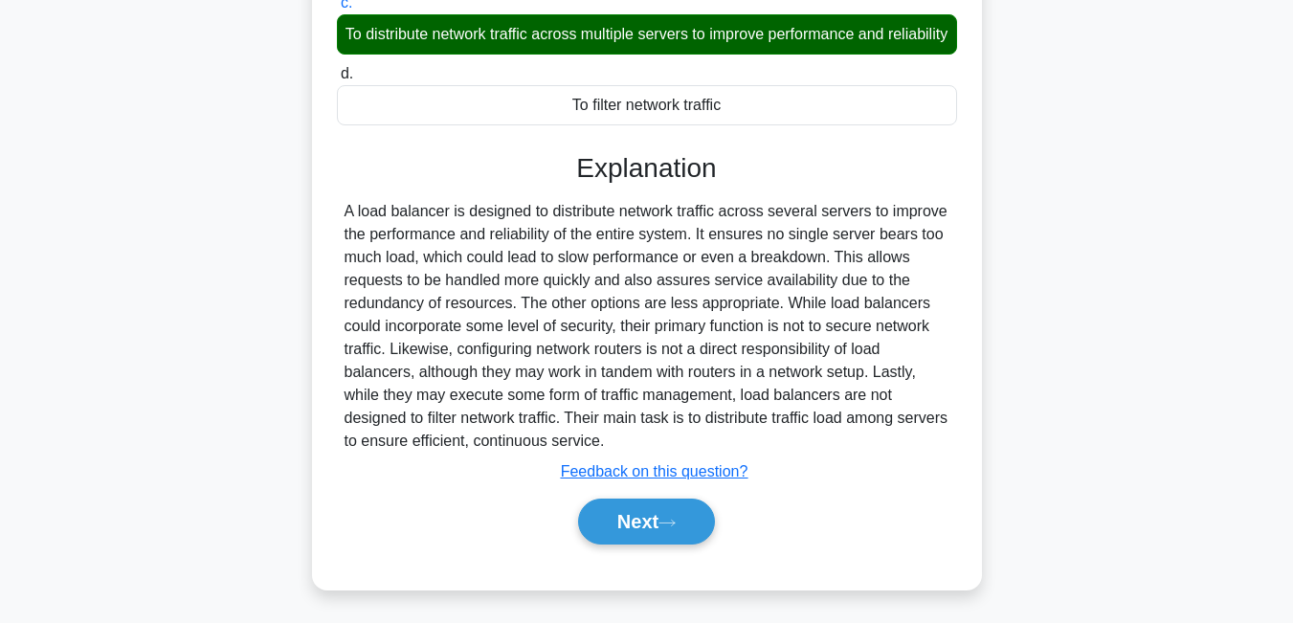
scroll to position [347, 0]
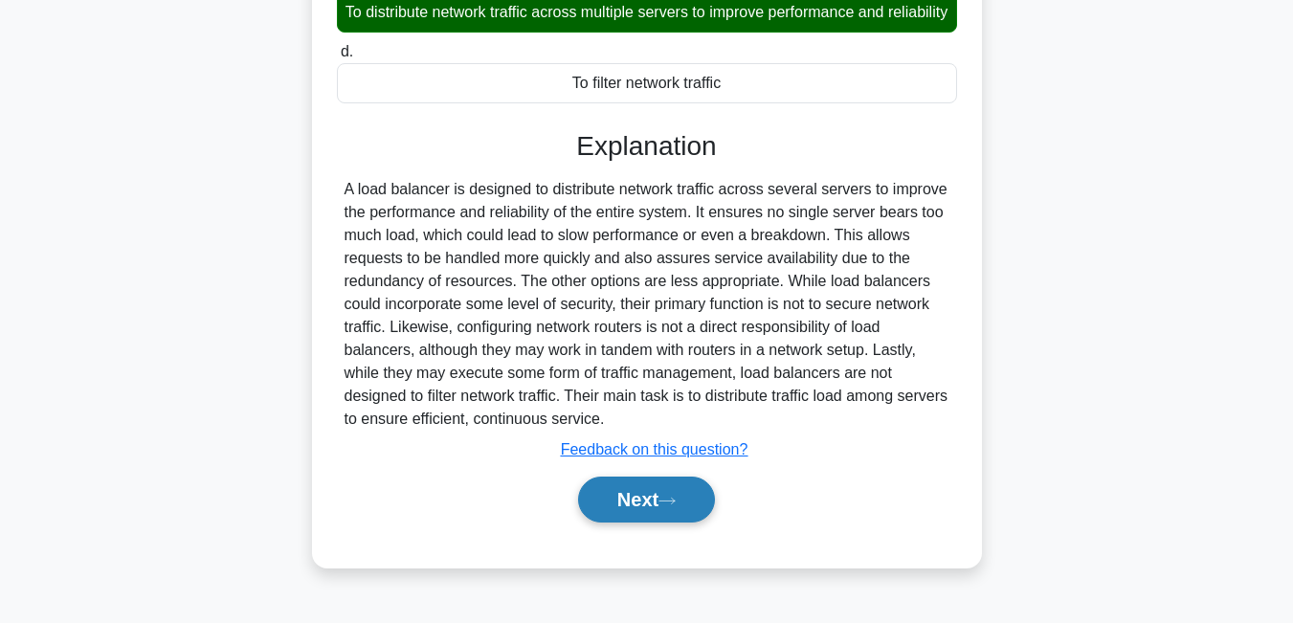
click at [675, 506] on icon at bounding box center [667, 501] width 17 height 11
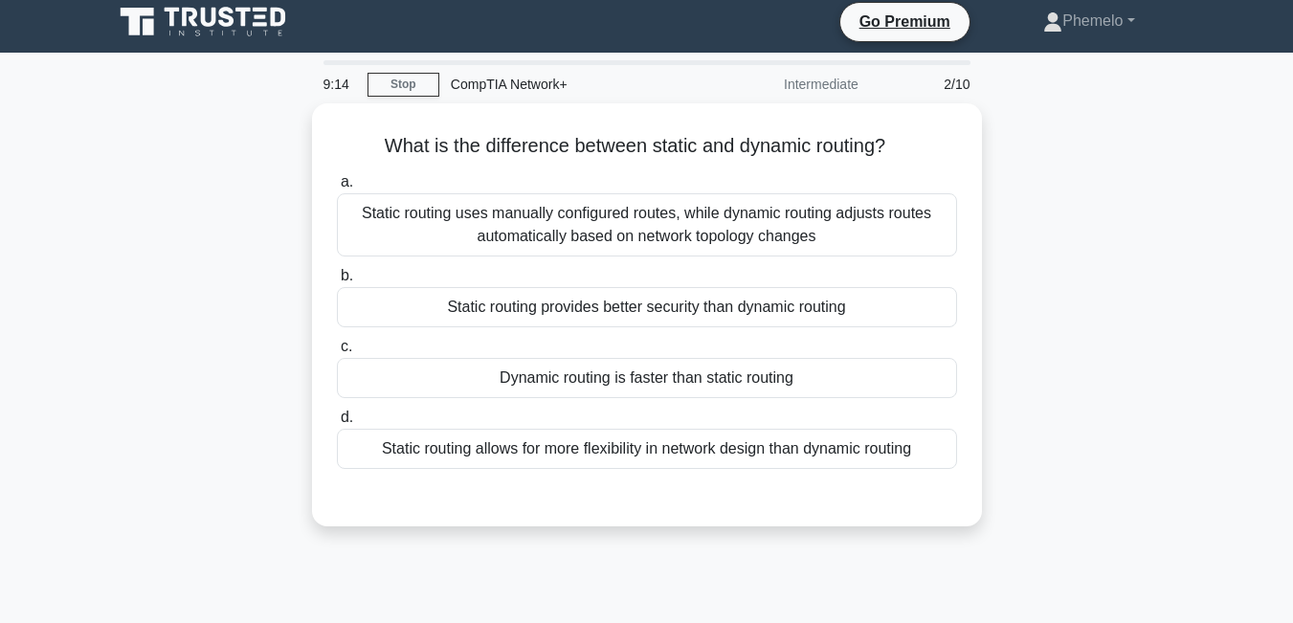
scroll to position [2, 0]
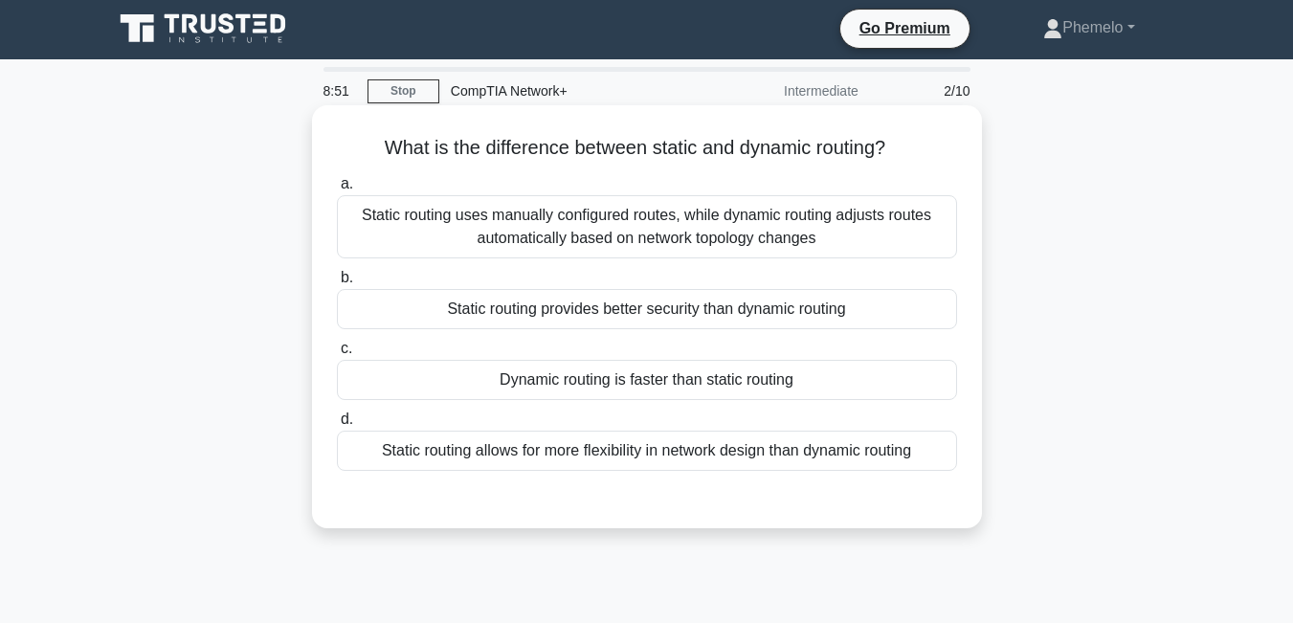
click at [891, 238] on div "Static routing uses manually configured routes, while dynamic routing adjusts r…" at bounding box center [647, 226] width 620 height 63
click at [337, 191] on input "a. Static routing uses manually configured routes, while dynamic routing adjust…" at bounding box center [337, 184] width 0 height 12
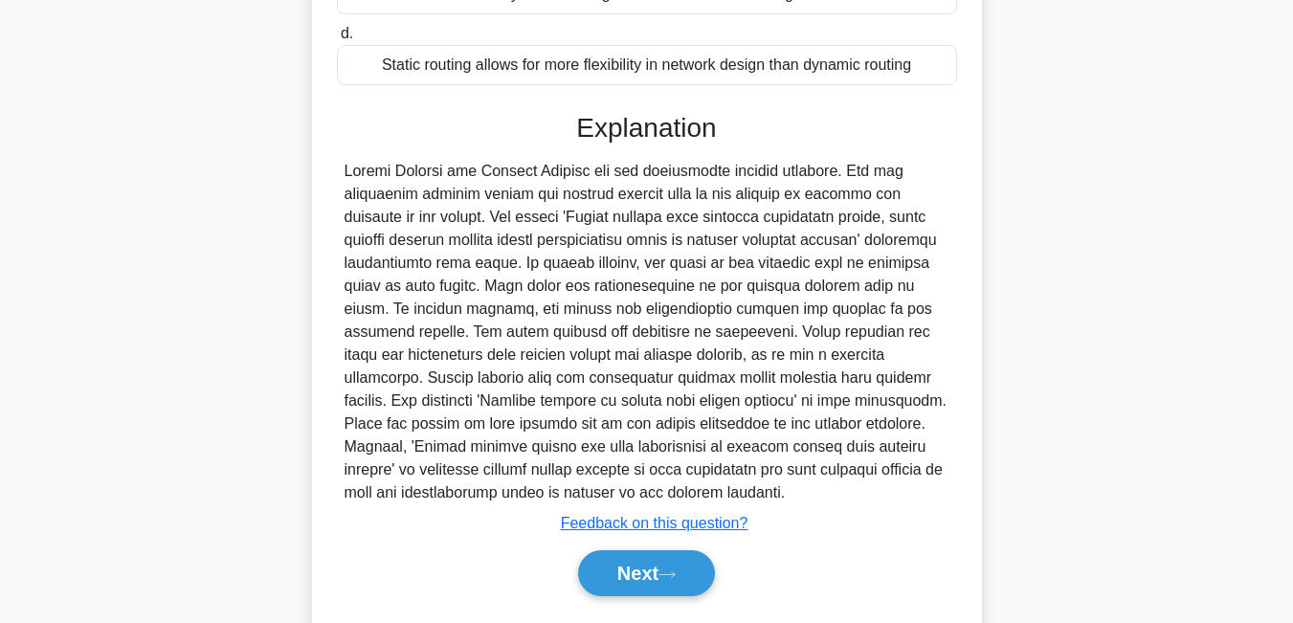
scroll to position [411, 0]
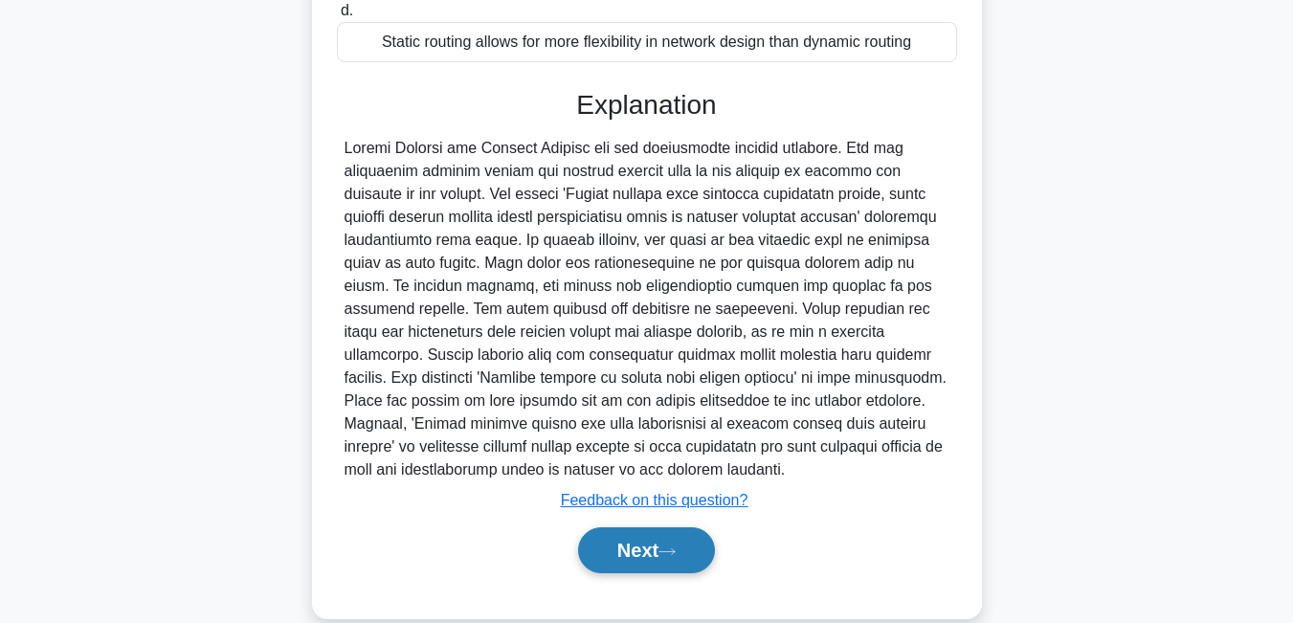
click at [705, 551] on button "Next" at bounding box center [646, 551] width 137 height 46
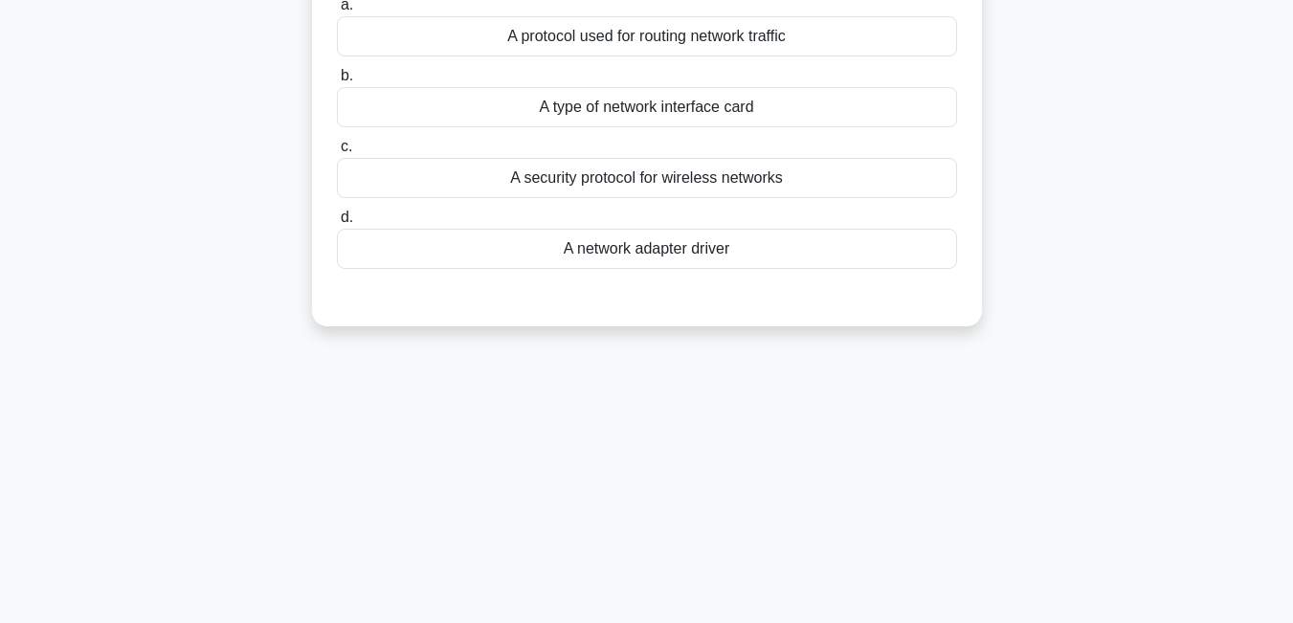
scroll to position [0, 0]
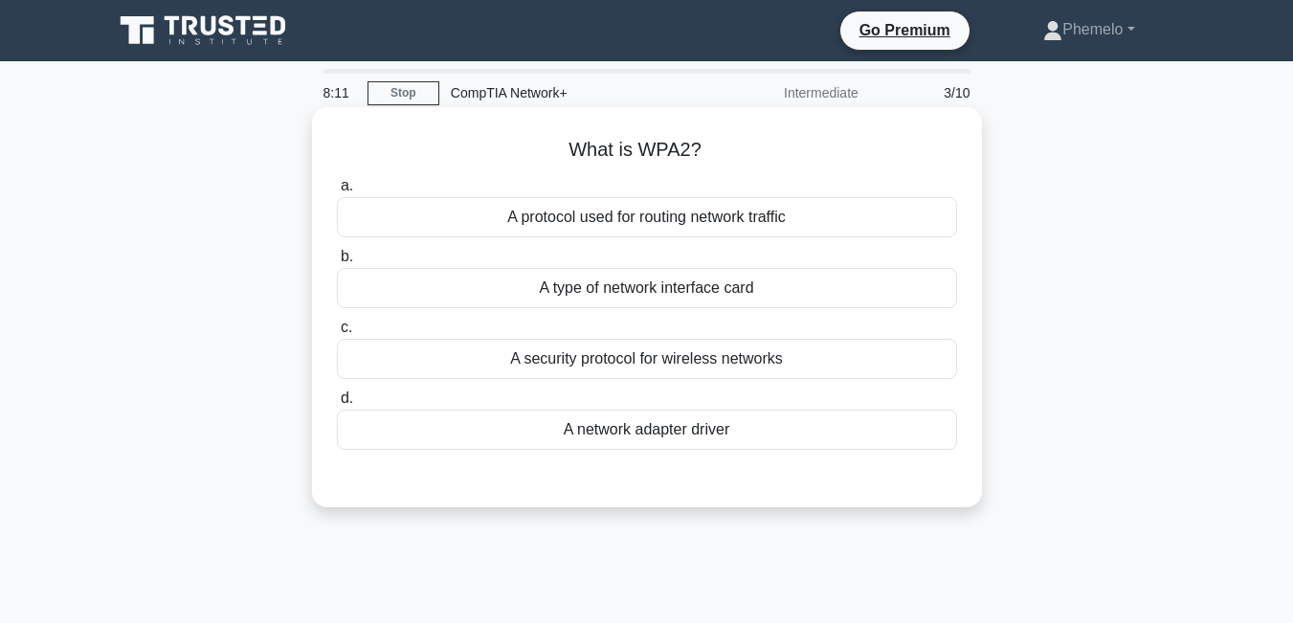
click at [794, 363] on div "A security protocol for wireless networks" at bounding box center [647, 359] width 620 height 40
click at [337, 334] on input "c. A security protocol for wireless networks" at bounding box center [337, 328] width 0 height 12
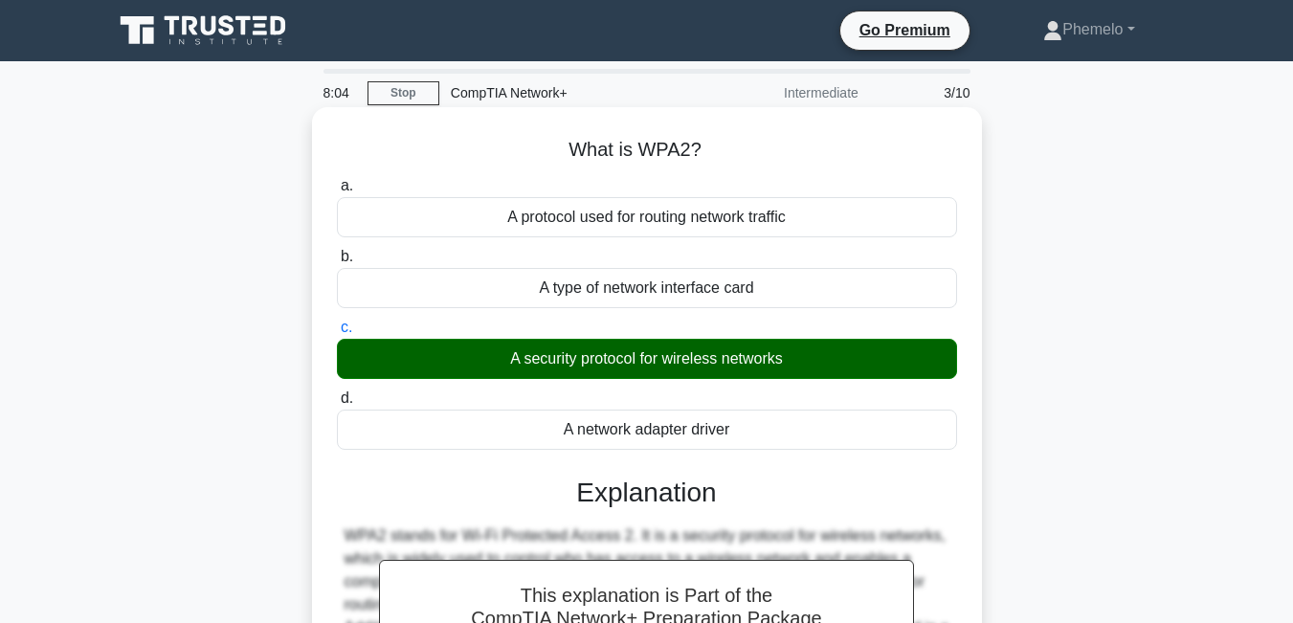
click at [337, 393] on input "d. A network adapter driver" at bounding box center [337, 399] width 0 height 12
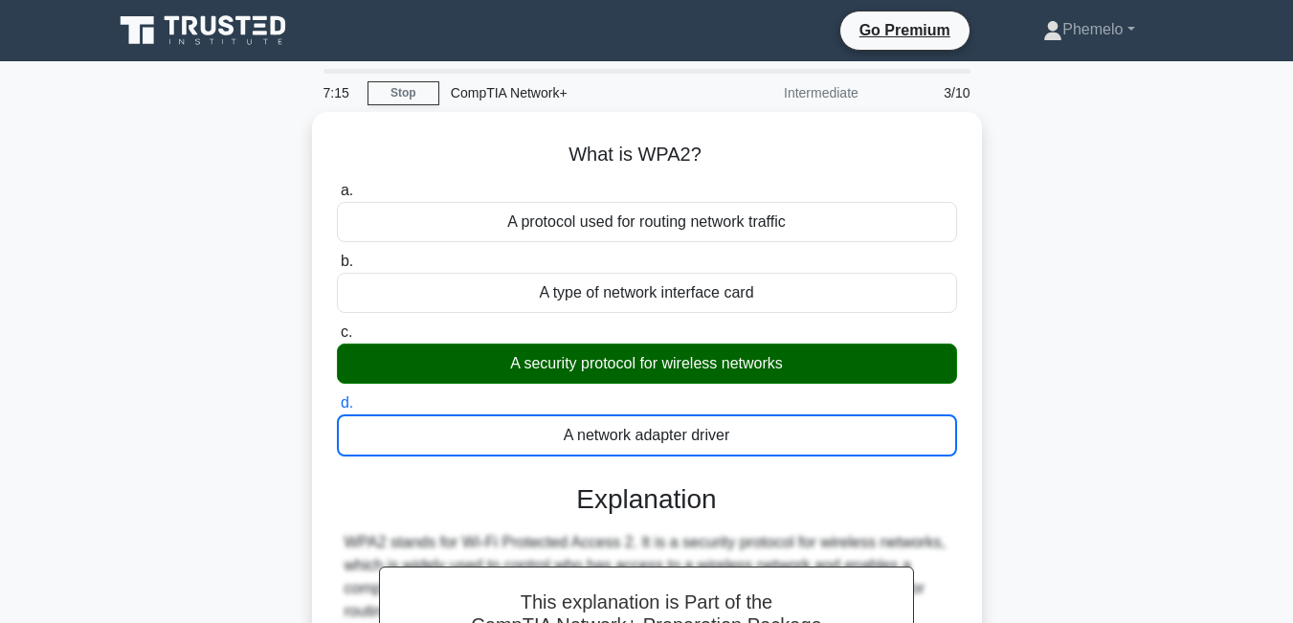
click at [337, 185] on input "a. A protocol used for routing network traffic" at bounding box center [337, 191] width 0 height 12
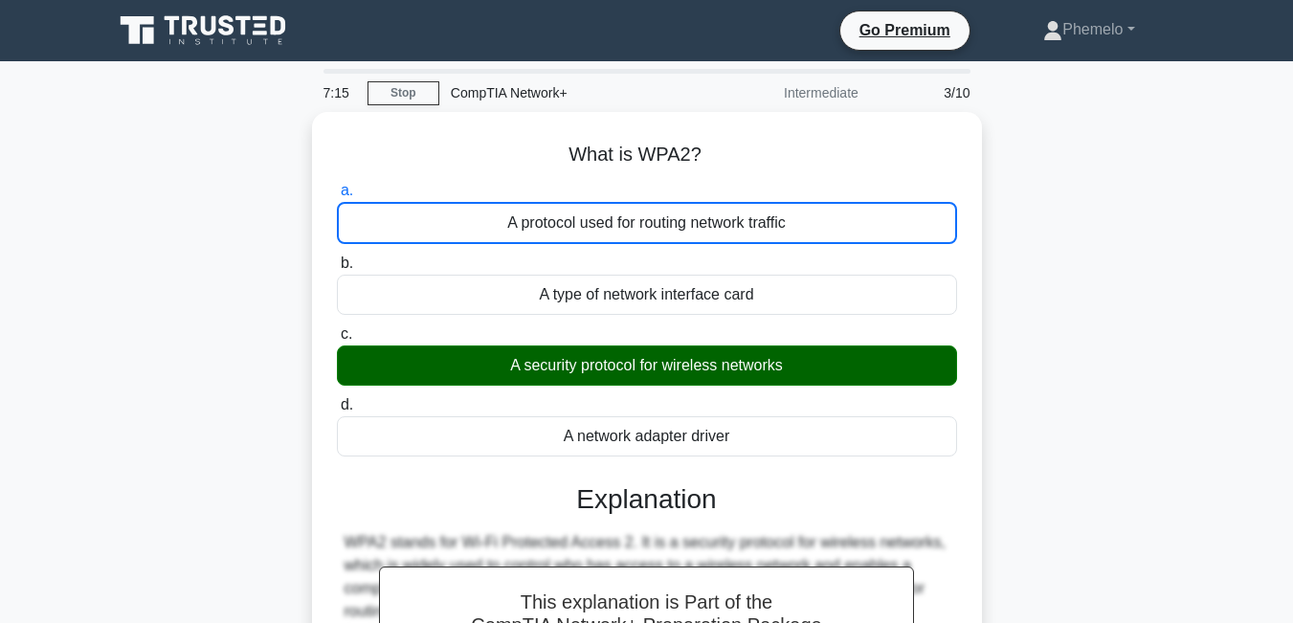
click at [337, 258] on input "b. A type of network interface card" at bounding box center [337, 264] width 0 height 12
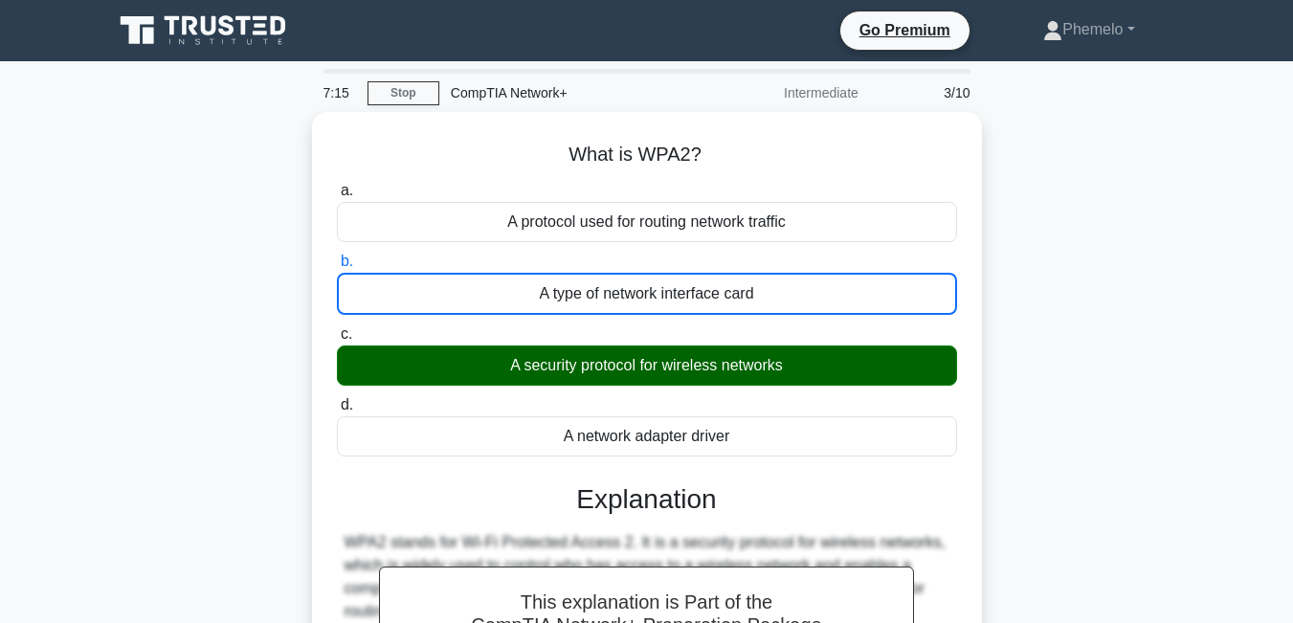
click at [337, 328] on input "c. A security protocol for wireless networks" at bounding box center [337, 334] width 0 height 12
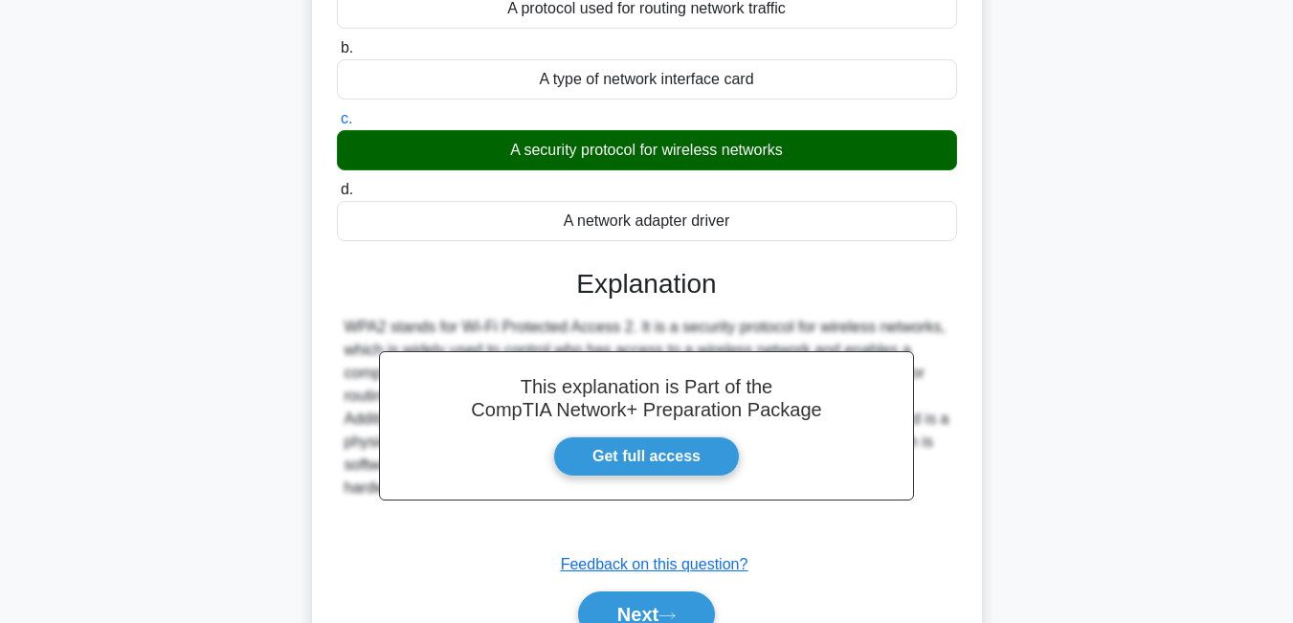
scroll to position [230, 0]
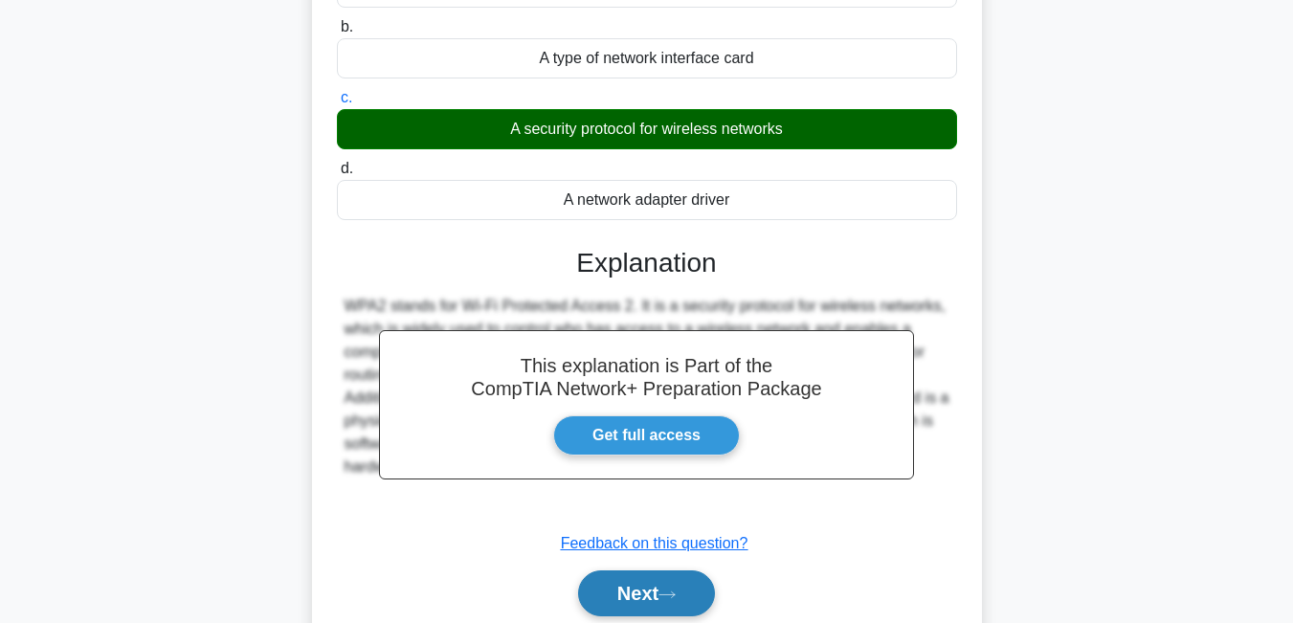
click at [635, 586] on button "Next" at bounding box center [646, 594] width 137 height 46
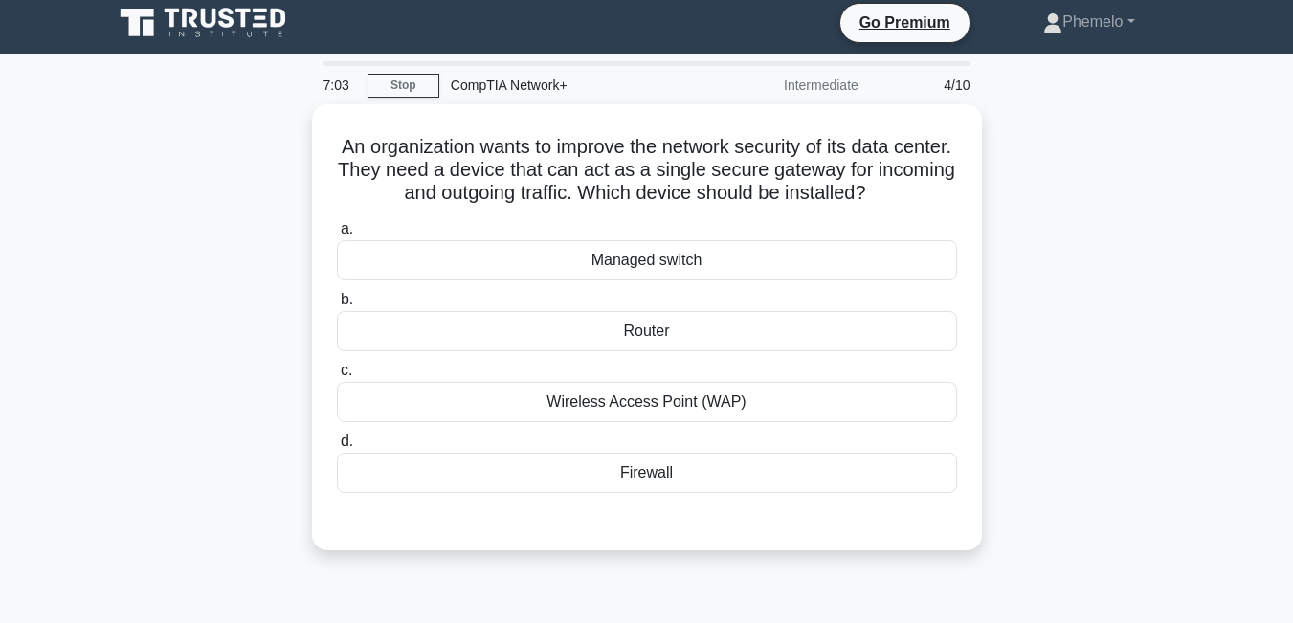
scroll to position [0, 0]
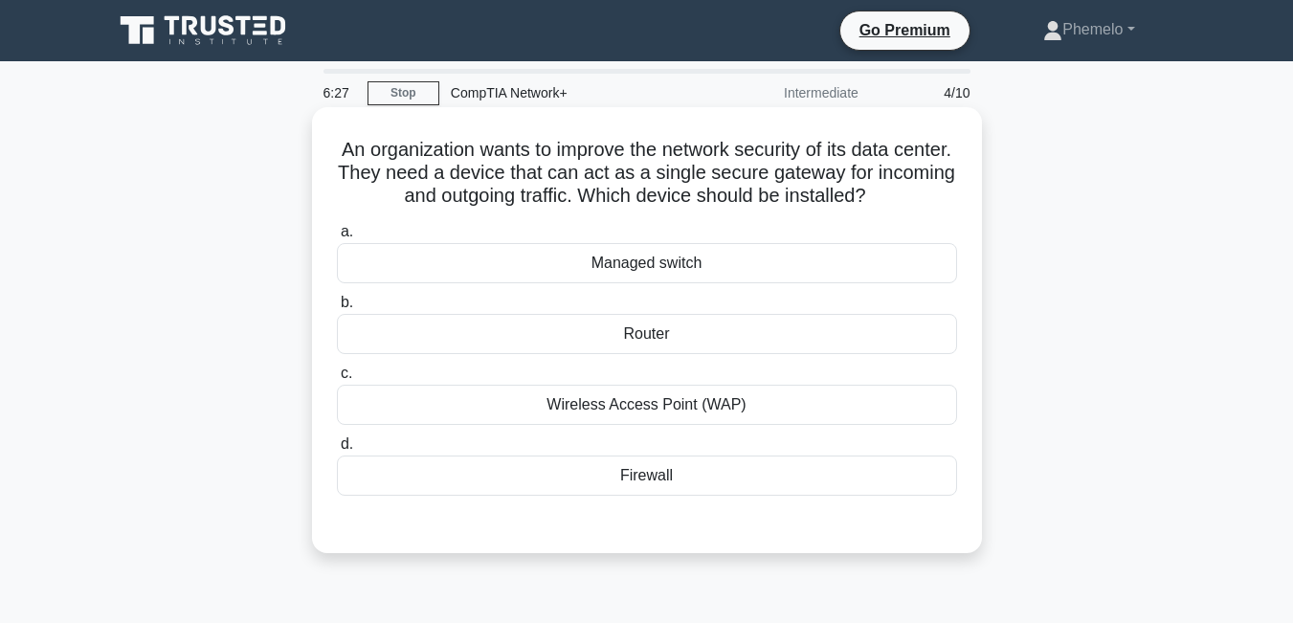
click at [759, 473] on div "Firewall" at bounding box center [647, 476] width 620 height 40
click at [337, 451] on input "d. Firewall" at bounding box center [337, 444] width 0 height 12
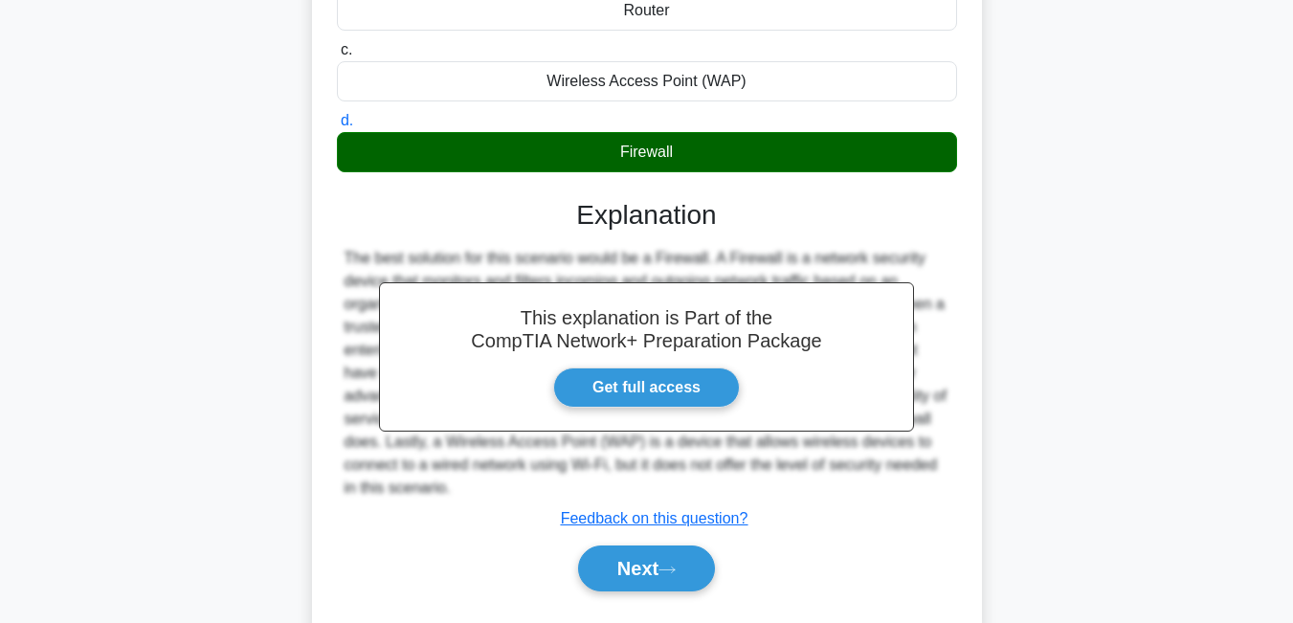
scroll to position [332, 0]
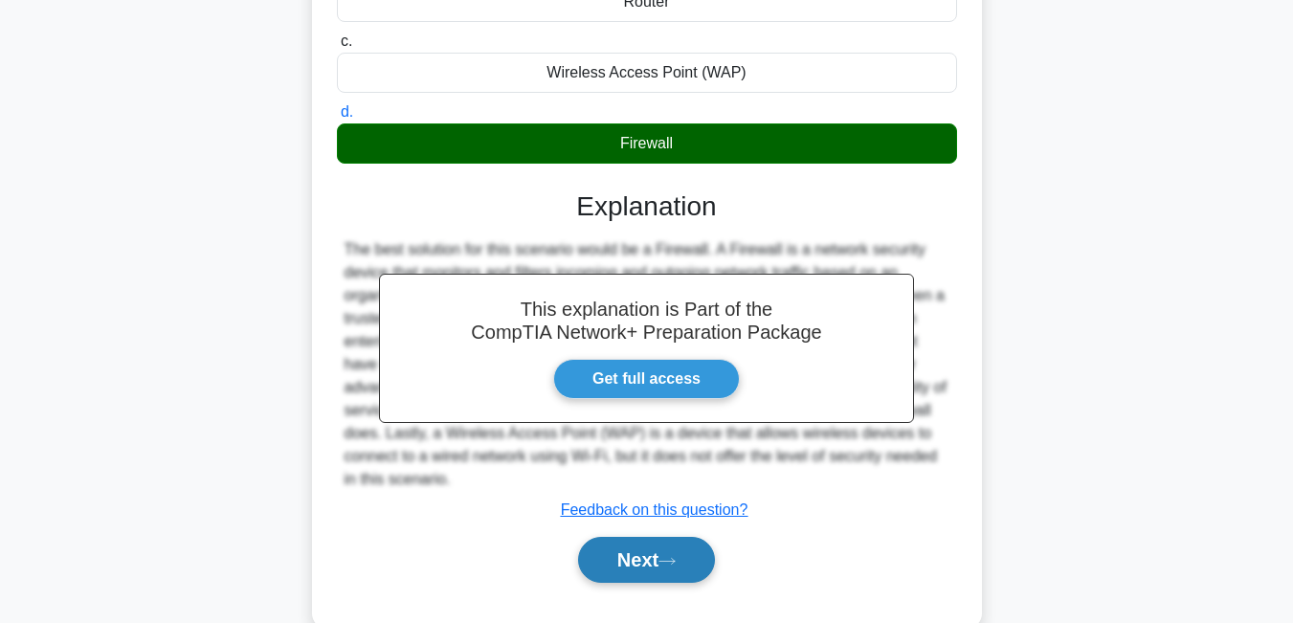
click at [649, 572] on button "Next" at bounding box center [646, 560] width 137 height 46
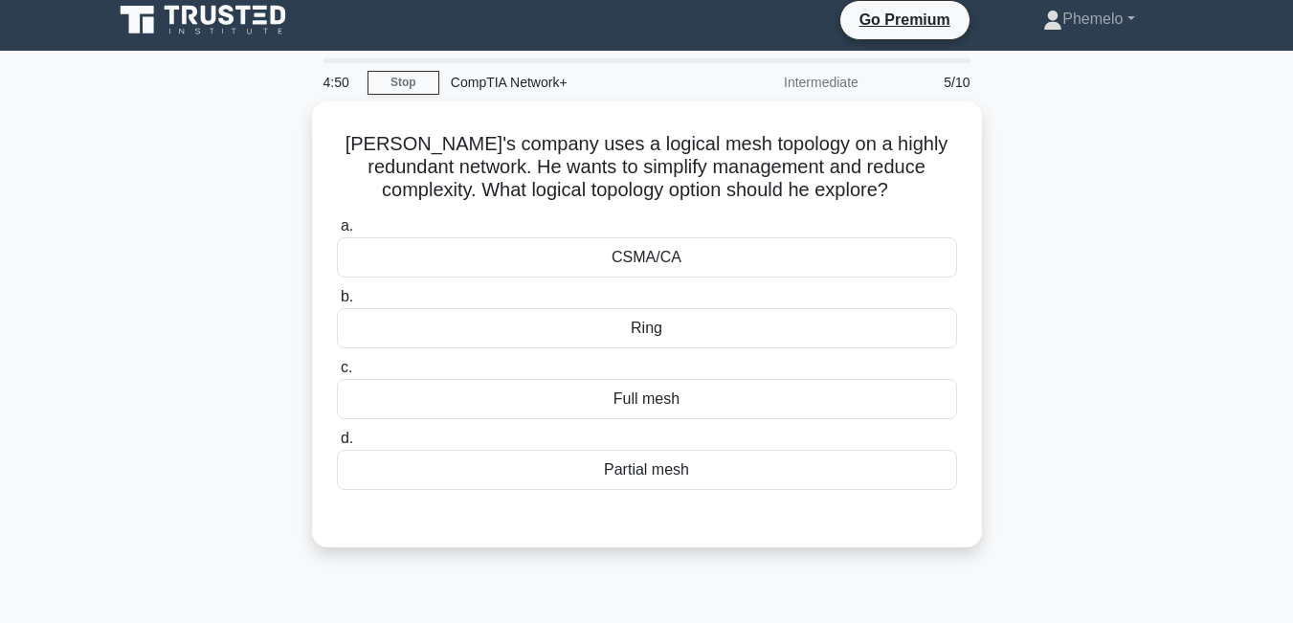
scroll to position [0, 0]
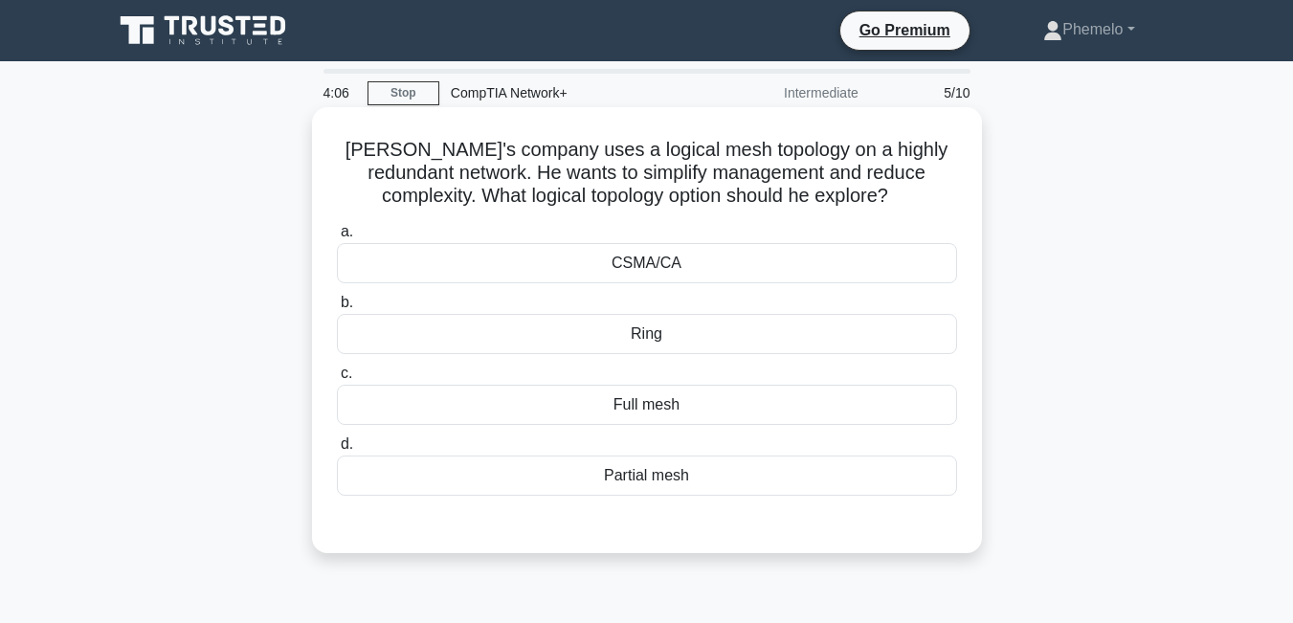
click at [675, 481] on div "Partial mesh" at bounding box center [647, 476] width 620 height 40
click at [337, 451] on input "d. Partial mesh" at bounding box center [337, 444] width 0 height 12
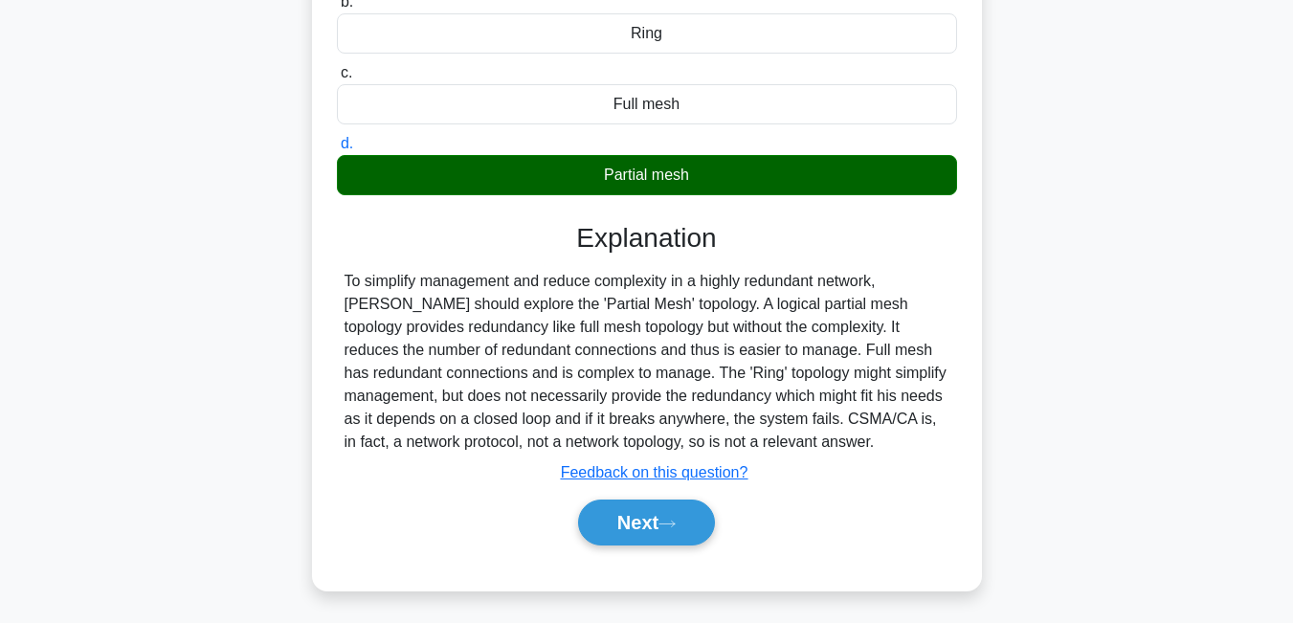
scroll to position [319, 0]
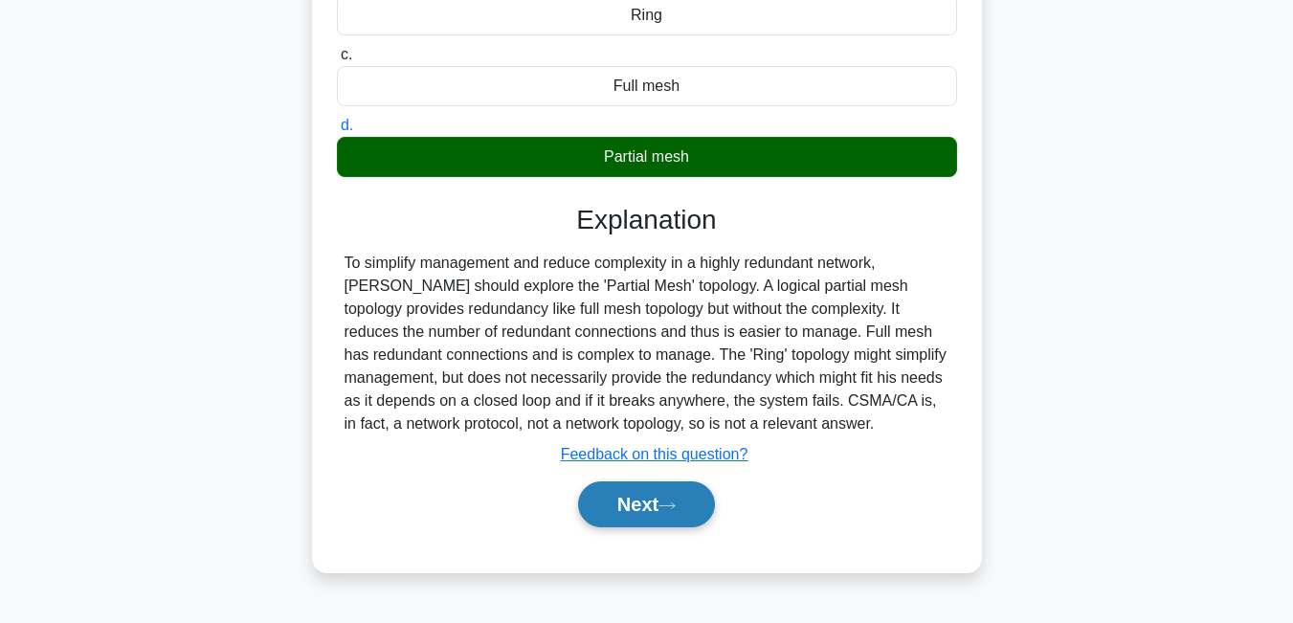
click at [651, 516] on button "Next" at bounding box center [646, 505] width 137 height 46
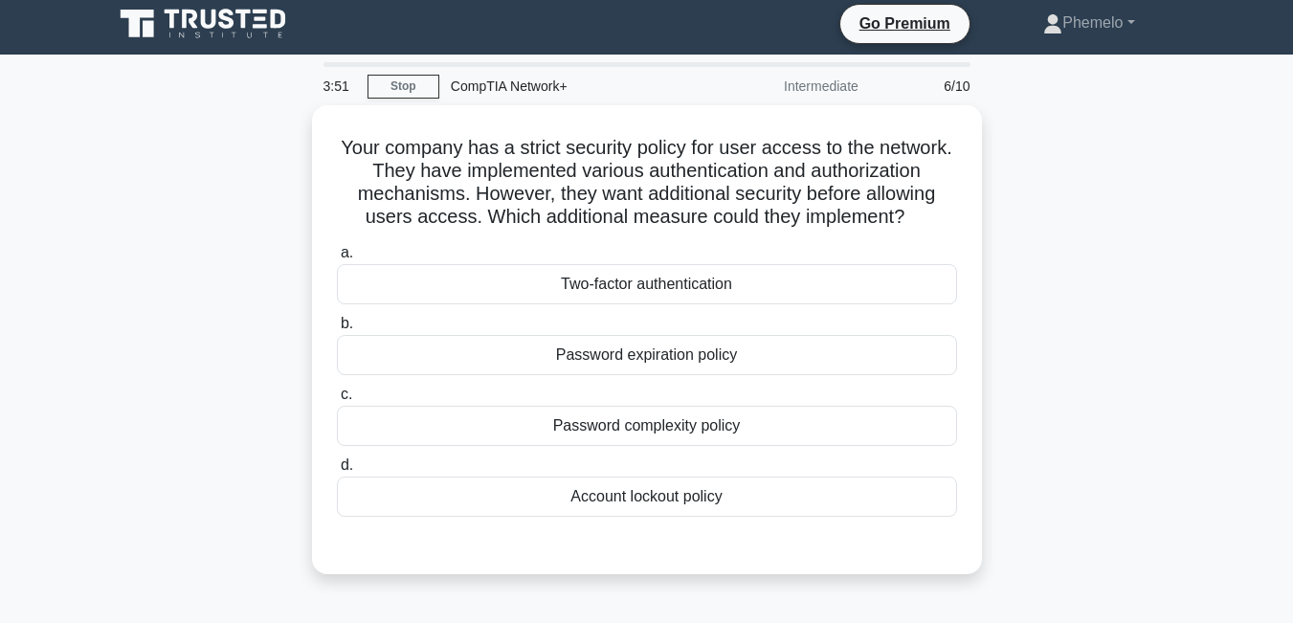
scroll to position [0, 0]
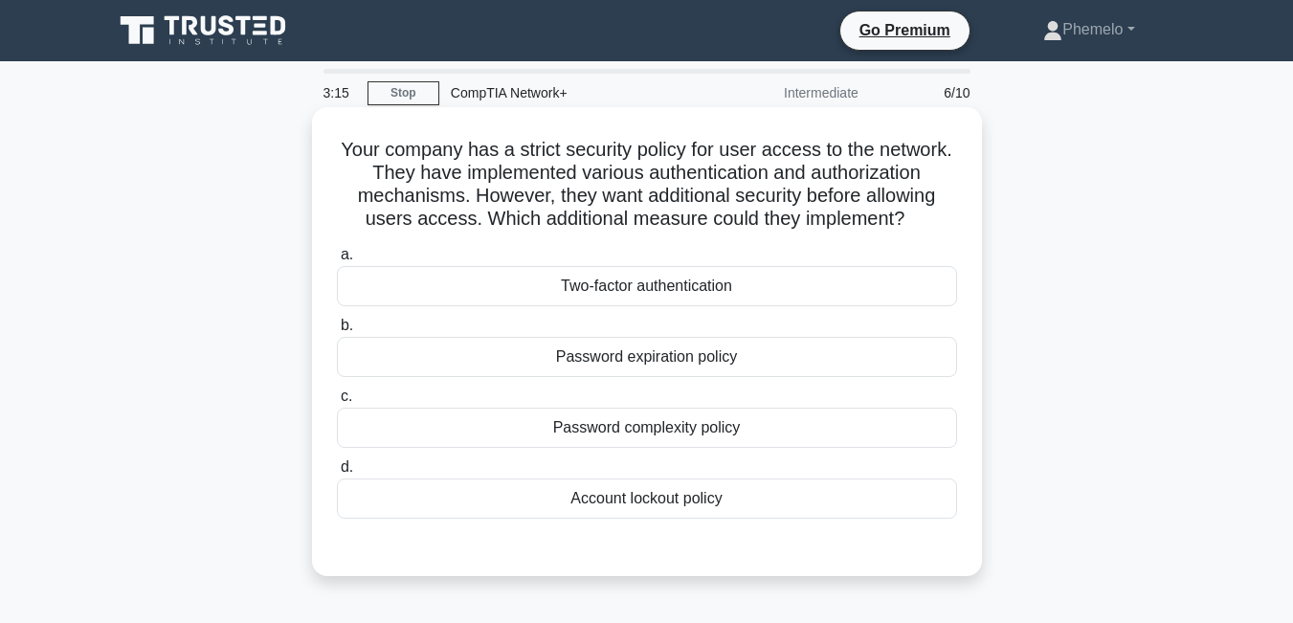
click at [662, 497] on div "Account lockout policy" at bounding box center [647, 499] width 620 height 40
click at [337, 474] on input "d. Account lockout policy" at bounding box center [337, 467] width 0 height 12
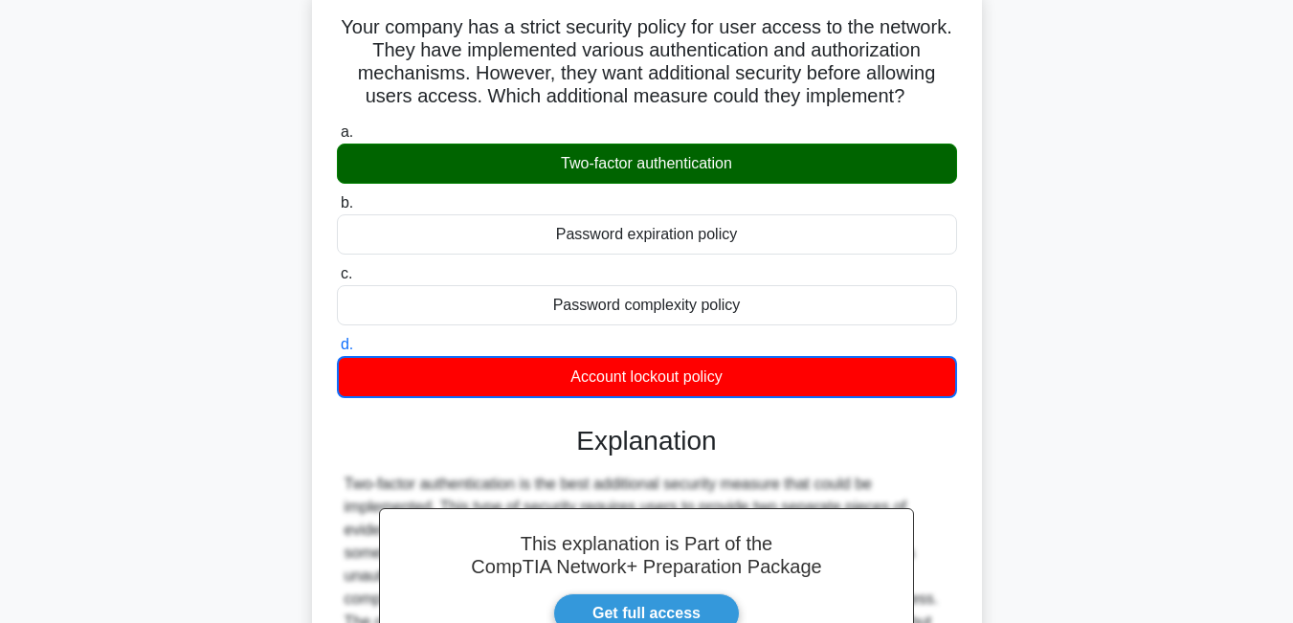
scroll to position [422, 0]
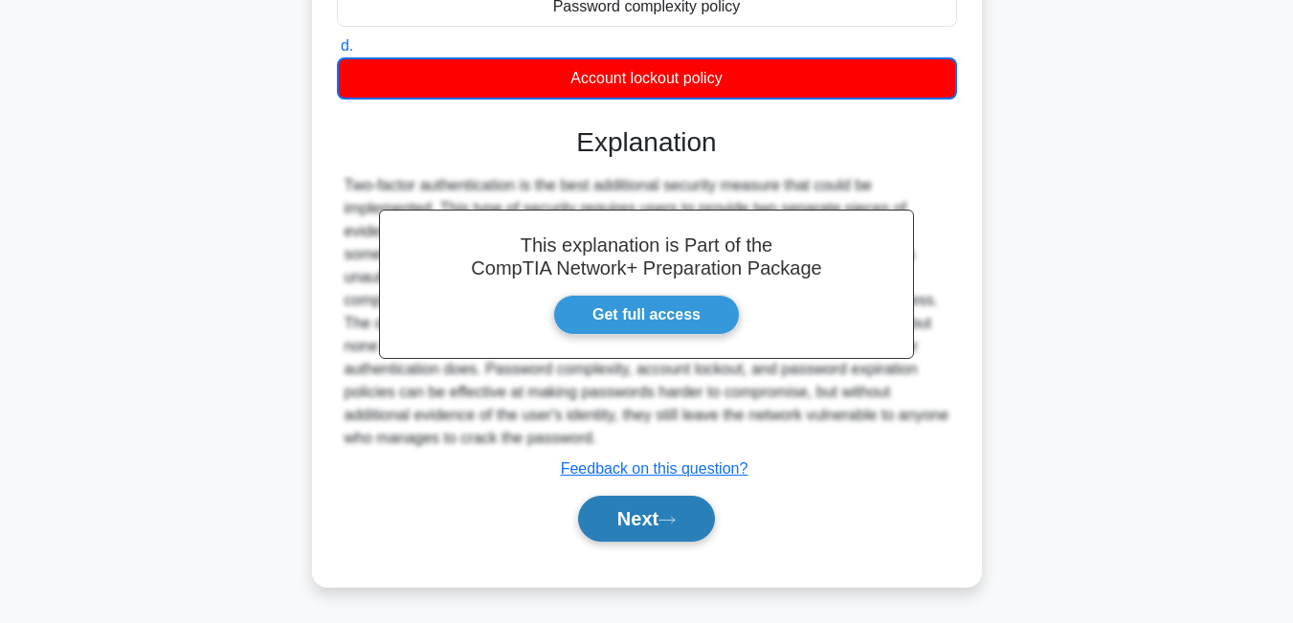
click at [671, 519] on icon at bounding box center [667, 520] width 17 height 11
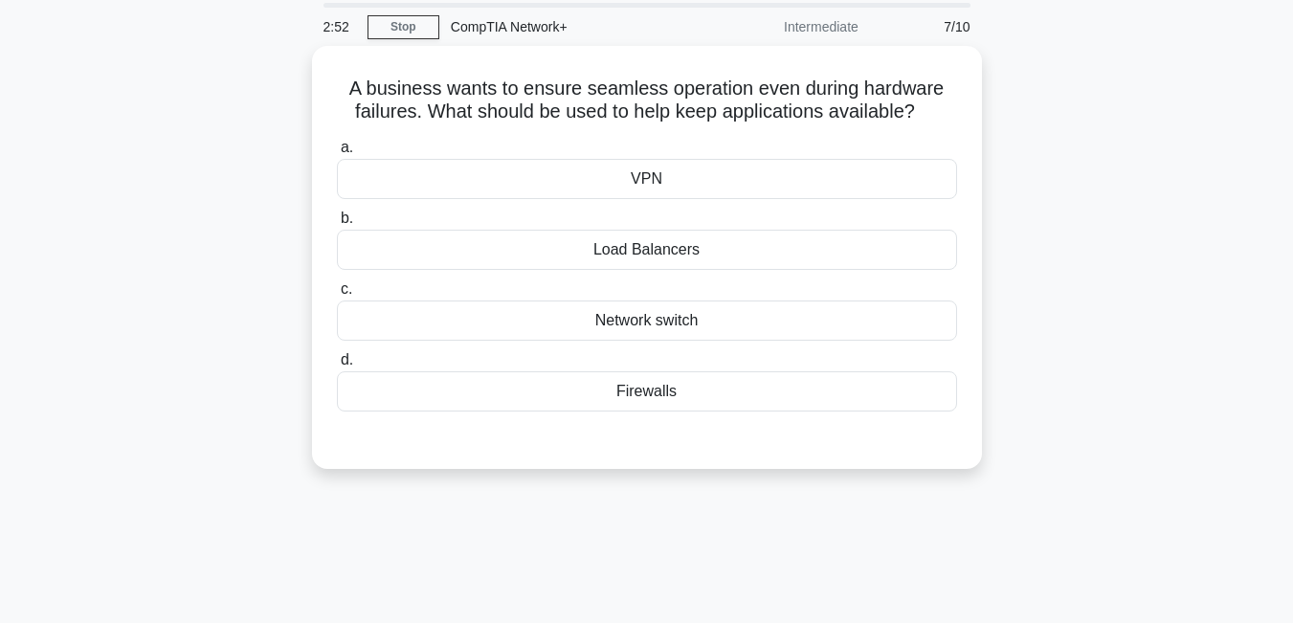
scroll to position [0, 0]
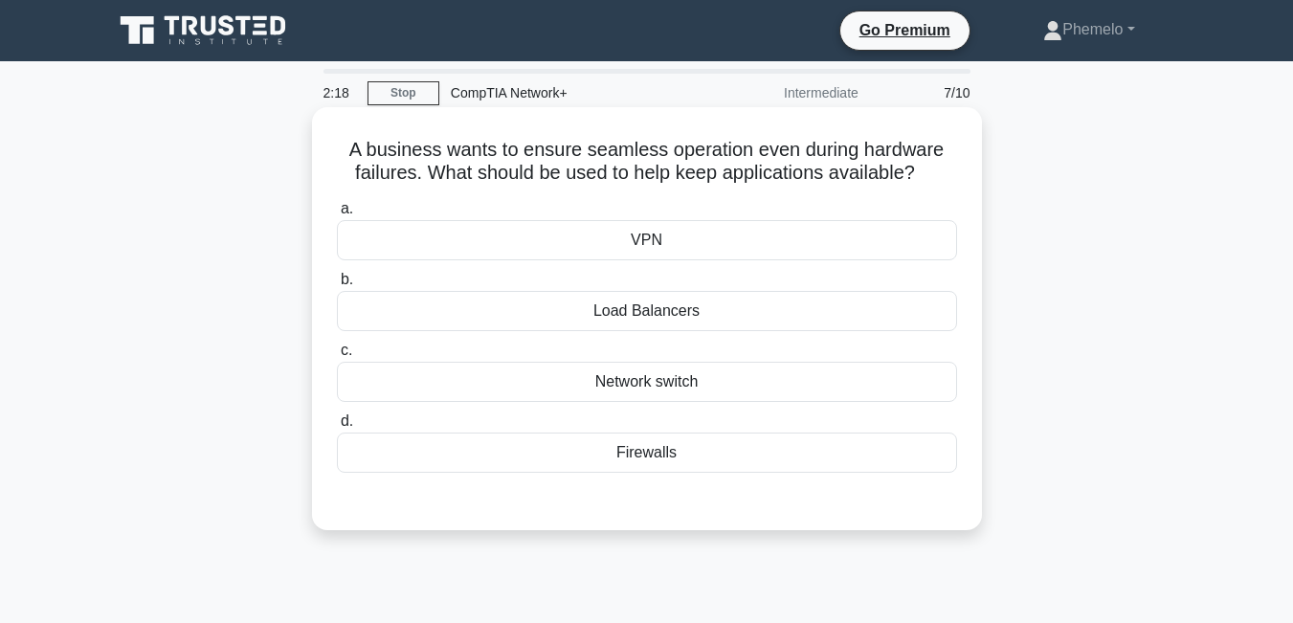
click at [682, 445] on div "Firewalls" at bounding box center [647, 453] width 620 height 40
click at [337, 428] on input "d. Firewalls" at bounding box center [337, 422] width 0 height 12
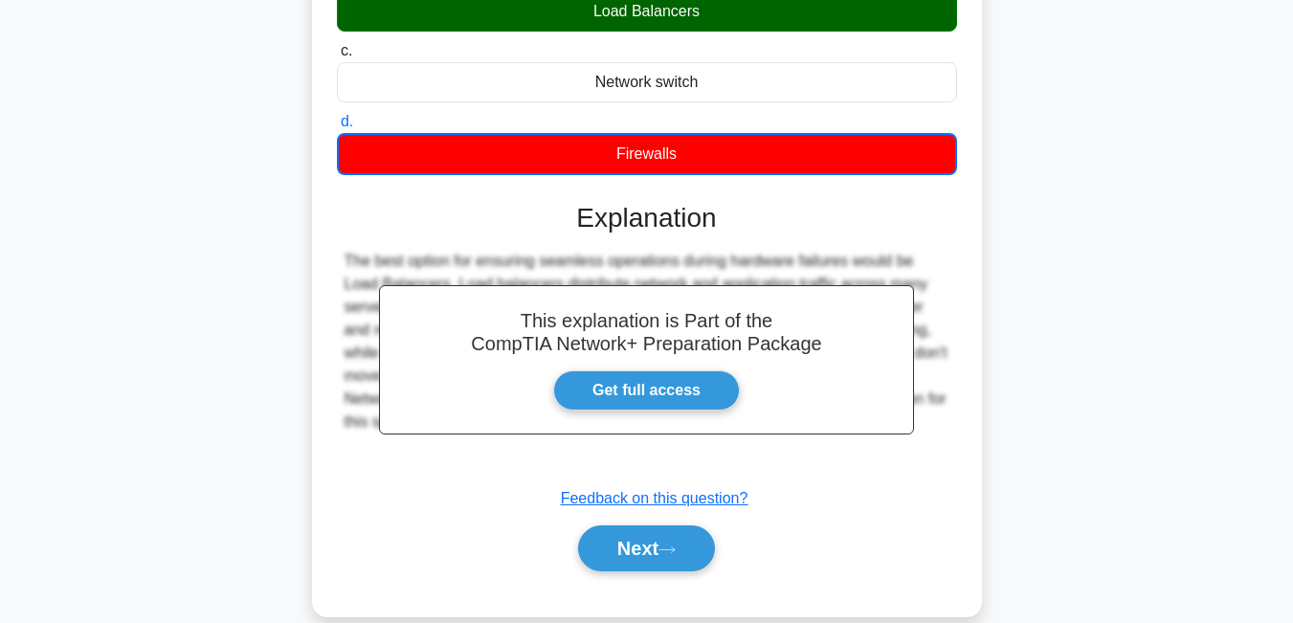
scroll to position [332, 0]
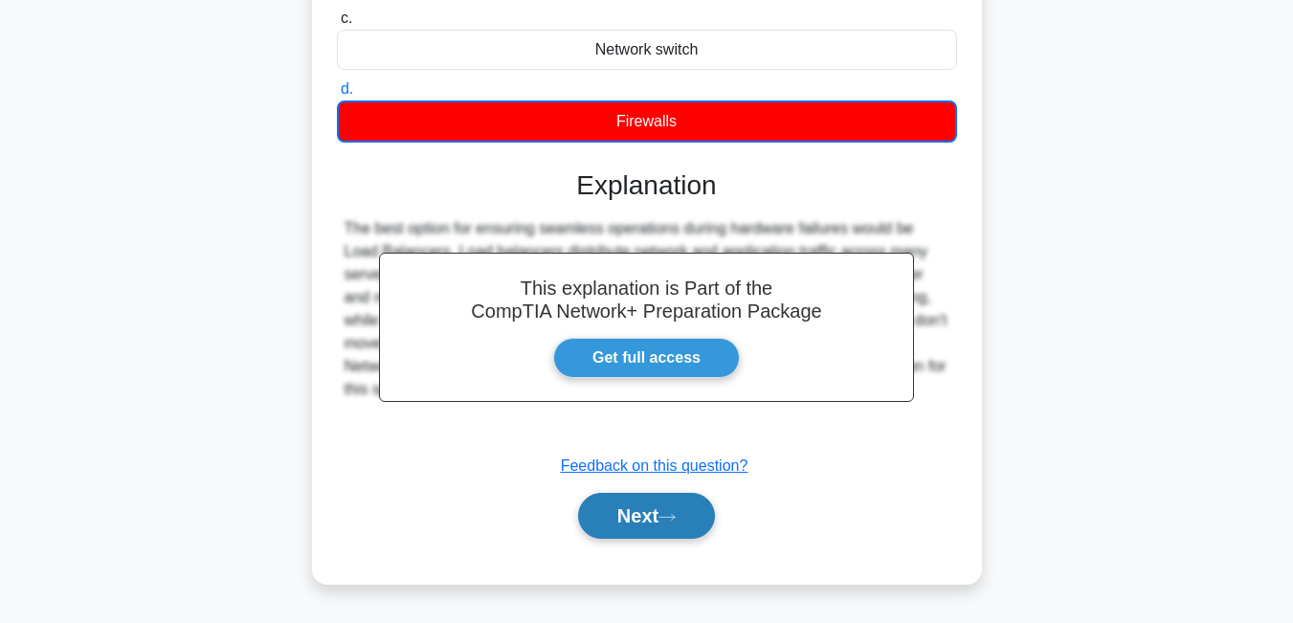
click at [665, 526] on button "Next" at bounding box center [646, 516] width 137 height 46
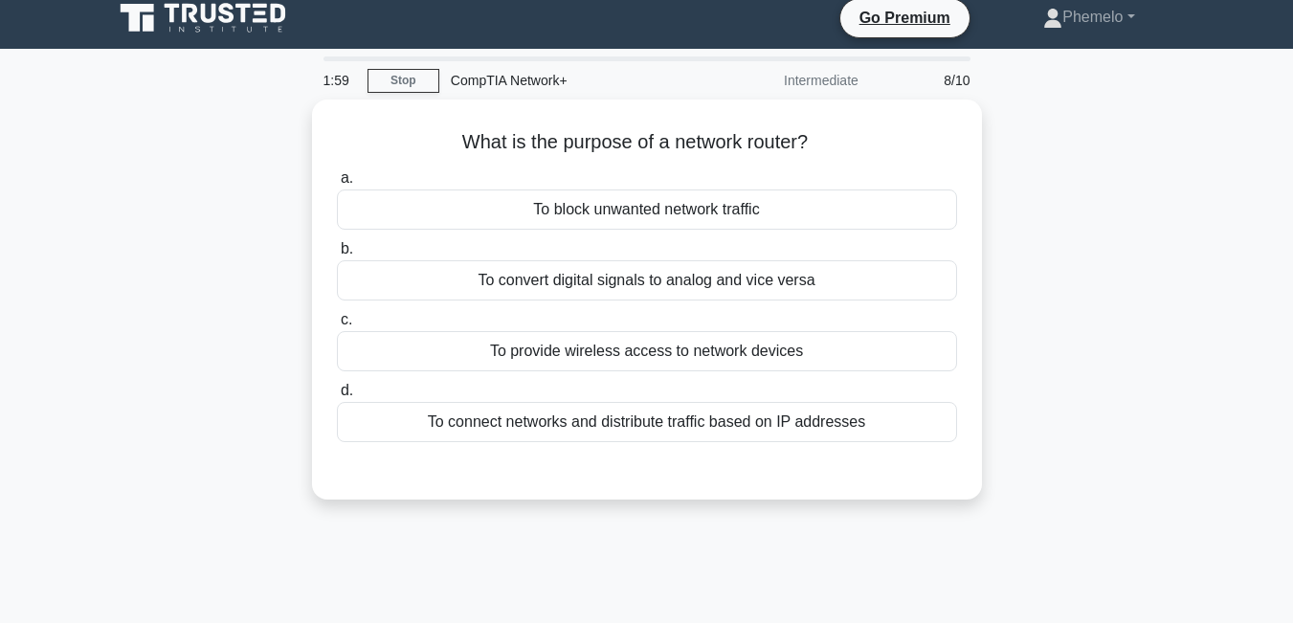
scroll to position [0, 0]
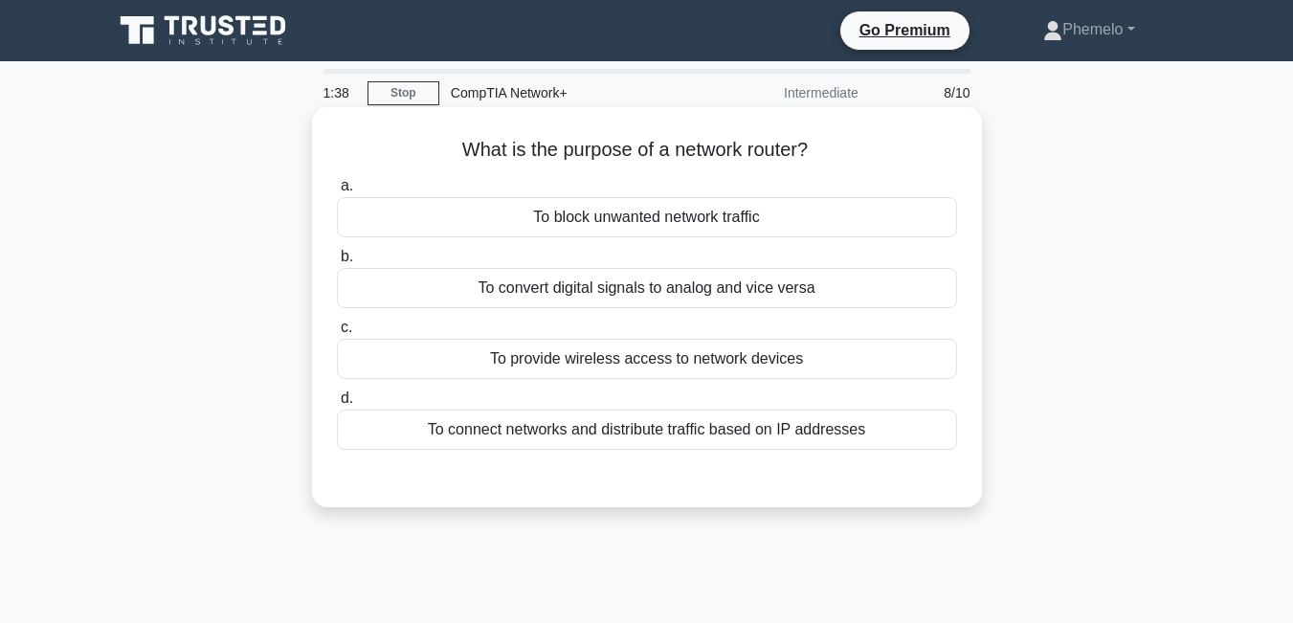
click at [710, 360] on div "To provide wireless access to network devices" at bounding box center [647, 359] width 620 height 40
click at [337, 334] on input "c. To provide wireless access to network devices" at bounding box center [337, 328] width 0 height 12
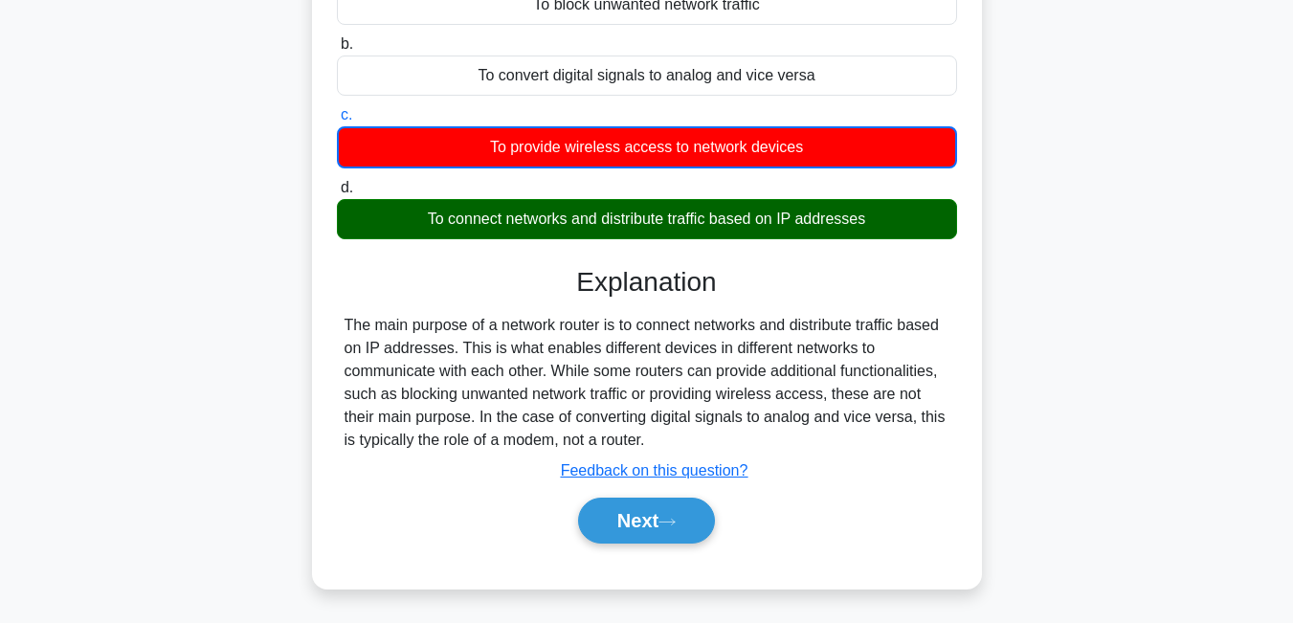
scroll to position [230, 0]
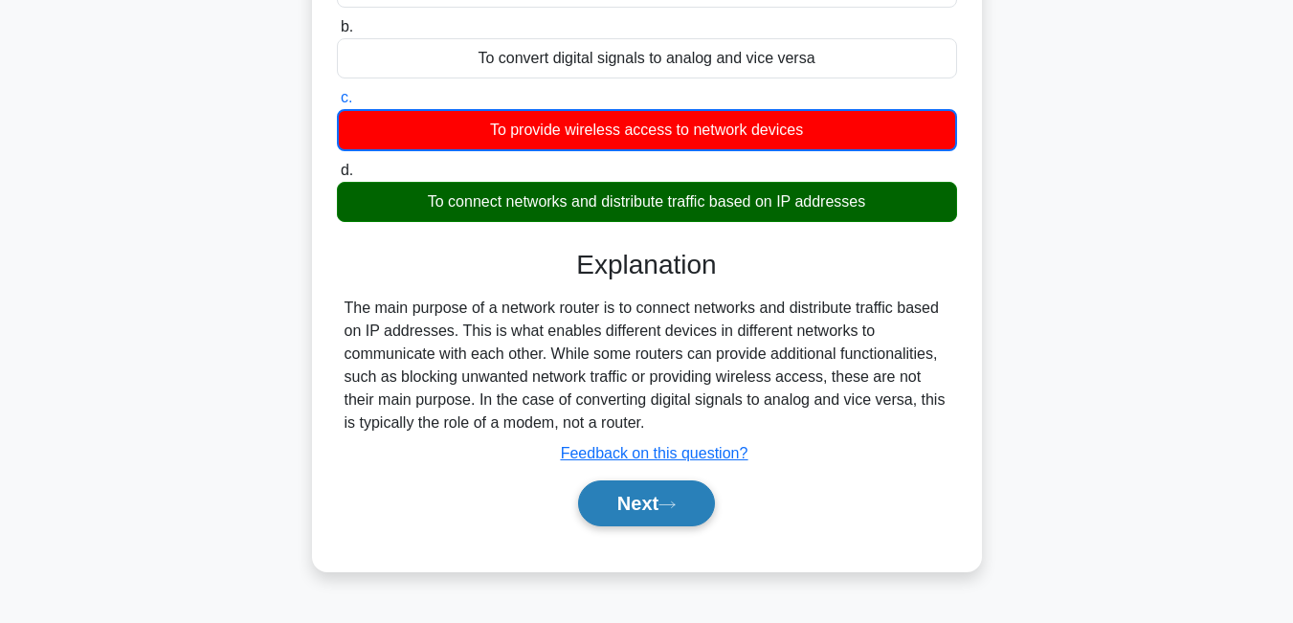
click at [690, 512] on button "Next" at bounding box center [646, 504] width 137 height 46
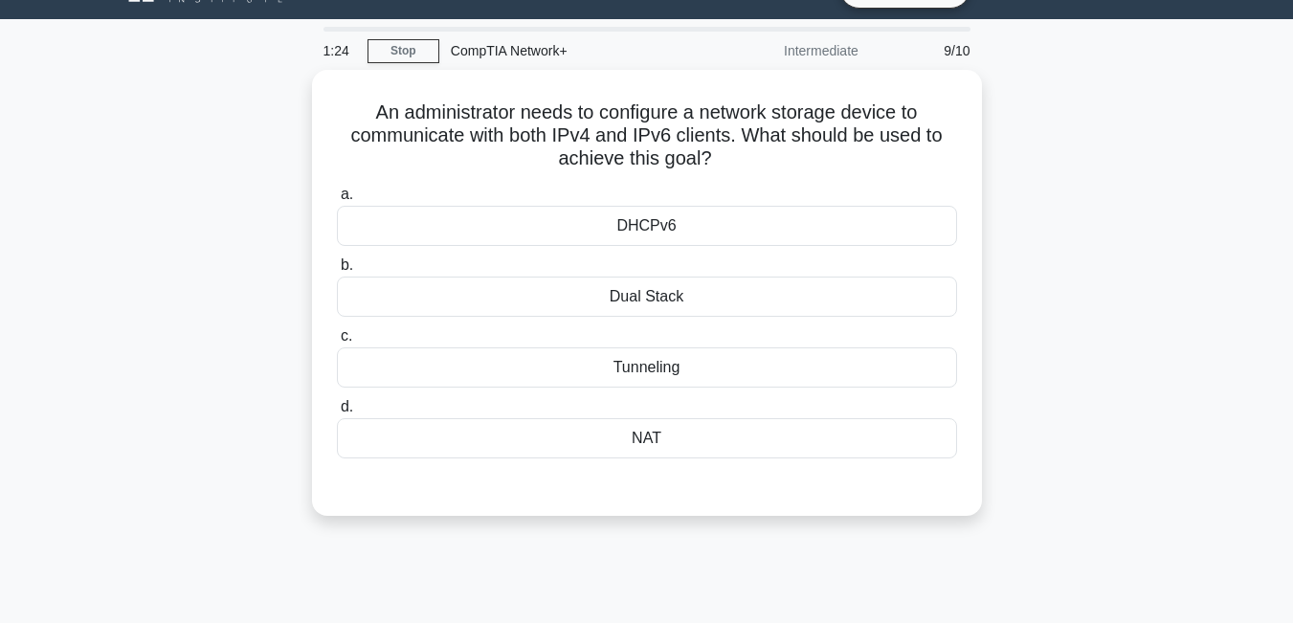
scroll to position [38, 0]
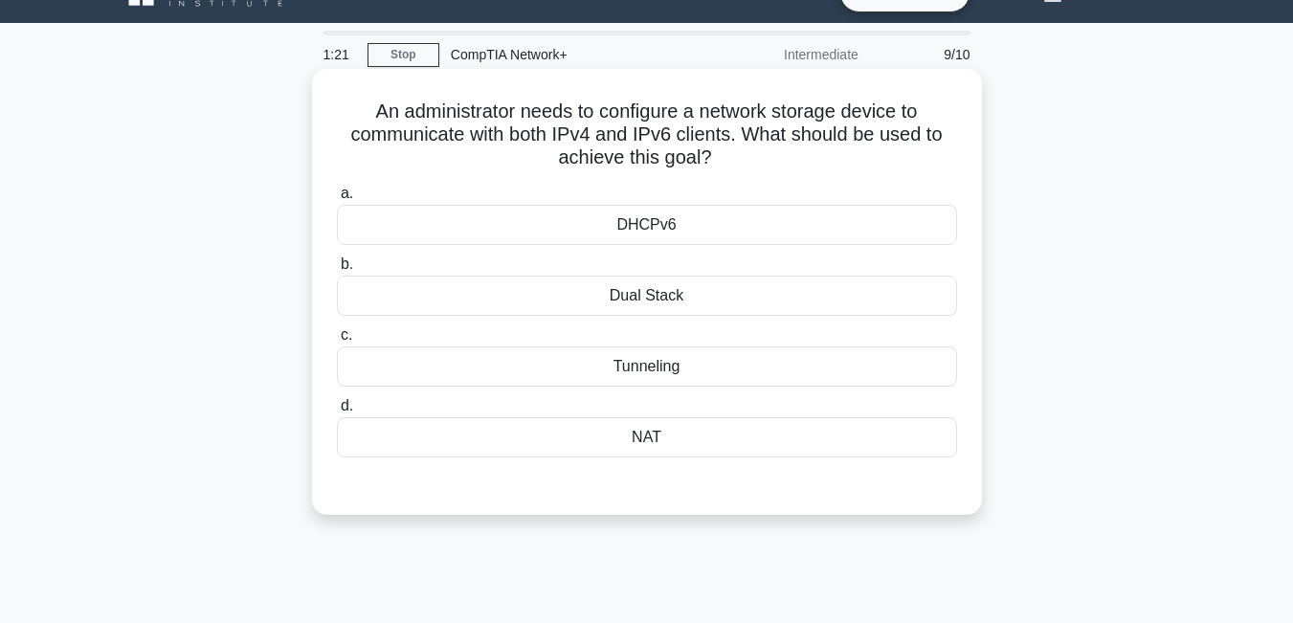
click at [673, 289] on div "Dual Stack" at bounding box center [647, 296] width 620 height 40
click at [337, 271] on input "b. Dual Stack" at bounding box center [337, 265] width 0 height 12
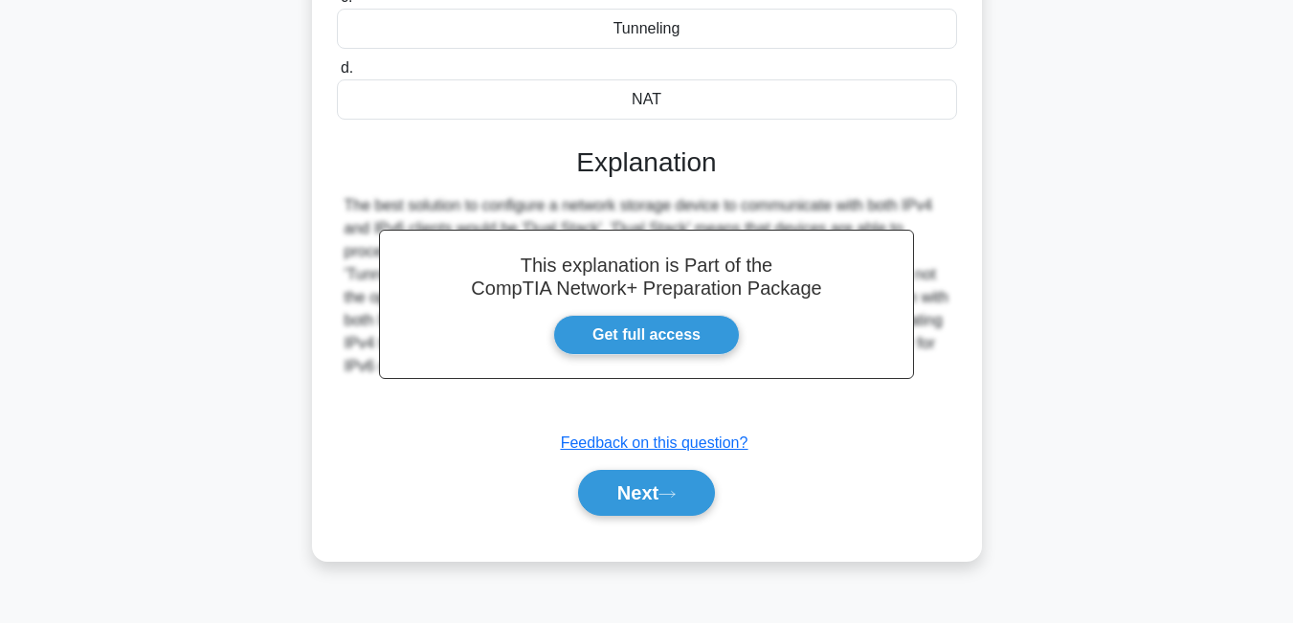
scroll to position [383, 0]
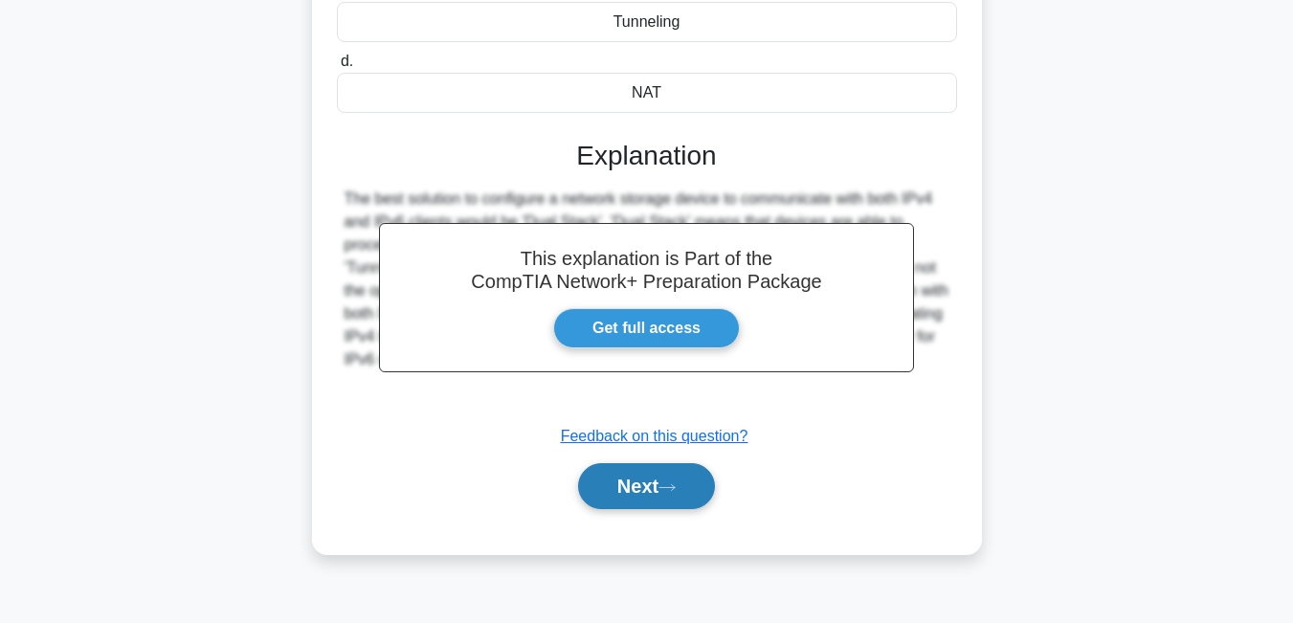
click at [635, 481] on button "Next" at bounding box center [646, 486] width 137 height 46
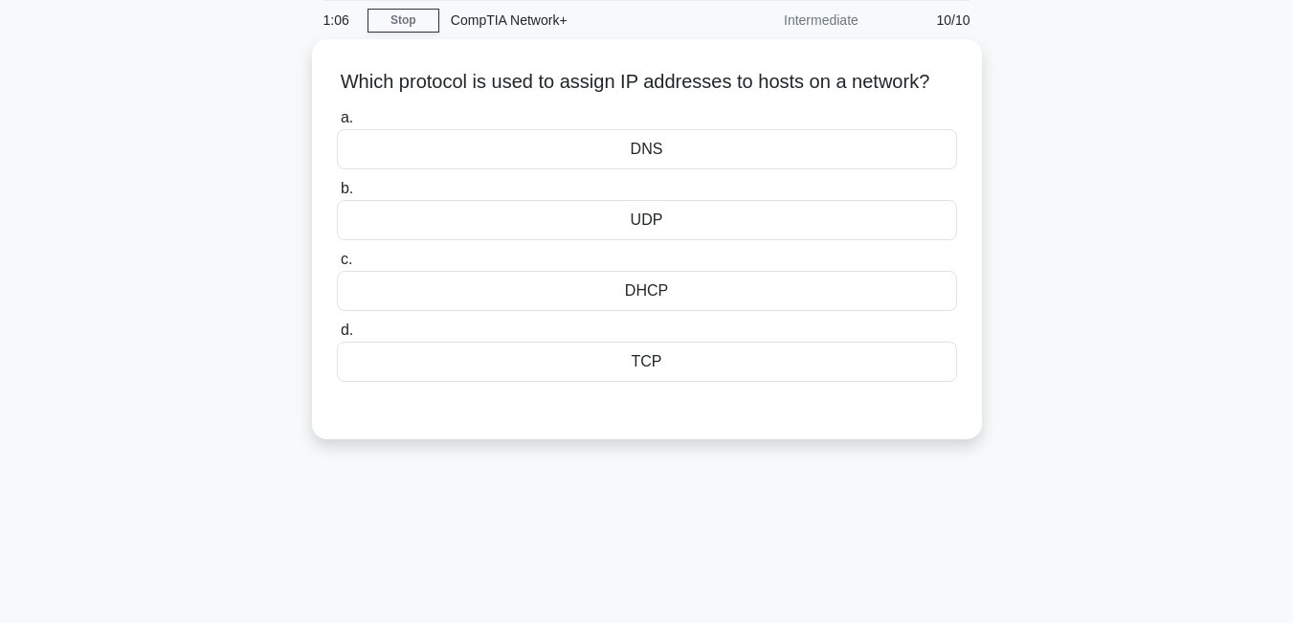
scroll to position [0, 0]
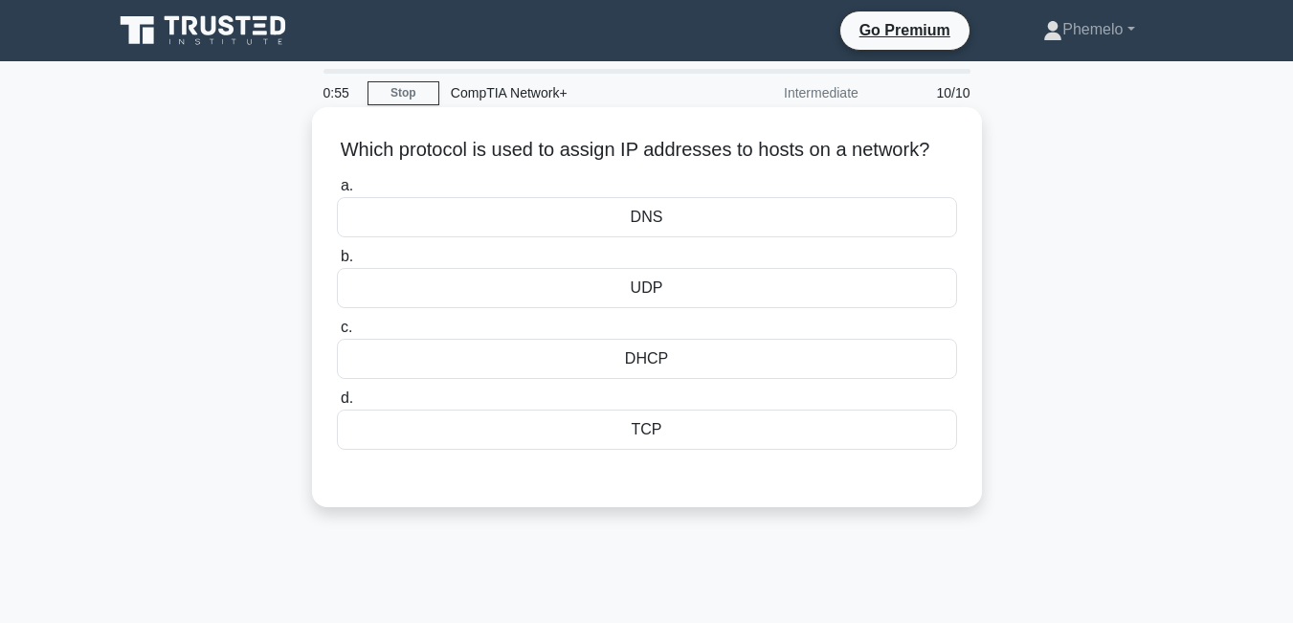
click at [643, 450] on div "TCP" at bounding box center [647, 430] width 620 height 40
click at [337, 405] on input "d. TCP" at bounding box center [337, 399] width 0 height 12
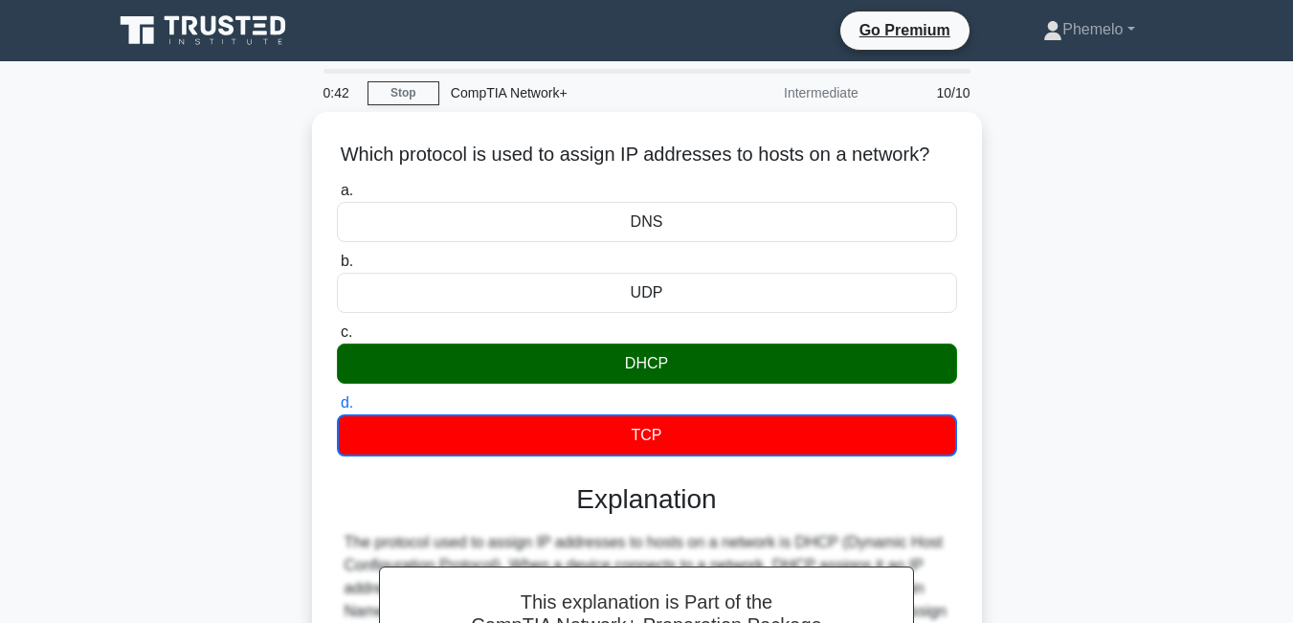
scroll to position [38, 0]
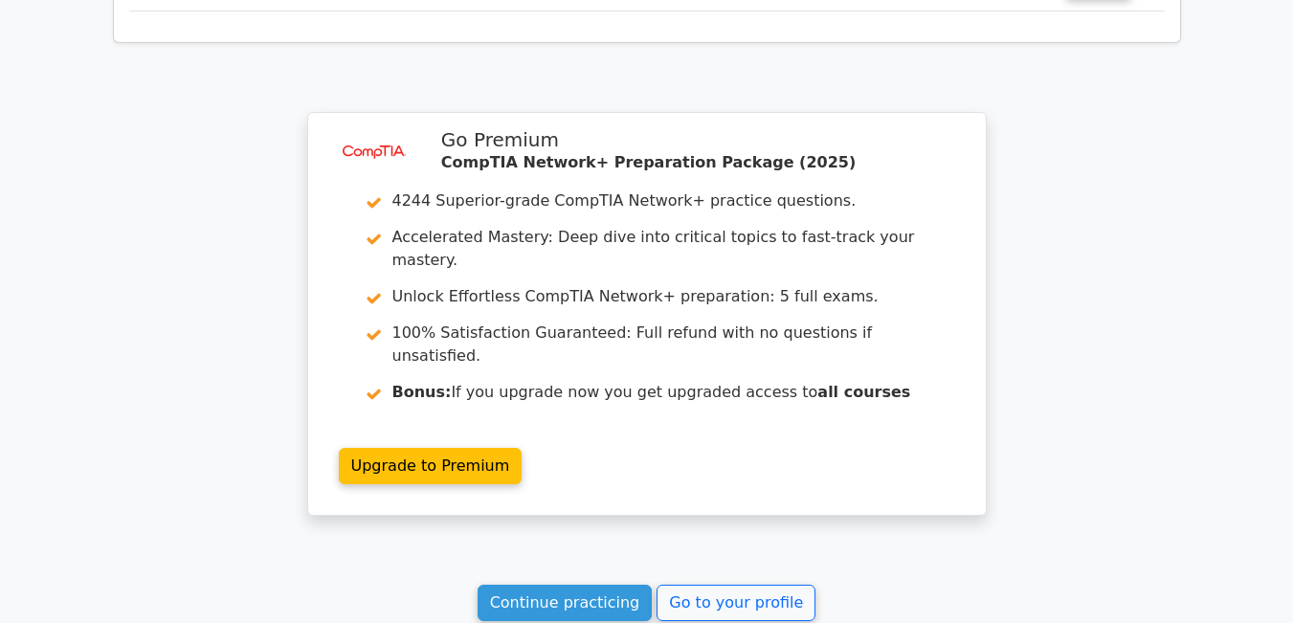
scroll to position [2872, 0]
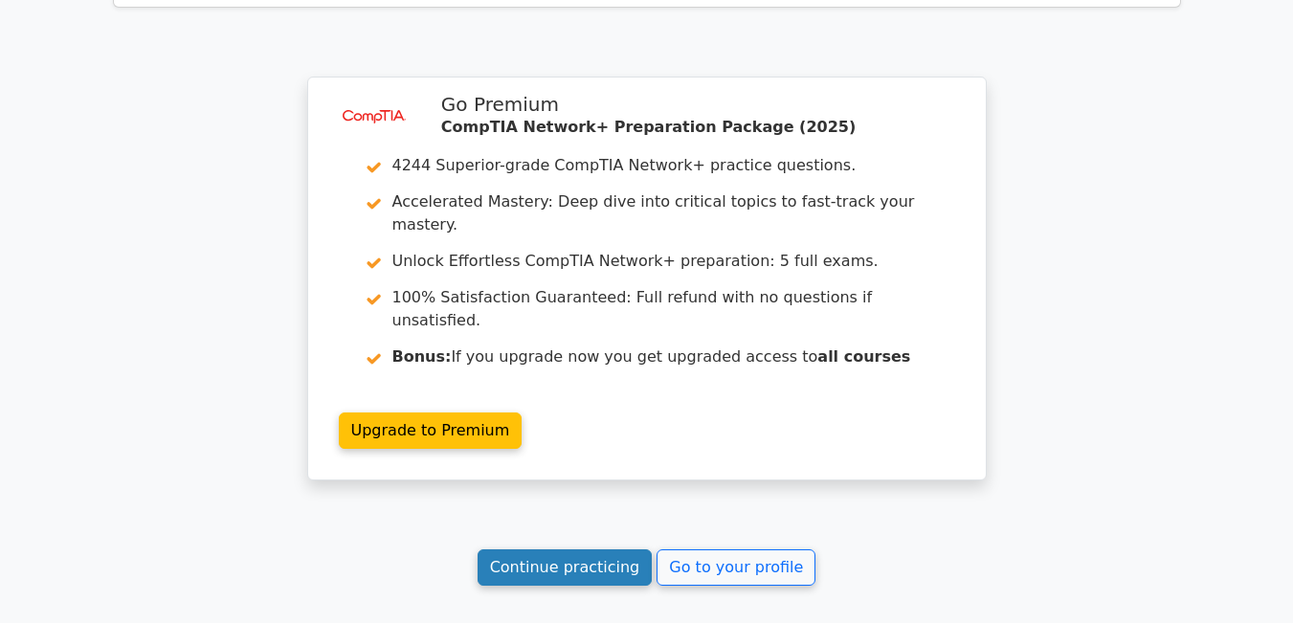
click at [611, 550] on link "Continue practicing" at bounding box center [565, 568] width 175 height 36
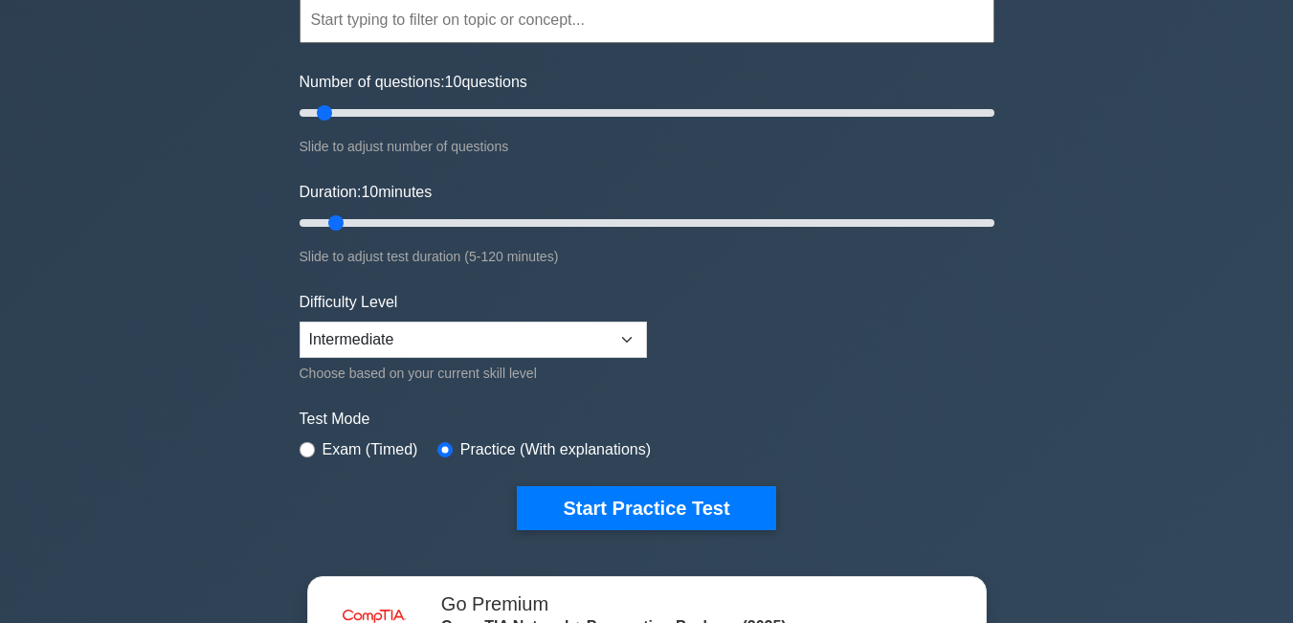
scroll to position [230, 0]
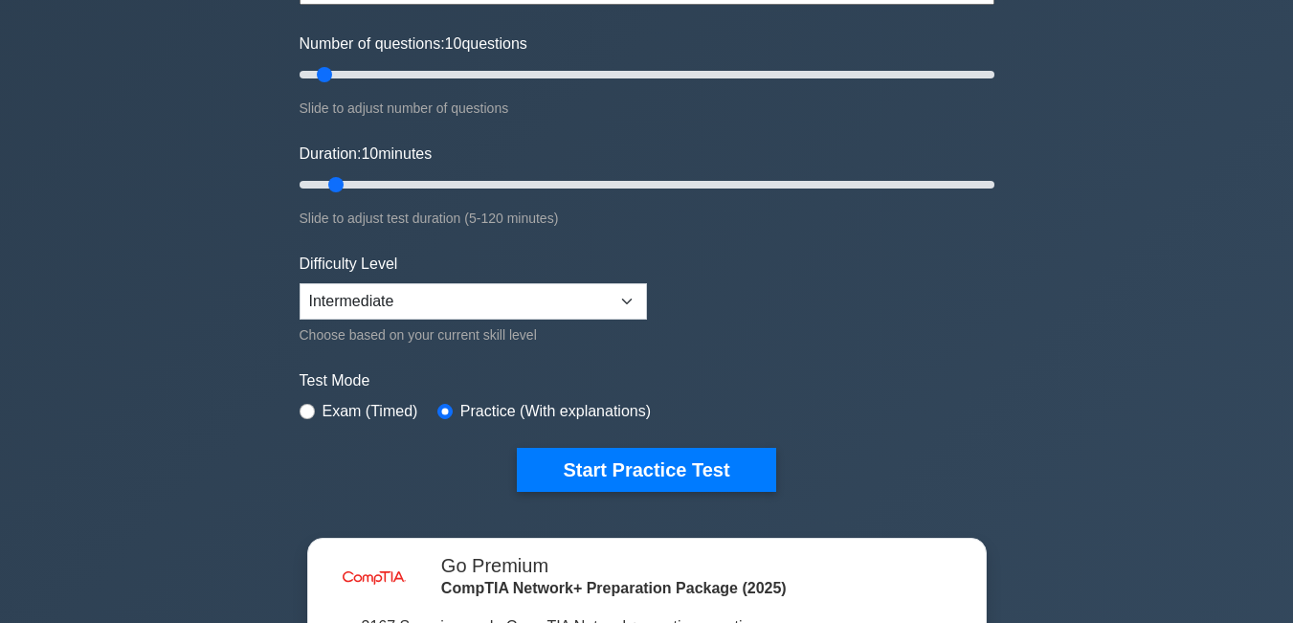
click at [611, 453] on button "Start Practice Test" at bounding box center [646, 470] width 259 height 44
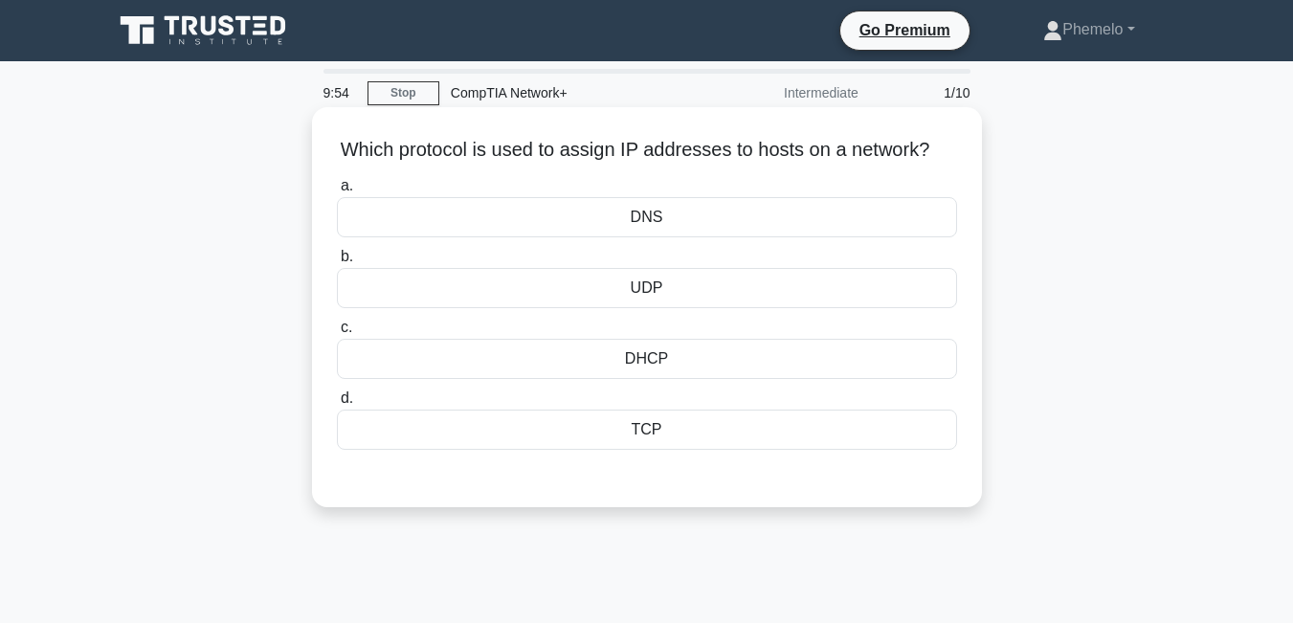
click at [572, 379] on div "DHCP" at bounding box center [647, 359] width 620 height 40
click at [337, 334] on input "c. DHCP" at bounding box center [337, 328] width 0 height 12
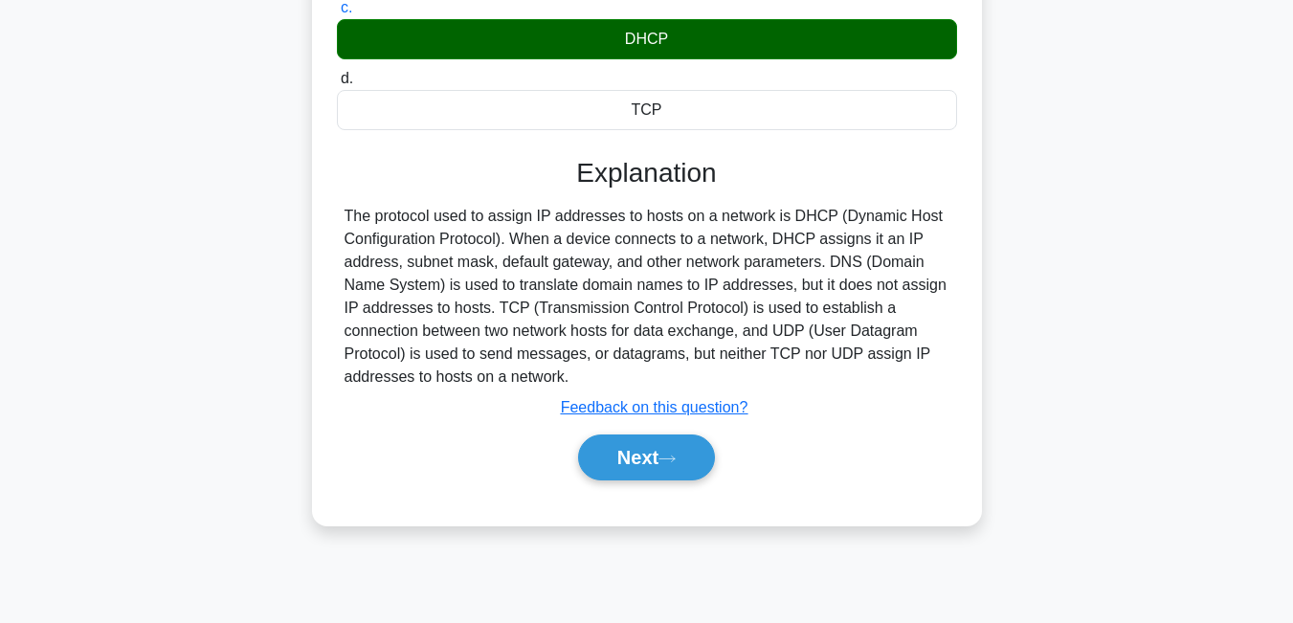
scroll to position [345, 0]
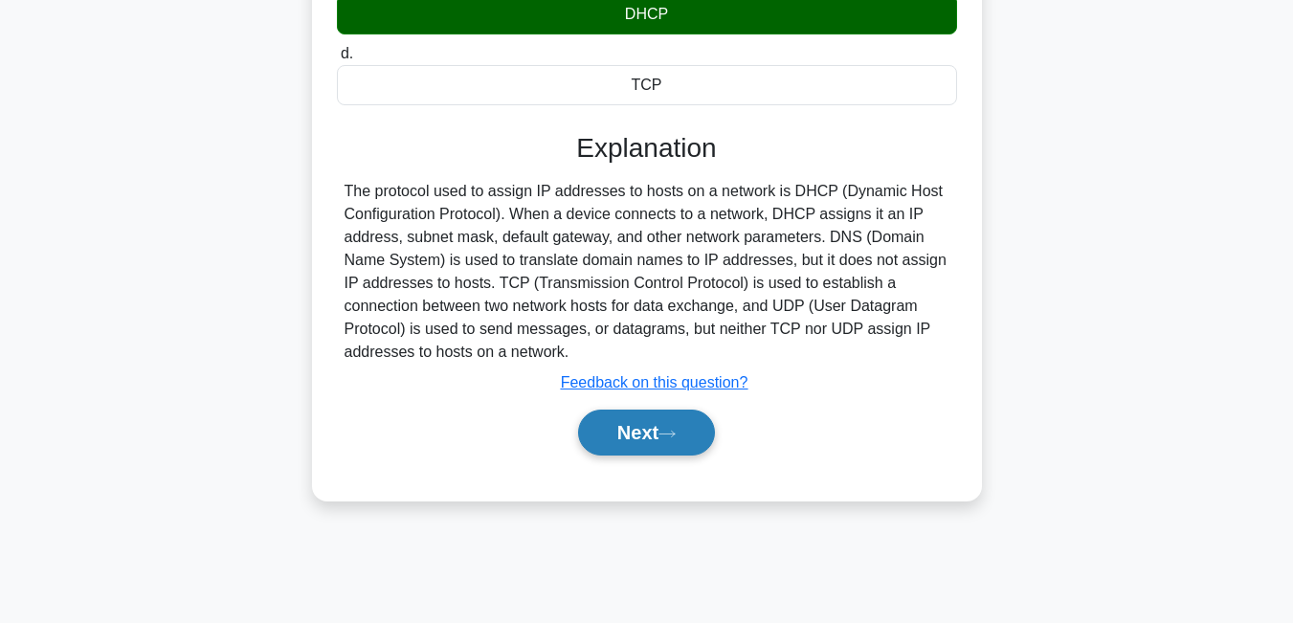
click at [663, 456] on button "Next" at bounding box center [646, 433] width 137 height 46
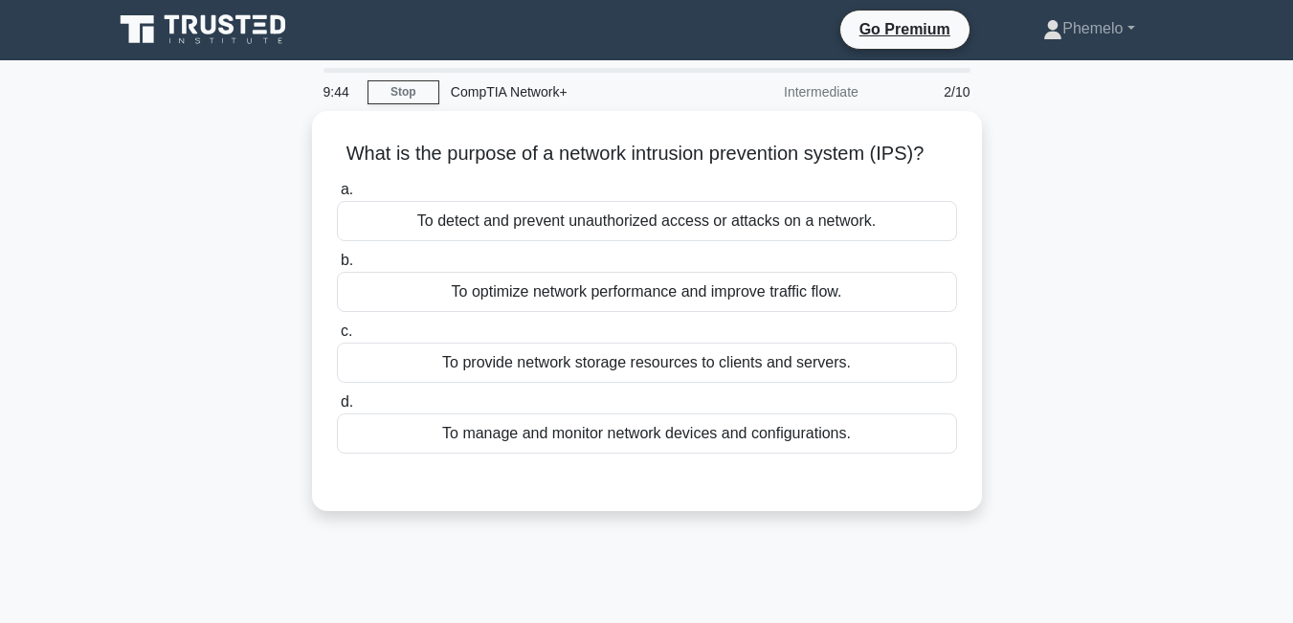
scroll to position [0, 0]
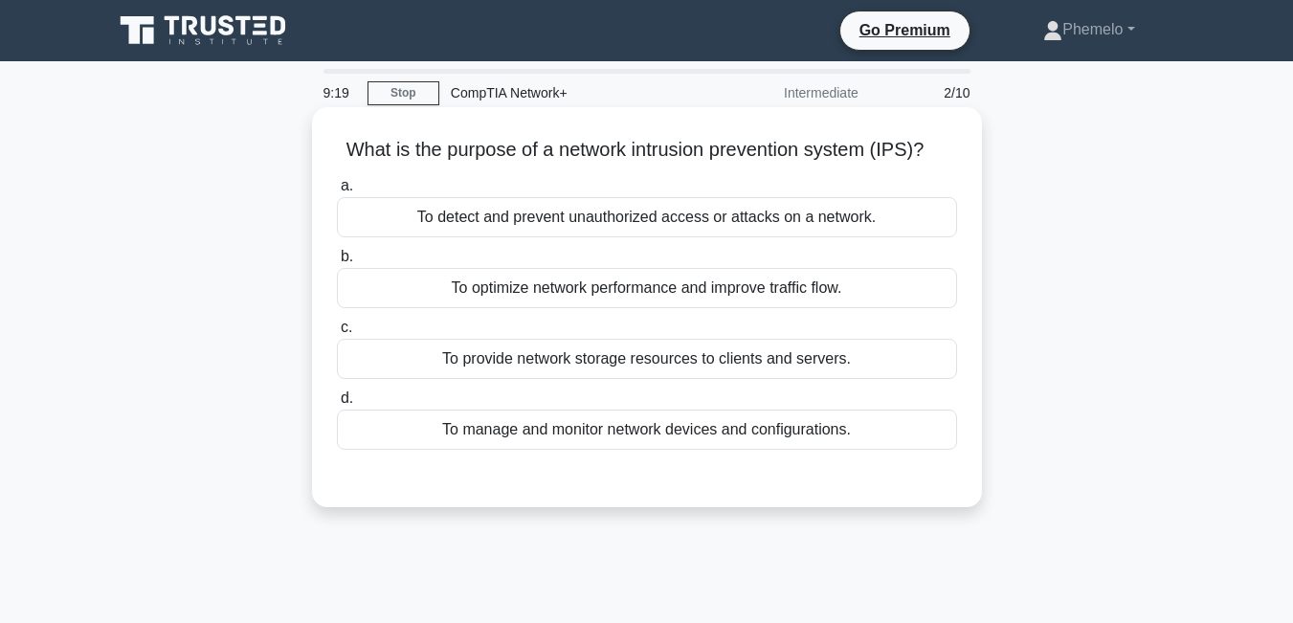
click at [637, 221] on div "To detect and prevent unauthorized access or attacks on a network." at bounding box center [647, 217] width 620 height 40
click at [337, 192] on input "a. To detect and prevent unauthorized access or attacks on a network." at bounding box center [337, 186] width 0 height 12
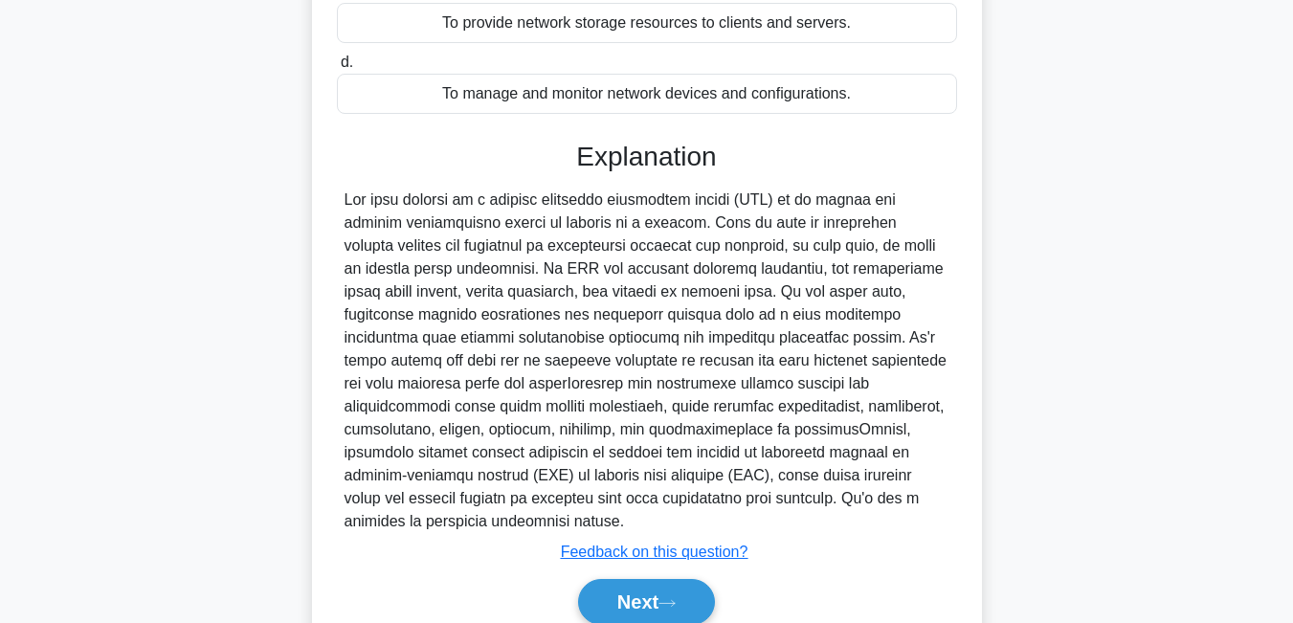
scroll to position [357, 0]
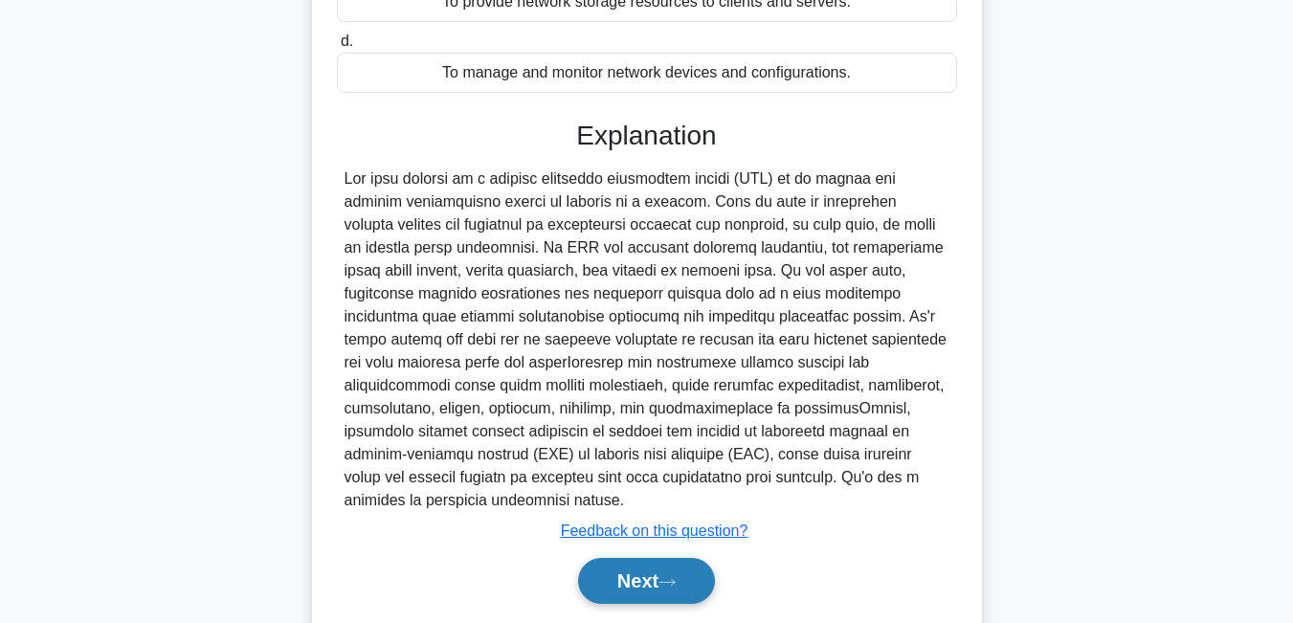
click at [688, 558] on button "Next" at bounding box center [646, 581] width 137 height 46
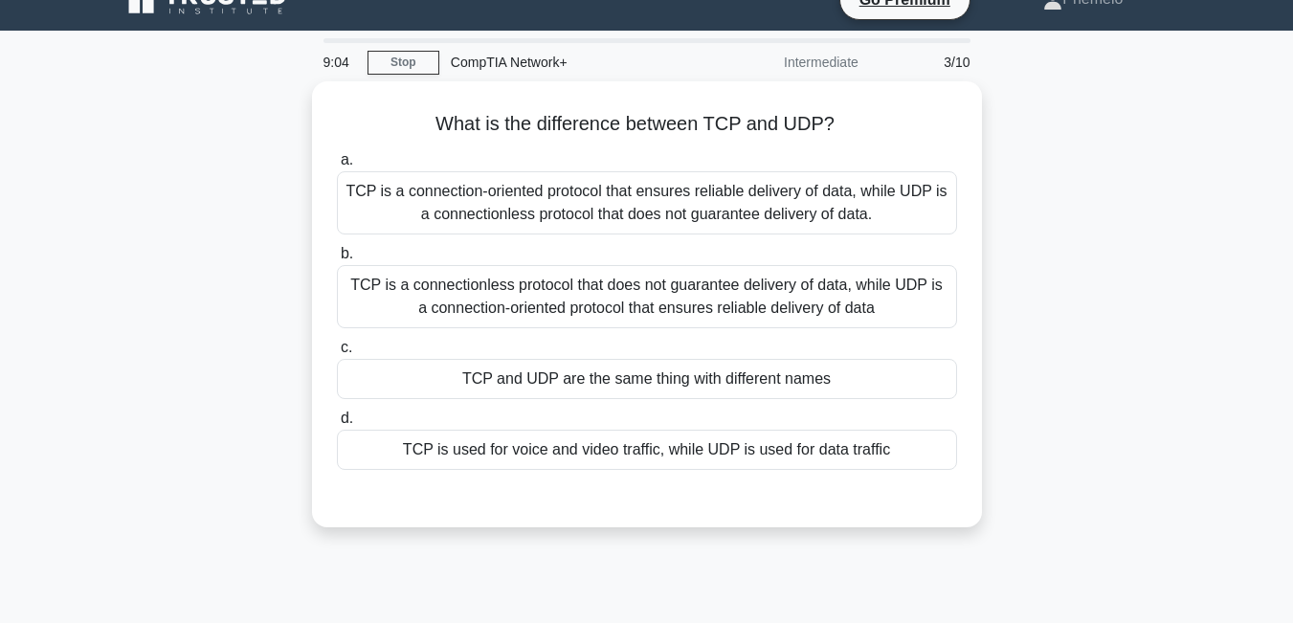
scroll to position [12, 0]
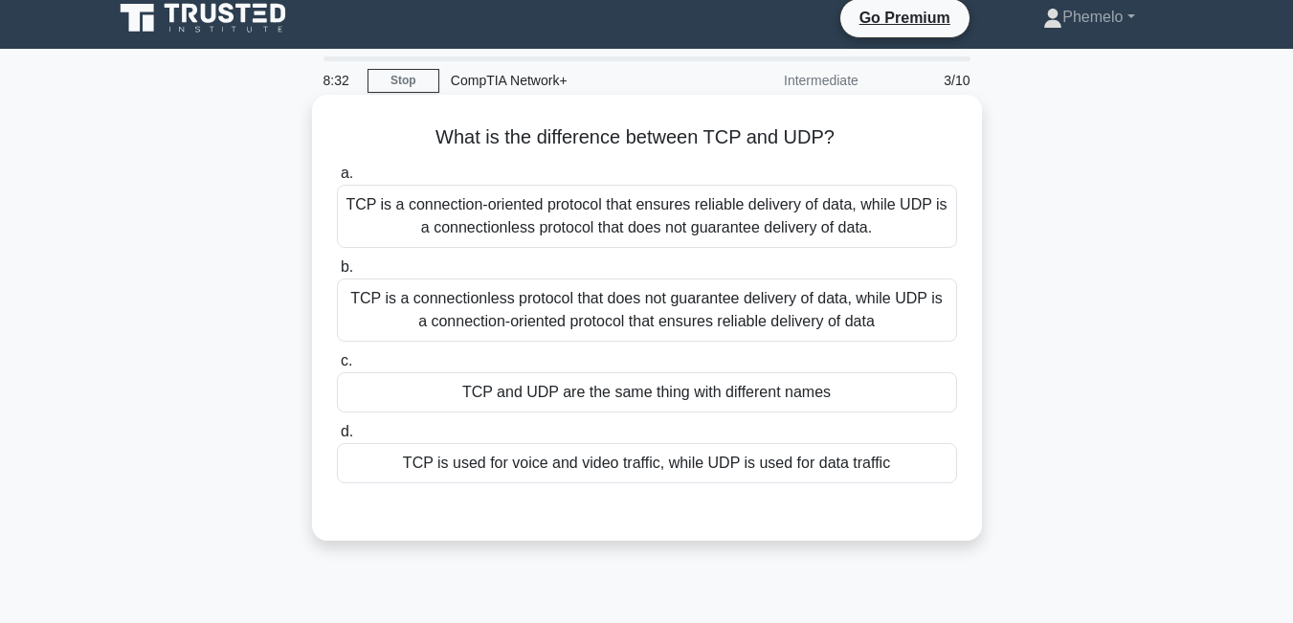
click at [690, 463] on div "TCP is used for voice and video traffic, while UDP is used for data traffic" at bounding box center [647, 463] width 620 height 40
click at [337, 438] on input "d. TCP is used for voice and video traffic, while UDP is used for data traffic" at bounding box center [337, 432] width 0 height 12
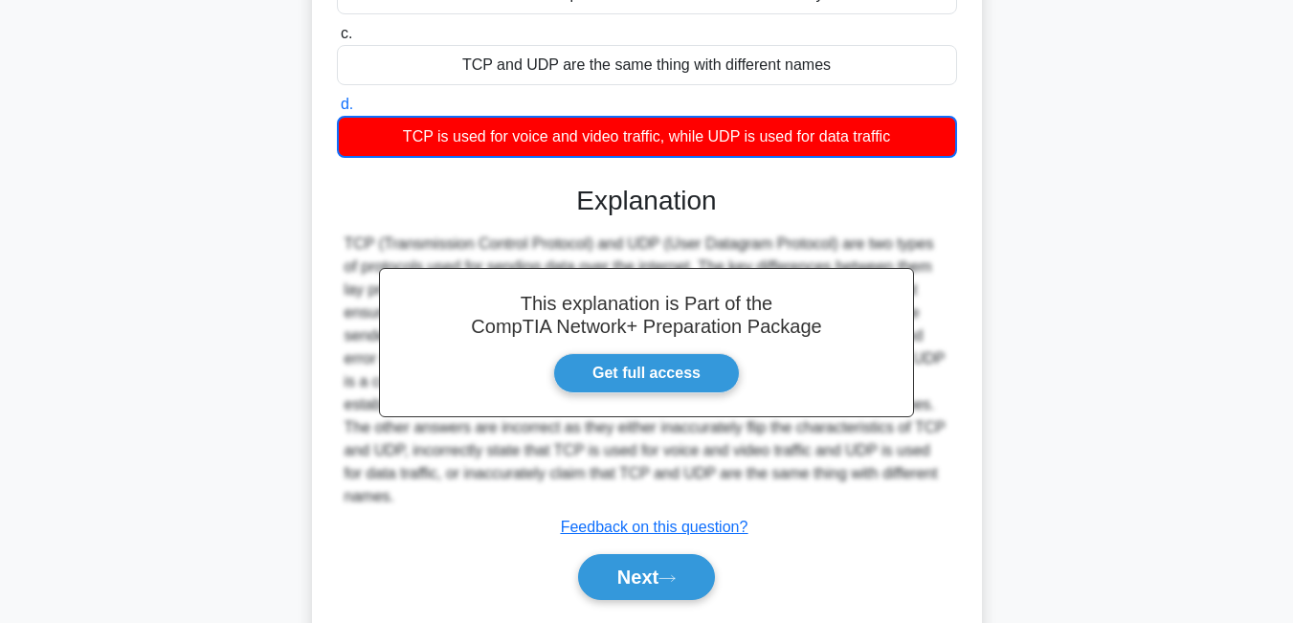
scroll to position [357, 0]
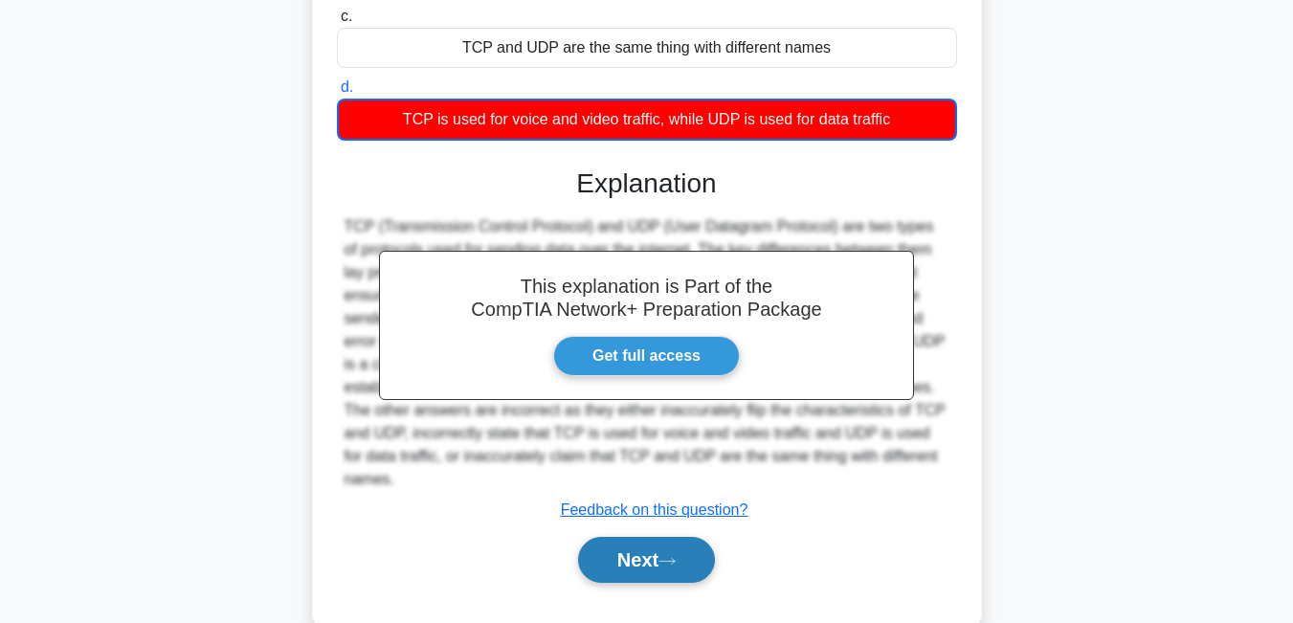
click at [608, 540] on button "Next" at bounding box center [646, 560] width 137 height 46
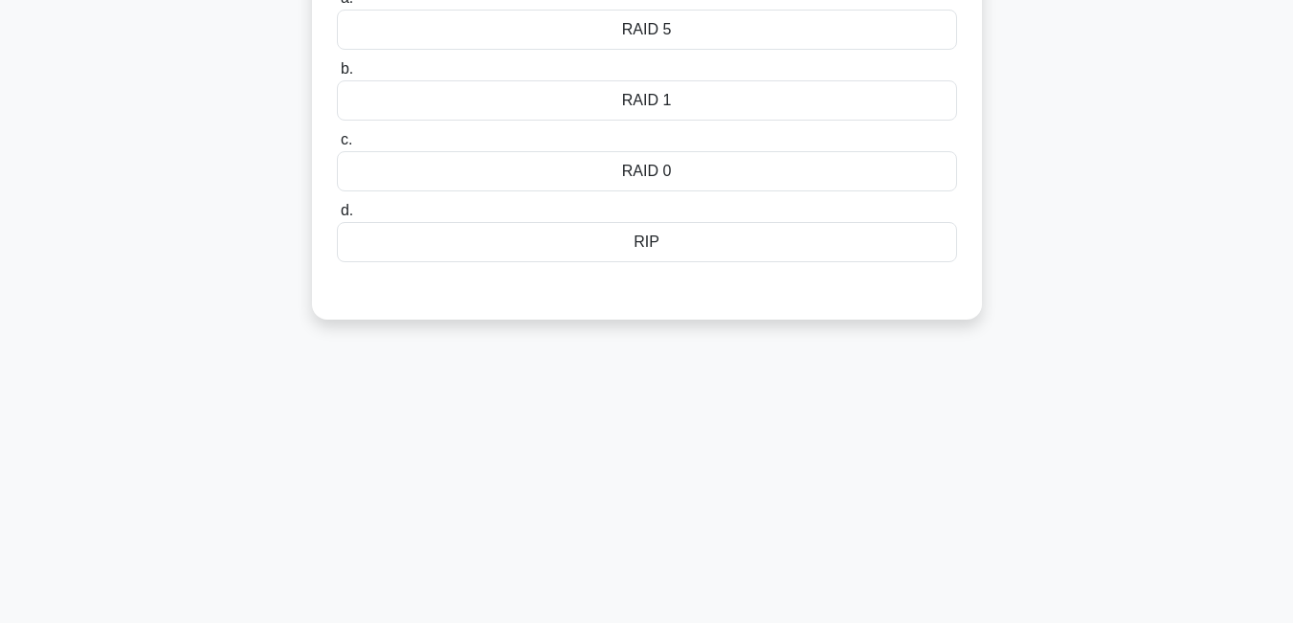
scroll to position [0, 0]
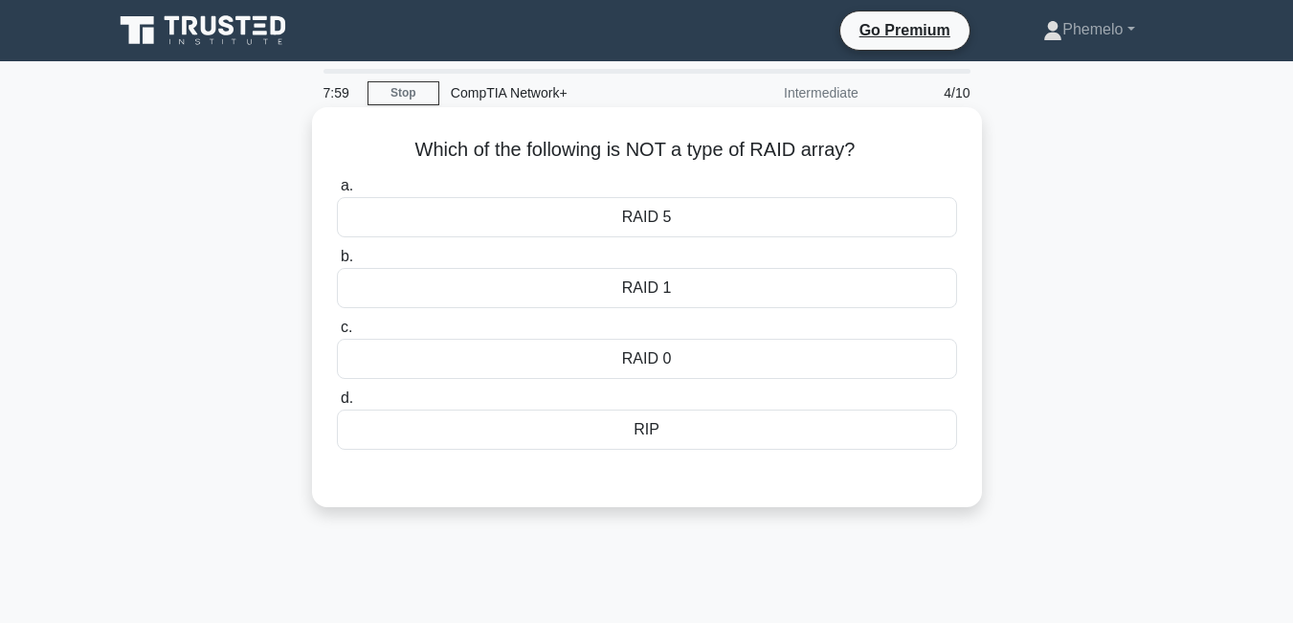
click at [629, 364] on div "RAID 0" at bounding box center [647, 359] width 620 height 40
click at [337, 334] on input "c. RAID 0" at bounding box center [337, 328] width 0 height 12
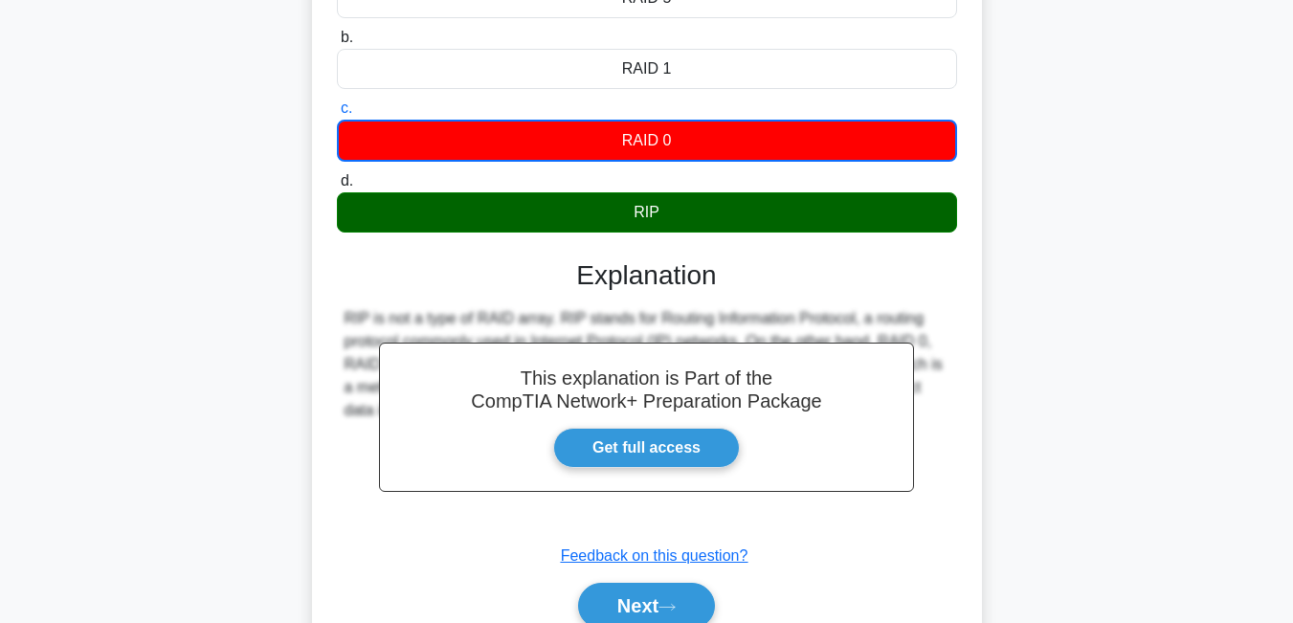
scroll to position [230, 0]
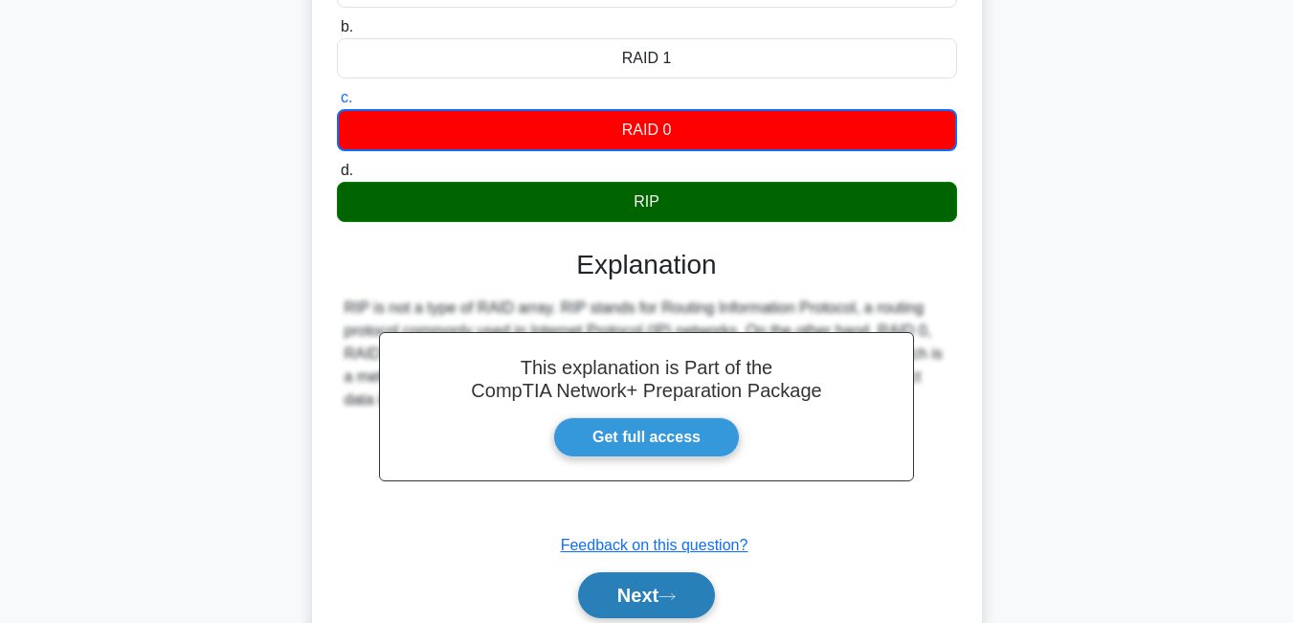
click at [708, 596] on button "Next" at bounding box center [646, 596] width 137 height 46
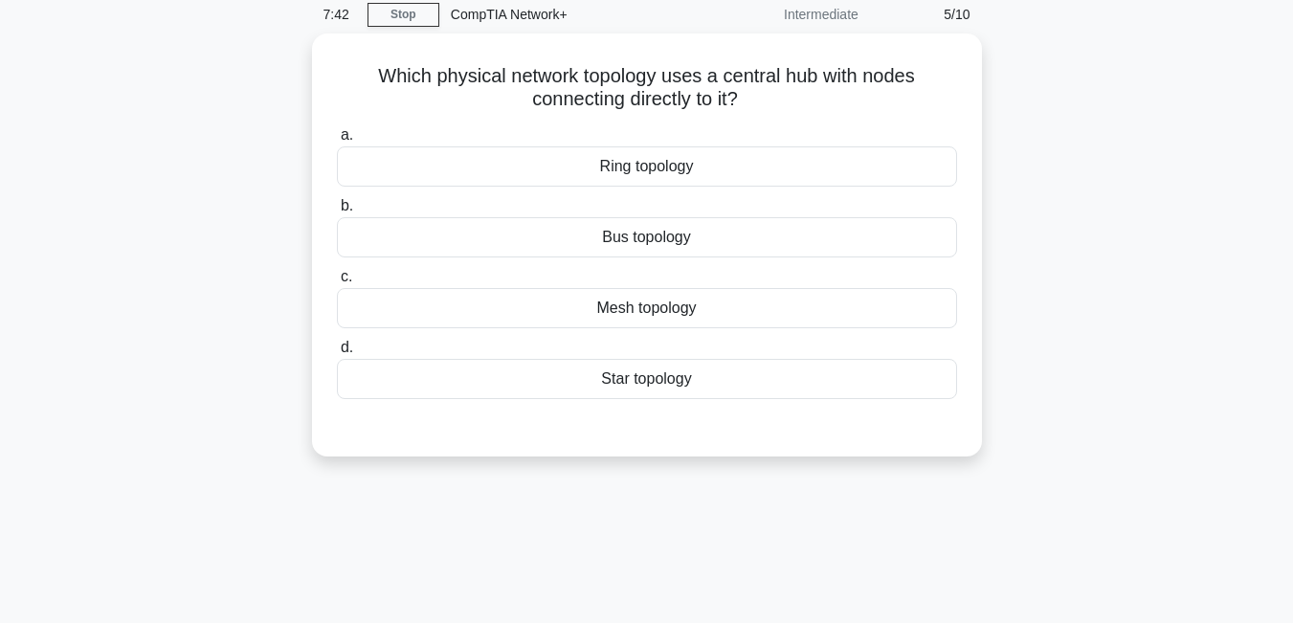
scroll to position [77, 0]
click at [714, 308] on div "Mesh topology" at bounding box center [647, 305] width 620 height 40
click at [337, 281] on input "c. Mesh topology" at bounding box center [337, 274] width 0 height 12
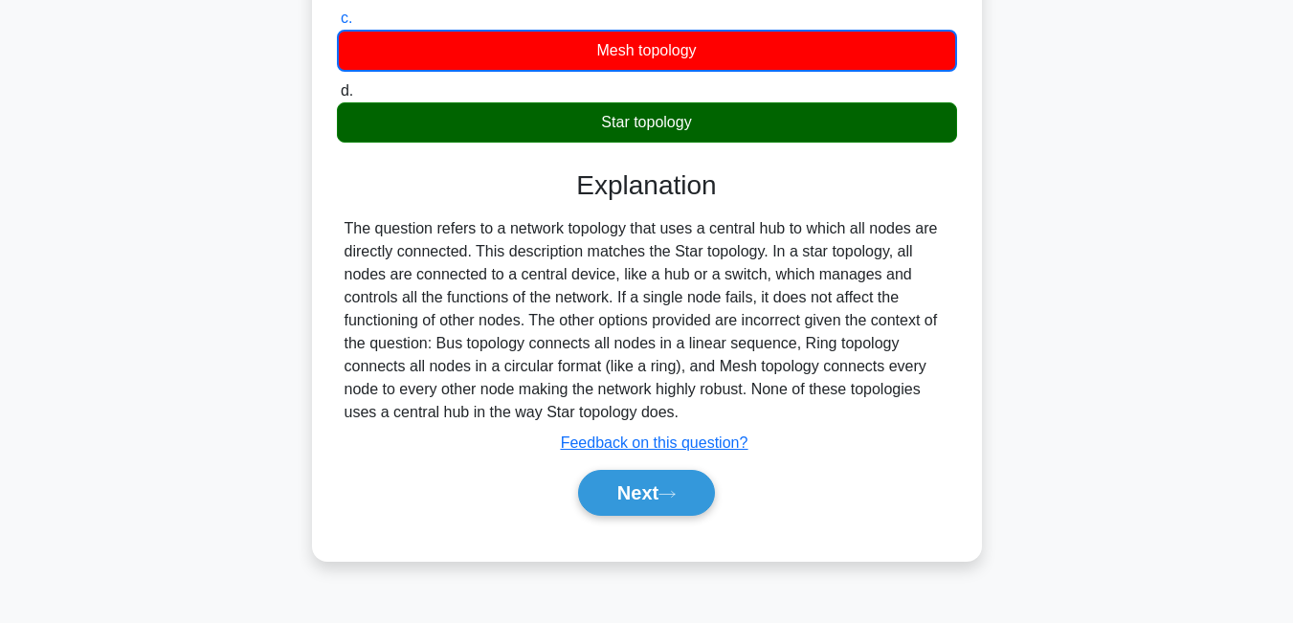
scroll to position [345, 0]
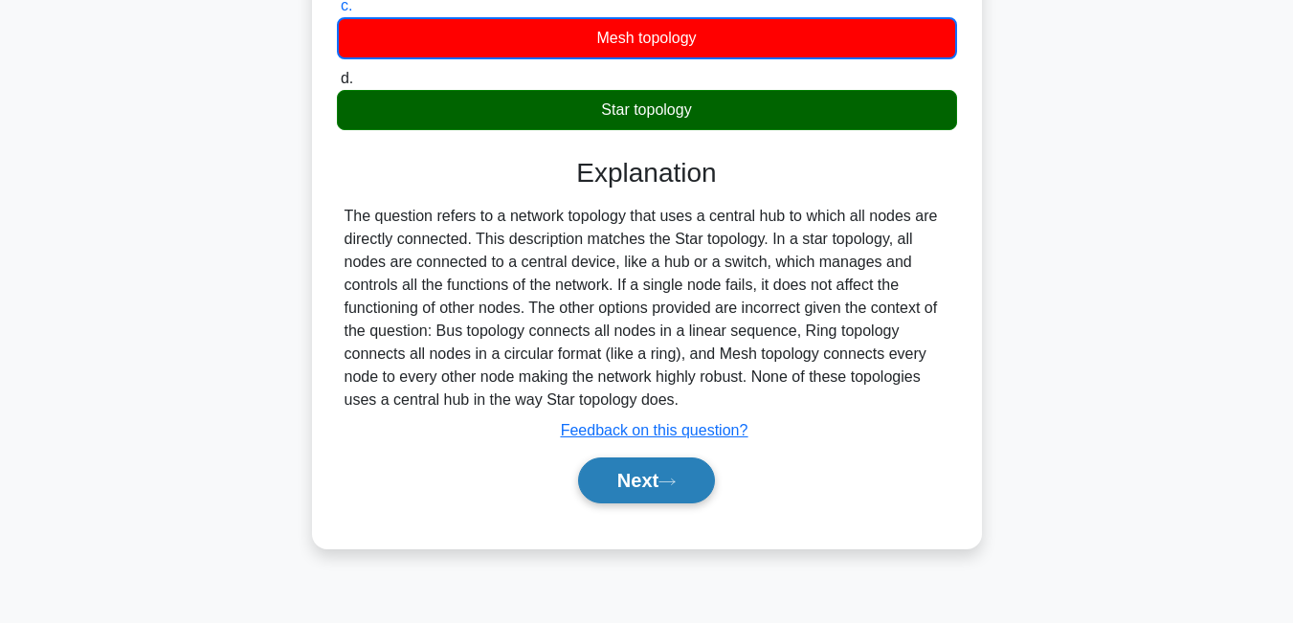
click at [683, 492] on button "Next" at bounding box center [646, 481] width 137 height 46
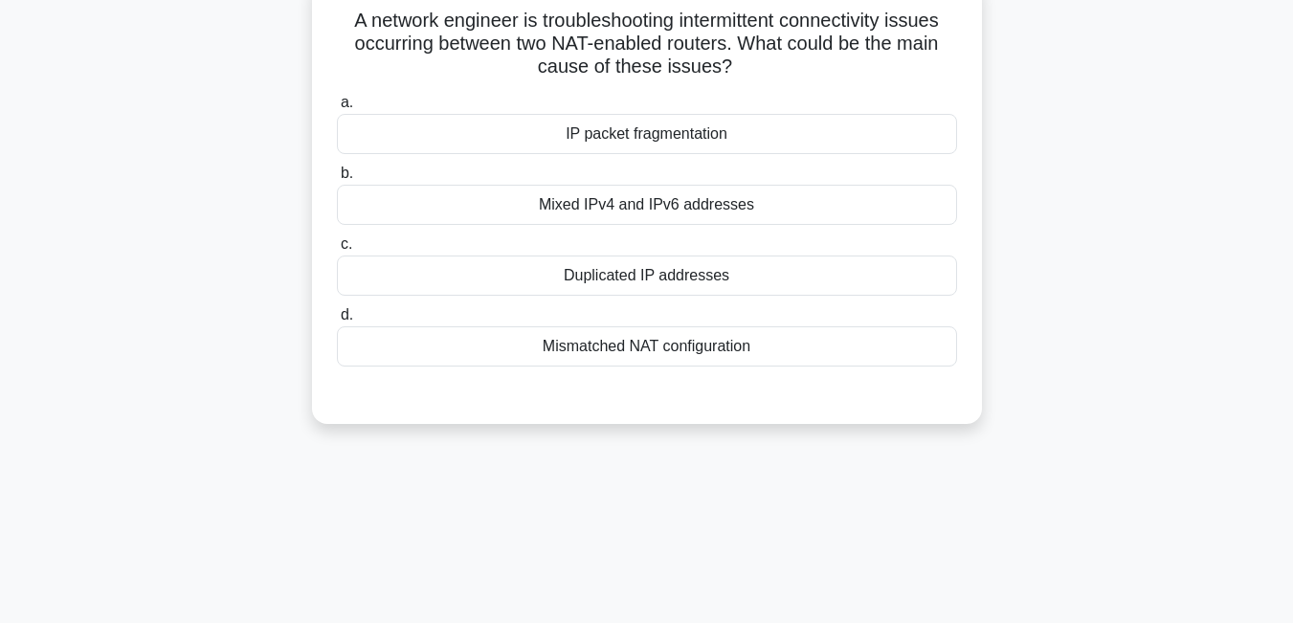
scroll to position [77, 0]
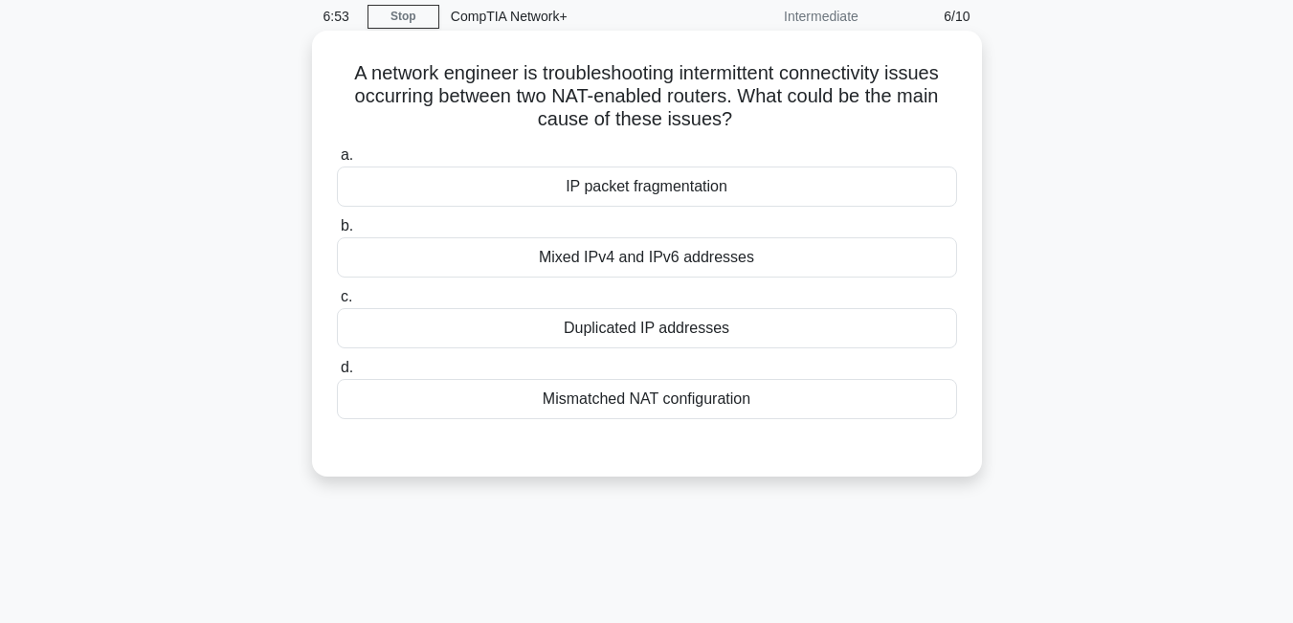
click at [725, 336] on div "Duplicated IP addresses" at bounding box center [647, 328] width 620 height 40
click at [337, 303] on input "c. Duplicated IP addresses" at bounding box center [337, 297] width 0 height 12
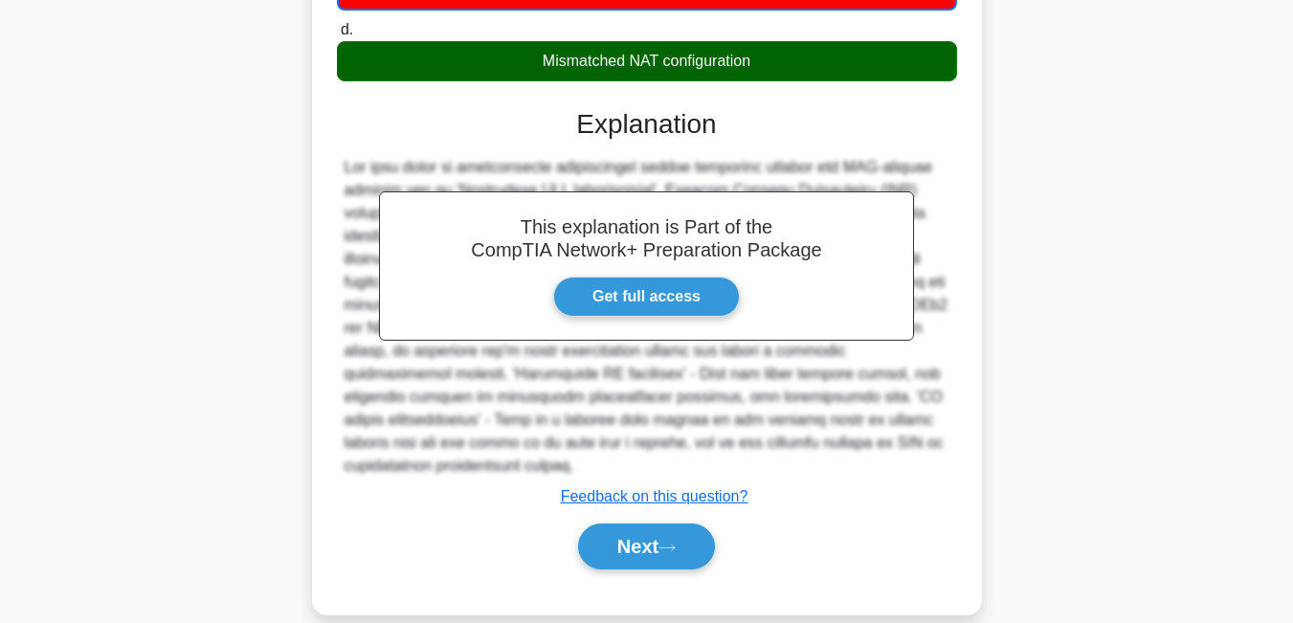
scroll to position [422, 0]
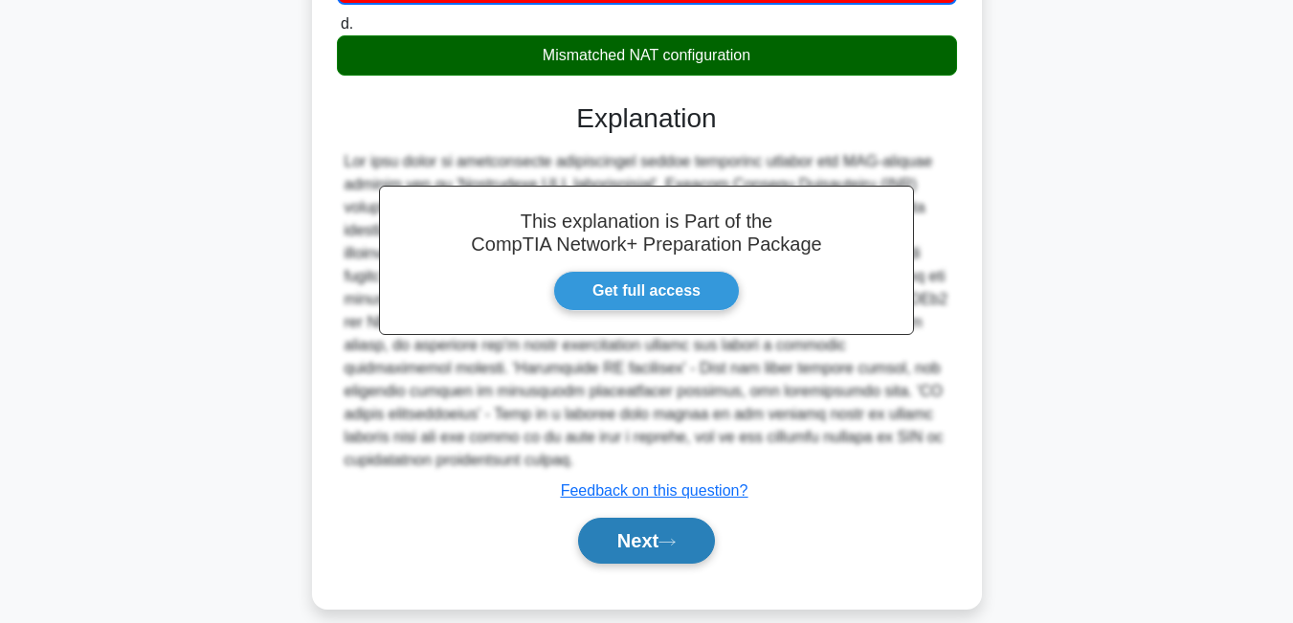
click at [676, 537] on icon at bounding box center [667, 542] width 17 height 11
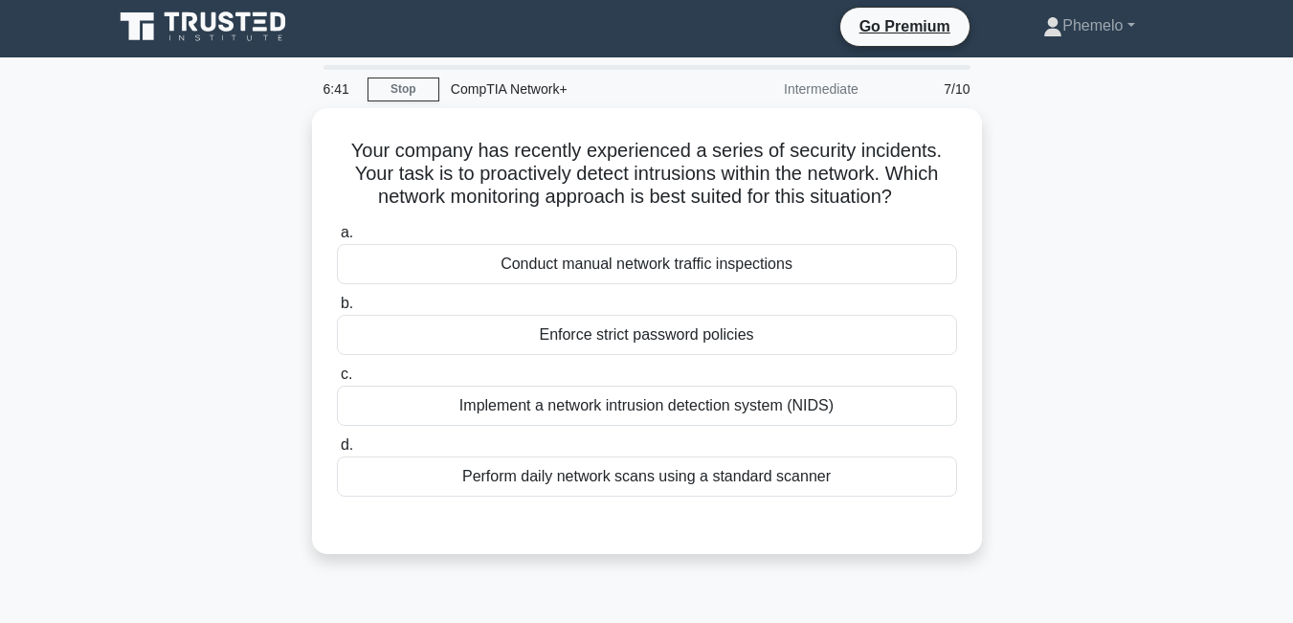
scroll to position [0, 0]
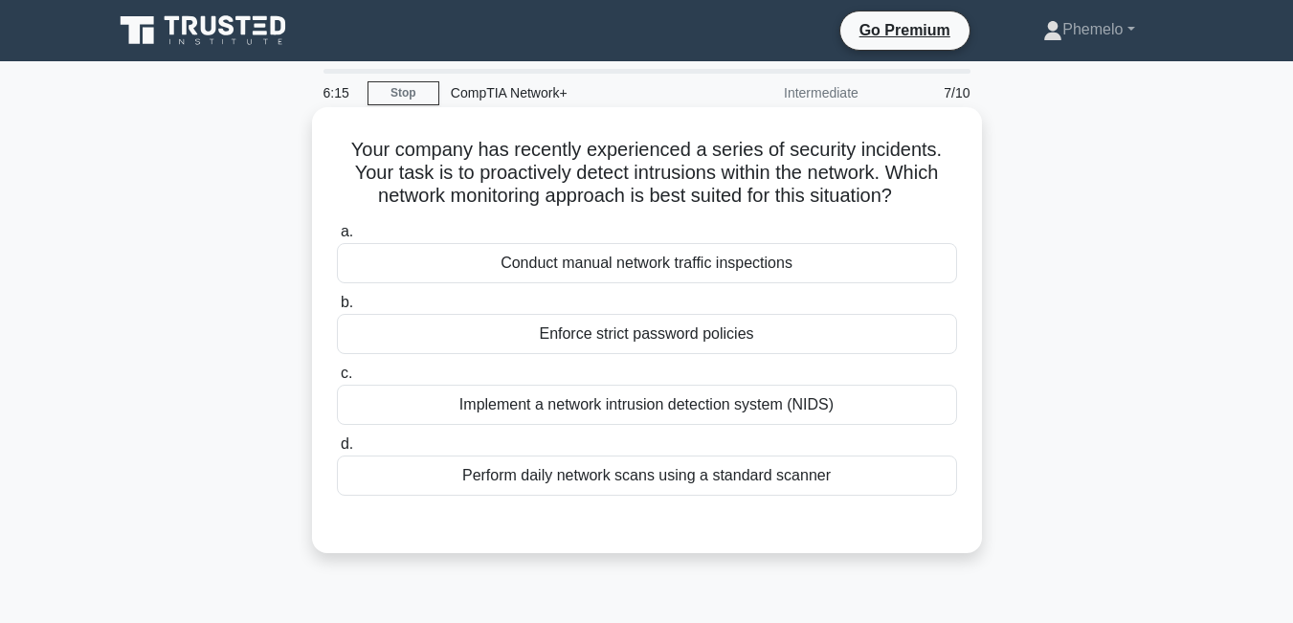
click at [686, 412] on div "Implement a network intrusion detection system (NIDS)" at bounding box center [647, 405] width 620 height 40
click at [337, 380] on input "c. Implement a network intrusion detection system (NIDS)" at bounding box center [337, 374] width 0 height 12
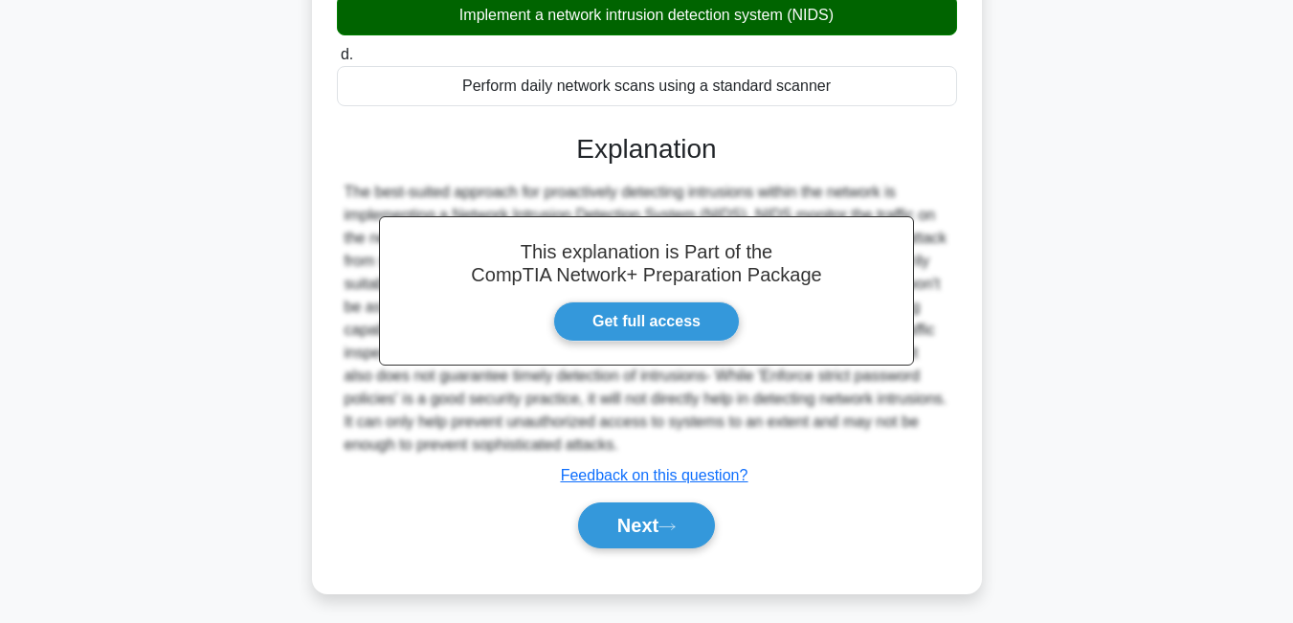
scroll to position [411, 0]
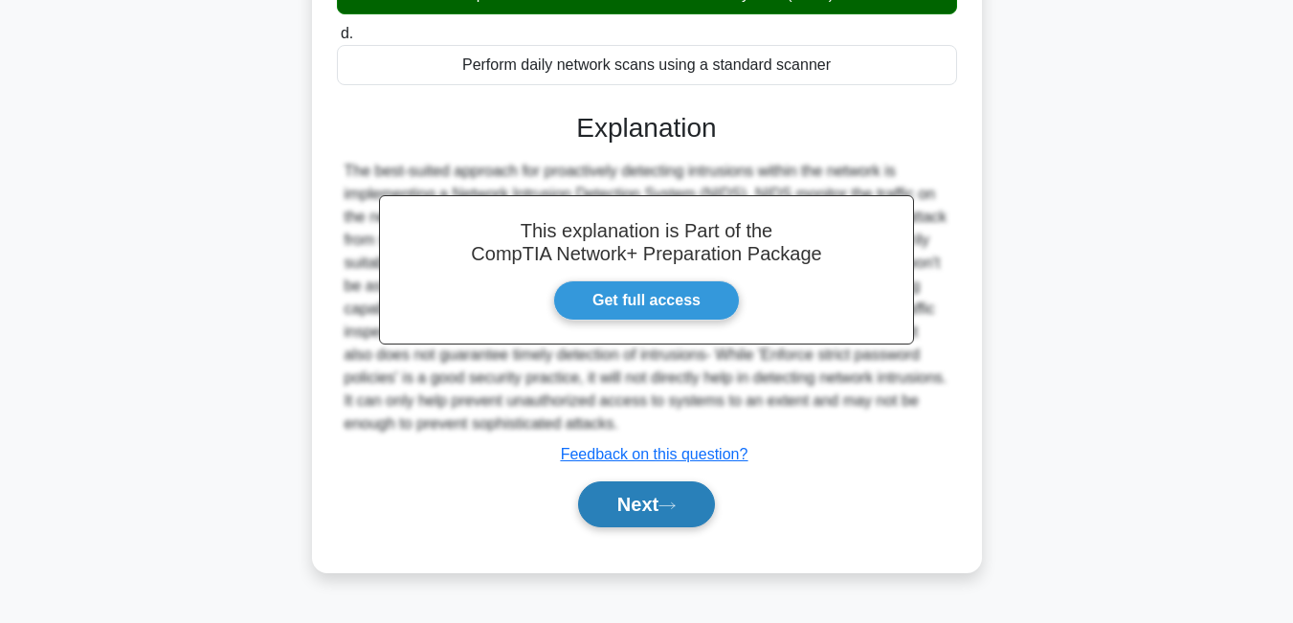
click at [619, 512] on button "Next" at bounding box center [646, 505] width 137 height 46
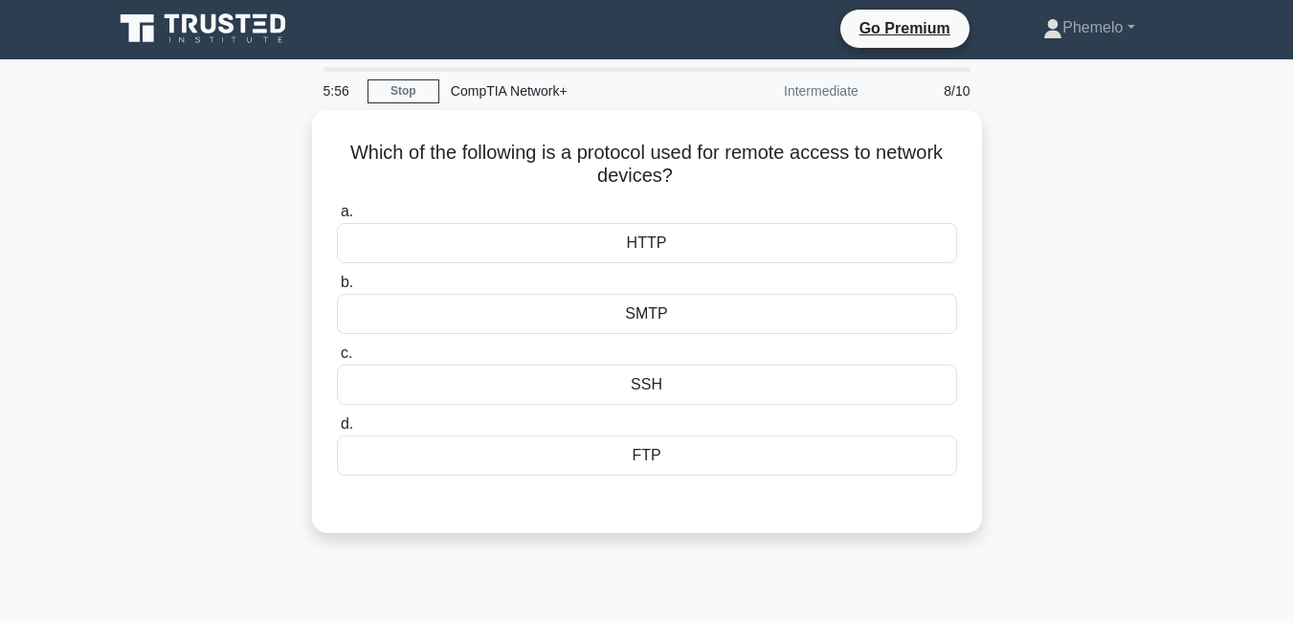
scroll to position [0, 0]
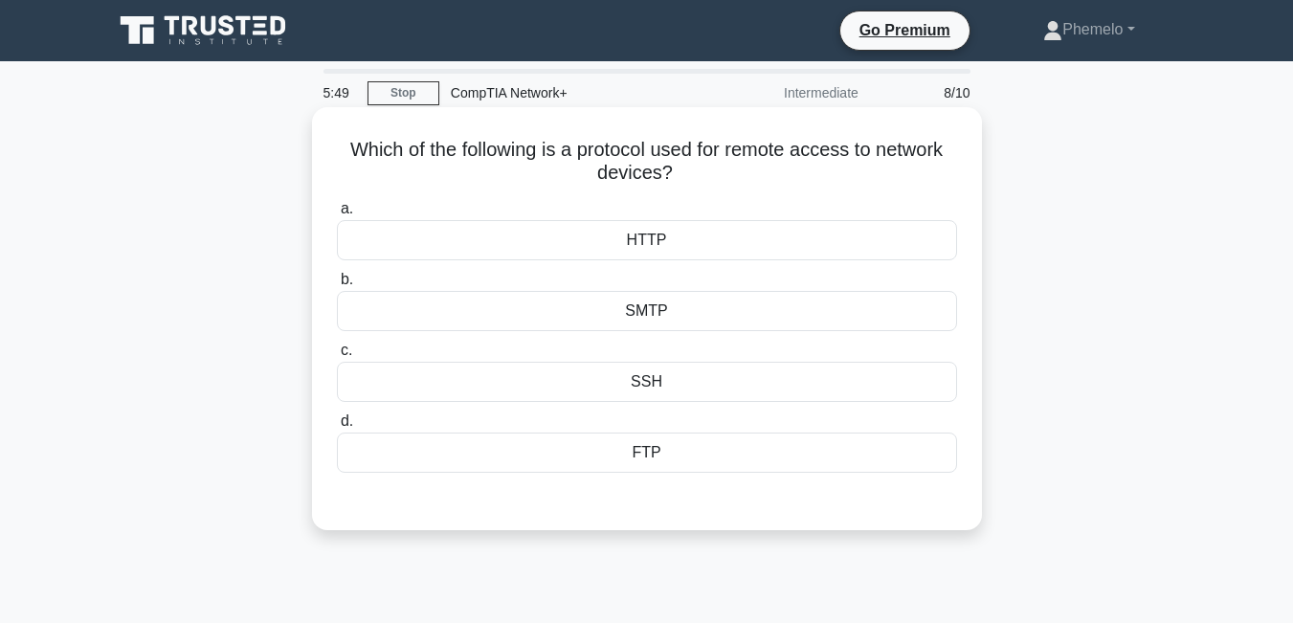
click at [662, 379] on div "SSH" at bounding box center [647, 382] width 620 height 40
click at [337, 357] on input "c. SSH" at bounding box center [337, 351] width 0 height 12
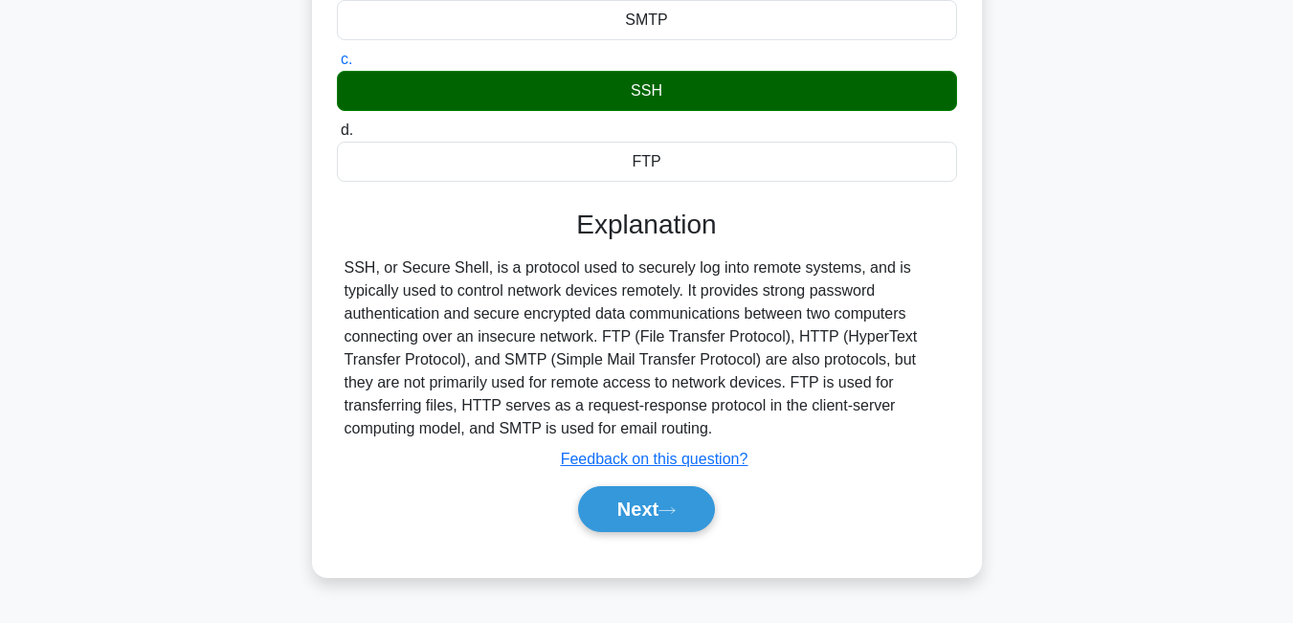
scroll to position [306, 0]
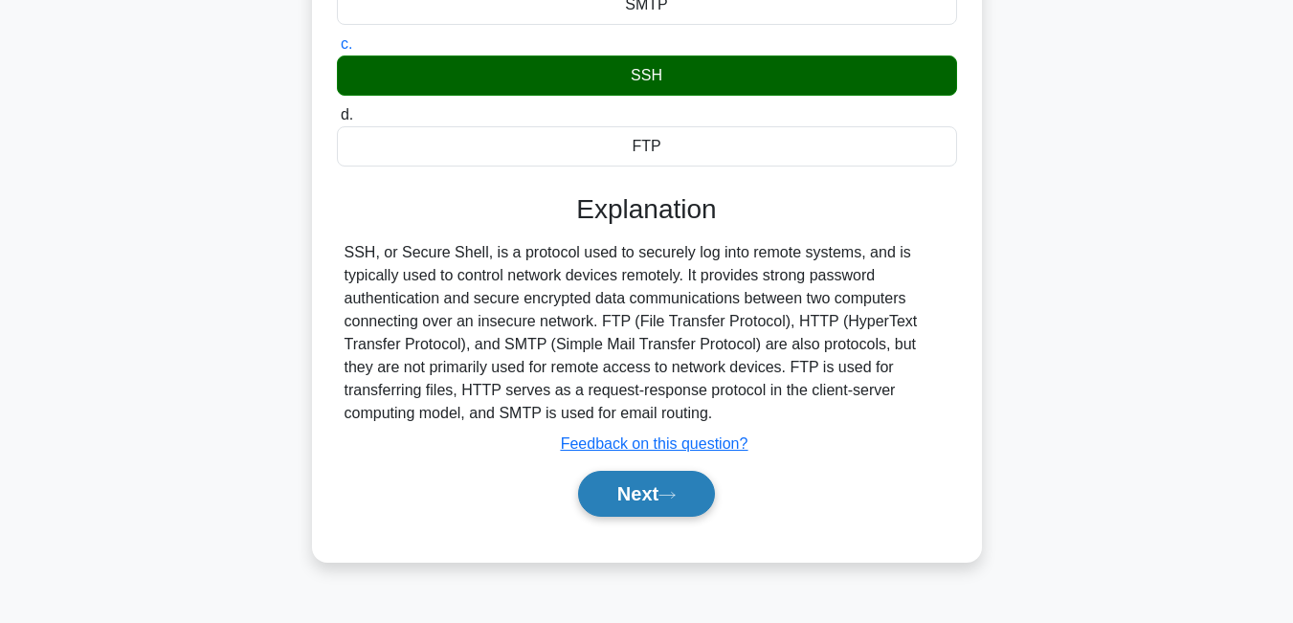
click at [668, 501] on icon at bounding box center [667, 495] width 17 height 11
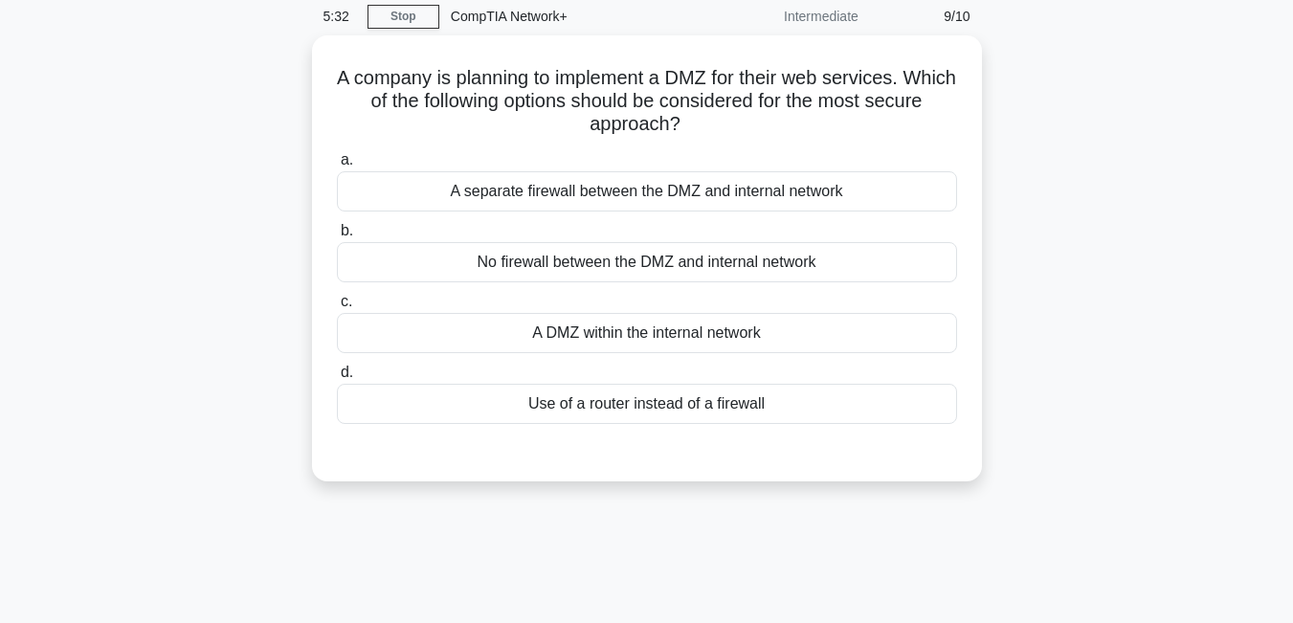
scroll to position [38, 0]
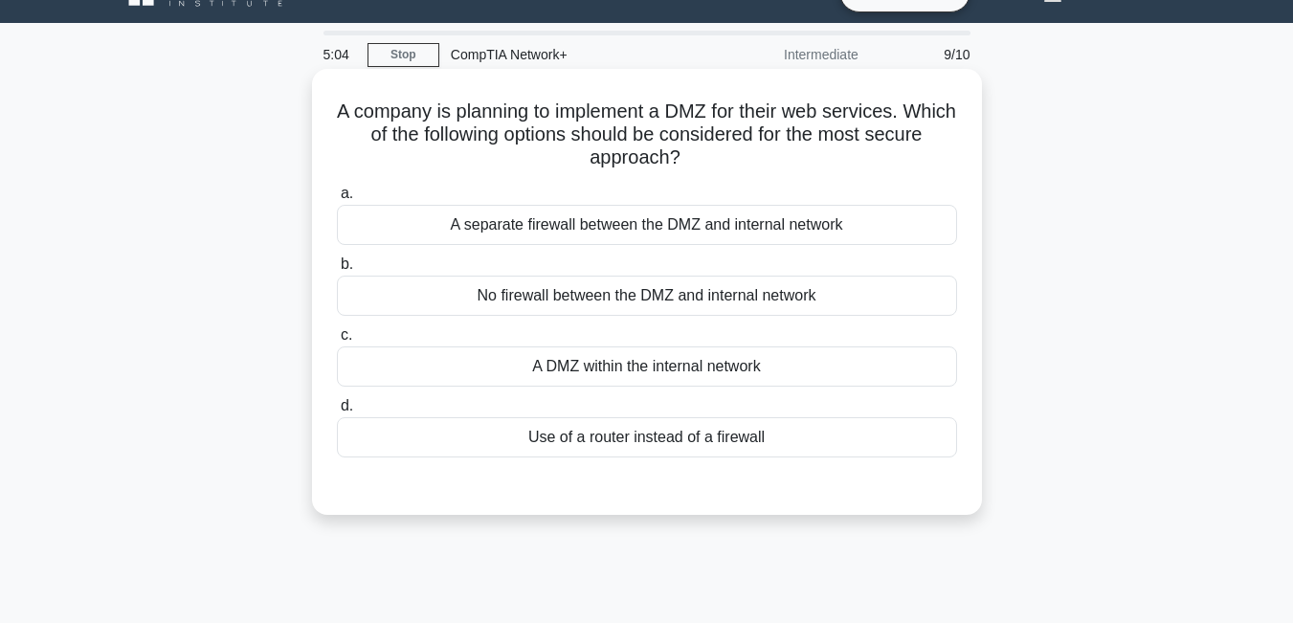
click at [739, 230] on div "A separate firewall between the DMZ and internal network" at bounding box center [647, 225] width 620 height 40
click at [337, 200] on input "a. A separate firewall between the DMZ and internal network" at bounding box center [337, 194] width 0 height 12
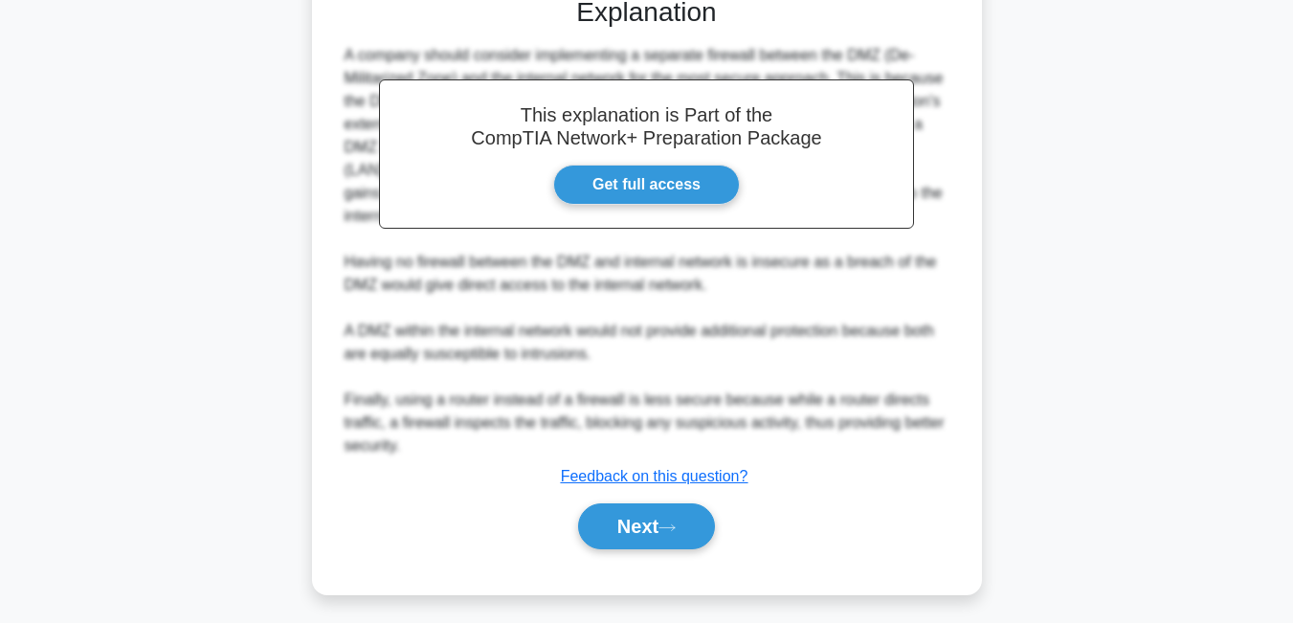
scroll to position [535, 0]
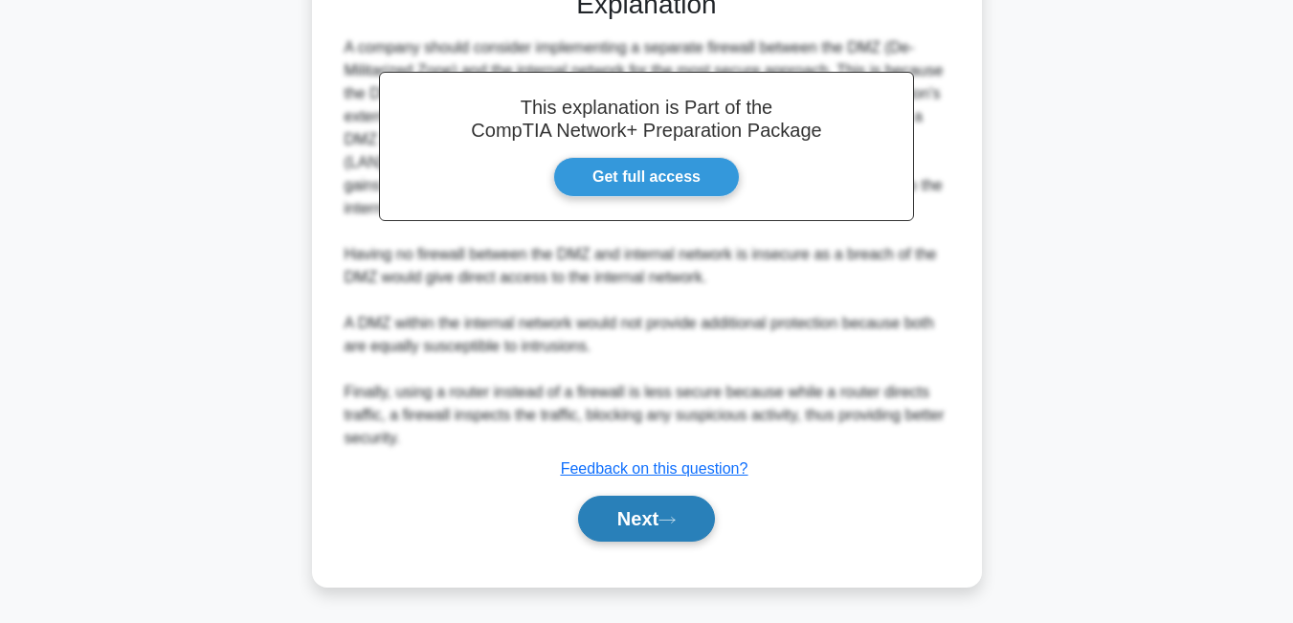
click at [676, 515] on icon at bounding box center [667, 520] width 17 height 11
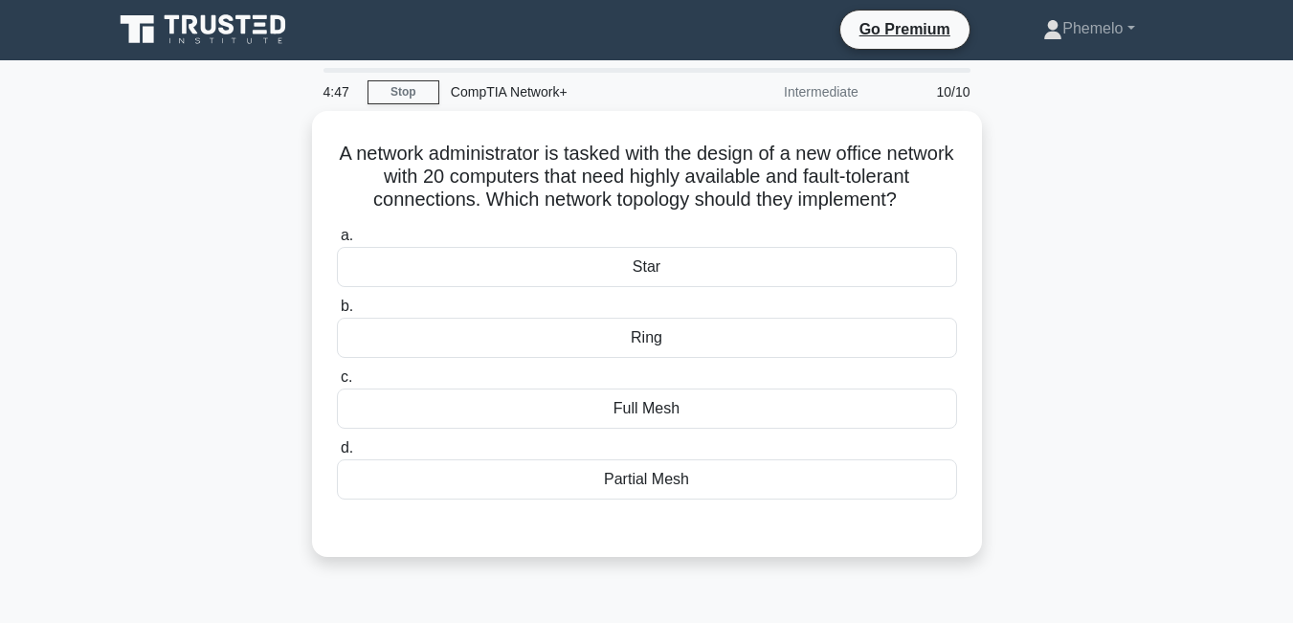
scroll to position [0, 0]
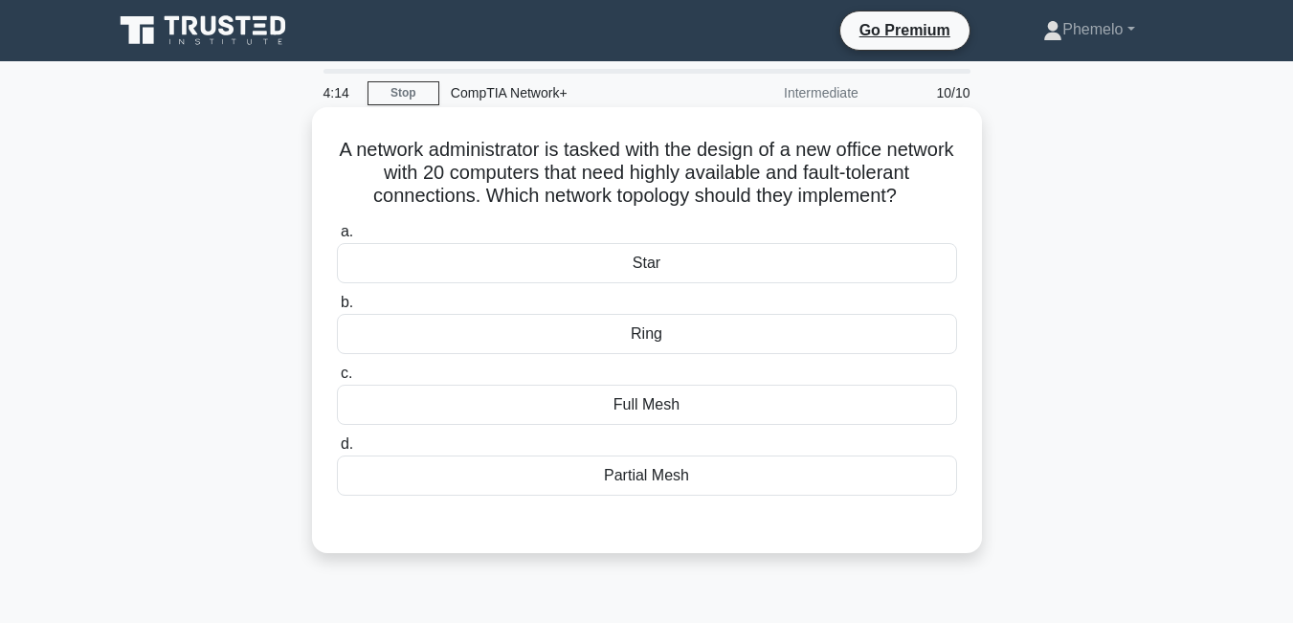
click at [699, 354] on div "Ring" at bounding box center [647, 334] width 620 height 40
click at [337, 309] on input "b. Ring" at bounding box center [337, 303] width 0 height 12
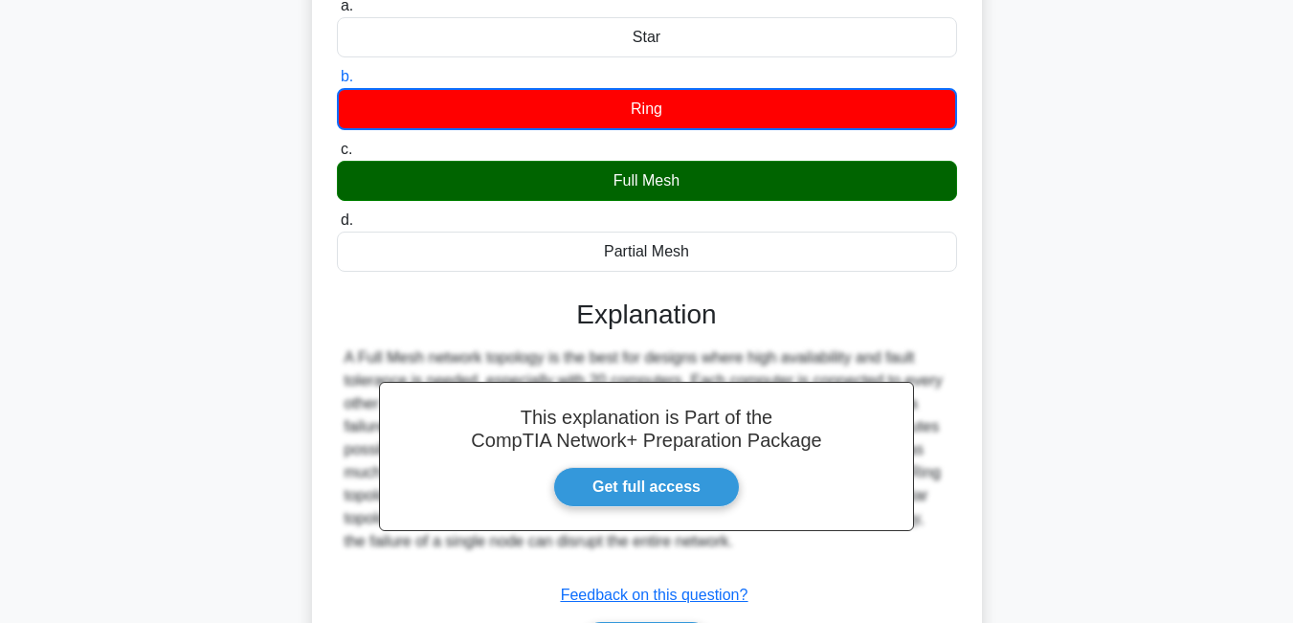
scroll to position [268, 0]
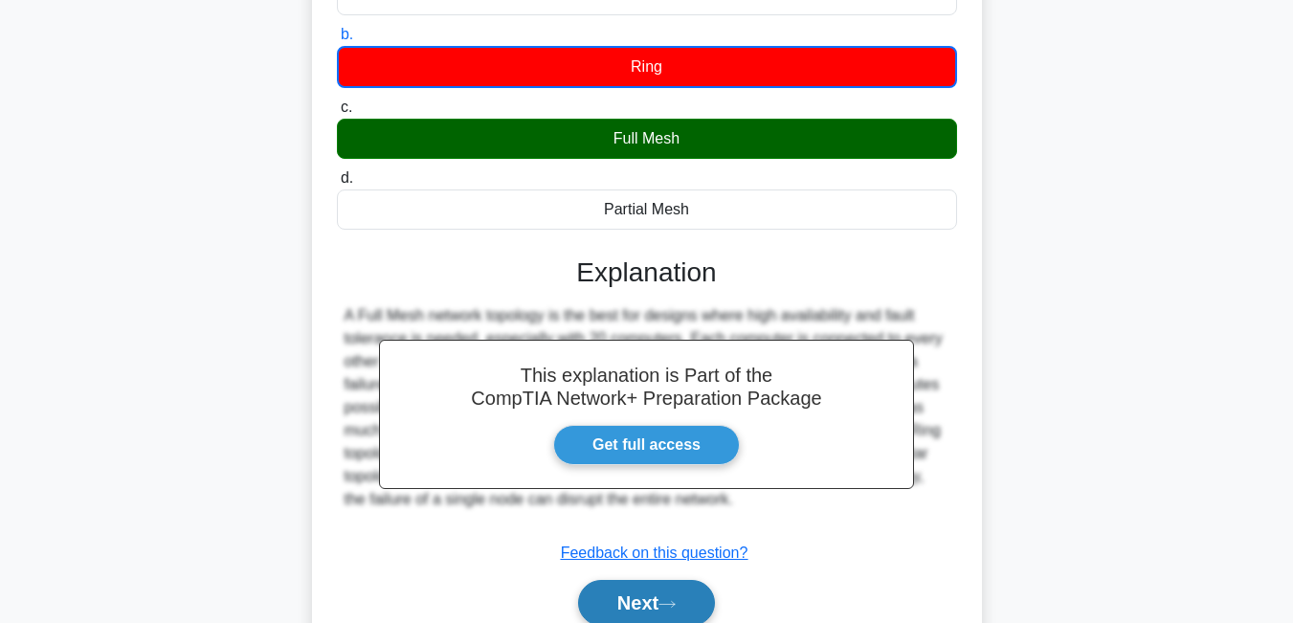
click at [696, 618] on button "Next" at bounding box center [646, 603] width 137 height 46
